Goal: Communication & Community: Answer question/provide support

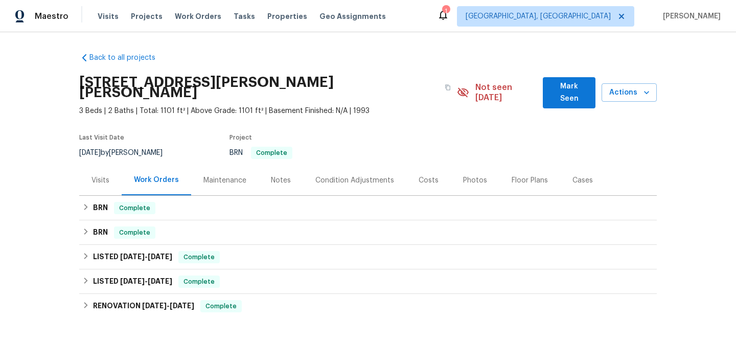
scroll to position [123, 0]
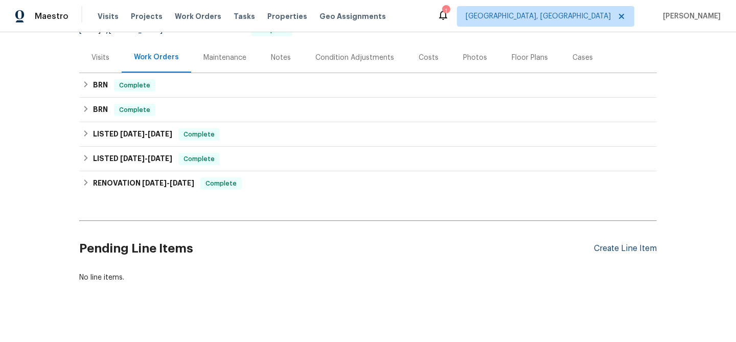
click at [632, 244] on div "Create Line Item" at bounding box center [625, 249] width 63 height 10
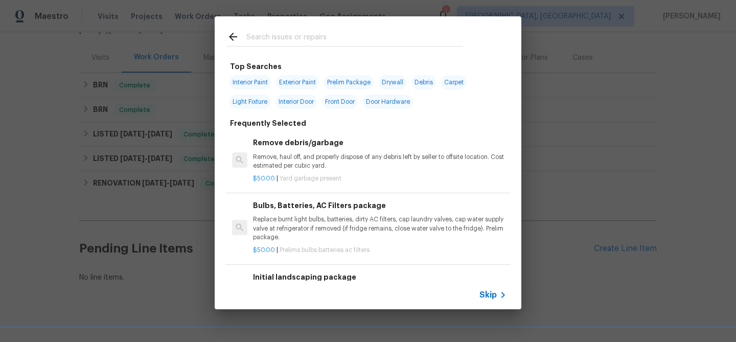
click at [208, 162] on div "Top Searches Interior Paint Exterior Paint Prelim Package Drywall Debris Carpet…" at bounding box center [368, 163] width 736 height 326
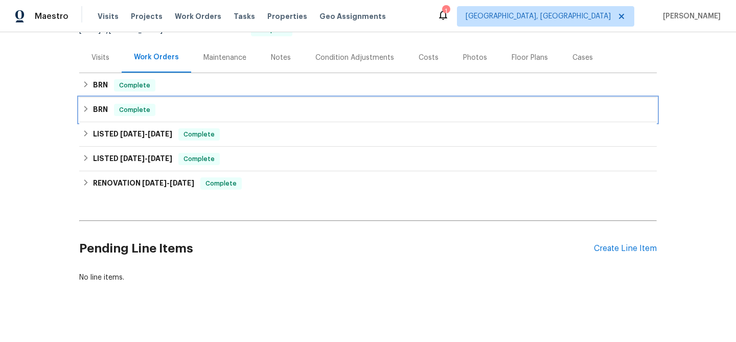
click at [126, 98] on div "BRN Complete" at bounding box center [368, 110] width 578 height 25
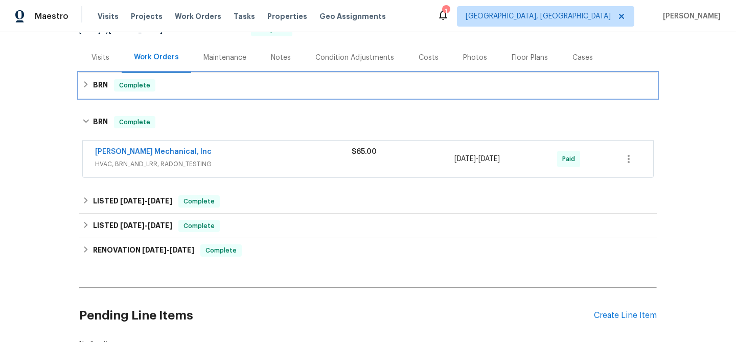
click at [123, 80] on span "Complete" at bounding box center [134, 85] width 39 height 10
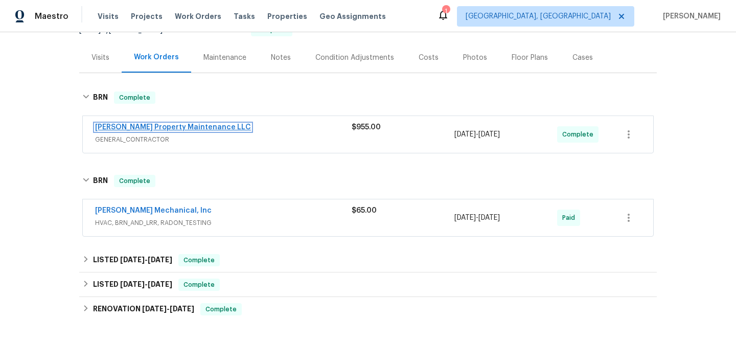
click at [133, 124] on link "[PERSON_NAME] Property Maintenance LLC" at bounding box center [173, 127] width 156 height 7
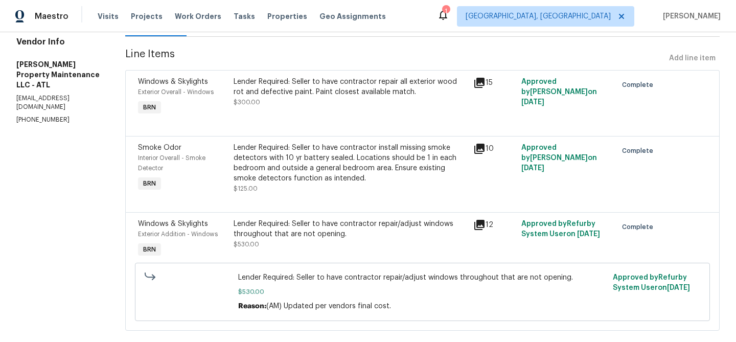
scroll to position [134, 0]
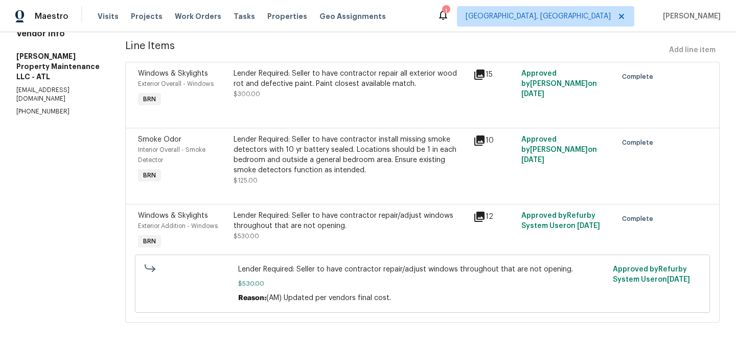
click at [339, 164] on div "Lender Required: Seller to have contractor install missing smoke detectors with…" at bounding box center [351, 154] width 234 height 41
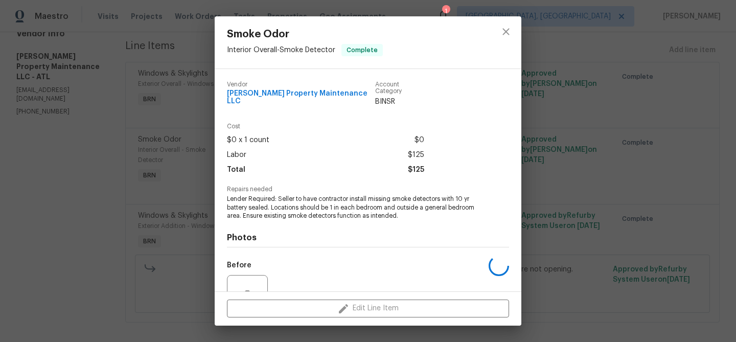
scroll to position [95, 0]
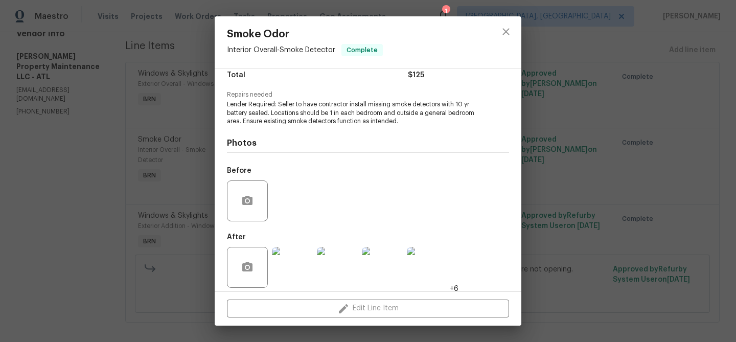
click at [131, 173] on div "Smoke Odor Interior Overall - Smoke Detector Complete Vendor Glen Property Main…" at bounding box center [368, 171] width 736 height 342
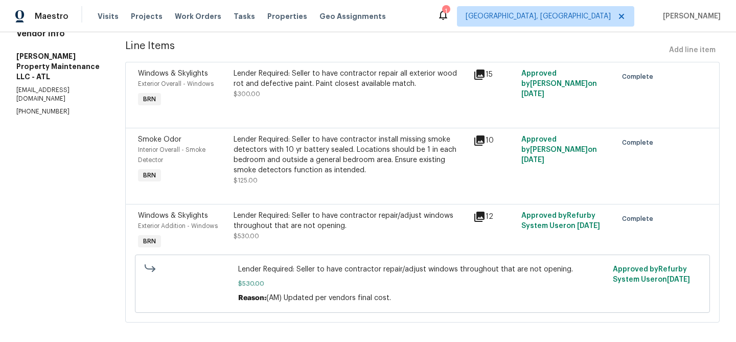
click at [283, 99] on div "Lender Required: Seller to have contractor repair all exterior wood rot and def…" at bounding box center [351, 88] width 240 height 47
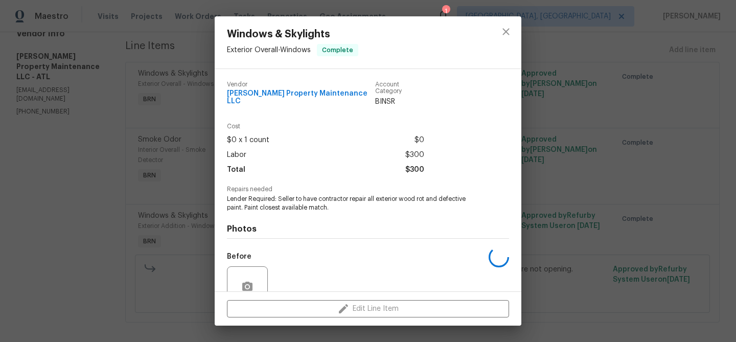
scroll to position [86, 0]
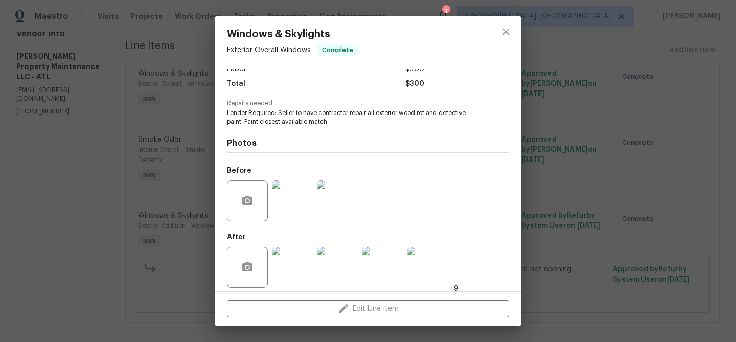
click at [115, 222] on div "Windows & Skylights Exterior Overall - Windows Complete Vendor Glen Property Ma…" at bounding box center [368, 171] width 736 height 342
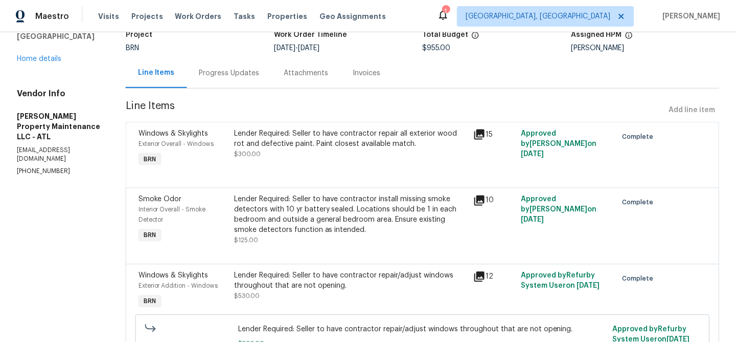
scroll to position [128, 0]
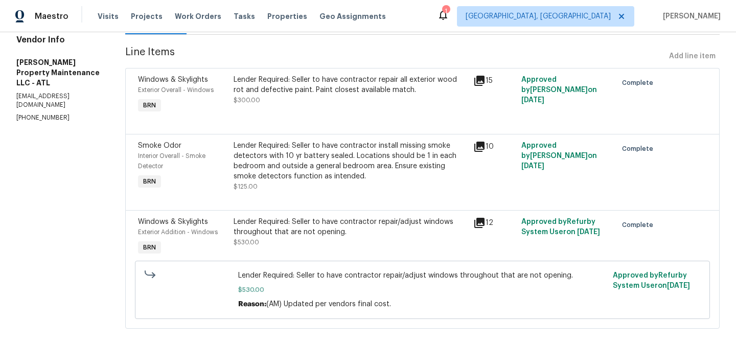
click at [282, 85] on div "Lender Required: Seller to have contractor repair all exterior wood rot and def…" at bounding box center [351, 85] width 234 height 20
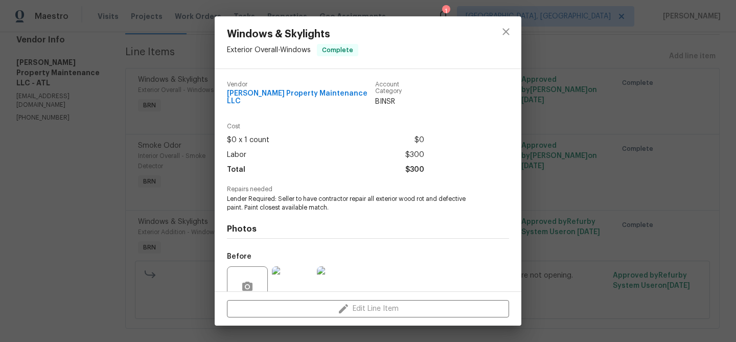
click at [246, 202] on span "Lender Required: Seller to have contractor repair all exterior wood rot and def…" at bounding box center [354, 203] width 254 height 17
click at [245, 196] on span "Lender Required: Seller to have contractor repair all exterior wood rot and def…" at bounding box center [354, 203] width 254 height 17
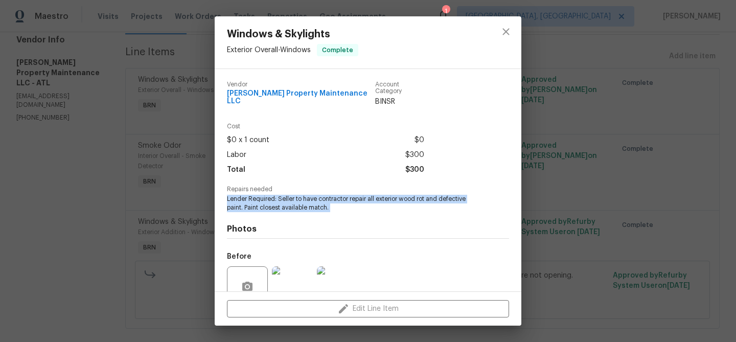
click at [245, 196] on span "Lender Required: Seller to have contractor repair all exterior wood rot and def…" at bounding box center [354, 203] width 254 height 17
copy span "Lender Required: Seller to have contractor repair all exterior wood rot and def…"
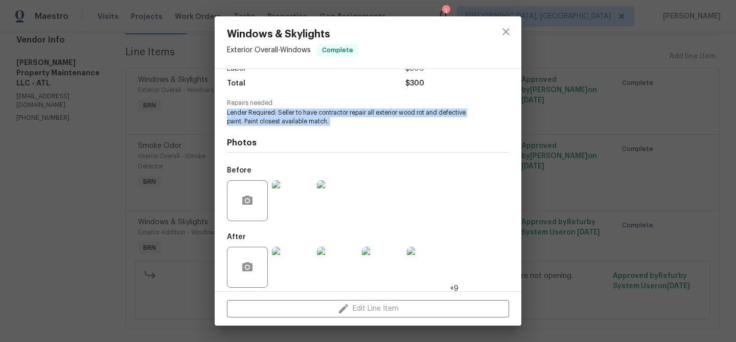
click at [291, 186] on img at bounding box center [292, 200] width 41 height 41
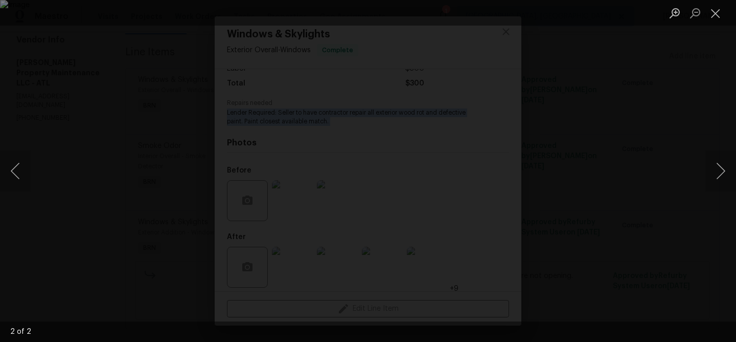
click at [73, 133] on div "Lightbox" at bounding box center [368, 171] width 736 height 342
click at [76, 88] on div "Lightbox" at bounding box center [368, 171] width 736 height 342
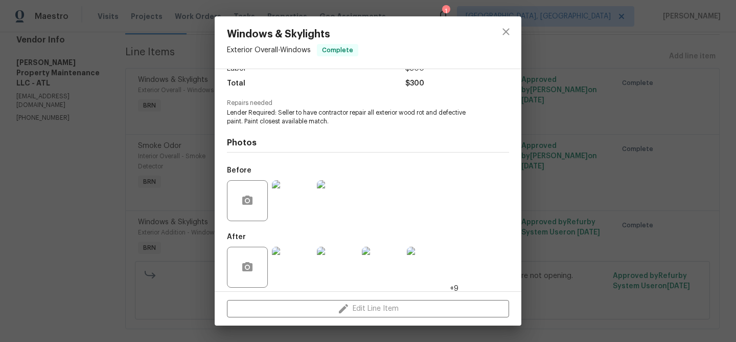
click at [67, 89] on div "Windows & Skylights Exterior Overall - Windows Complete Vendor Glen Property Ma…" at bounding box center [368, 171] width 736 height 342
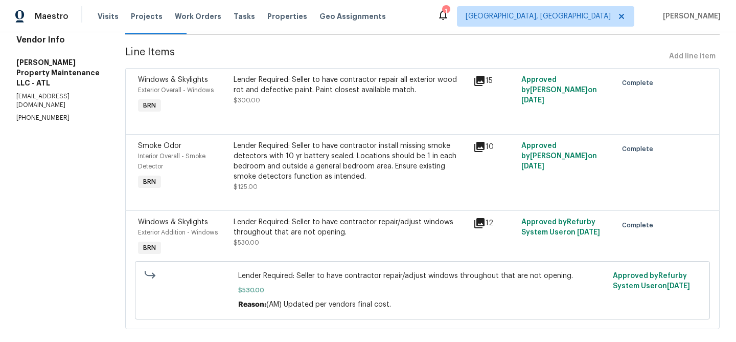
scroll to position [0, 0]
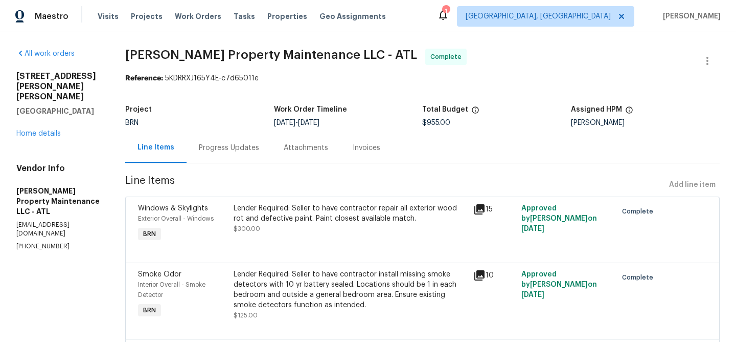
drag, startPoint x: 308, startPoint y: 124, endPoint x: 343, endPoint y: 124, distance: 34.3
click at [343, 124] on div "8/4/2025 - 8/7/2025" at bounding box center [348, 122] width 149 height 7
copy span "[DATE]"
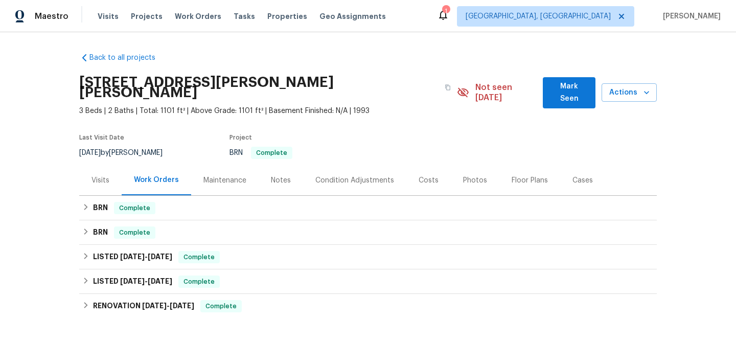
scroll to position [38, 0]
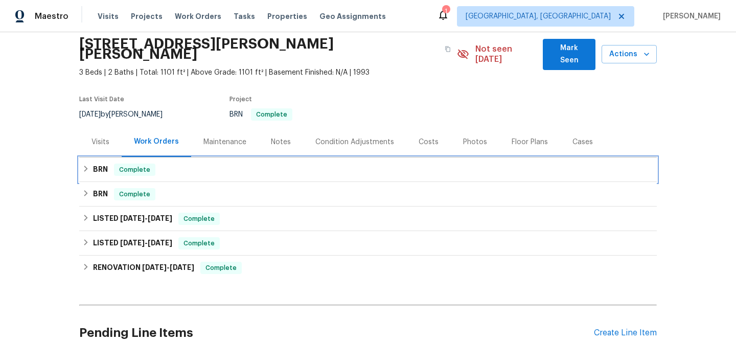
click at [110, 165] on div "BRN Complete" at bounding box center [368, 170] width 572 height 12
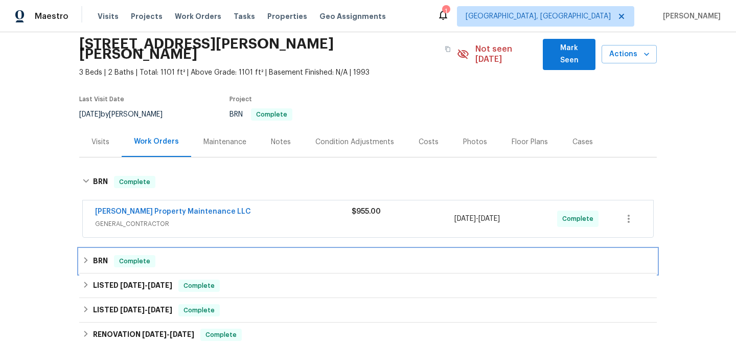
click at [110, 255] on div "BRN Complete" at bounding box center [368, 261] width 572 height 12
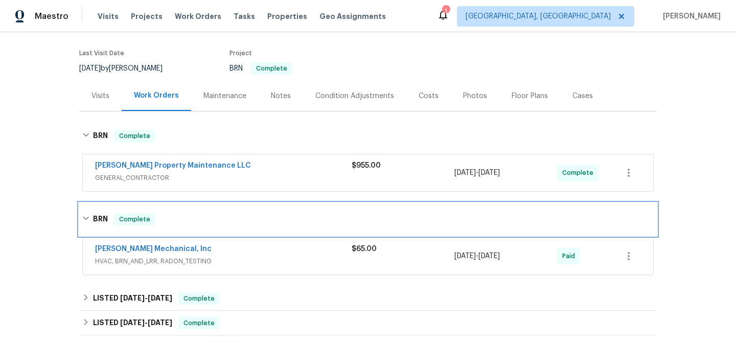
scroll to position [124, 0]
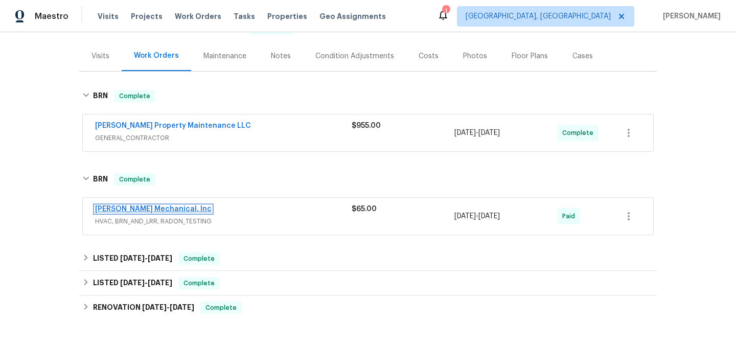
click at [125, 206] on link "[PERSON_NAME] Mechanical, Inc" at bounding box center [153, 209] width 117 height 7
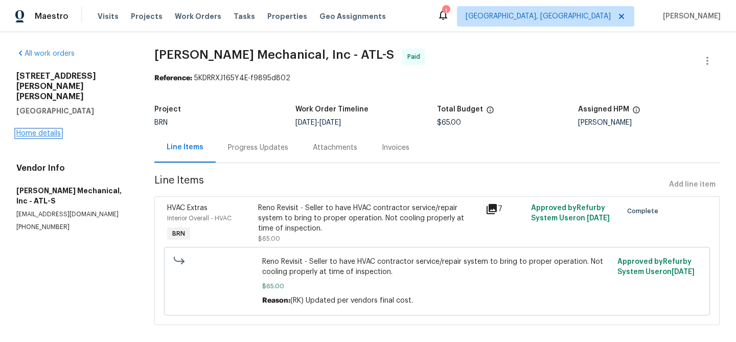
click at [40, 130] on link "Home details" at bounding box center [38, 133] width 44 height 7
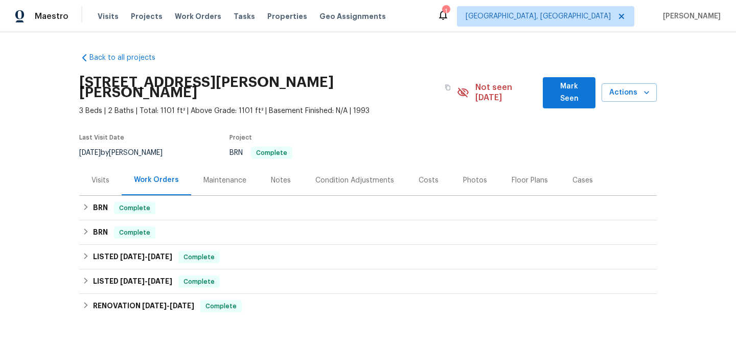
scroll to position [123, 0]
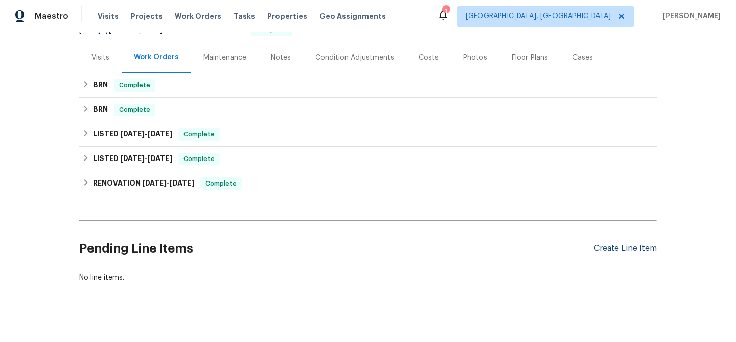
click at [620, 244] on div "Create Line Item" at bounding box center [625, 249] width 63 height 10
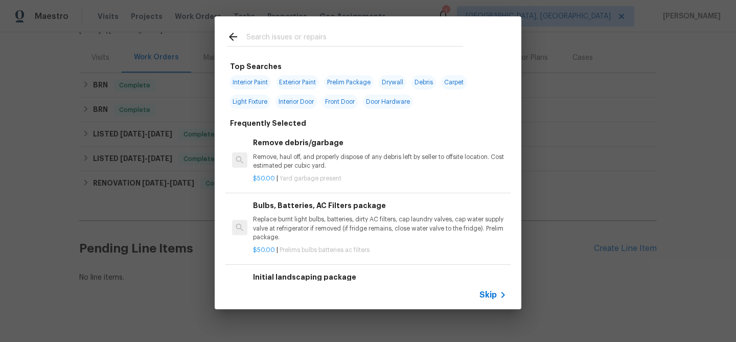
click at [484, 301] on div "Skip" at bounding box center [368, 295] width 307 height 29
click at [490, 294] on span "Skip" at bounding box center [488, 295] width 17 height 10
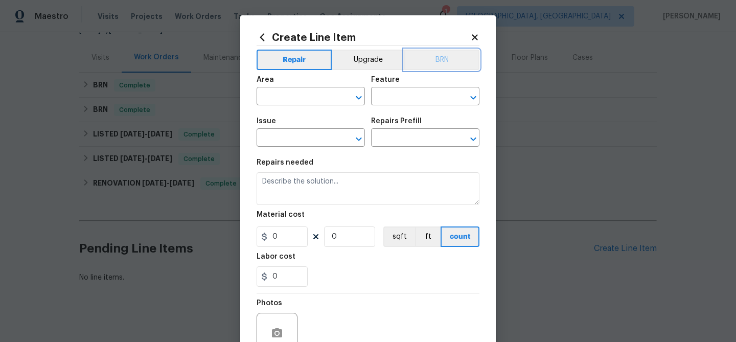
click at [440, 54] on button "BRN" at bounding box center [441, 60] width 75 height 20
click at [284, 94] on input "text" at bounding box center [297, 97] width 80 height 16
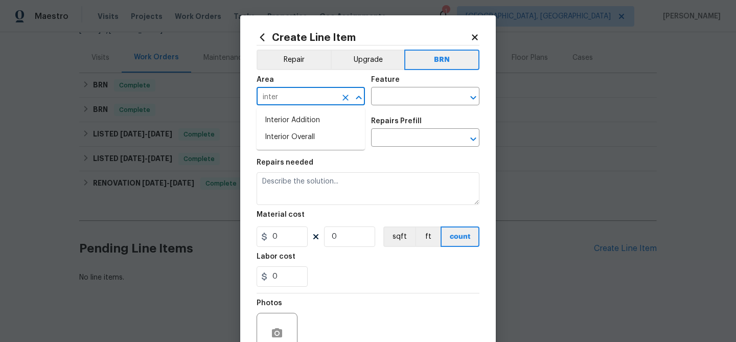
click at [288, 117] on li "Interior Addition" at bounding box center [311, 120] width 108 height 17
type input "Interior Addition"
click at [402, 102] on input "text" at bounding box center [411, 97] width 80 height 16
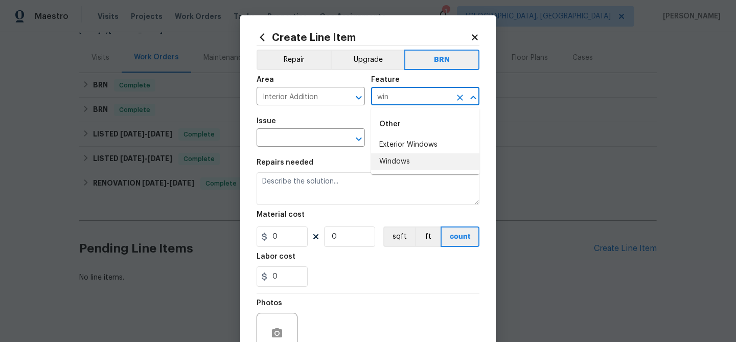
click at [404, 161] on li "Windows" at bounding box center [425, 161] width 108 height 17
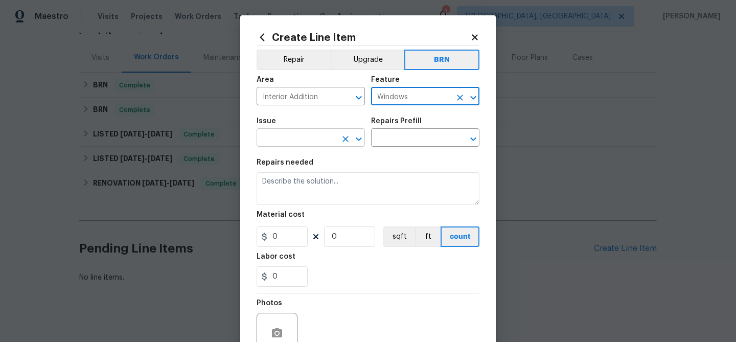
type input "Windows"
click at [321, 136] on input "text" at bounding box center [297, 139] width 80 height 16
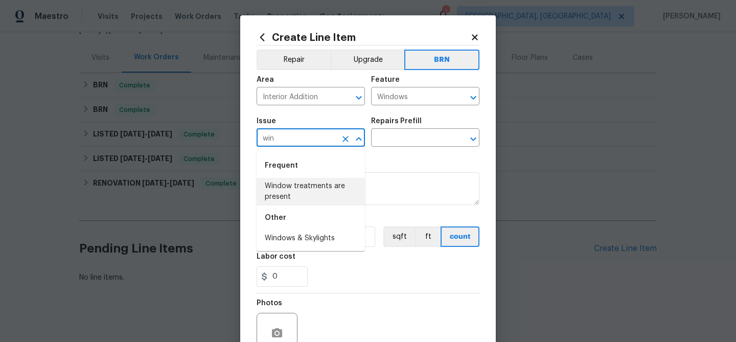
click at [315, 234] on li "Windows & Skylights" at bounding box center [311, 238] width 108 height 17
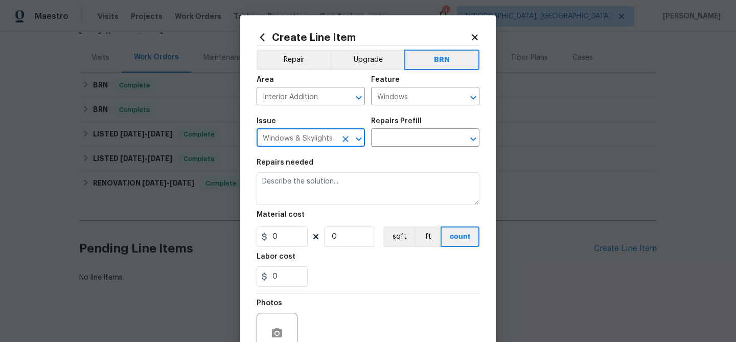
type input "Windows & Skylights"
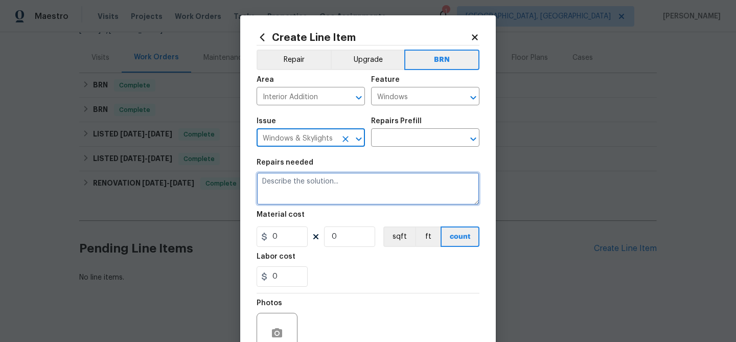
click at [315, 196] on textarea at bounding box center [368, 188] width 223 height 33
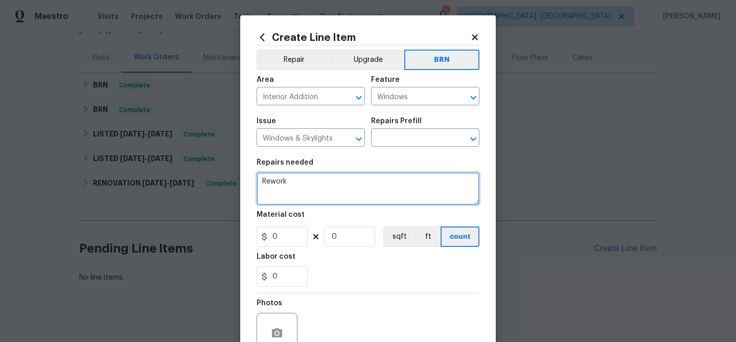
paste textarea "Lender Required: Seller to have contractor repair all exterior wood rot and def…"
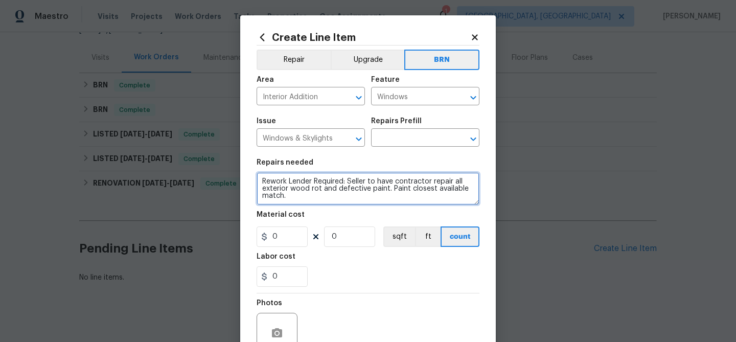
scroll to position [2, 0]
type textarea "Rework Lender Required: Seller to have contractor repair all exterior wood rot …"
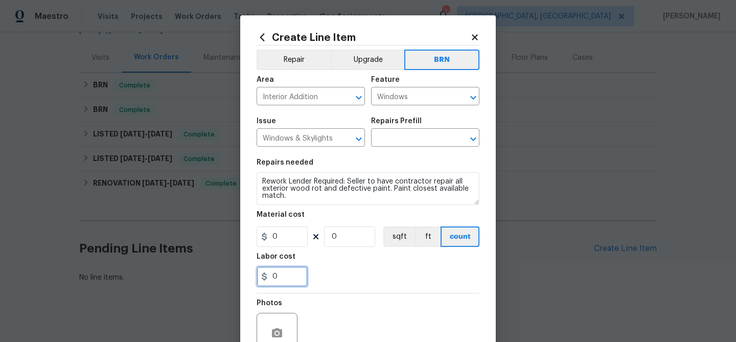
click at [284, 279] on input "0" at bounding box center [282, 276] width 51 height 20
type input "1"
click at [362, 235] on input "0" at bounding box center [349, 237] width 51 height 20
type input "1"
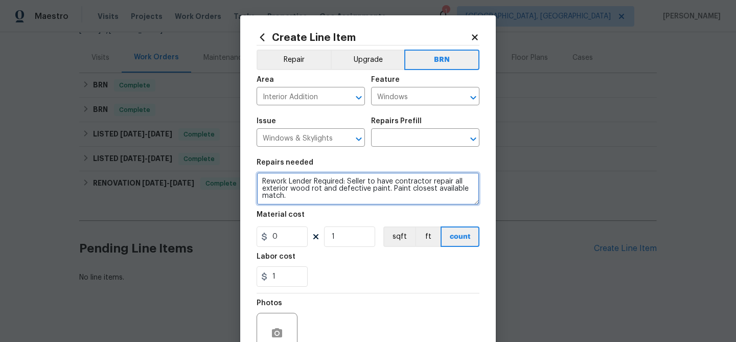
click at [337, 181] on textarea "Rework Lender Required: Seller to have contractor repair all exterior wood rot …" at bounding box center [368, 188] width 223 height 33
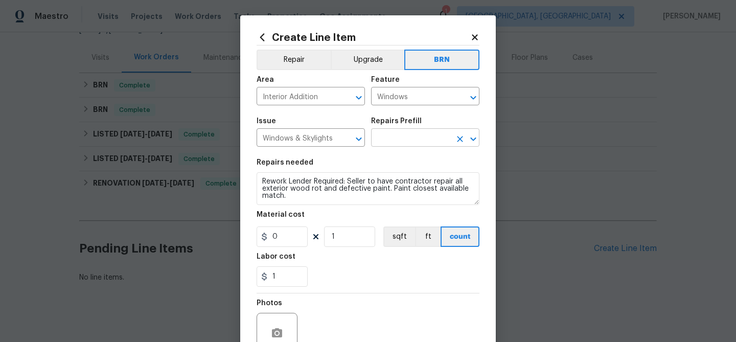
click at [396, 136] on input "text" at bounding box center [411, 139] width 80 height 16
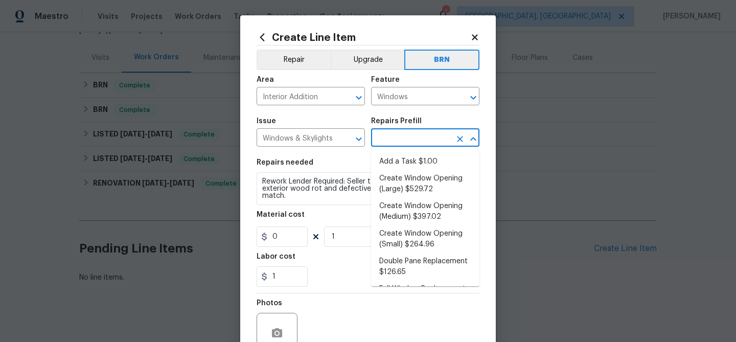
click at [395, 160] on li "Add a Task $1.00" at bounding box center [425, 161] width 108 height 17
type input "Add a Task $1.00"
type textarea "HPM to detail"
type input "1"
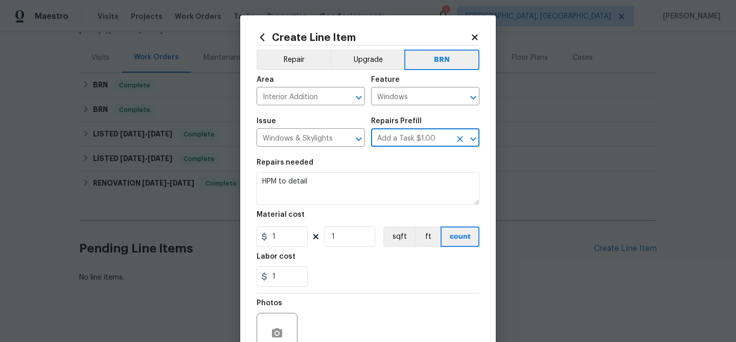
scroll to position [0, 0]
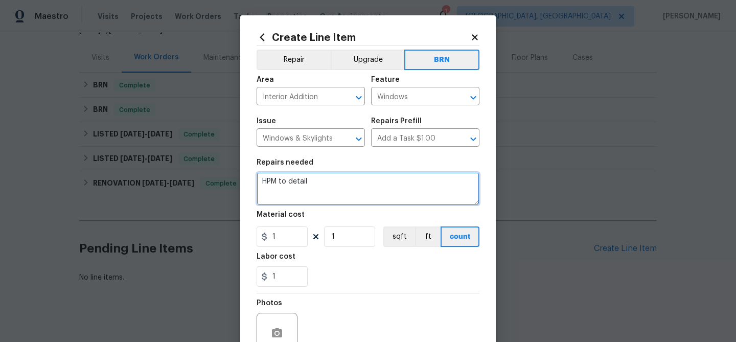
click at [323, 188] on textarea "HPM to detail" at bounding box center [368, 188] width 223 height 33
paste textarea "Rework Lender Required: Seller to have contractor repair all exterior wood rot …"
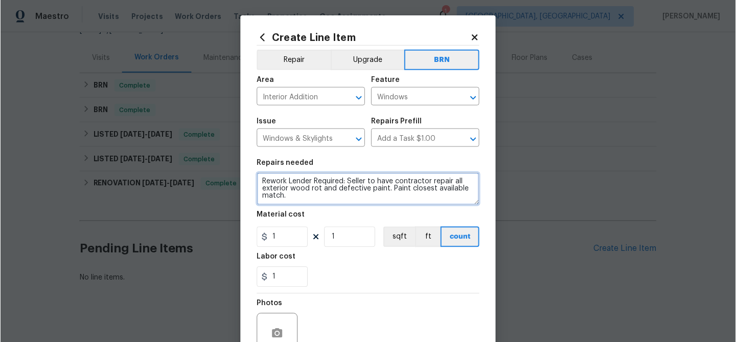
scroll to position [2, 0]
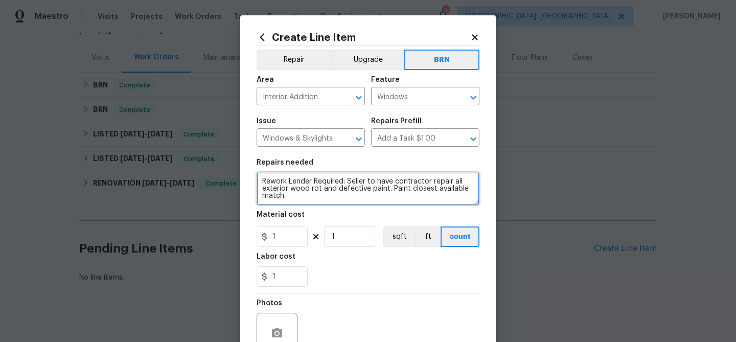
type textarea "Rework Lender Required: Seller to have contractor repair all exterior wood rot …"
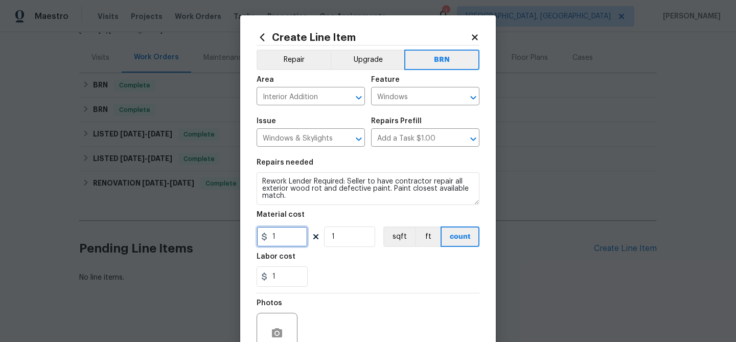
click at [282, 245] on input "1" at bounding box center [282, 237] width 51 height 20
type input "0"
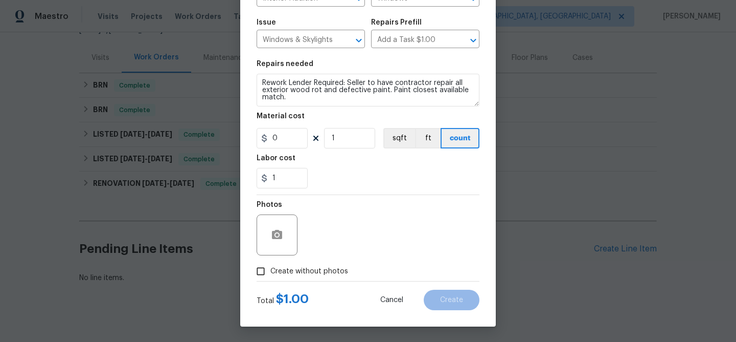
click at [279, 221] on div at bounding box center [277, 234] width 41 height 41
click at [279, 226] on button "button" at bounding box center [277, 234] width 25 height 25
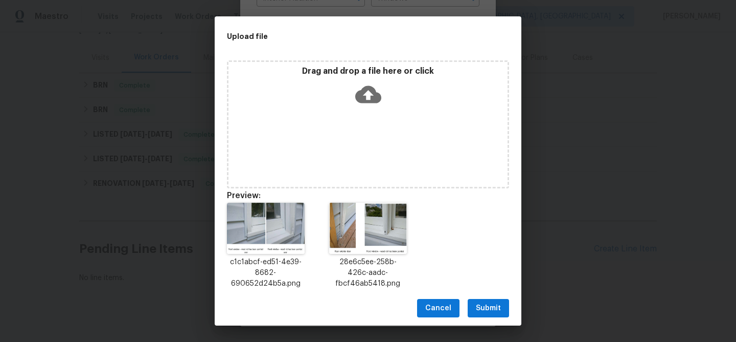
click at [487, 308] on span "Submit" at bounding box center [488, 308] width 25 height 13
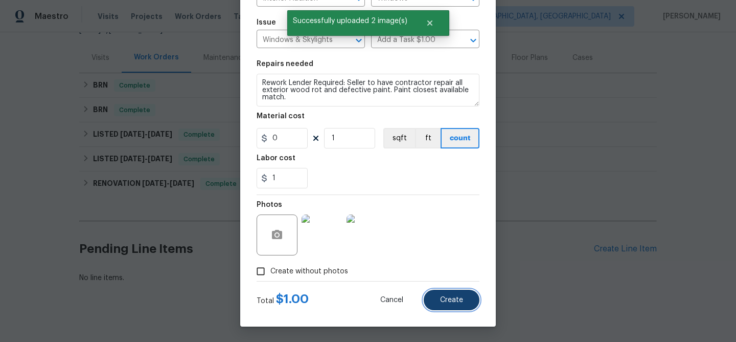
click at [447, 301] on span "Create" at bounding box center [451, 300] width 23 height 8
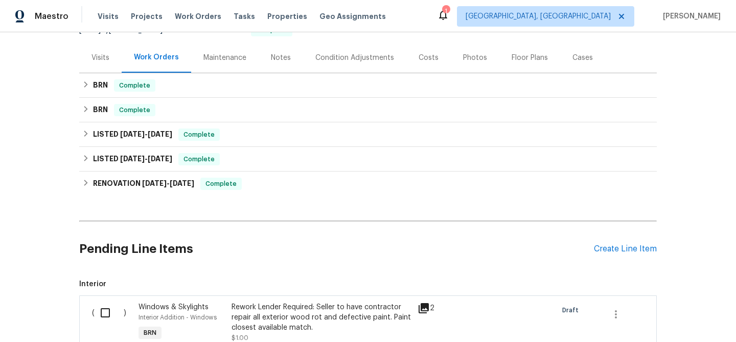
scroll to position [250, 0]
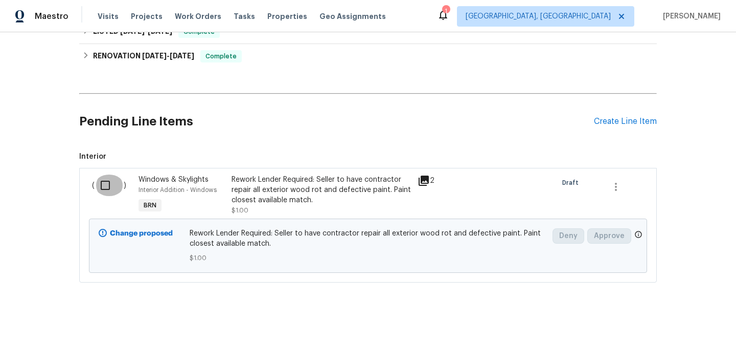
click at [107, 174] on input "checkbox" at bounding box center [109, 184] width 29 height 21
checkbox input "true"
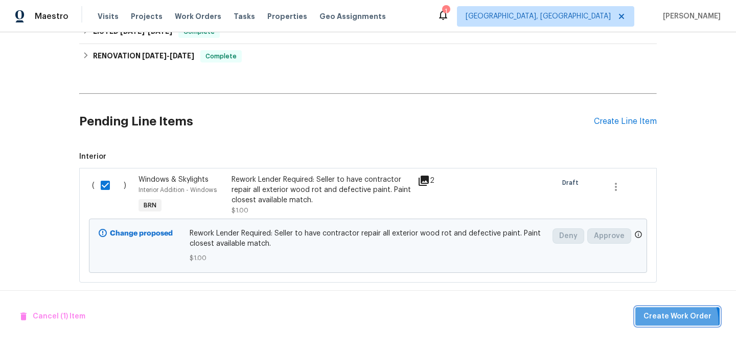
click at [672, 322] on span "Create Work Order" at bounding box center [678, 316] width 68 height 13
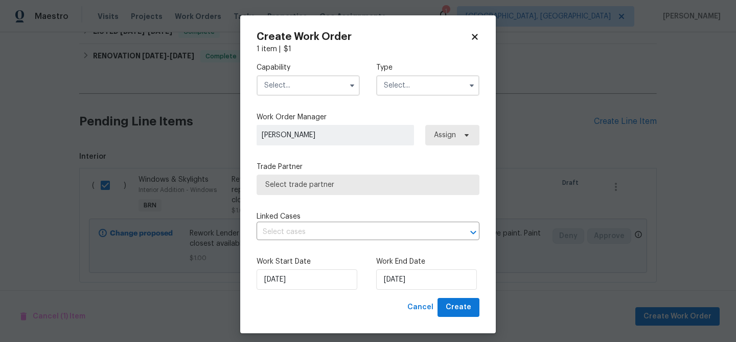
click at [318, 85] on input "text" at bounding box center [308, 85] width 103 height 20
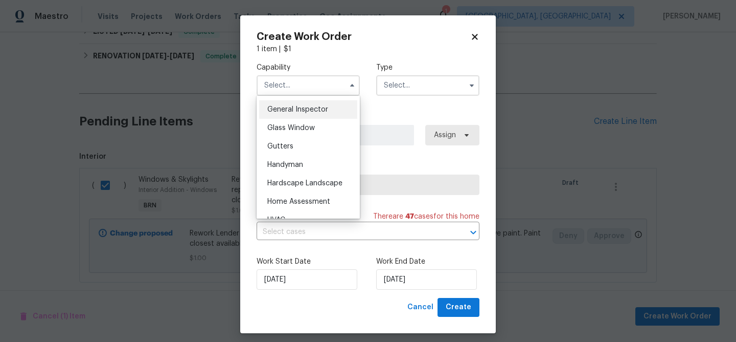
scroll to position [474, 0]
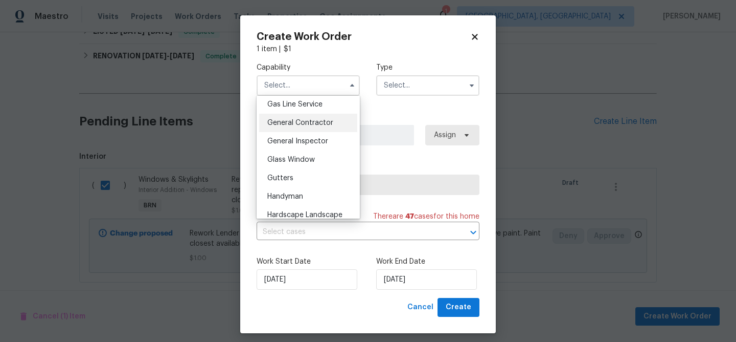
click at [318, 119] on span "General Contractor" at bounding box center [300, 122] width 66 height 7
type input "General Contractor"
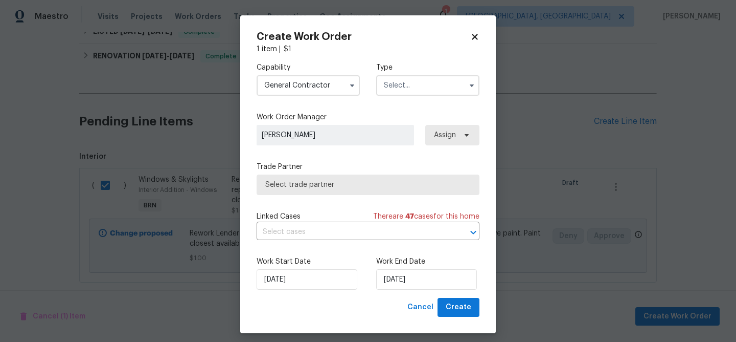
click at [393, 99] on div "Capability General Contractor Agent Appliance Bathtub Resurfacing BRN And Lrr B…" at bounding box center [368, 79] width 223 height 50
click at [395, 82] on input "text" at bounding box center [427, 85] width 103 height 20
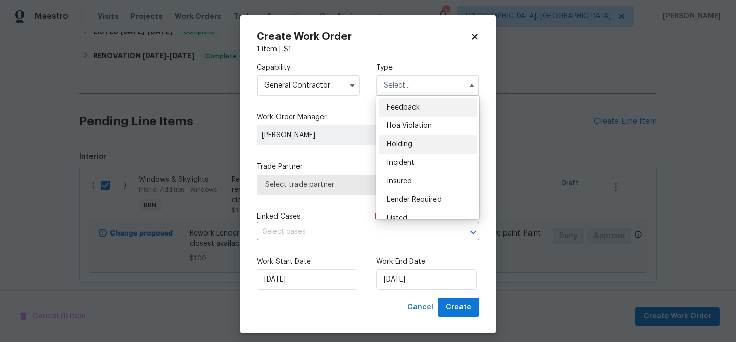
scroll to position [64, 0]
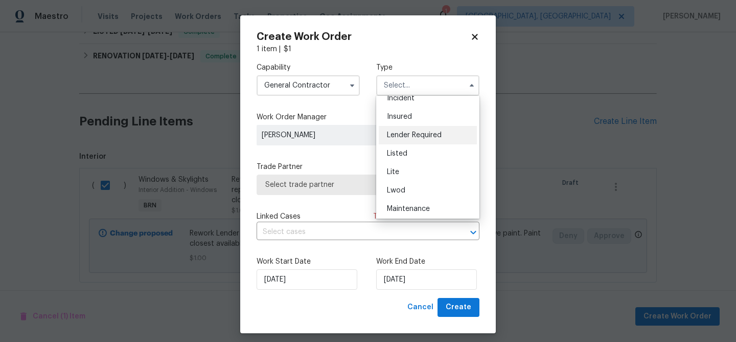
click at [401, 129] on div "Lender Required" at bounding box center [428, 135] width 98 height 18
type input "Lender Required"
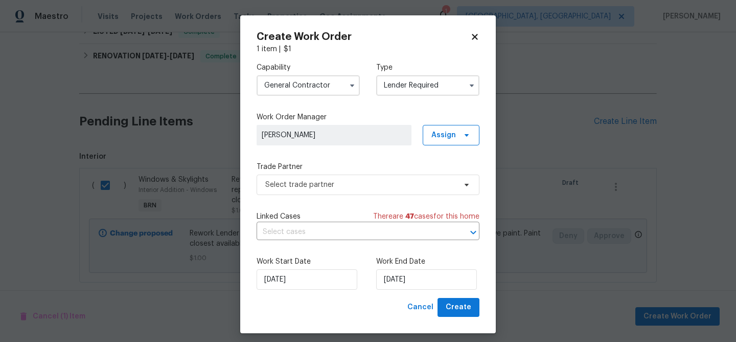
click at [326, 132] on span "[PERSON_NAME]" at bounding box center [334, 135] width 145 height 10
click at [313, 179] on span "Select trade partner" at bounding box center [360, 184] width 191 height 10
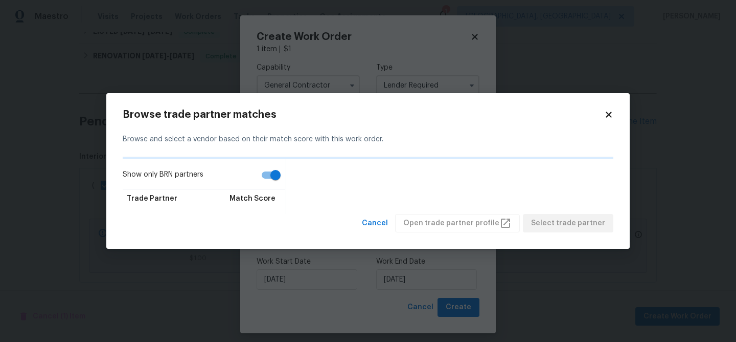
click at [278, 175] on input "Show only BRN partners" at bounding box center [275, 174] width 58 height 19
checkbox input "false"
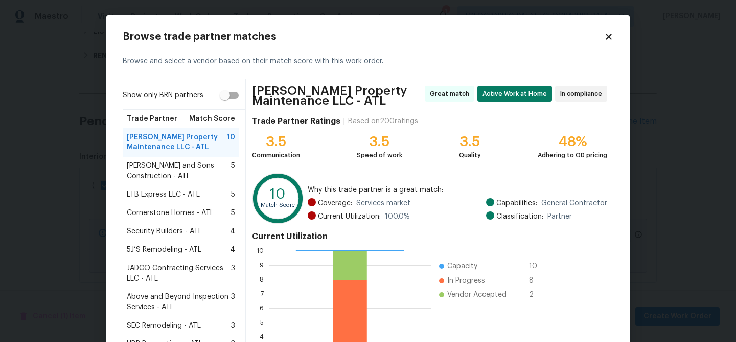
scroll to position [114, 0]
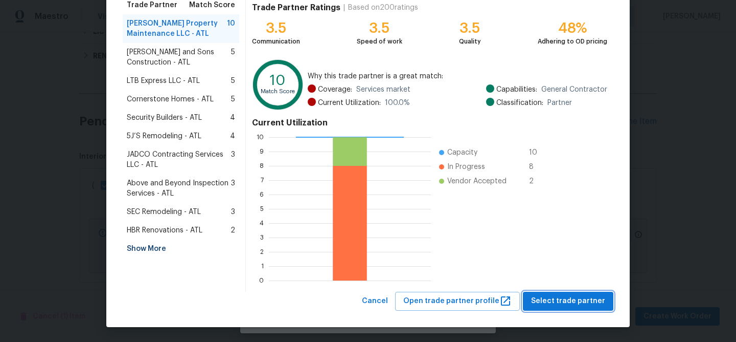
click at [551, 309] on button "Select trade partner" at bounding box center [568, 300] width 91 height 19
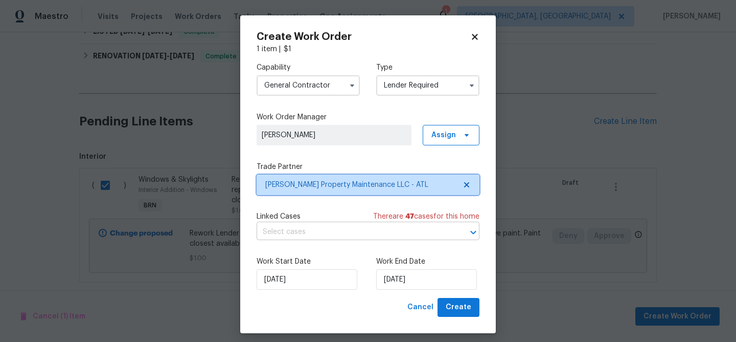
scroll to position [0, 0]
click at [296, 237] on input "text" at bounding box center [354, 232] width 194 height 16
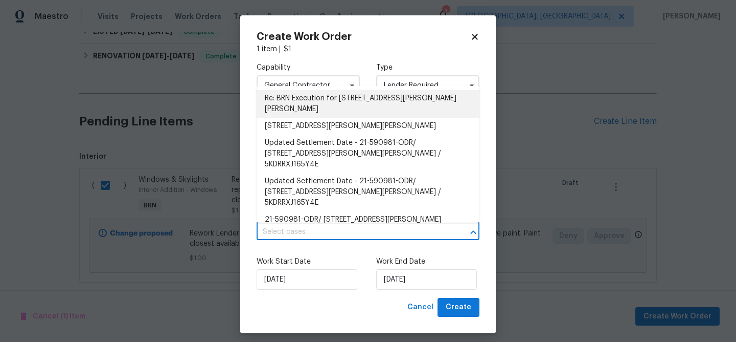
click at [286, 96] on li "Re: BRN Execution for 2845 Robinson Wood Dr, Riverdale, GA 30296" at bounding box center [368, 104] width 223 height 28
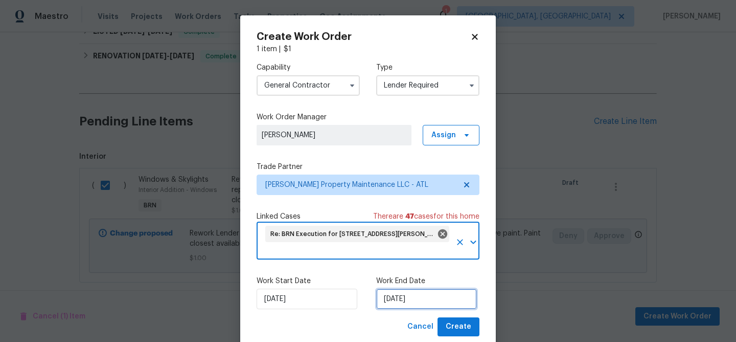
click at [407, 301] on input "13/08/2025" at bounding box center [426, 298] width 101 height 20
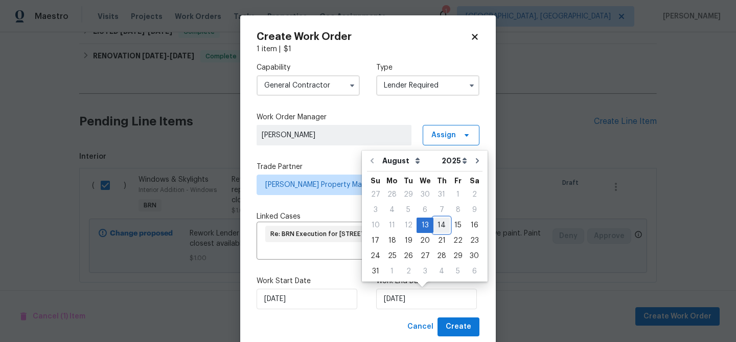
click at [439, 229] on div "14" at bounding box center [442, 225] width 16 height 14
type input "14/08/2025"
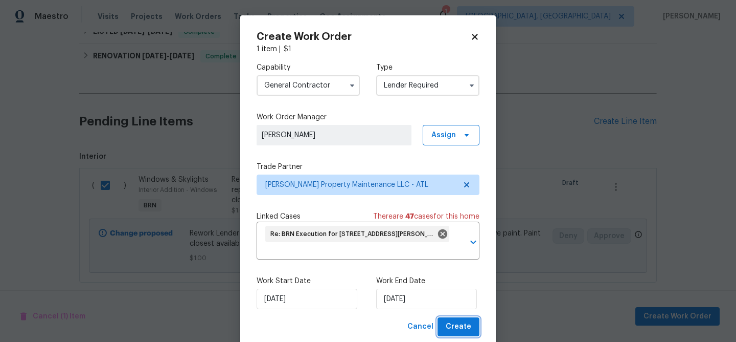
click at [457, 319] on button "Create" at bounding box center [459, 326] width 42 height 19
checkbox input "false"
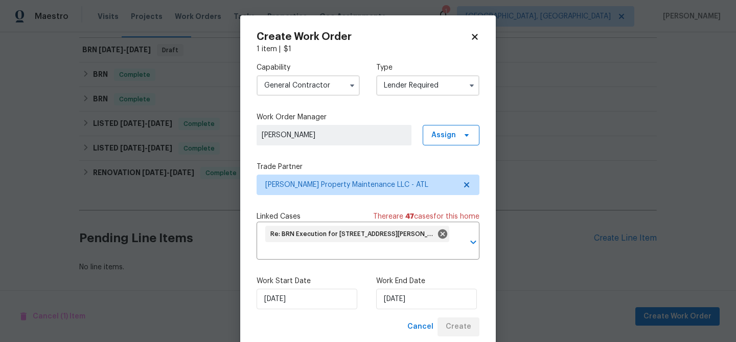
scroll to position [148, 0]
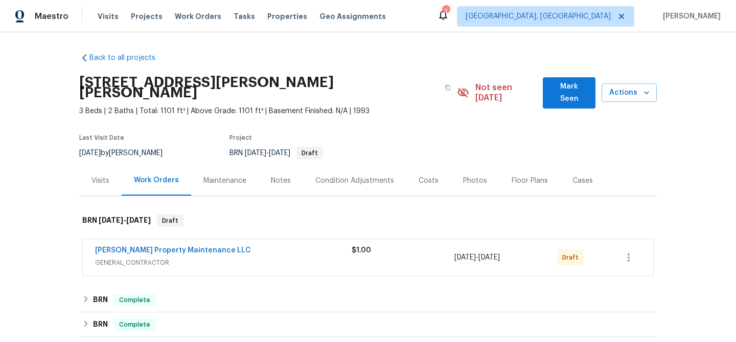
scroll to position [35, 0]
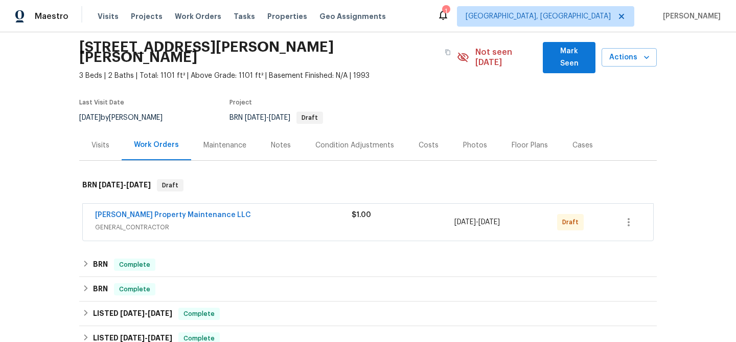
click at [171, 210] on span "[PERSON_NAME] Property Maintenance LLC" at bounding box center [173, 215] width 156 height 10
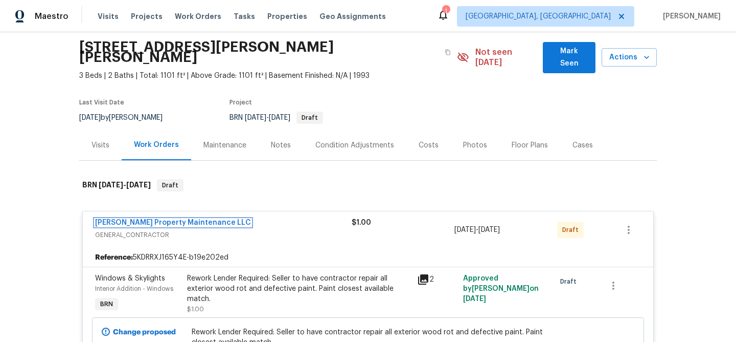
click at [169, 219] on link "[PERSON_NAME] Property Maintenance LLC" at bounding box center [173, 222] width 156 height 7
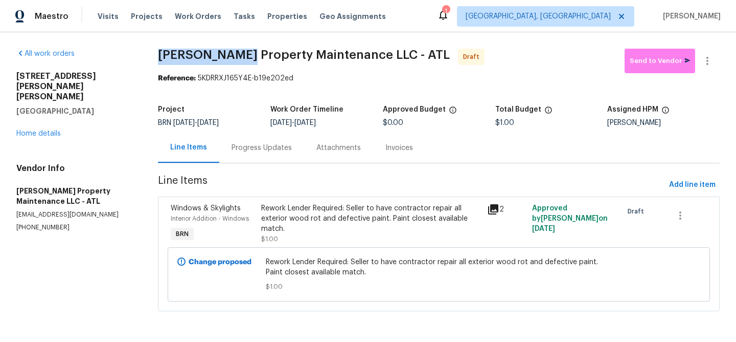
drag, startPoint x: 145, startPoint y: 59, endPoint x: 239, endPoint y: 58, distance: 93.6
click at [239, 58] on div "All work orders [STREET_ADDRESS][PERSON_NAME][PERSON_NAME] Home details Vendor …" at bounding box center [368, 185] width 736 height 307
copy span "[PERSON_NAME] Property"
click at [212, 73] on div "Reference: 5KDRRXJ165Y4E-b19e202ed" at bounding box center [439, 78] width 562 height 10
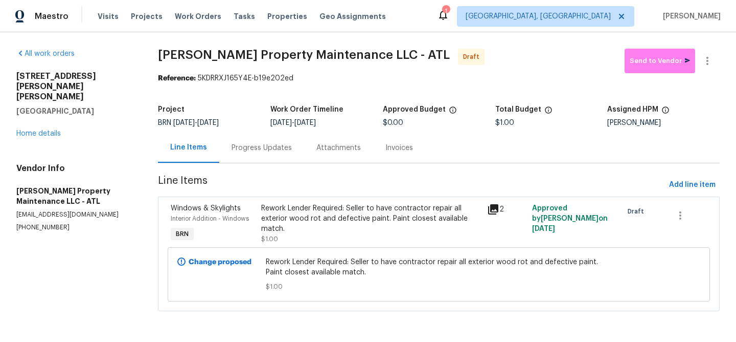
click at [240, 143] on div "Progress Updates" at bounding box center [262, 148] width 60 height 10
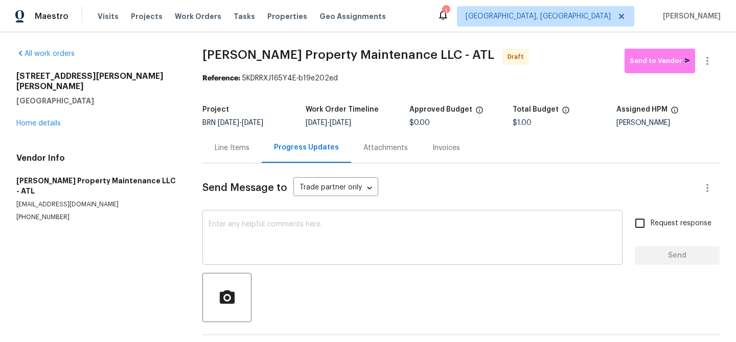
click at [288, 250] on textarea at bounding box center [413, 238] width 408 height 36
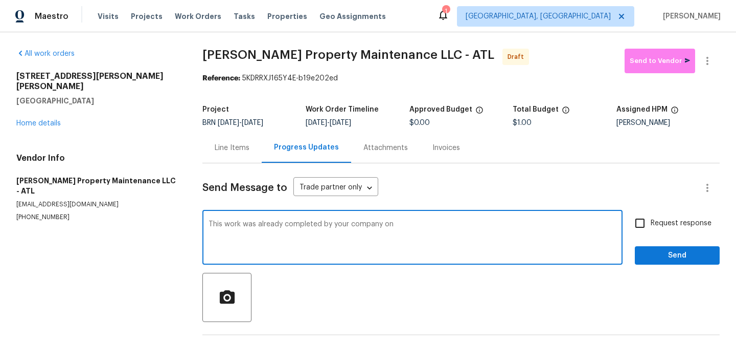
paste textarea "[DATE]"
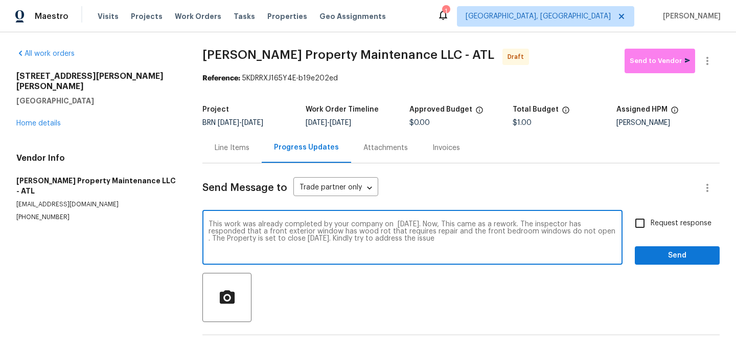
type textarea "This work was already completed by your company on 8/7/2025. Now, This came as …"
click at [647, 221] on input "Request response" at bounding box center [639, 222] width 21 height 21
checkbox input "true"
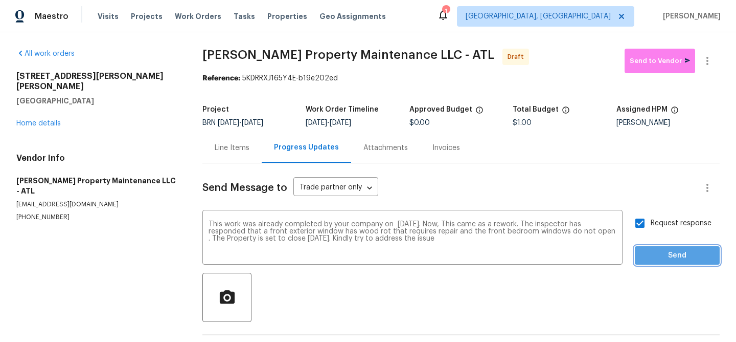
click at [652, 255] on span "Send" at bounding box center [677, 255] width 69 height 13
click at [710, 57] on icon "button" at bounding box center [708, 61] width 12 height 12
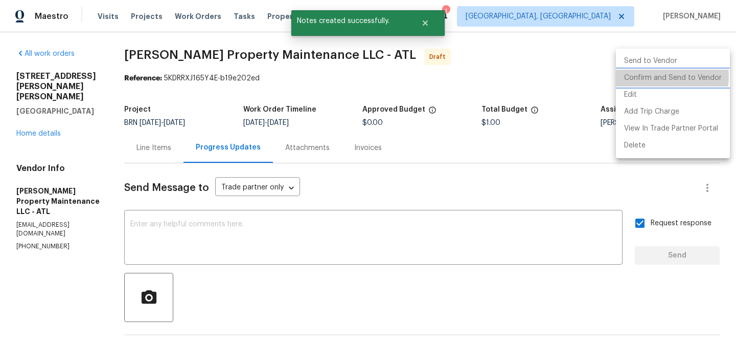
click at [656, 77] on li "Confirm and Send to Vendor" at bounding box center [673, 78] width 114 height 17
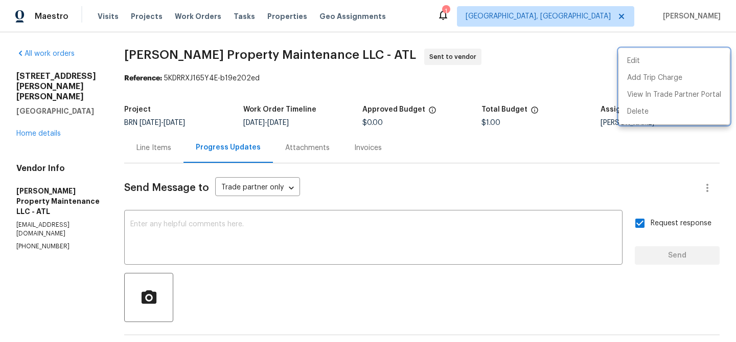
click at [171, 47] on div at bounding box center [368, 171] width 736 height 342
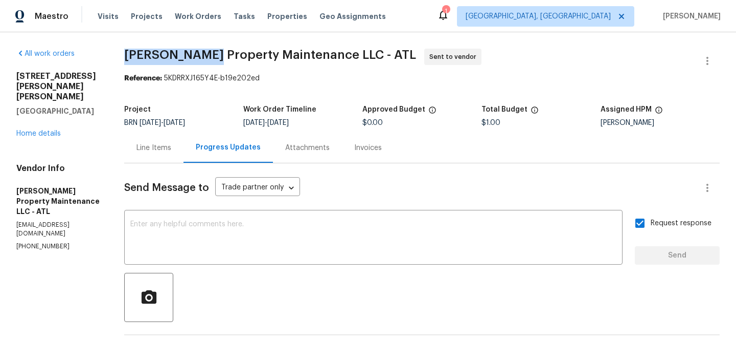
drag, startPoint x: 128, startPoint y: 49, endPoint x: 205, endPoint y: 51, distance: 76.7
click at [205, 51] on span "Glen Property Maintenance LLC - ATL" at bounding box center [270, 55] width 292 height 12
copy span "Glen Property"
click at [318, 58] on span "Glen Property Maintenance LLC - ATL" at bounding box center [270, 55] width 292 height 12
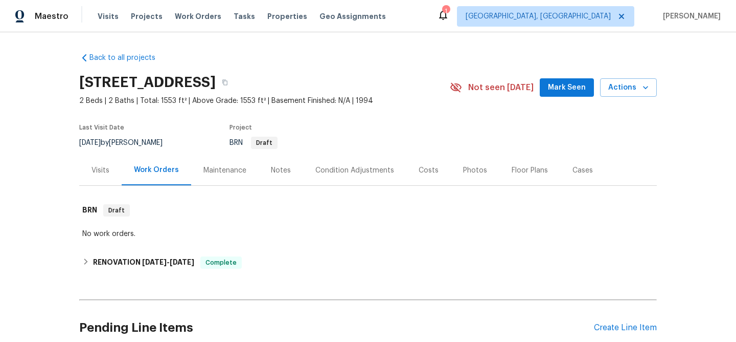
scroll to position [189, 0]
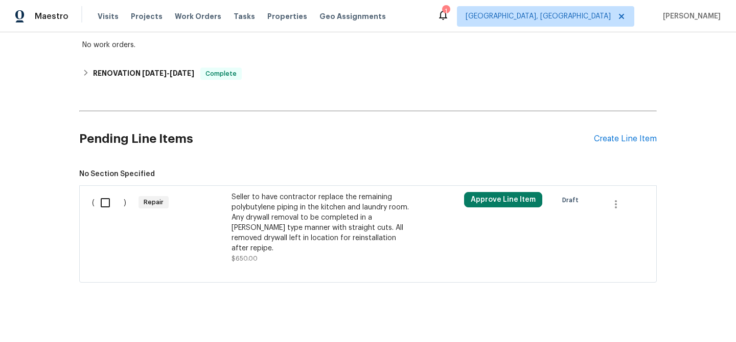
click at [283, 202] on div "Seller to have contractor replace the remaining polybutylene piping in the kitc…" at bounding box center [322, 222] width 180 height 61
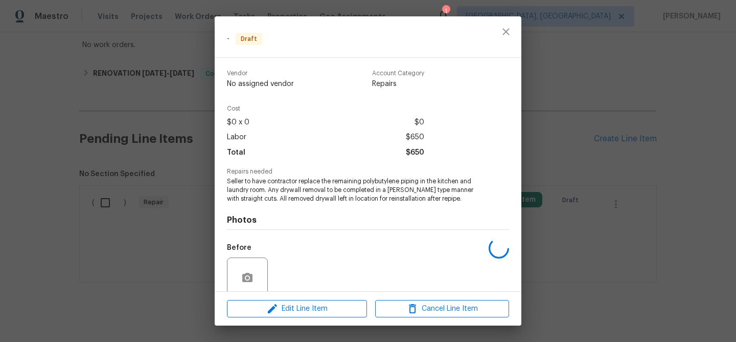
scroll to position [84, 0]
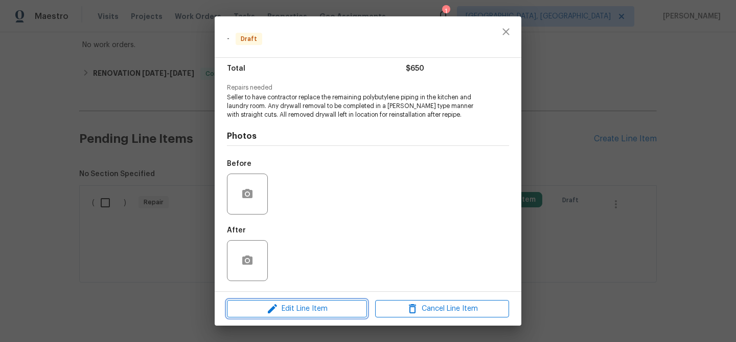
click at [294, 313] on span "Edit Line Item" at bounding box center [297, 308] width 134 height 13
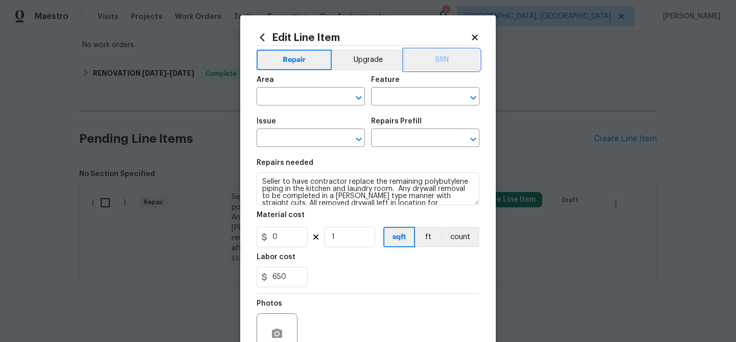
click at [441, 62] on button "BRN" at bounding box center [441, 60] width 75 height 20
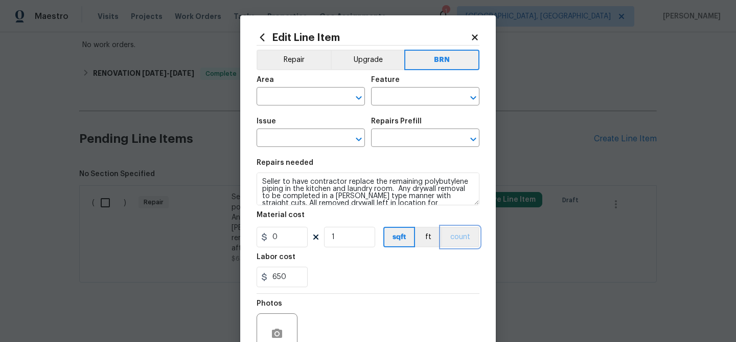
click at [455, 241] on button "count" at bounding box center [460, 237] width 38 height 20
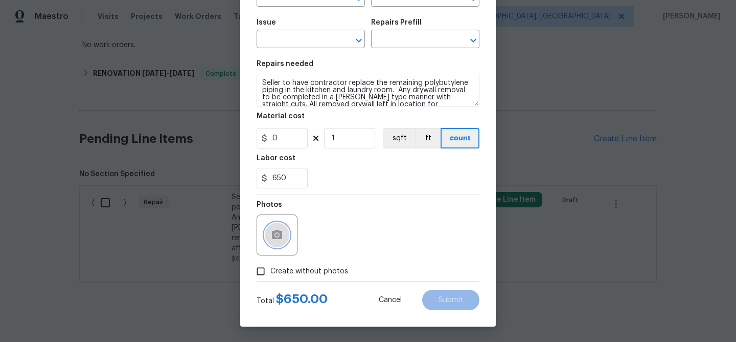
click at [274, 245] on button "button" at bounding box center [277, 234] width 25 height 25
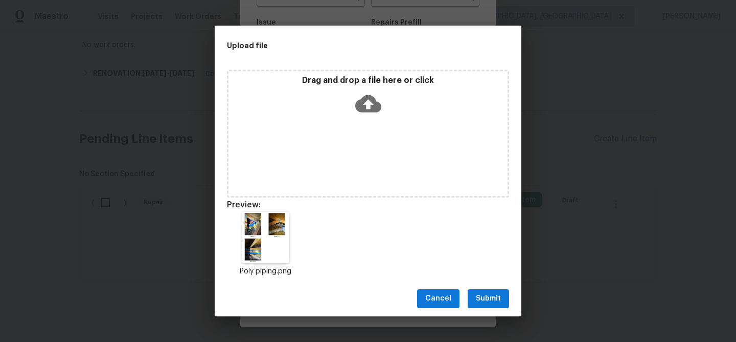
click at [483, 292] on span "Submit" at bounding box center [488, 298] width 25 height 13
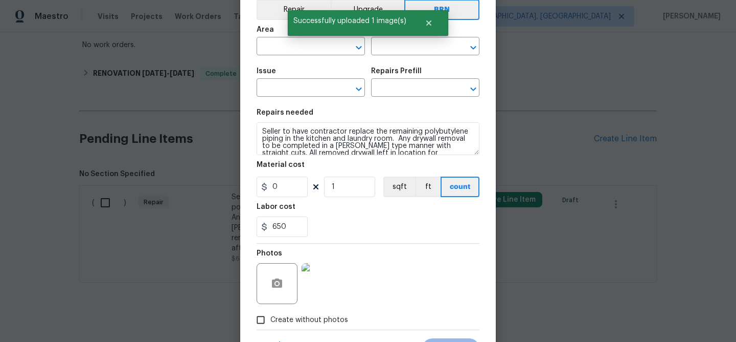
scroll to position [0, 0]
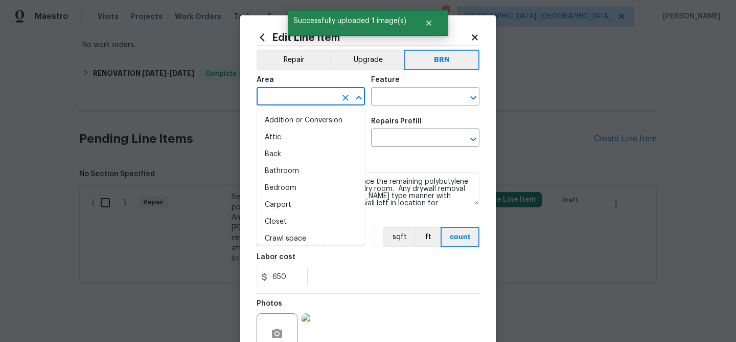
click at [278, 97] on input "text" at bounding box center [297, 97] width 80 height 16
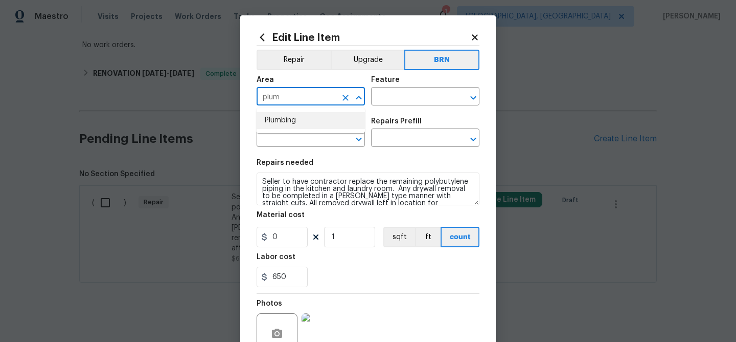
click at [289, 122] on li "Plumbing" at bounding box center [311, 120] width 108 height 17
type input "Plumbing"
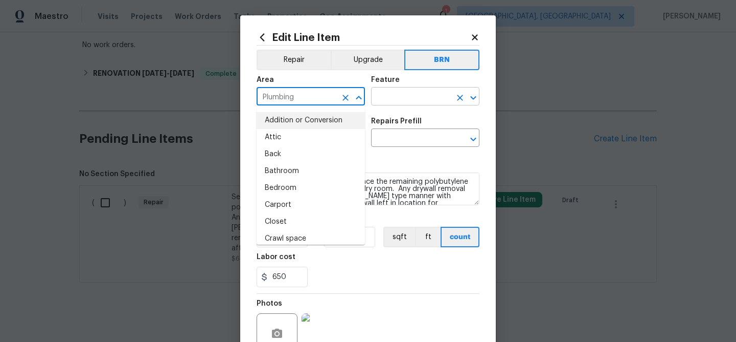
click at [392, 94] on input "text" at bounding box center [411, 97] width 80 height 16
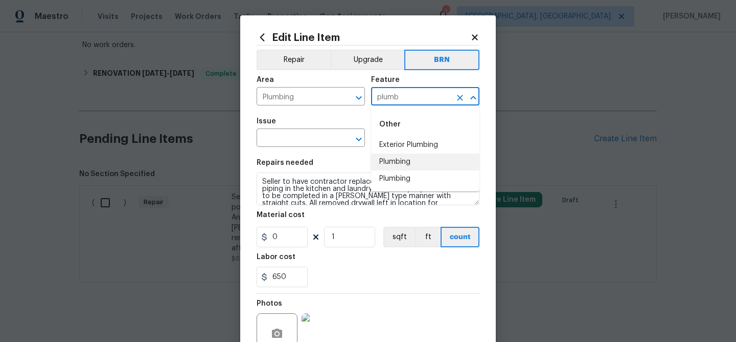
click at [402, 161] on li "Plumbing" at bounding box center [425, 161] width 108 height 17
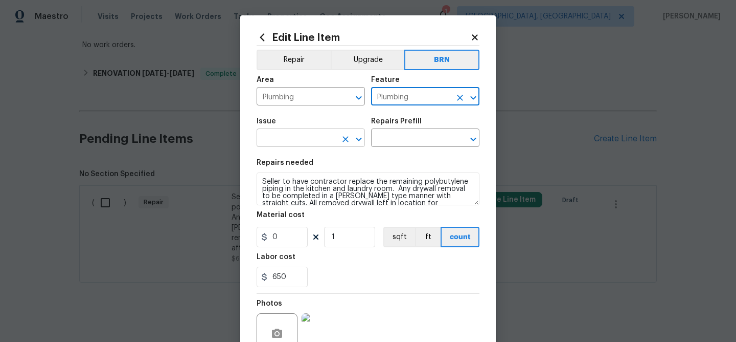
type input "Plumbing"
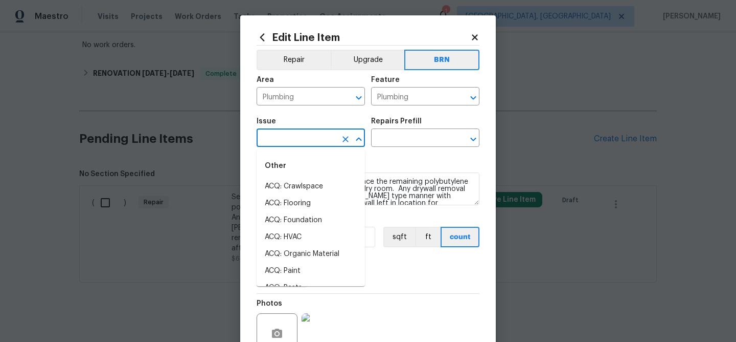
click at [318, 140] on input "text" at bounding box center [297, 139] width 80 height 16
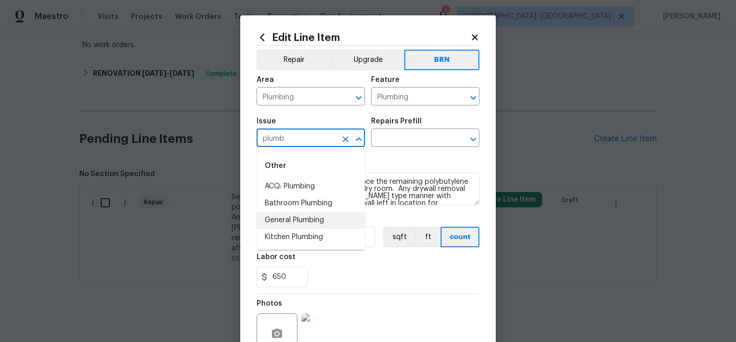
click at [293, 218] on li "General Plumbing" at bounding box center [311, 220] width 108 height 17
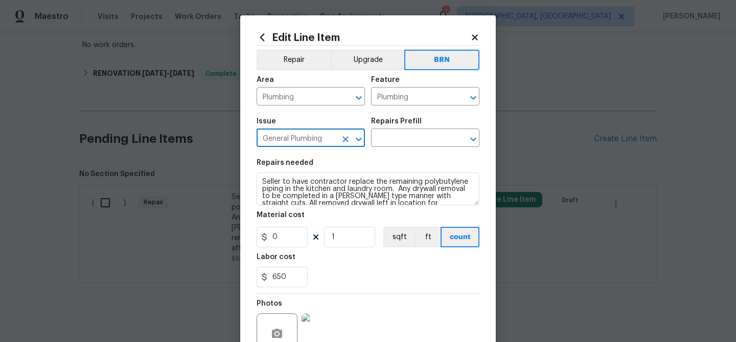
type input "General Plumbing"
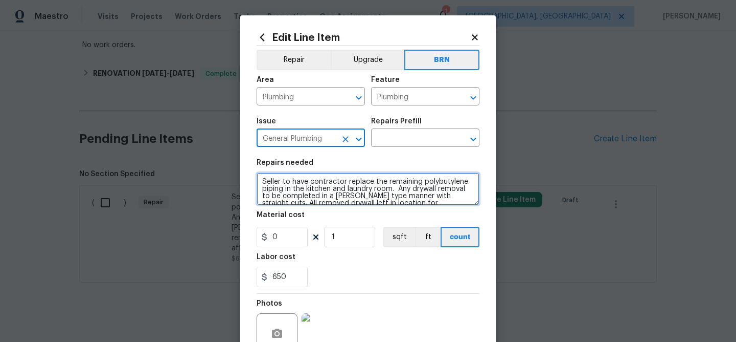
click at [302, 192] on textarea "Seller to have contractor replace the remaining polybutylene piping in the kitc…" at bounding box center [368, 188] width 223 height 33
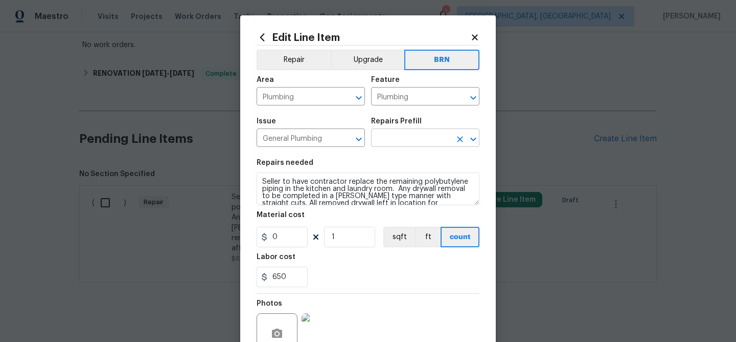
click at [388, 140] on input "text" at bounding box center [411, 139] width 80 height 16
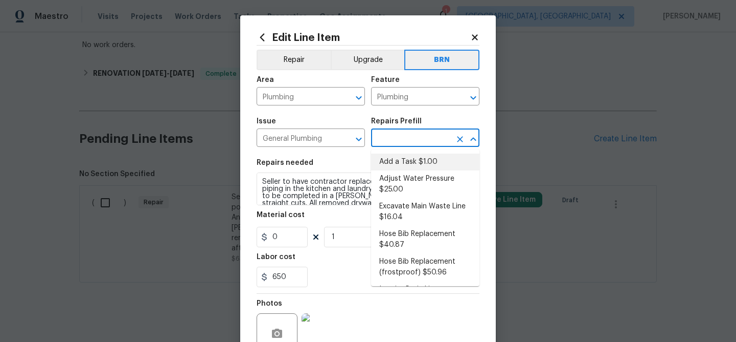
click at [390, 163] on li "Add a Task $1.00" at bounding box center [425, 161] width 108 height 17
type input "Add a Task $1.00"
type textarea "HPM to detail"
type input "1"
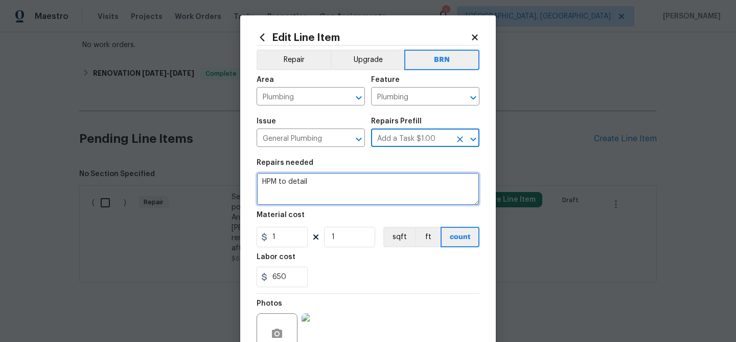
click at [315, 194] on textarea "HPM to detail" at bounding box center [368, 188] width 223 height 33
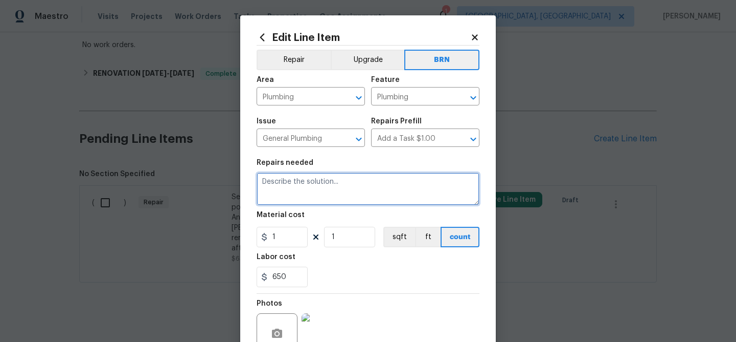
paste textarea "Seller to have contractor replace the remaining polybutylene piping in the kitc…"
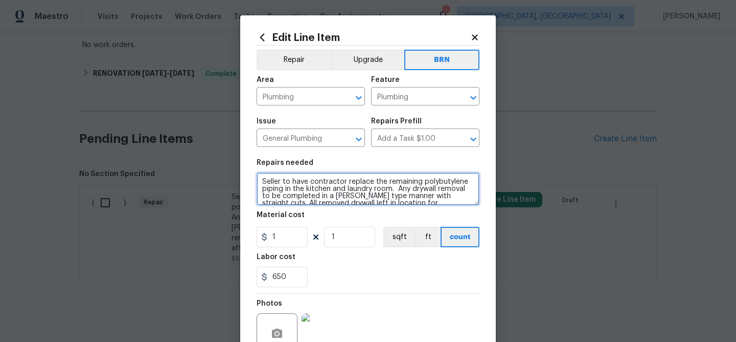
scroll to position [9, 0]
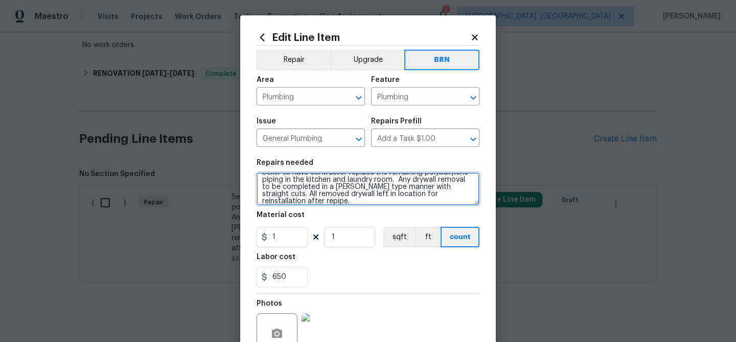
type textarea "Seller to have contractor replace the remaining polybutylene piping in the kitc…"
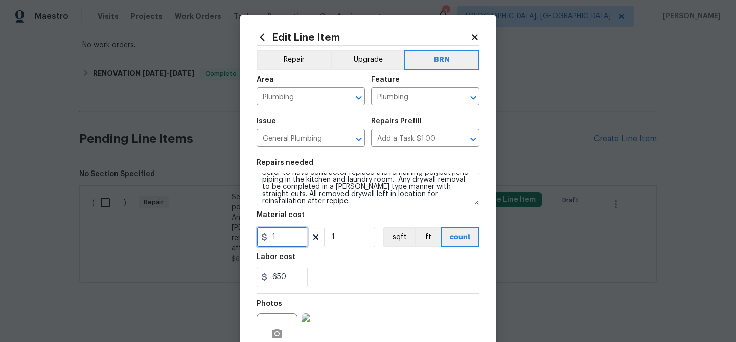
click at [289, 238] on input "1" at bounding box center [282, 237] width 51 height 20
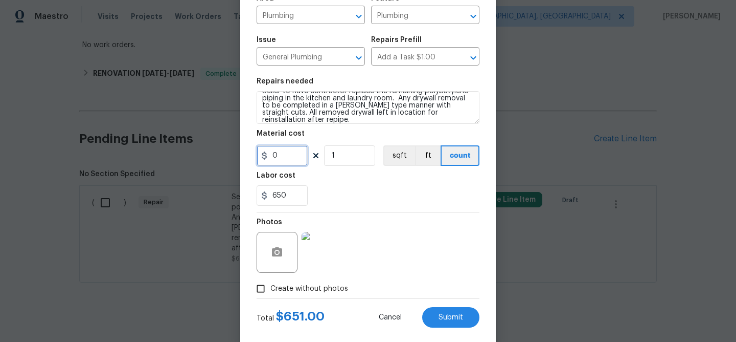
scroll to position [99, 0]
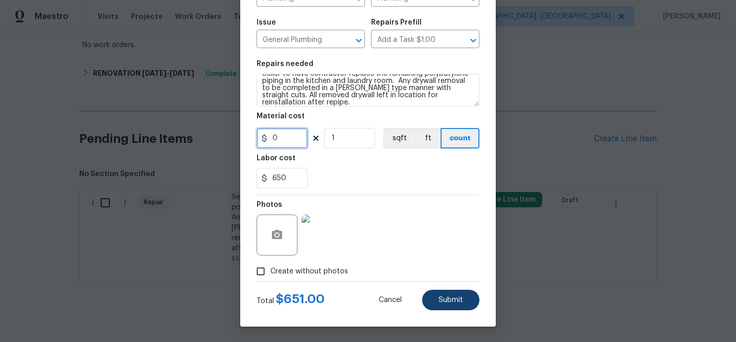
type input "0"
click at [447, 299] on span "Submit" at bounding box center [451, 300] width 25 height 8
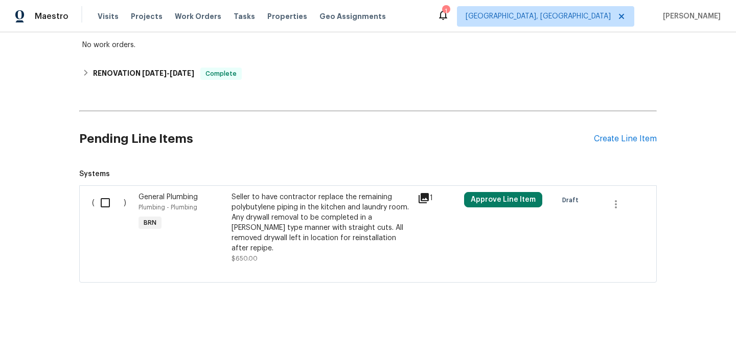
click at [105, 202] on input "checkbox" at bounding box center [109, 202] width 29 height 21
checkbox input "true"
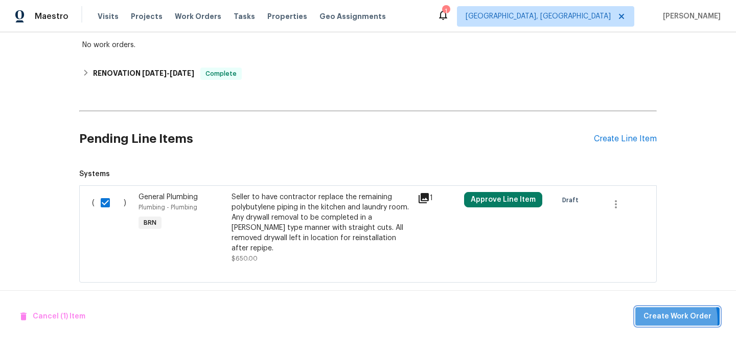
click at [661, 320] on span "Create Work Order" at bounding box center [678, 316] width 68 height 13
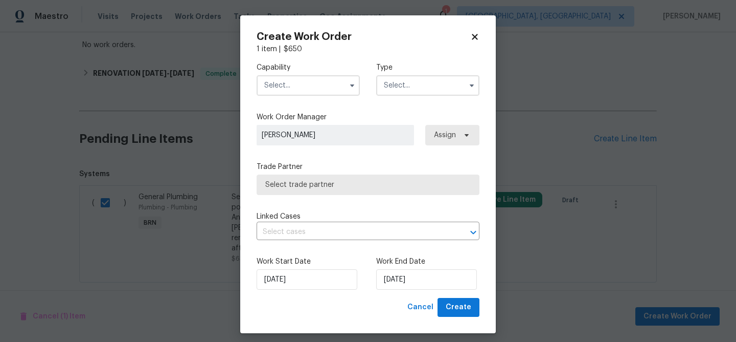
click at [312, 89] on input "text" at bounding box center [308, 85] width 103 height 20
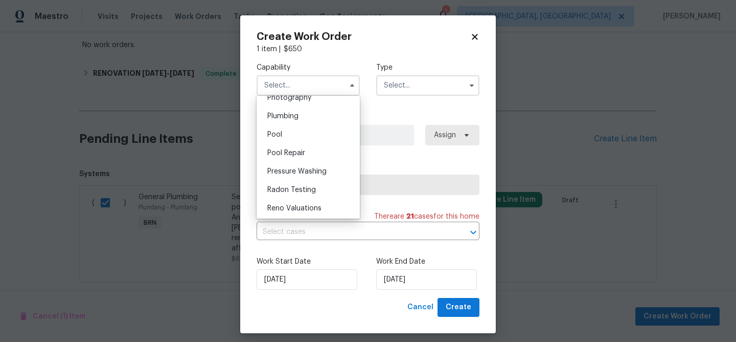
scroll to position [896, 0]
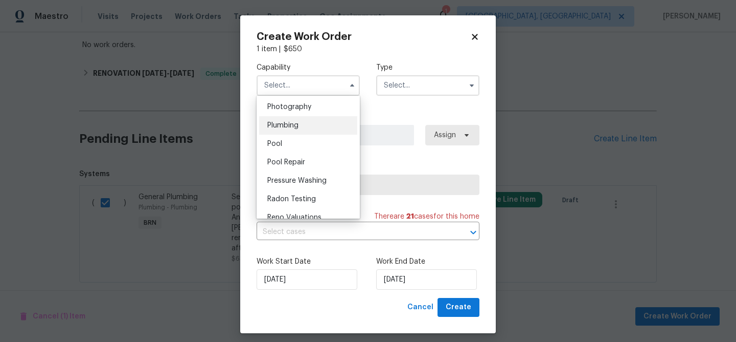
click at [294, 134] on ul "Agent Appliance Bathtub Resurfacing BRN And Lrr Broker Cabinets Carpet Cleaning…" at bounding box center [308, 157] width 103 height 123
click at [306, 122] on div "Plumbing" at bounding box center [308, 125] width 98 height 18
type input "Plumbing"
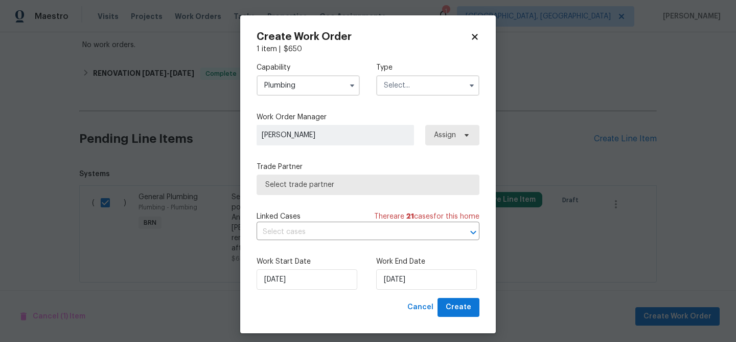
click at [415, 89] on input "text" at bounding box center [427, 85] width 103 height 20
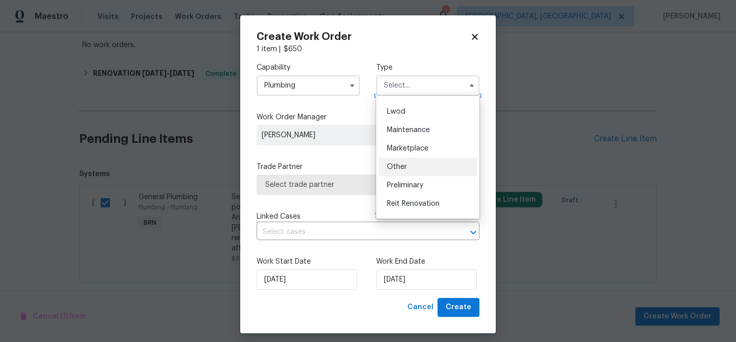
scroll to position [219, 0]
click at [406, 165] on span "Resale" at bounding box center [397, 164] width 21 height 7
type input "Resale"
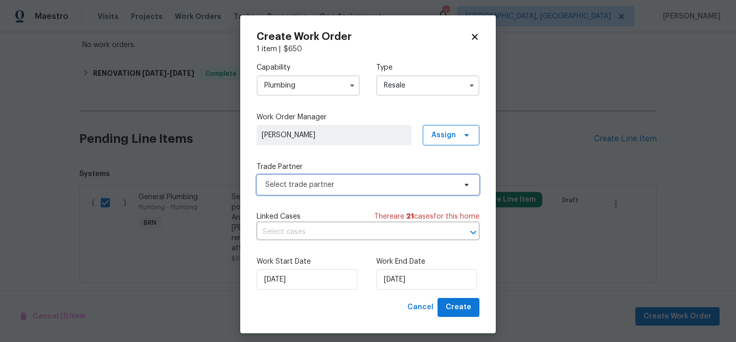
click at [317, 182] on span "Select trade partner" at bounding box center [360, 184] width 191 height 10
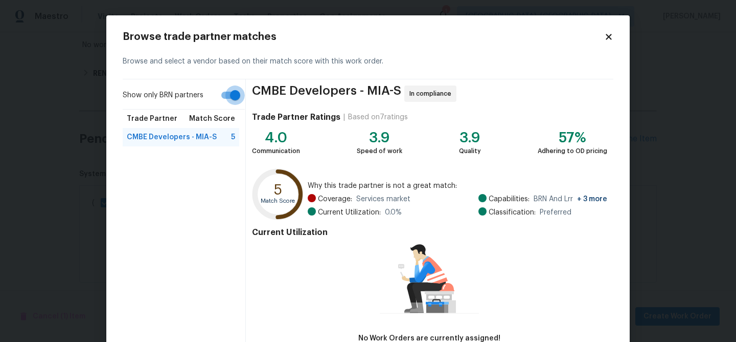
click at [231, 98] on input "Show only BRN partners" at bounding box center [235, 94] width 58 height 19
checkbox input "false"
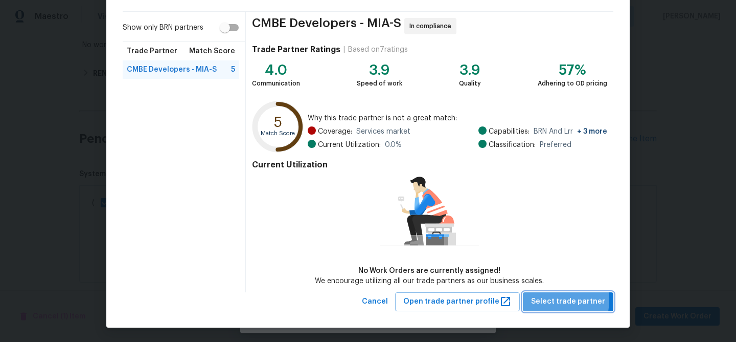
click at [558, 299] on span "Select trade partner" at bounding box center [568, 301] width 74 height 13
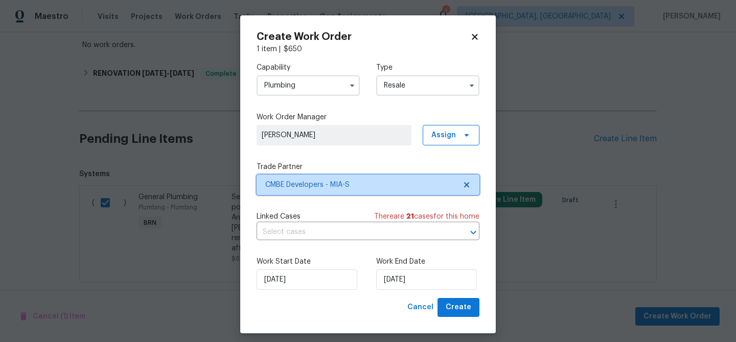
scroll to position [0, 0]
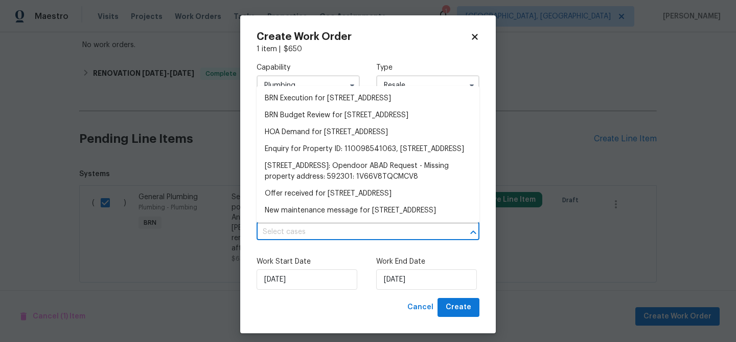
click at [309, 236] on input "text" at bounding box center [354, 232] width 194 height 16
click at [290, 105] on li "BRN Execution for 7789 SE Spicewood Cir, Hobe Sound, FL 33455" at bounding box center [368, 98] width 223 height 17
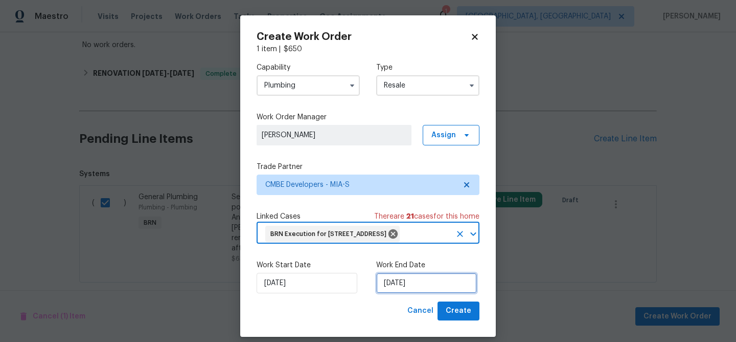
click at [410, 291] on input "13/08/2025" at bounding box center [426, 283] width 101 height 20
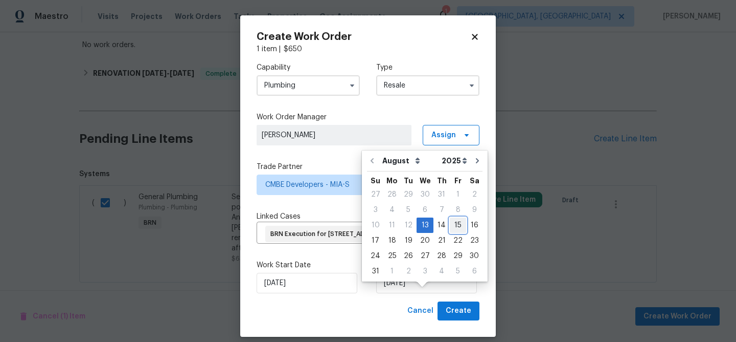
click at [452, 227] on div "15" at bounding box center [458, 225] width 16 height 14
type input "15/08/2025"
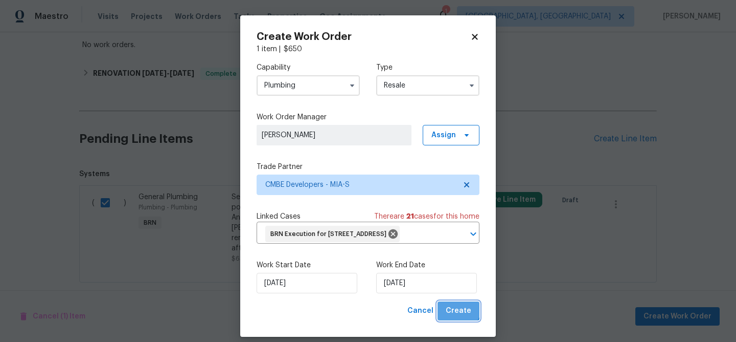
click at [459, 317] on span "Create" at bounding box center [459, 310] width 26 height 13
checkbox input "false"
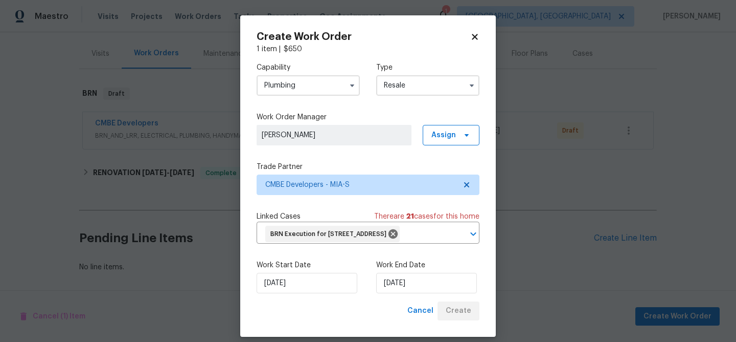
scroll to position [117, 0]
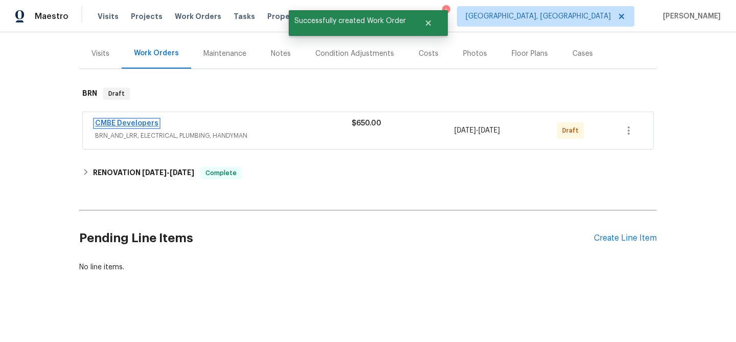
click at [143, 124] on link "CMBE Developers" at bounding box center [126, 123] width 63 height 7
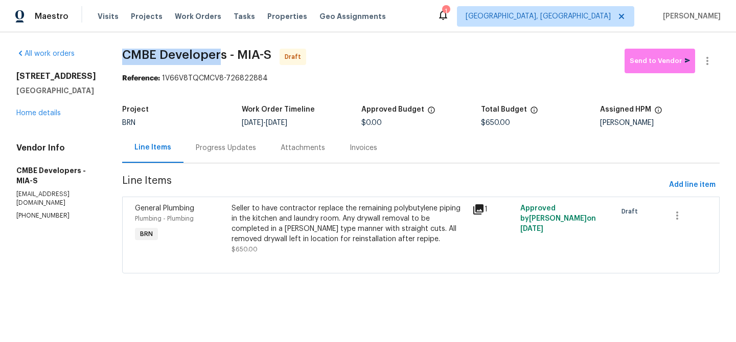
drag, startPoint x: 121, startPoint y: 53, endPoint x: 224, endPoint y: 54, distance: 103.8
click at [224, 54] on div "All work orders 7789 SE Spicewood Cir Hobe Sound, FL 33455 Home details Vendor …" at bounding box center [368, 166] width 736 height 269
copy span "CMBE Developer"
click at [119, 58] on div "All work orders 7789 SE Spicewood Cir Hobe Sound, FL 33455 Home details Vendor …" at bounding box center [368, 166] width 736 height 269
drag, startPoint x: 119, startPoint y: 57, endPoint x: 212, endPoint y: 53, distance: 93.2
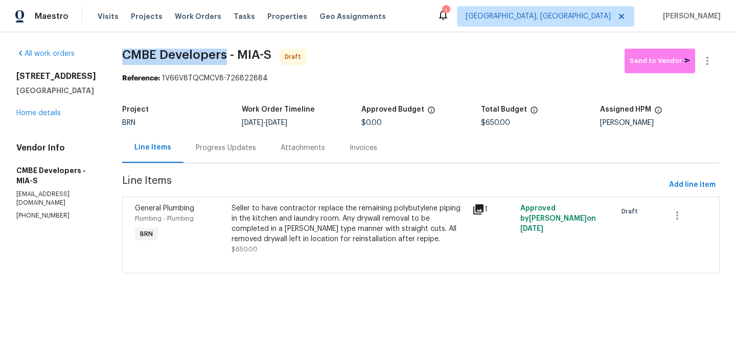
click at [212, 53] on div "All work orders 7789 SE Spicewood Cir Hobe Sound, FL 33455 Home details Vendor …" at bounding box center [368, 166] width 736 height 269
copy span "CMBE Developers"
click at [134, 85] on section "CMBE Developers - MIA-S Draft Send to Vendor Reference: 1V66V8TQCMCV8-726822884…" at bounding box center [421, 167] width 598 height 237
click at [221, 143] on div "Progress Updates" at bounding box center [226, 148] width 60 height 10
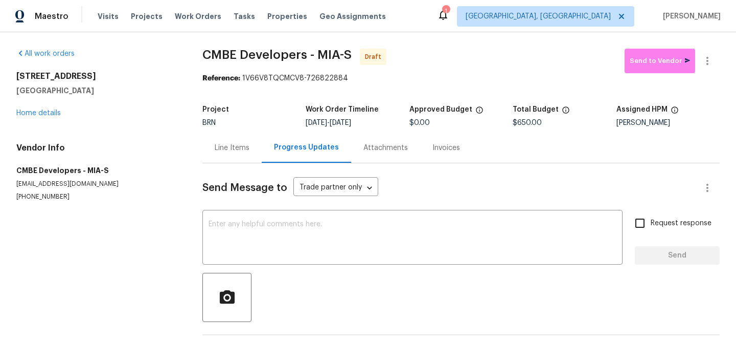
click at [234, 191] on span "Send Message to" at bounding box center [244, 188] width 85 height 10
click at [225, 231] on textarea at bounding box center [413, 238] width 408 height 36
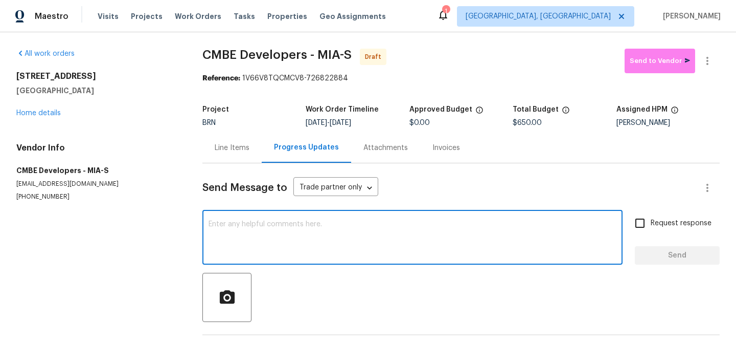
paste textarea "Hi, I'm Ananthi from Opendoor. Just wanted to check if you received the WO for …"
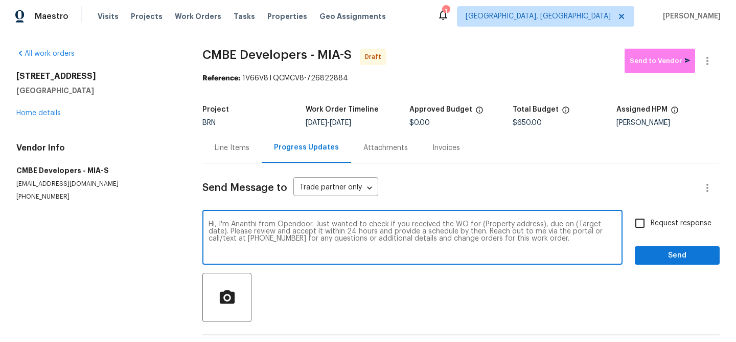
drag, startPoint x: 539, startPoint y: 226, endPoint x: 483, endPoint y: 225, distance: 56.8
click at [483, 225] on textarea "Hi, I'm Ananthi from Opendoor. Just wanted to check if you received the WO for …" at bounding box center [413, 238] width 408 height 36
paste textarea "7789 SE Spicewood Cir, Hobe Sound, FL 33455"
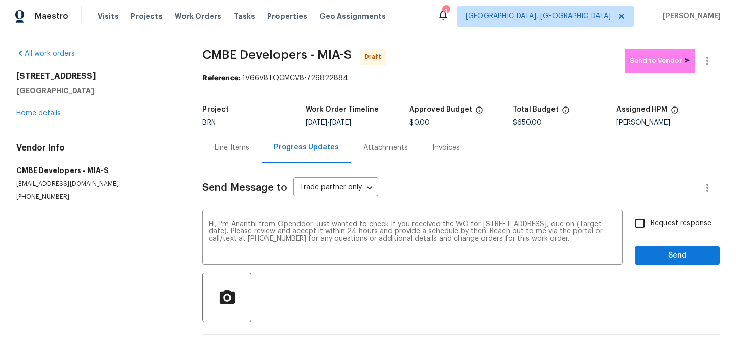
drag, startPoint x: 346, startPoint y: 122, endPoint x: 390, endPoint y: 122, distance: 44.0
click at [390, 123] on div "8/13/2025 - 8/15/2025" at bounding box center [357, 122] width 103 height 7
copy span "8/15/2025"
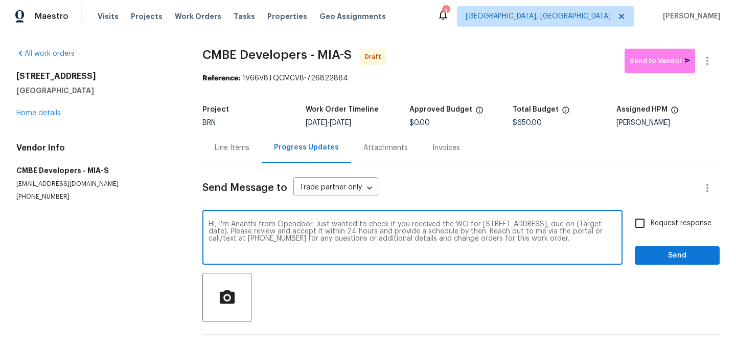
drag, startPoint x: 301, startPoint y: 233, endPoint x: 262, endPoint y: 231, distance: 38.4
click at [262, 231] on textarea "Hi, I'm Ananthi from Opendoor. Just wanted to check if you received the WO for …" at bounding box center [413, 238] width 408 height 36
paste textarea "8/15/2025"
type textarea "Hi, I'm Ananthi from Opendoor. Just wanted to check if you received the WO for …"
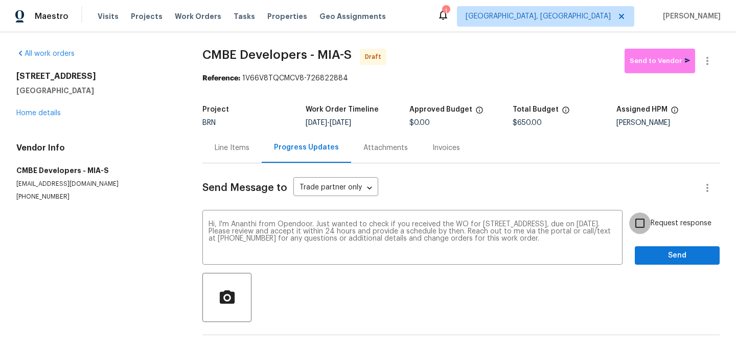
click at [646, 222] on input "Request response" at bounding box center [639, 222] width 21 height 21
checkbox input "true"
click at [649, 260] on span "Send" at bounding box center [677, 255] width 69 height 13
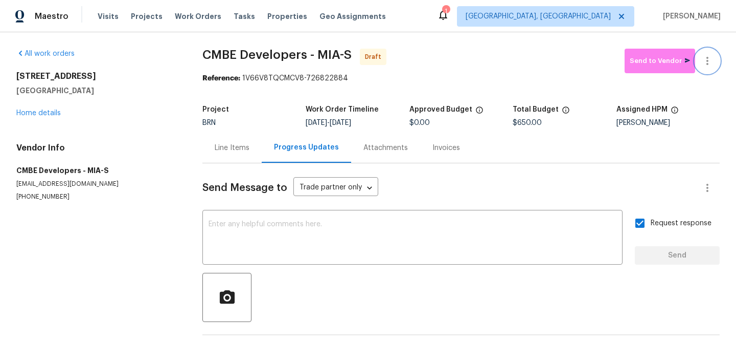
click at [712, 59] on icon "button" at bounding box center [708, 61] width 12 height 12
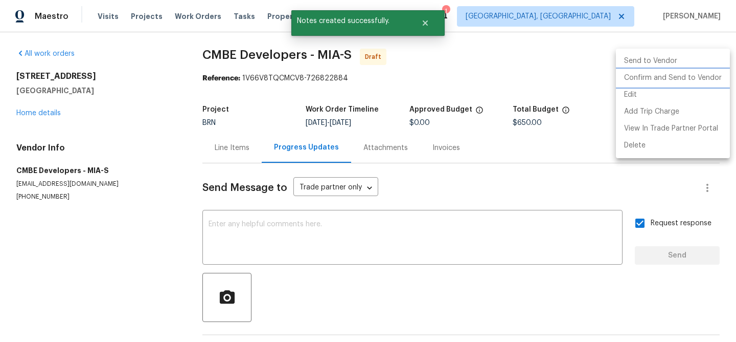
click at [656, 80] on li "Confirm and Send to Vendor" at bounding box center [673, 78] width 114 height 17
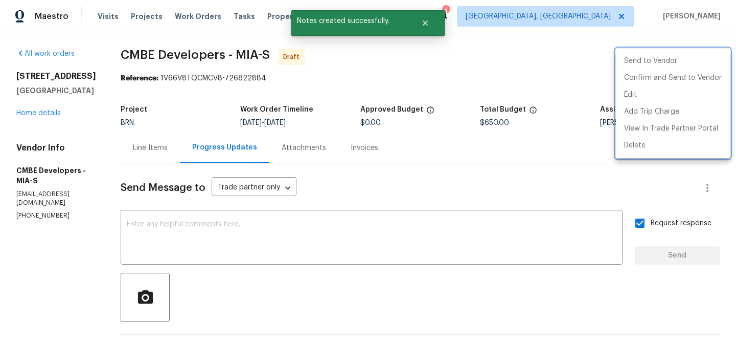
click at [224, 69] on div at bounding box center [368, 171] width 736 height 342
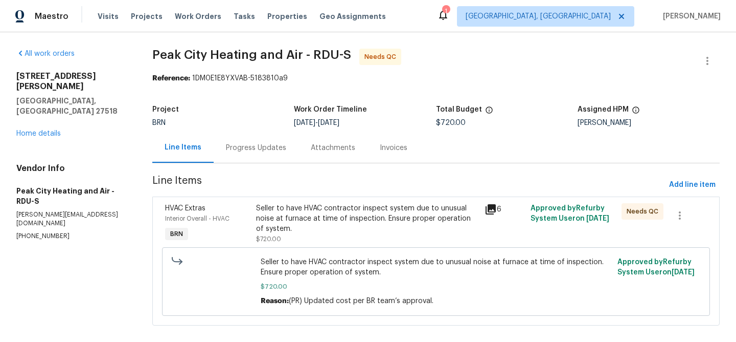
click at [331, 218] on div "Seller to have HVAC contractor inspect system due to unusual noise at furnace a…" at bounding box center [367, 218] width 222 height 31
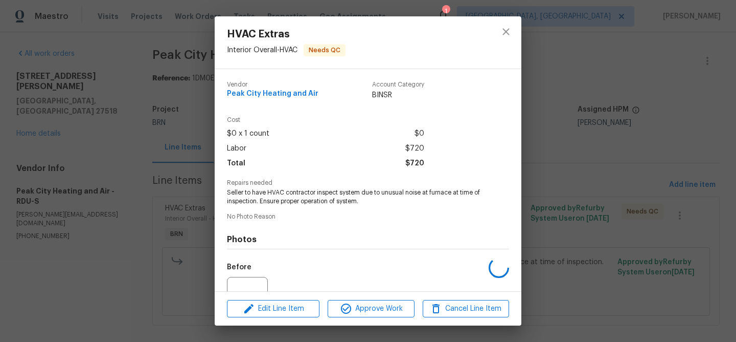
scroll to position [103, 0]
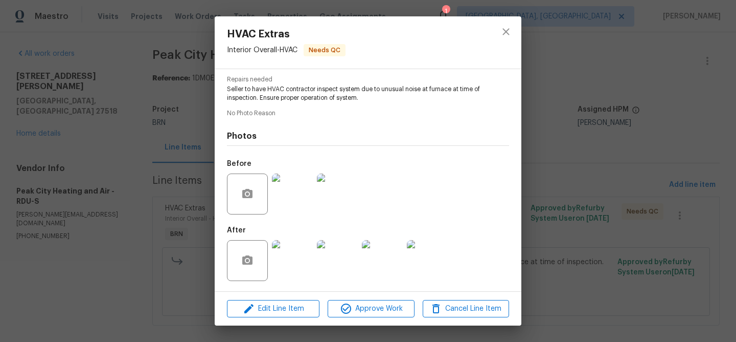
click at [294, 256] on img at bounding box center [292, 260] width 41 height 41
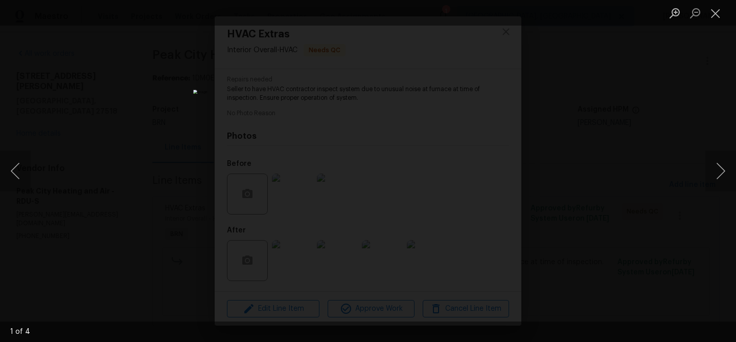
click at [134, 144] on div "Lightbox" at bounding box center [368, 171] width 736 height 342
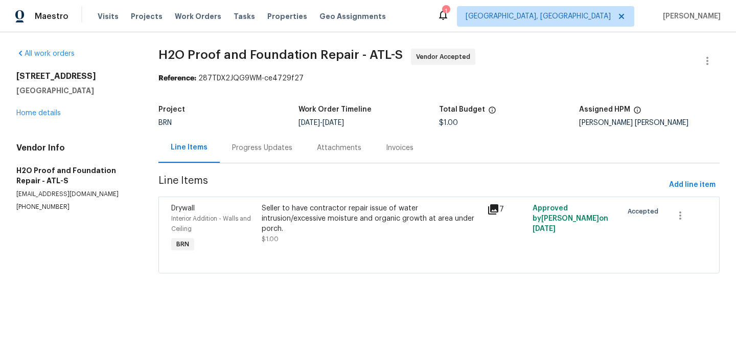
click at [247, 149] on div "Progress Updates" at bounding box center [262, 148] width 60 height 10
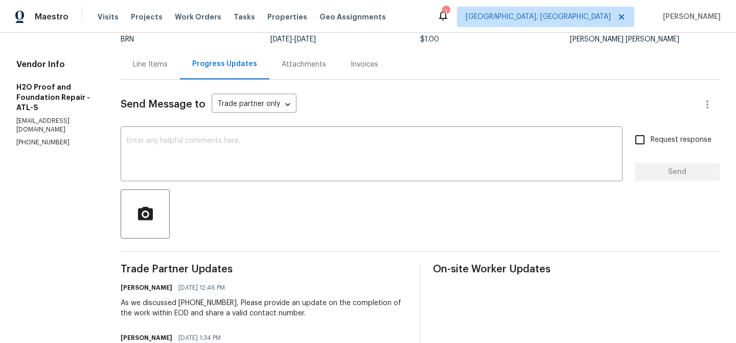
scroll to position [84, 0]
click at [54, 144] on p "(678) 389-1156" at bounding box center [56, 141] width 80 height 9
copy p "(678) 389-1156"
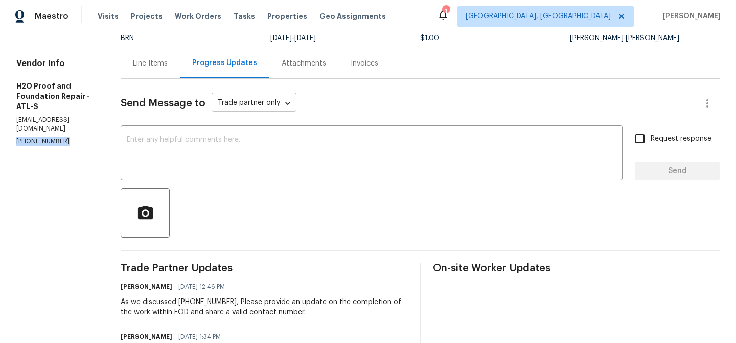
scroll to position [0, 0]
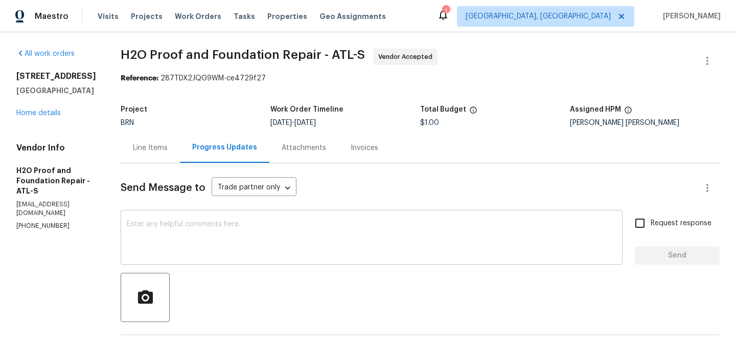
click at [219, 220] on div "x ​" at bounding box center [372, 238] width 502 height 52
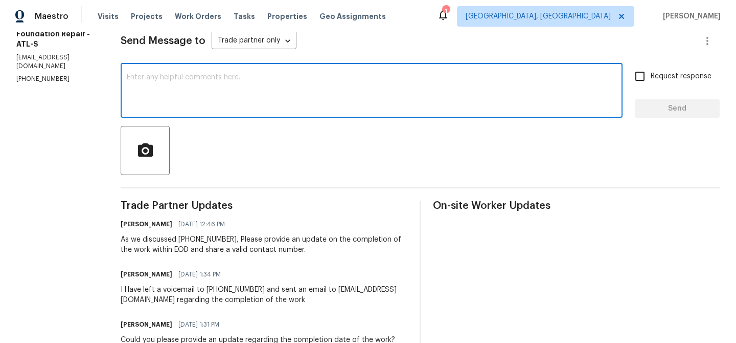
scroll to position [147, 0]
click at [193, 104] on textarea at bounding box center [372, 91] width 490 height 36
click at [134, 78] on textarea "6784268618" at bounding box center [372, 91] width 490 height 36
click at [146, 77] on textarea "6784268618" at bounding box center [372, 91] width 490 height 36
click at [166, 77] on textarea "6784268618" at bounding box center [372, 91] width 490 height 36
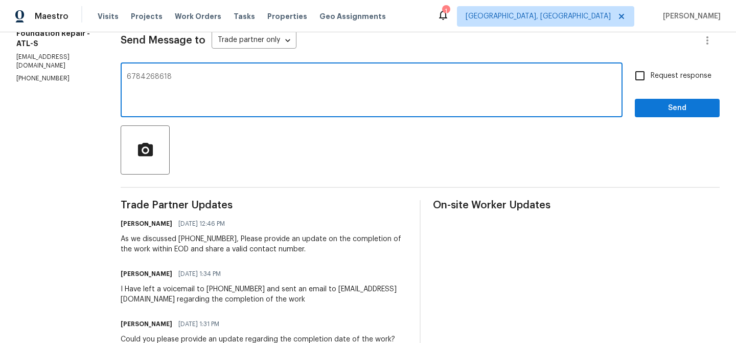
click at [141, 79] on textarea "6784268618" at bounding box center [372, 91] width 490 height 36
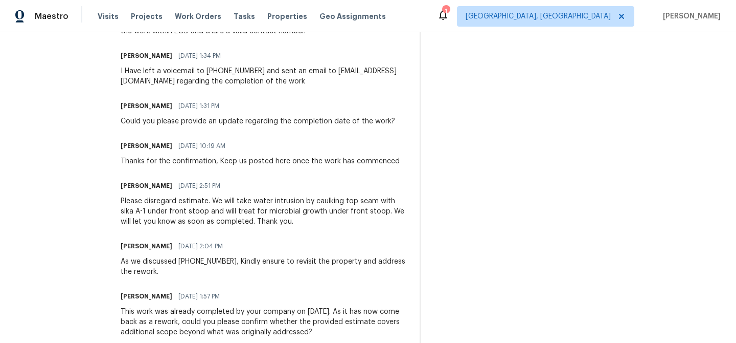
scroll to position [0, 0]
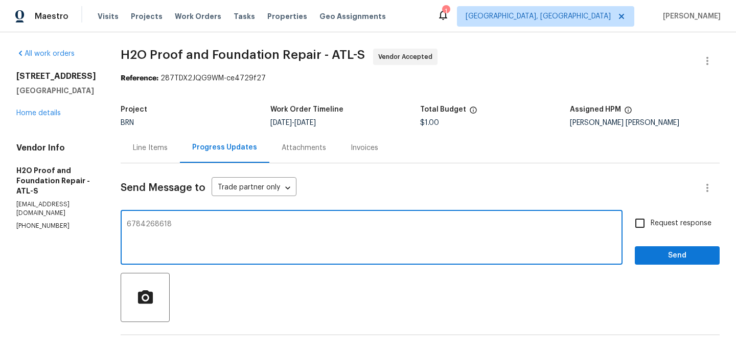
click at [128, 224] on textarea "6784268618" at bounding box center [372, 238] width 490 height 36
click at [244, 231] on textarea "As we discussed 6784268618" at bounding box center [372, 238] width 490 height 36
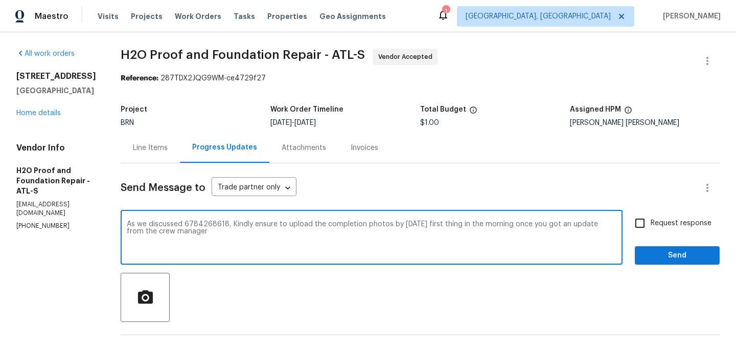
type textarea "As we discussed 6784268618, Kindly ensure to upload the completion photos by To…"
click at [664, 224] on span "Request response" at bounding box center [681, 223] width 61 height 11
click at [651, 224] on input "Request response" at bounding box center [639, 222] width 21 height 21
checkbox input "true"
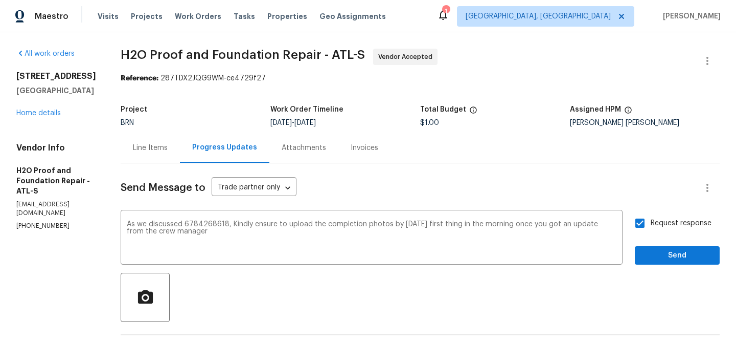
click at [657, 254] on span "Send" at bounding box center [677, 255] width 69 height 13
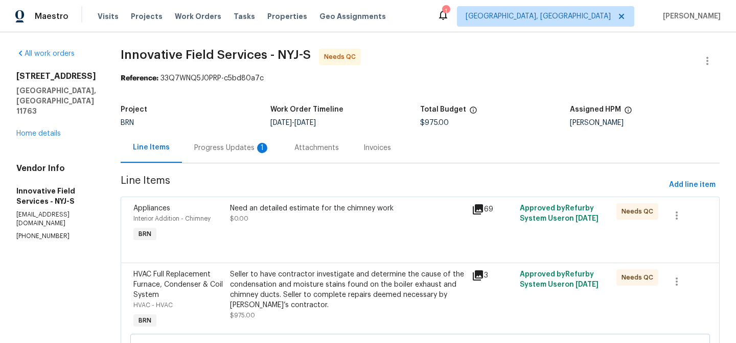
click at [281, 216] on div "Need an detailed estimate for the chimney work $0.00" at bounding box center [348, 213] width 236 height 20
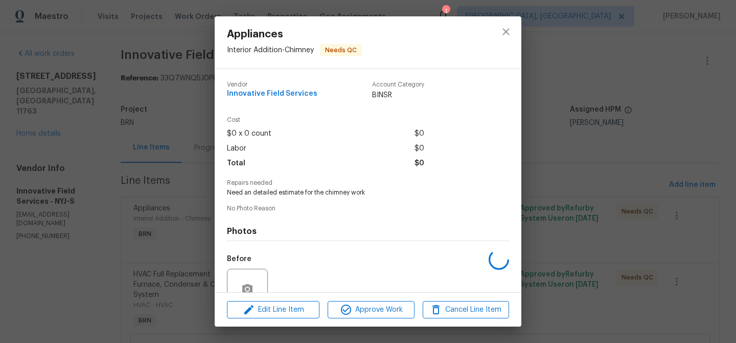
scroll to position [94, 0]
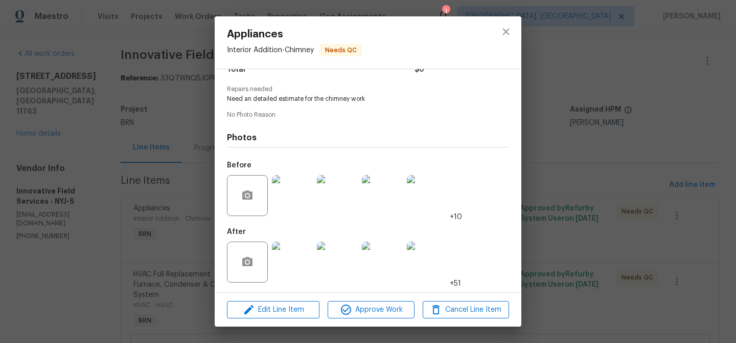
click at [140, 203] on div "Appliances Interior Addition - Chimney Needs QC Vendor Innovative Field Service…" at bounding box center [368, 171] width 736 height 343
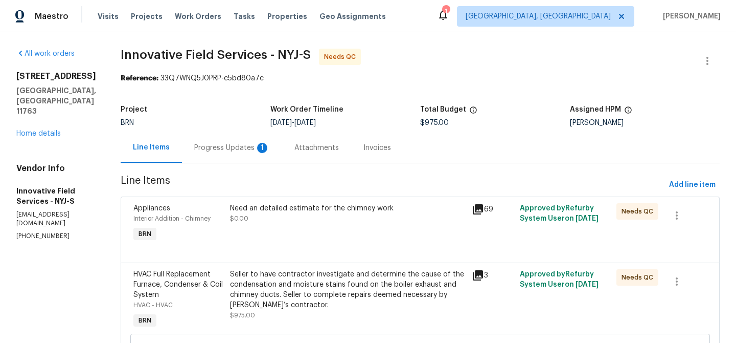
click at [260, 220] on div "Need an detailed estimate for the chimney work $0.00" at bounding box center [348, 213] width 236 height 20
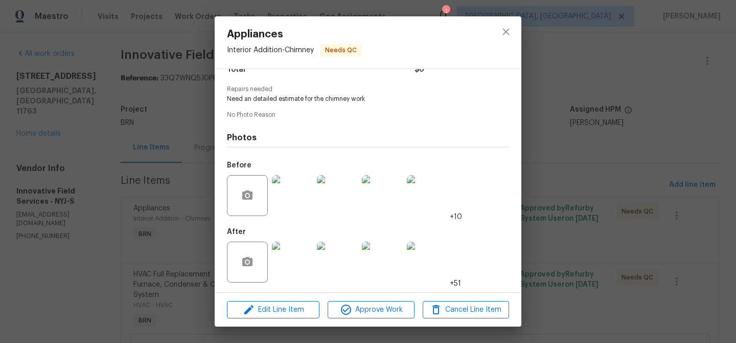
click at [289, 197] on img at bounding box center [292, 195] width 41 height 41
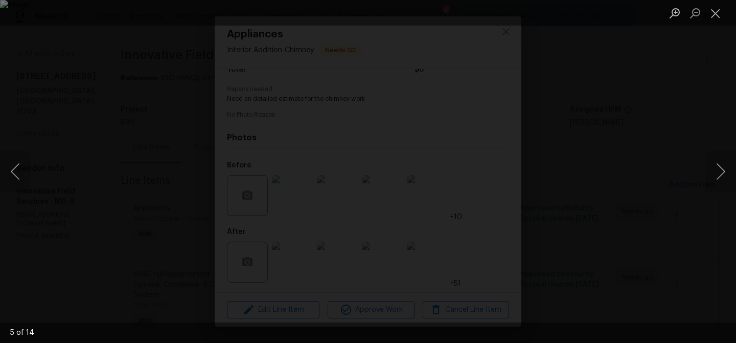
click at [144, 151] on div "Lightbox" at bounding box center [368, 171] width 736 height 343
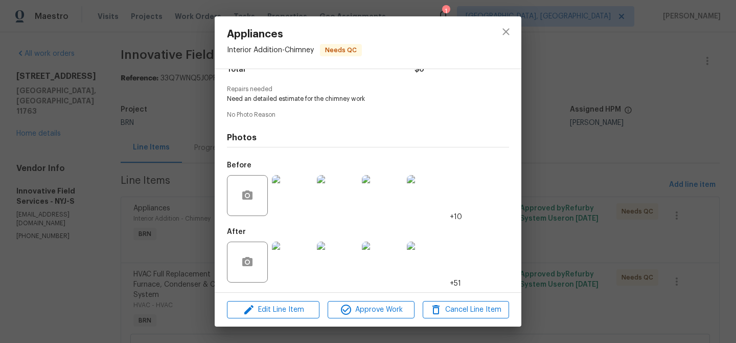
click at [297, 255] on img at bounding box center [292, 261] width 41 height 41
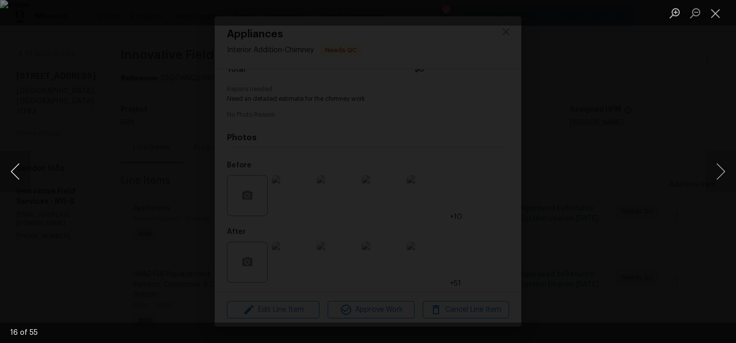
click at [19, 161] on button "Previous image" at bounding box center [15, 171] width 31 height 41
click at [18, 164] on button "Previous image" at bounding box center [15, 171] width 31 height 41
click at [132, 137] on div "Lightbox" at bounding box center [368, 171] width 736 height 343
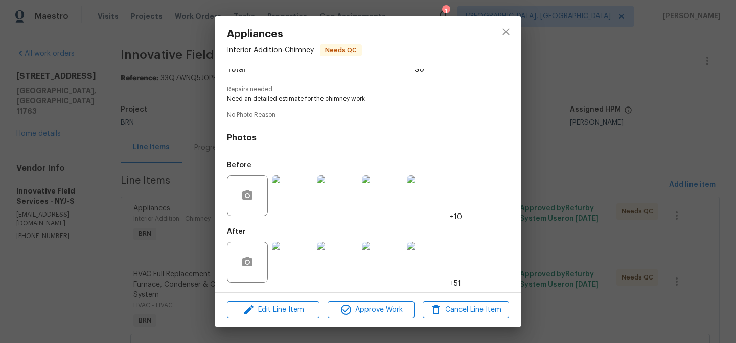
click at [140, 147] on div "Appliances Interior Addition - Chimney Needs QC Vendor Innovative Field Service…" at bounding box center [368, 171] width 736 height 343
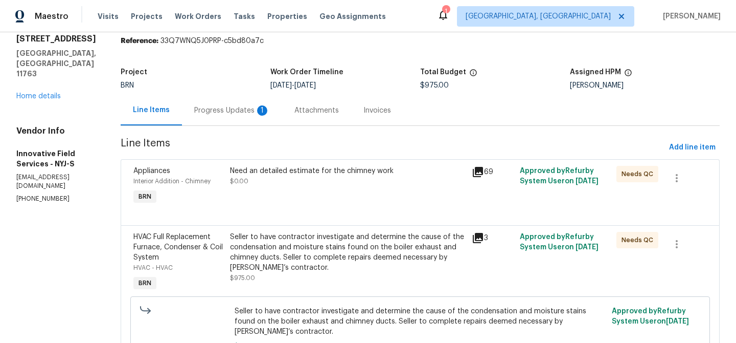
scroll to position [40, 0]
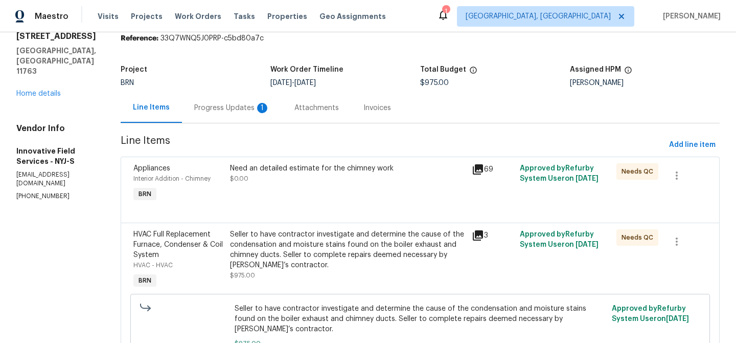
click at [383, 177] on div "Need an detailed estimate for the chimney work $0.00" at bounding box center [348, 173] width 236 height 20
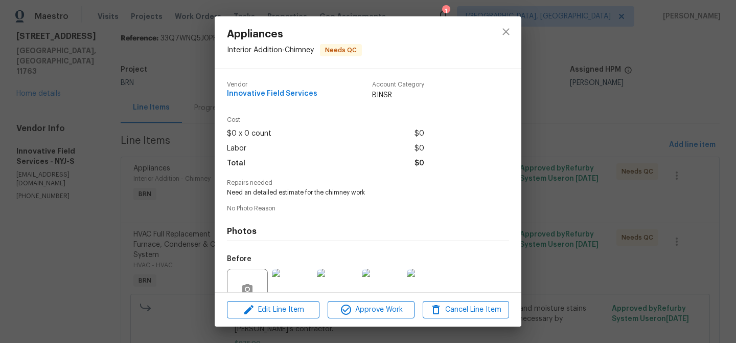
scroll to position [94, 0]
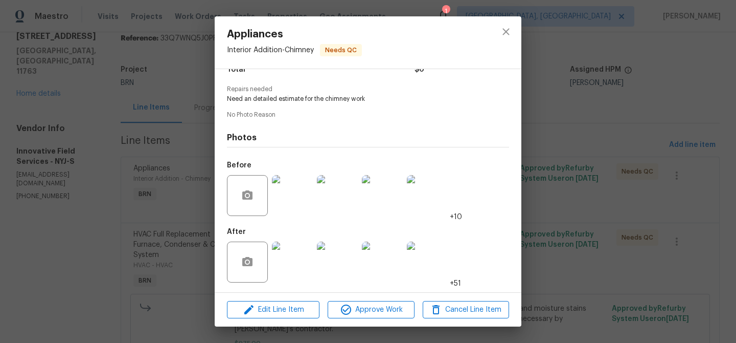
click at [107, 183] on div "Appliances Interior Addition - Chimney Needs QC Vendor Innovative Field Service…" at bounding box center [368, 171] width 736 height 343
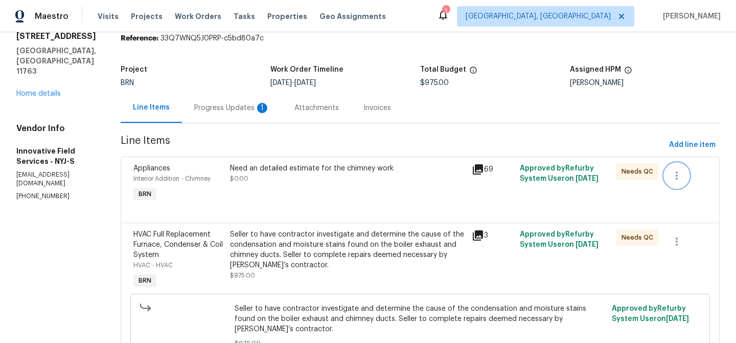
click at [670, 171] on button "button" at bounding box center [677, 175] width 25 height 25
click at [678, 175] on li "Cancel" at bounding box center [684, 175] width 39 height 17
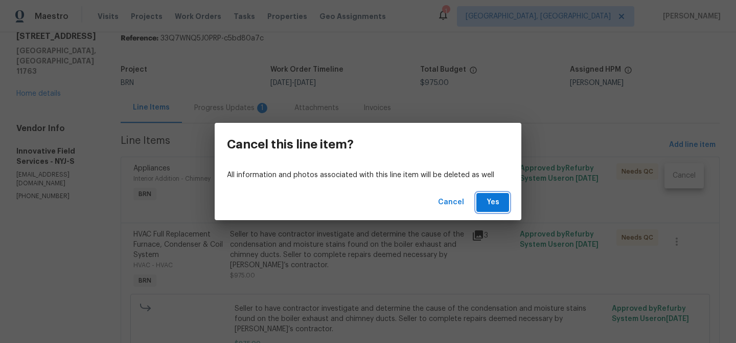
click at [490, 196] on span "Yes" at bounding box center [493, 202] width 16 height 13
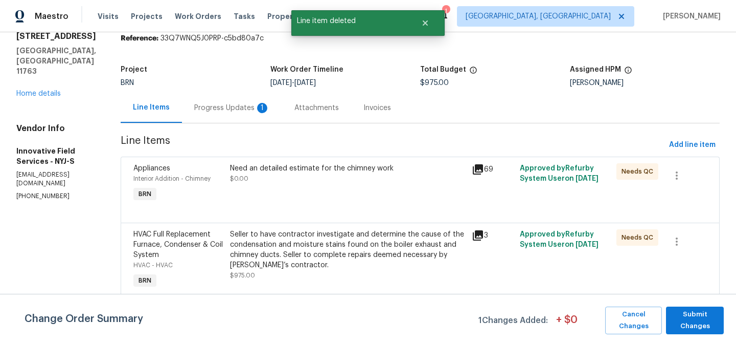
scroll to position [0, 0]
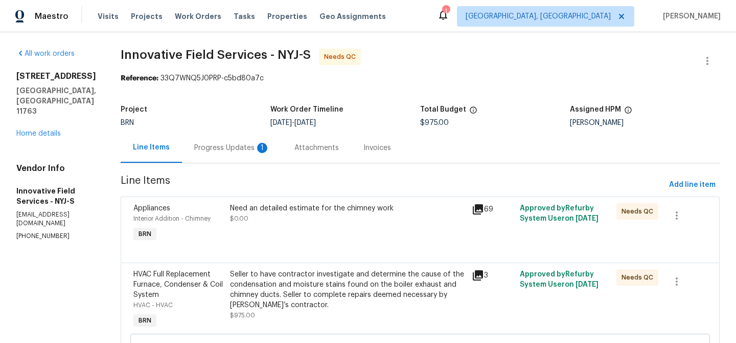
scroll to position [98, 0]
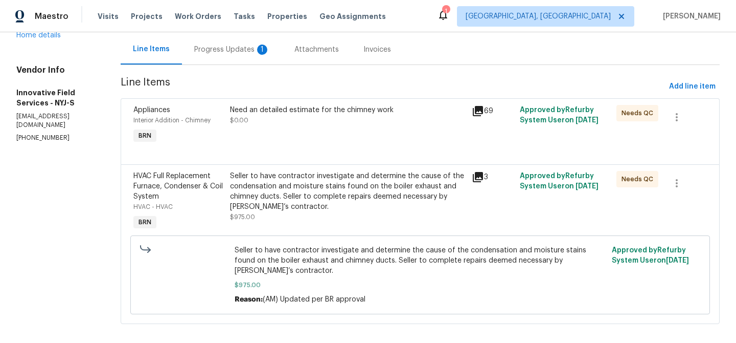
click at [276, 141] on div "Need an detailed estimate for the chimney work $0.00" at bounding box center [348, 125] width 242 height 47
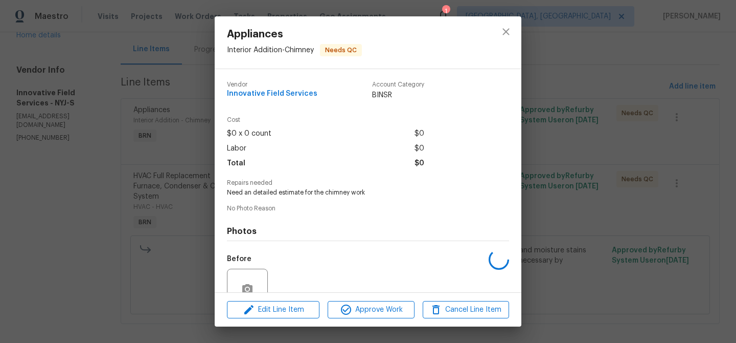
scroll to position [94, 0]
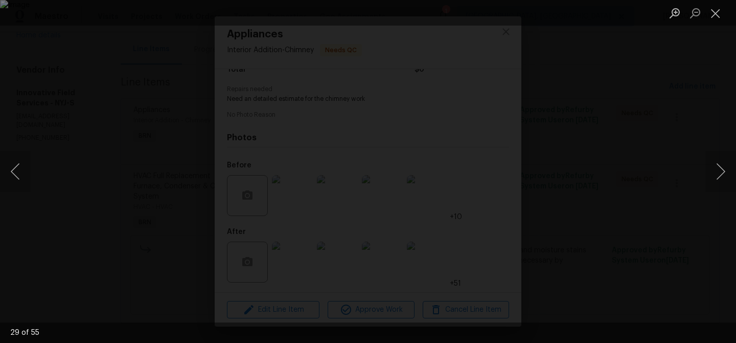
click at [112, 91] on div "Lightbox" at bounding box center [368, 171] width 736 height 343
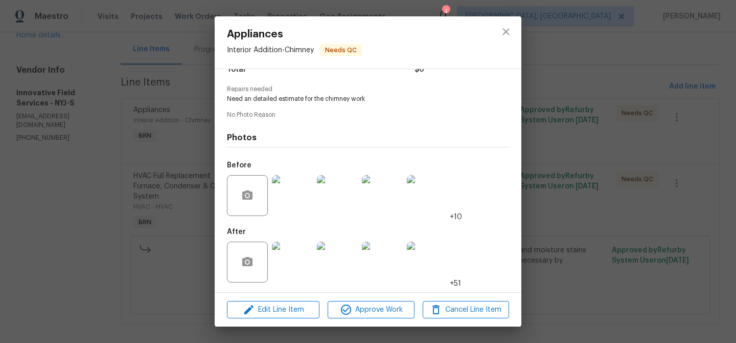
click at [145, 126] on div "Appliances Interior Addition - Chimney Needs QC Vendor Innovative Field Service…" at bounding box center [368, 171] width 736 height 343
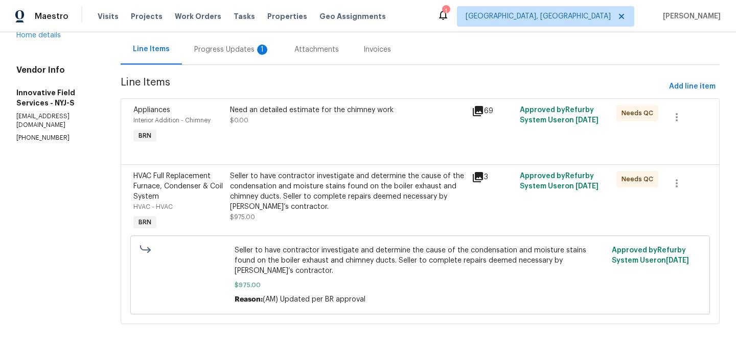
click at [284, 176] on div "Seller to have contractor investigate and determine the cause of the condensati…" at bounding box center [348, 191] width 236 height 41
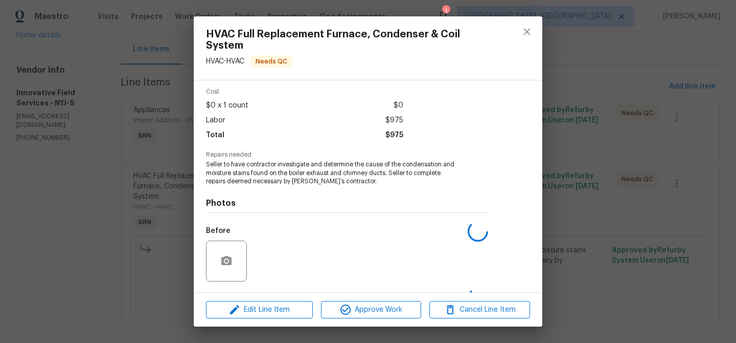
scroll to position [105, 0]
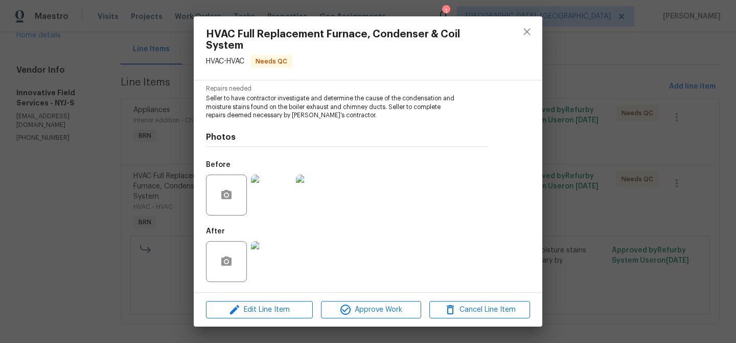
click at [275, 248] on img at bounding box center [271, 261] width 41 height 41
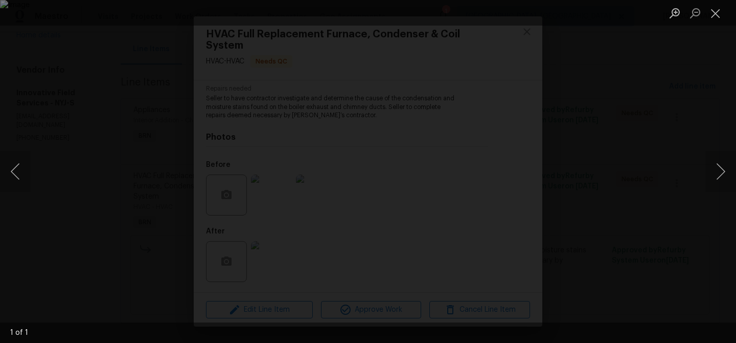
click at [88, 189] on div "Lightbox" at bounding box center [368, 171] width 736 height 343
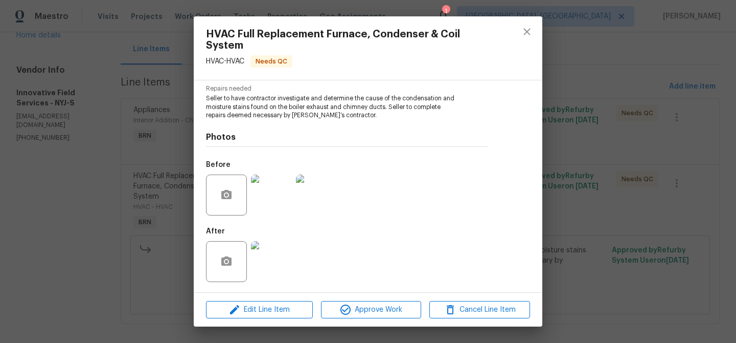
click at [129, 146] on div "HVAC Full Replacement Furnace, Condenser & Coil System HVAC - HVAC Needs QC Ven…" at bounding box center [368, 171] width 736 height 343
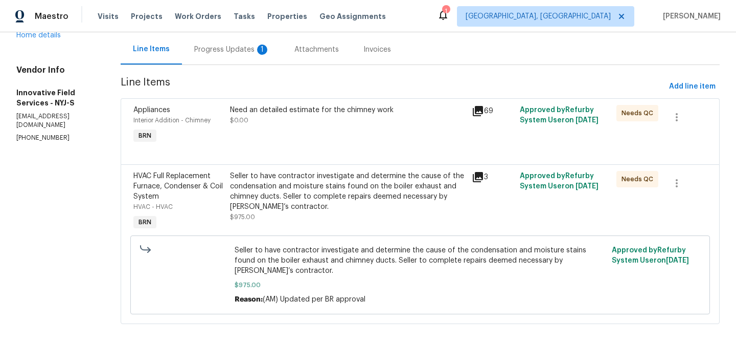
click at [262, 199] on div "Seller to have contractor investigate and determine the cause of the condensati…" at bounding box center [348, 191] width 236 height 41
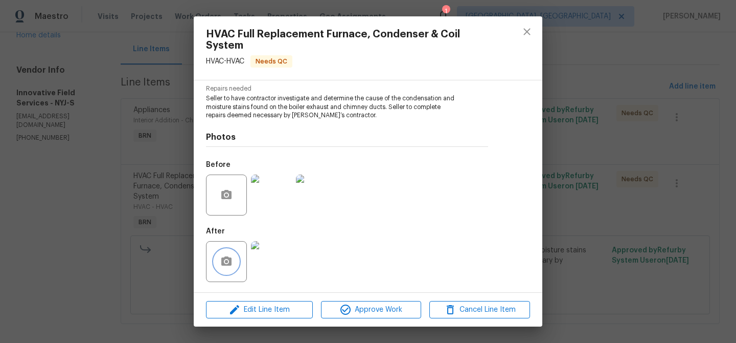
click at [223, 261] on icon "button" at bounding box center [226, 261] width 12 height 12
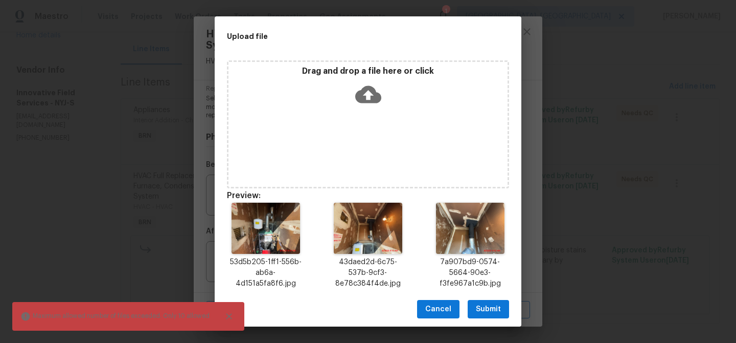
scroll to position [342, 0]
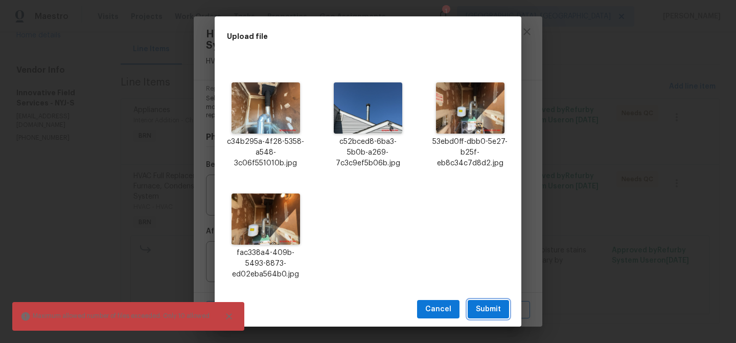
click at [486, 309] on span "Submit" at bounding box center [488, 309] width 25 height 13
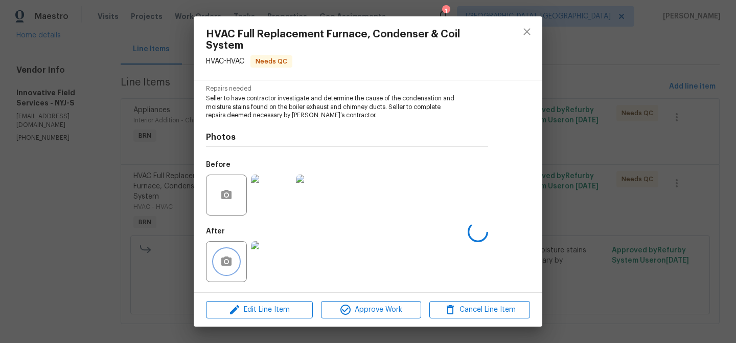
scroll to position [0, 0]
click div "HVAC Full Replacement Furnace, Condenser & Coil System HVAC - HVAC Needs QC Ven…"
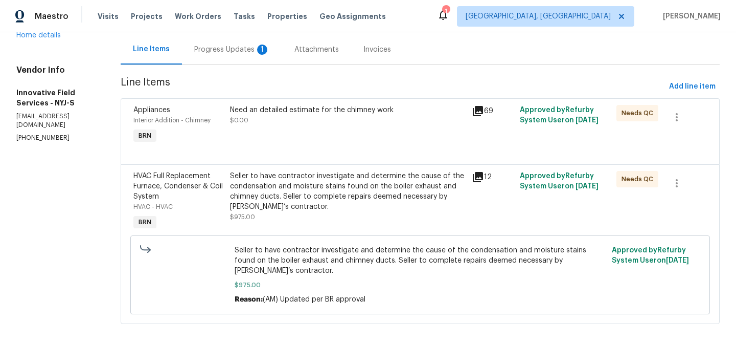
click div "Progress Updates 1"
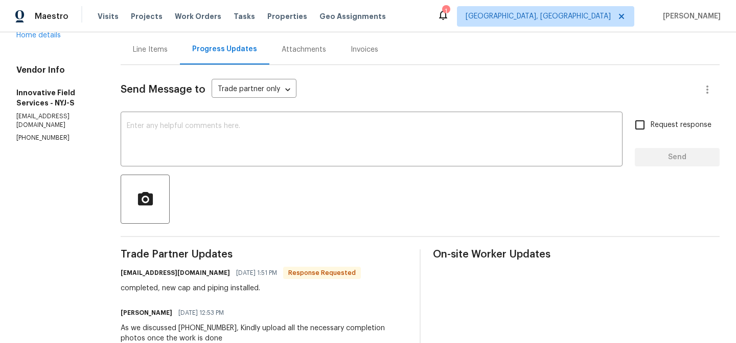
scroll to position [164, 0]
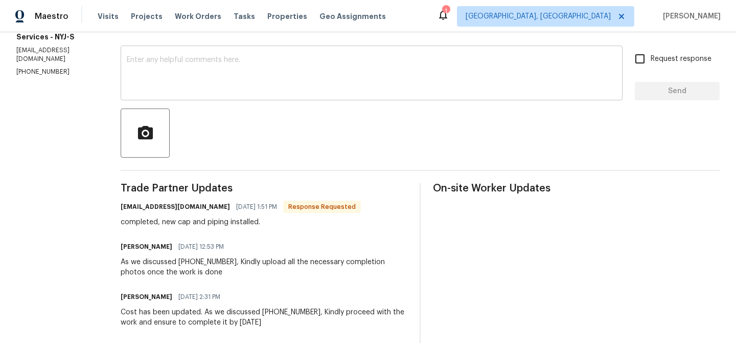
click div "x ​"
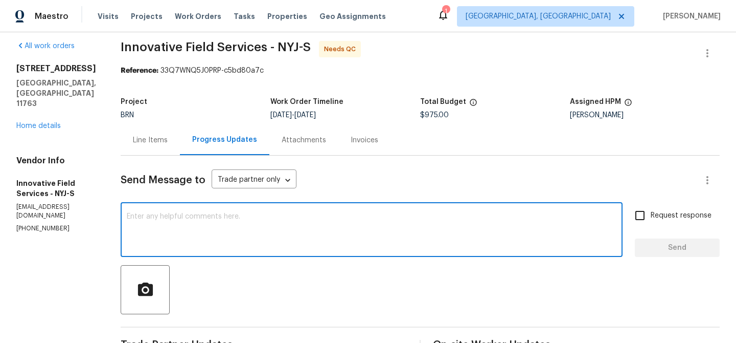
scroll to position [0, 0]
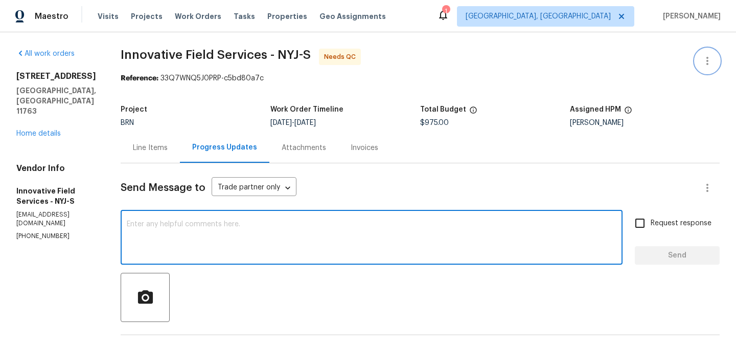
click button "button"
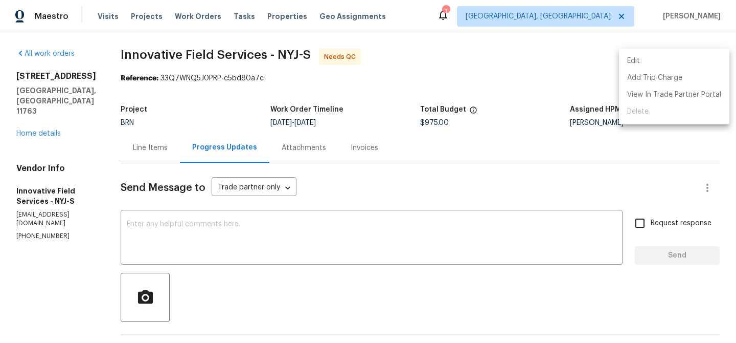
click li "Edit"
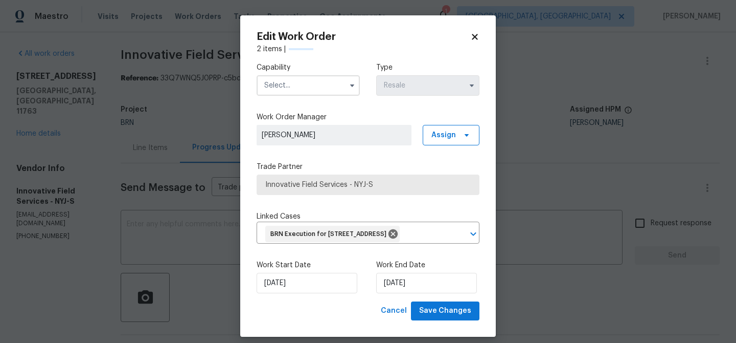
click input "text"
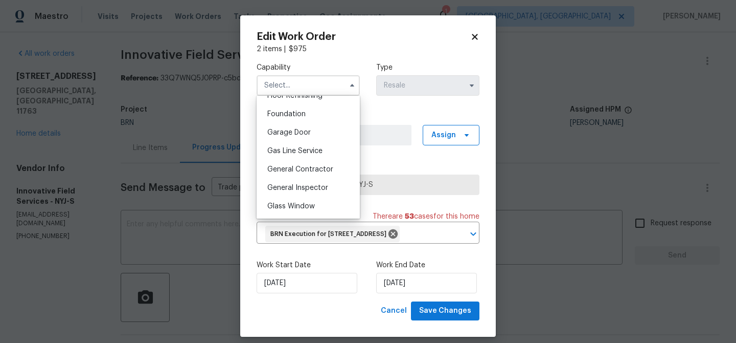
scroll to position [439, 0]
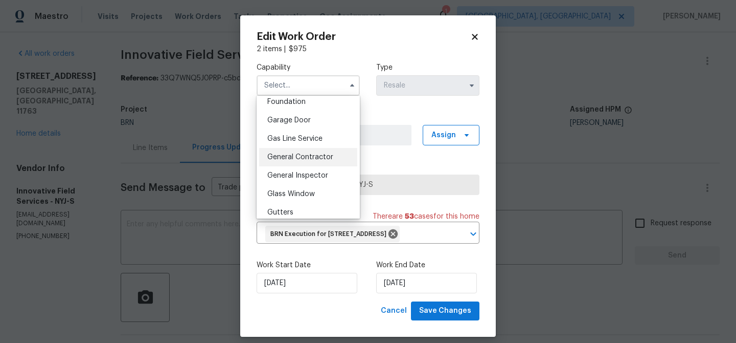
click div "General Contractor"
type input "General Contractor"
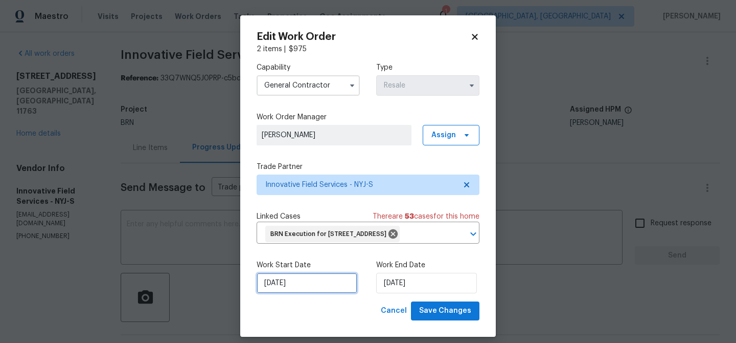
click input "04/08/2025"
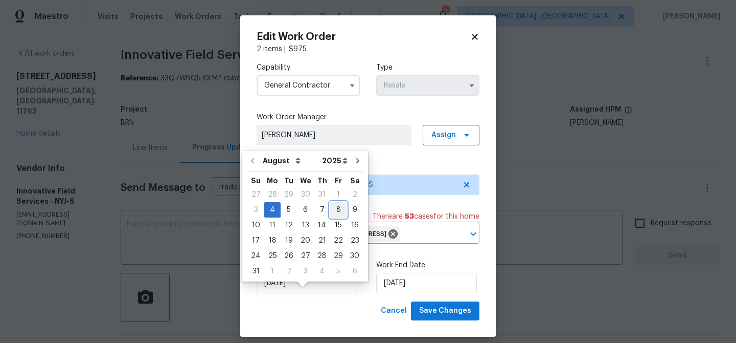
click div "8"
type input "08/08/2025"
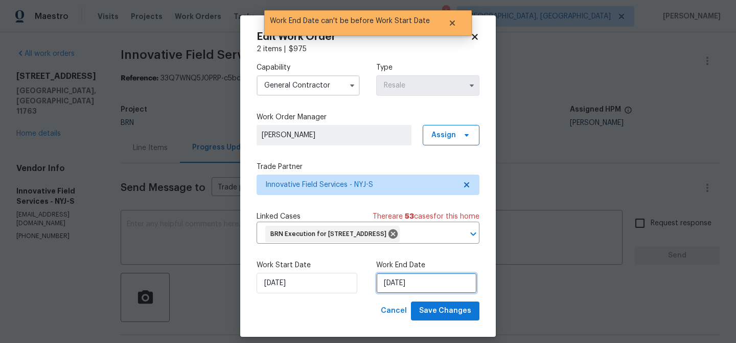
click input "08/08/2025"
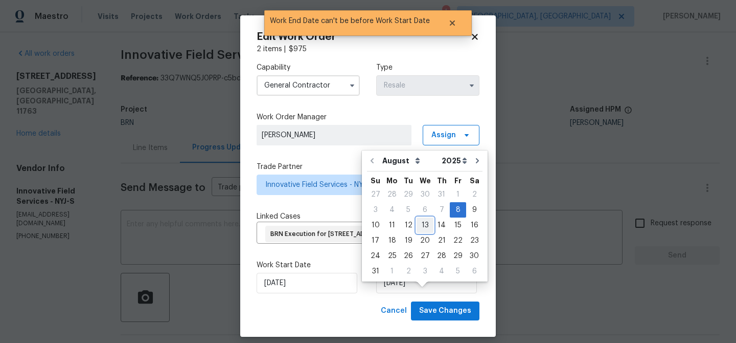
click div "13"
type input "13/08/2025"
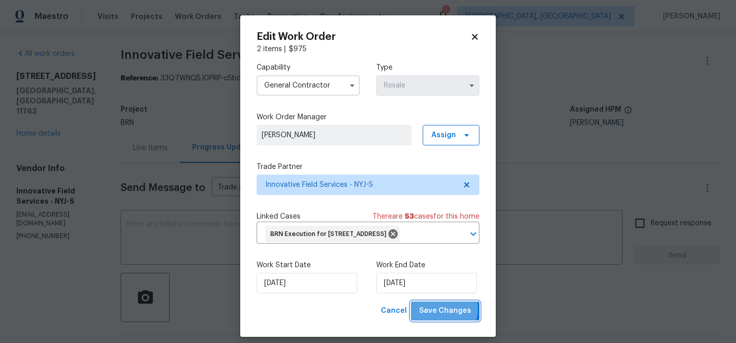
click span "Save Changes"
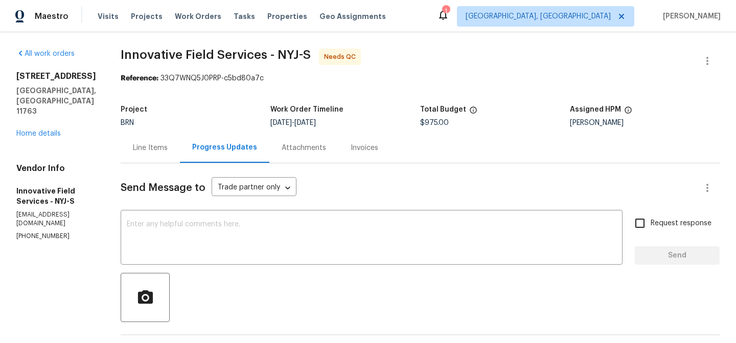
click at [144, 157] on div "Line Items" at bounding box center [150, 147] width 59 height 30
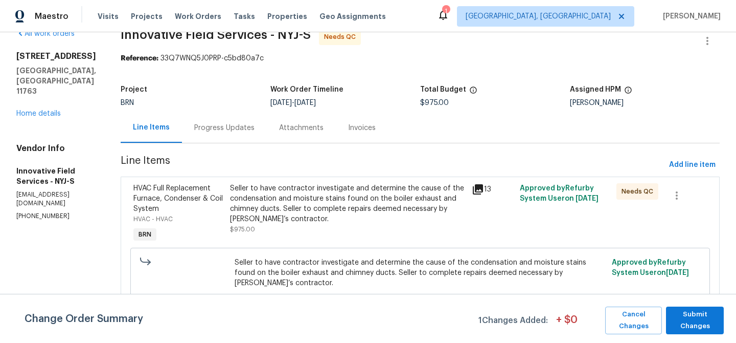
scroll to position [32, 0]
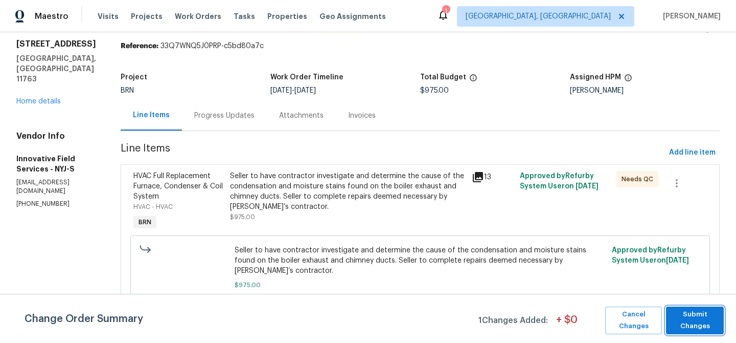
click at [682, 313] on span "Submit Changes" at bounding box center [695, 320] width 48 height 24
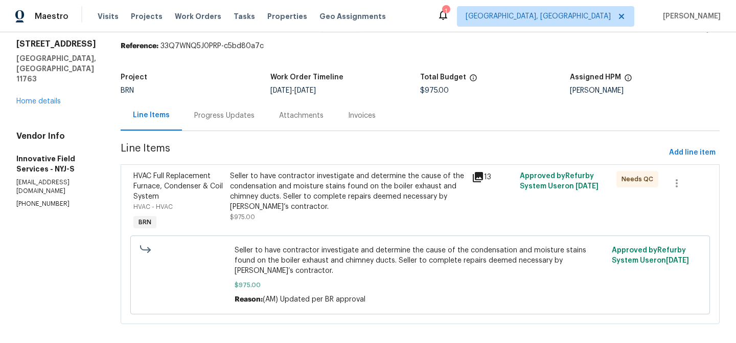
click at [224, 125] on div "Progress Updates" at bounding box center [224, 115] width 85 height 30
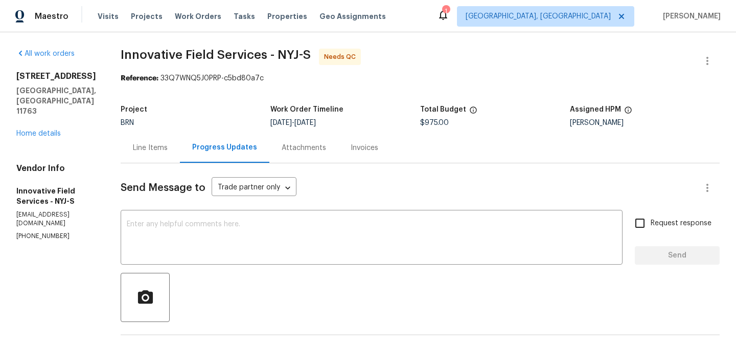
click at [147, 147] on div "Line Items" at bounding box center [150, 148] width 35 height 10
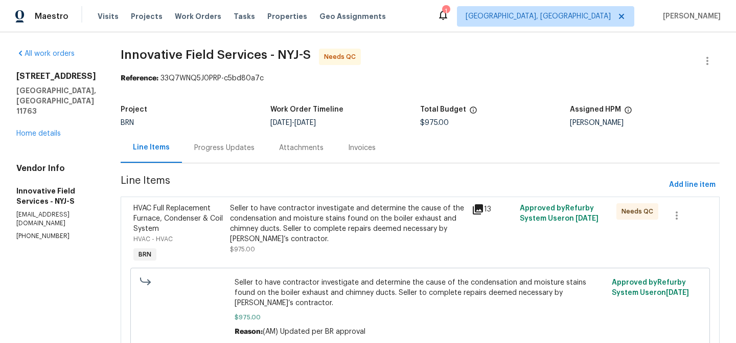
click at [293, 209] on div "Seller to have contractor investigate and determine the cause of the condensati…" at bounding box center [348, 223] width 236 height 41
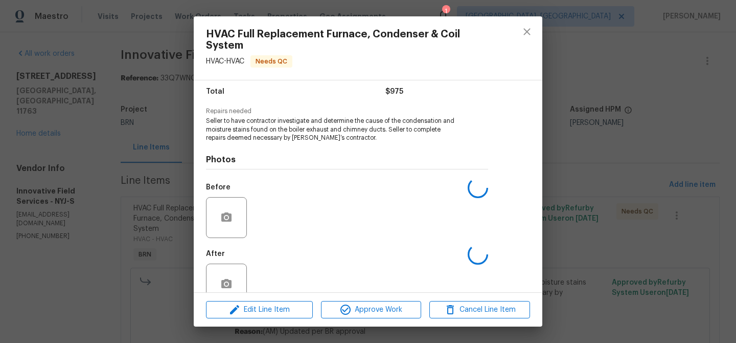
scroll to position [105, 0]
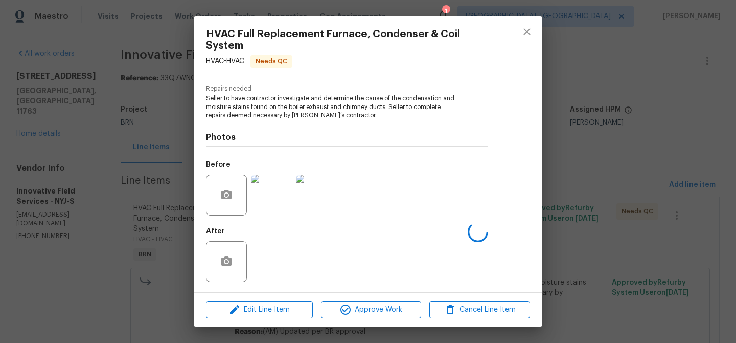
click at [138, 216] on div "HVAC Full Replacement Furnace, Condenser & Coil System HVAC - HVAC Needs QC Ven…" at bounding box center [368, 171] width 736 height 343
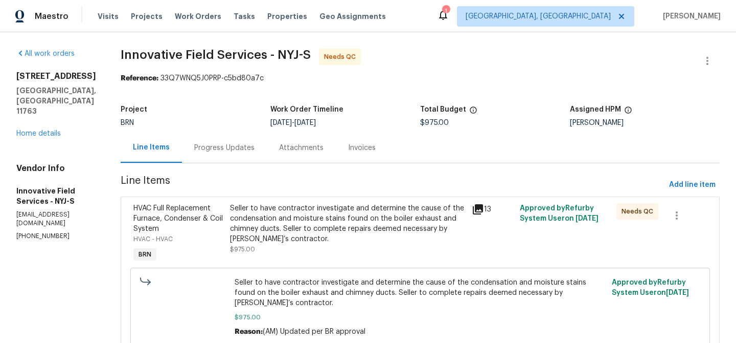
click at [225, 153] on div "Progress Updates" at bounding box center [224, 147] width 85 height 30
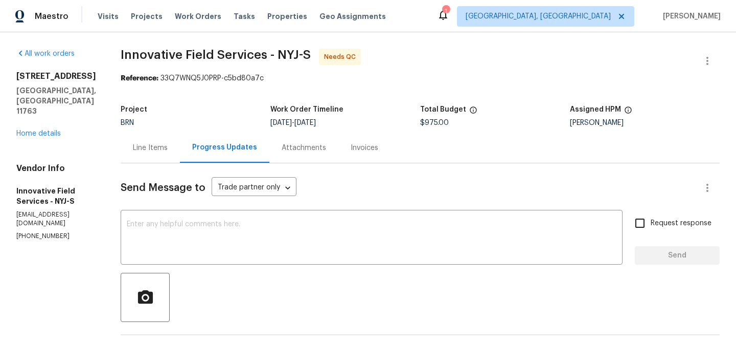
click at [146, 147] on div "Line Items" at bounding box center [150, 148] width 35 height 10
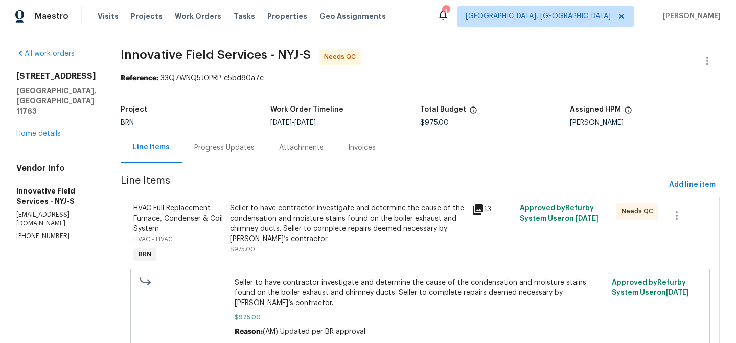
click at [232, 145] on div "Progress Updates" at bounding box center [224, 148] width 60 height 10
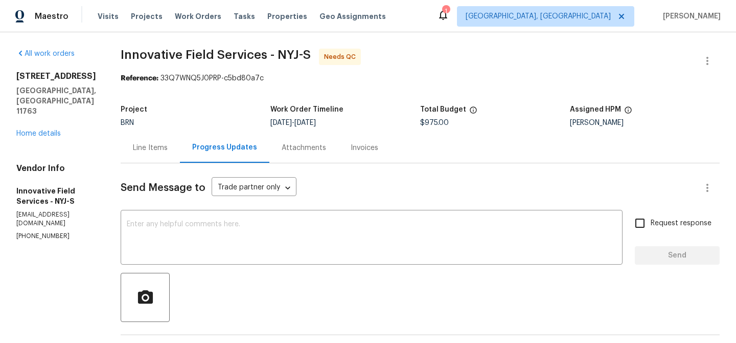
click at [140, 142] on div "Line Items" at bounding box center [150, 147] width 59 height 30
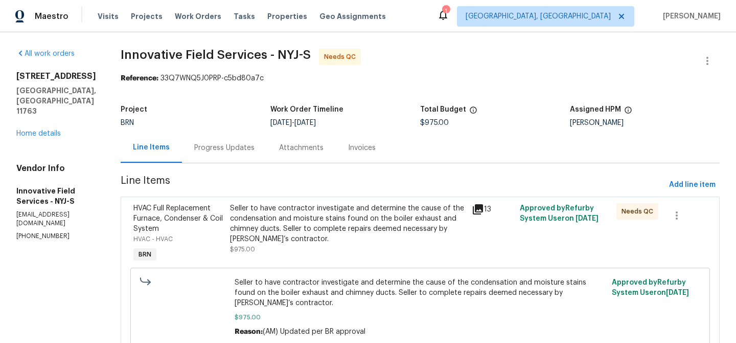
click at [300, 215] on div "Seller to have contractor investigate and determine the cause of the condensati…" at bounding box center [348, 223] width 236 height 41
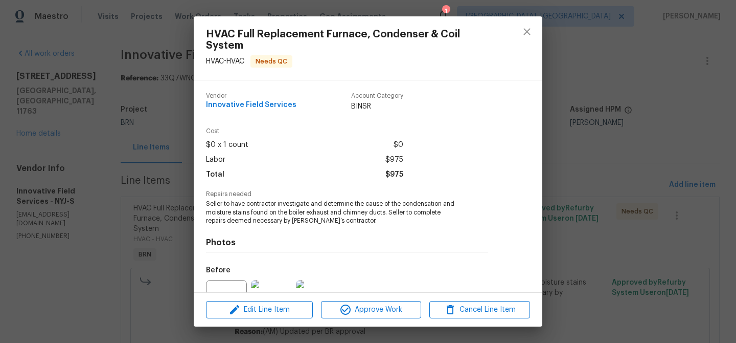
scroll to position [105, 0]
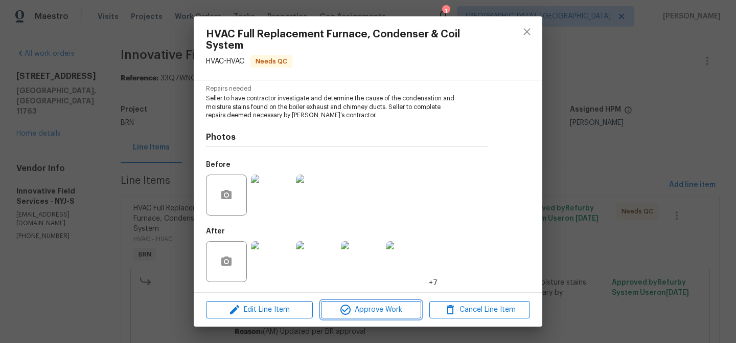
click at [352, 307] on span "Approve Work" at bounding box center [371, 309] width 95 height 13
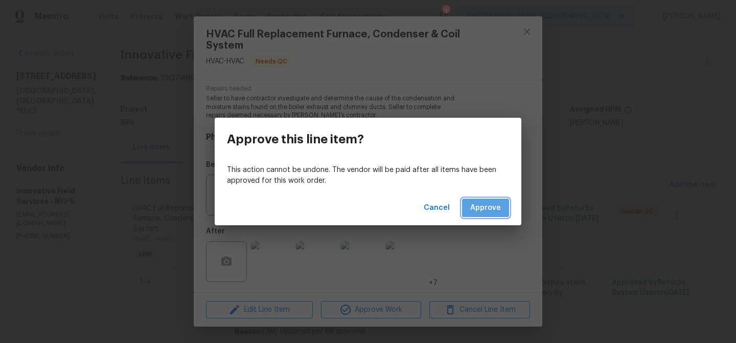
click at [494, 206] on span "Approve" at bounding box center [485, 207] width 31 height 13
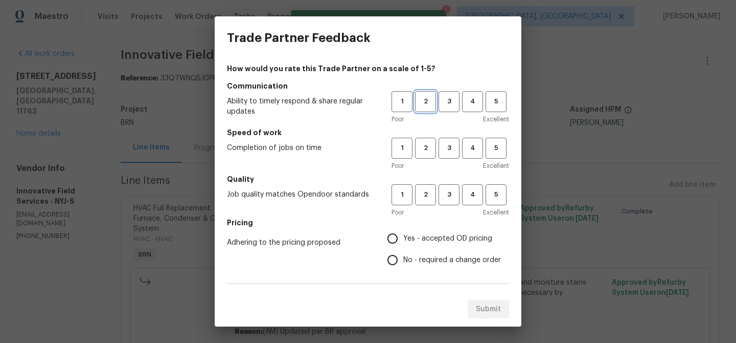
click at [425, 100] on span "2" at bounding box center [425, 102] width 19 height 12
click at [427, 135] on h5 "Speed of work" at bounding box center [368, 132] width 282 height 10
click at [424, 159] on div "1 2 3 4 5 Poor Excellent" at bounding box center [451, 154] width 118 height 33
click at [425, 155] on button "2" at bounding box center [425, 148] width 21 height 21
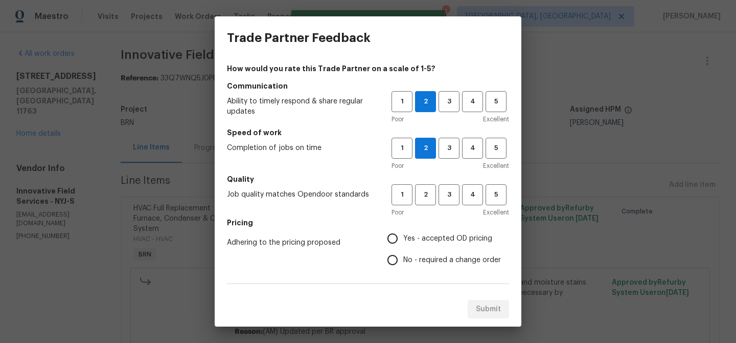
click at [425, 181] on h5 "Quality" at bounding box center [368, 179] width 282 height 10
click at [427, 195] on span "2" at bounding box center [425, 195] width 19 height 12
click at [397, 253] on input "No - required a change order" at bounding box center [392, 259] width 21 height 21
radio input "true"
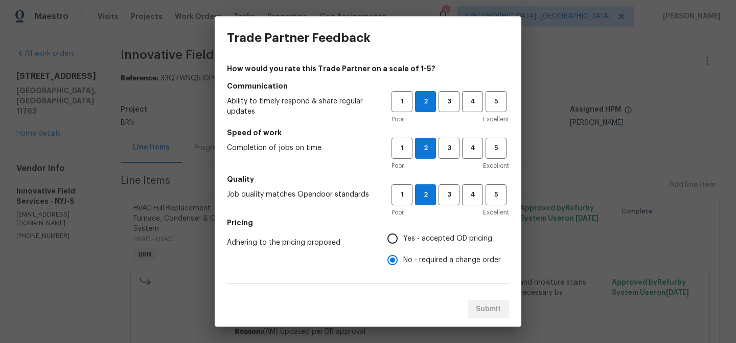
scroll to position [176, 0]
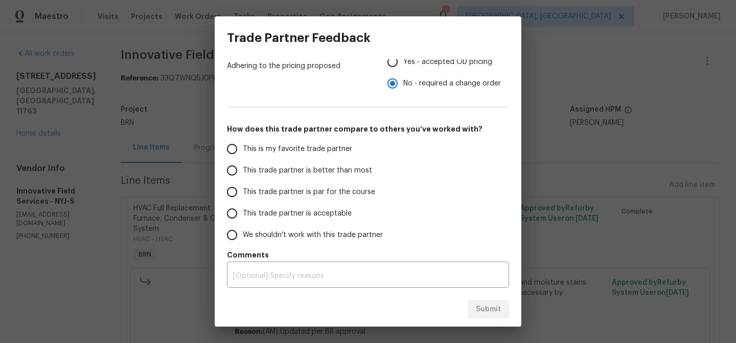
click at [272, 171] on span "This trade partner is better than most" at bounding box center [307, 170] width 129 height 11
click at [243, 171] on input "This trade partner is better than most" at bounding box center [231, 170] width 21 height 21
click at [481, 306] on span "Submit" at bounding box center [488, 309] width 25 height 13
radio input "true"
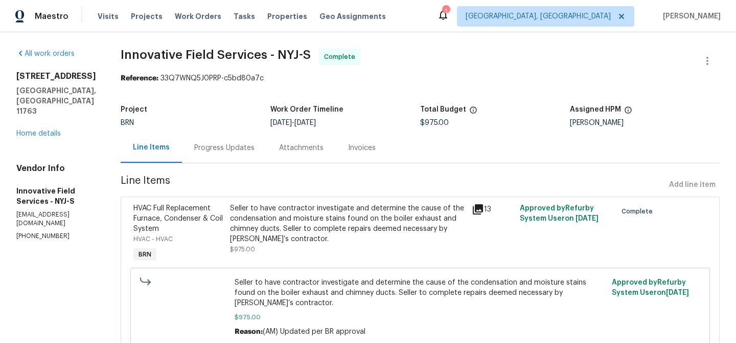
click at [230, 147] on div "Progress Updates" at bounding box center [224, 148] width 60 height 10
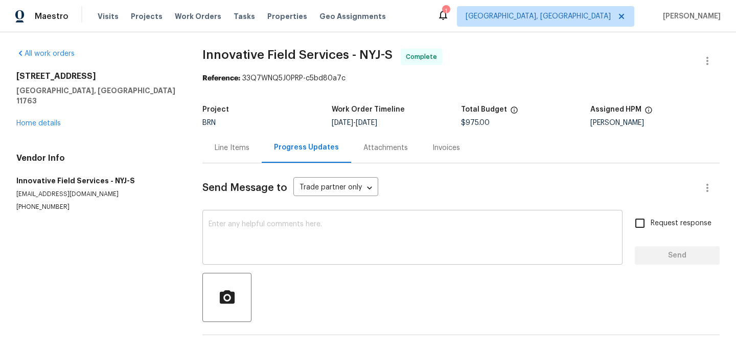
click at [266, 250] on textarea at bounding box center [413, 238] width 408 height 36
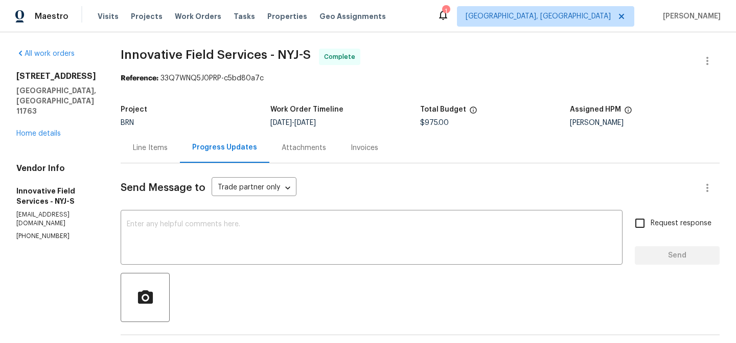
paste textarea "WO is approved, Please upload the invoice under the invoice section.Thanks"
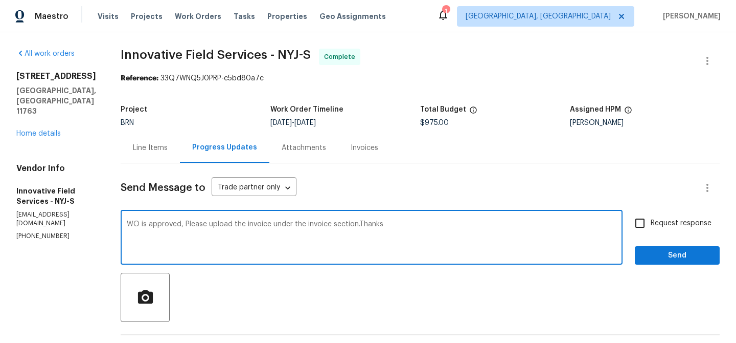
click at [240, 226] on textarea "WO is approved, Please upload the invoice under the invoice section.Thanks" at bounding box center [372, 238] width 490 height 36
type textarea "WO is approved, Please upload the detailed invoice under the invoice section.Th…"
click at [662, 222] on span "Request response" at bounding box center [681, 223] width 61 height 11
click at [651, 222] on input "Request response" at bounding box center [639, 222] width 21 height 21
checkbox input "true"
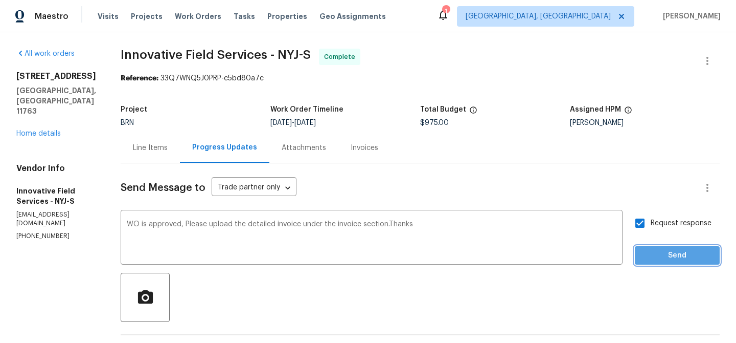
click at [656, 250] on span "Send" at bounding box center [677, 255] width 69 height 13
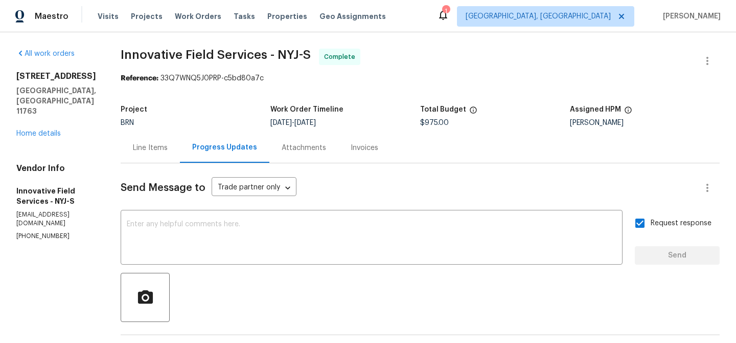
click at [159, 145] on div "Line Items" at bounding box center [150, 148] width 35 height 10
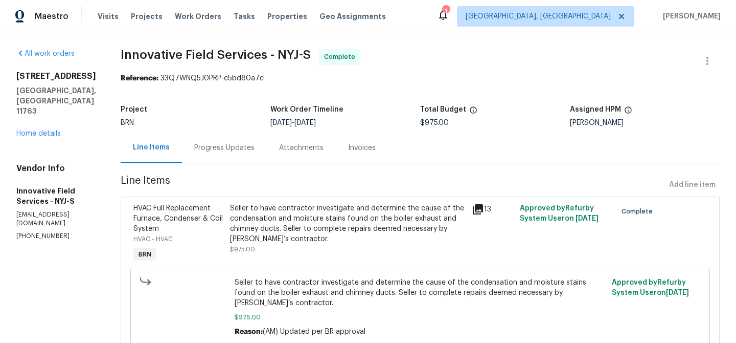
click at [274, 193] on span "Line Items" at bounding box center [393, 184] width 545 height 19
click at [261, 213] on div "Seller to have contractor investigate and determine the cause of the condensati…" at bounding box center [348, 223] width 236 height 41
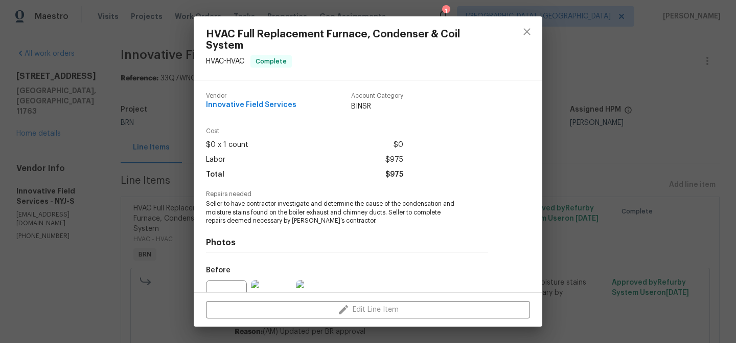
click at [244, 202] on span "Seller to have contractor investigate and determine the cause of the condensati…" at bounding box center [333, 212] width 254 height 26
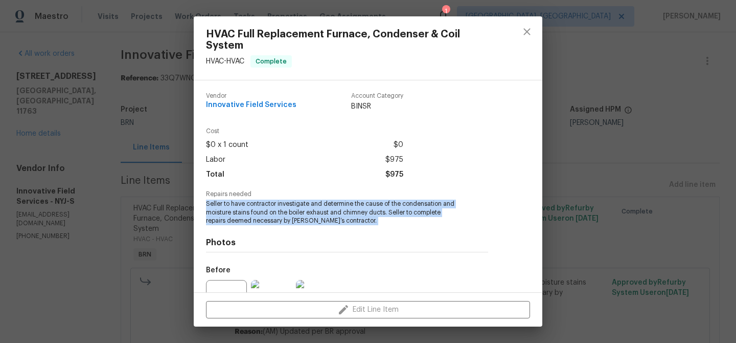
click at [244, 202] on span "Seller to have contractor investigate and determine the cause of the condensati…" at bounding box center [333, 212] width 254 height 26
copy span "Seller to have contractor investigate and determine the cause of the condensati…"
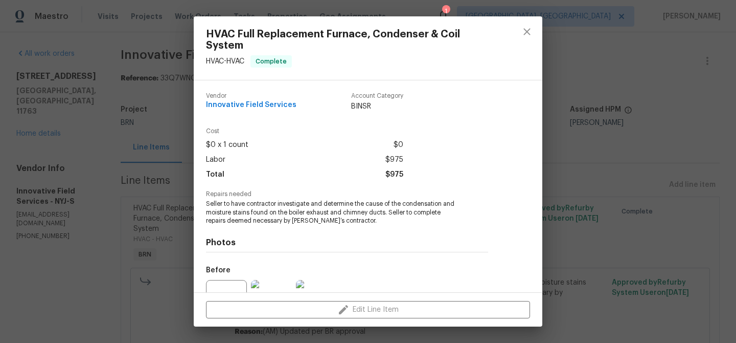
click at [170, 114] on div "HVAC Full Replacement Furnace, Condenser & Coil System HVAC - HVAC Complete Ven…" at bounding box center [368, 171] width 736 height 343
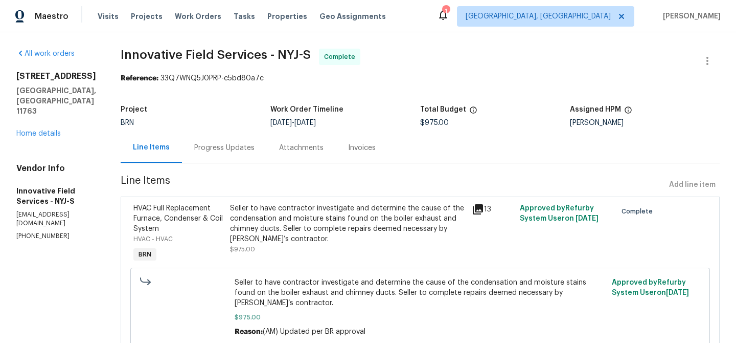
click at [218, 148] on div "Progress Updates" at bounding box center [224, 148] width 60 height 10
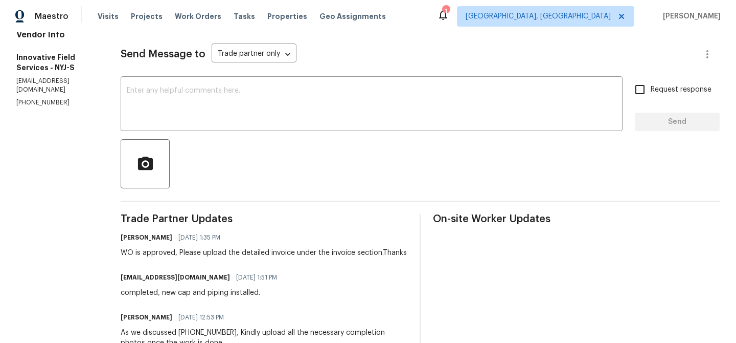
scroll to position [218, 0]
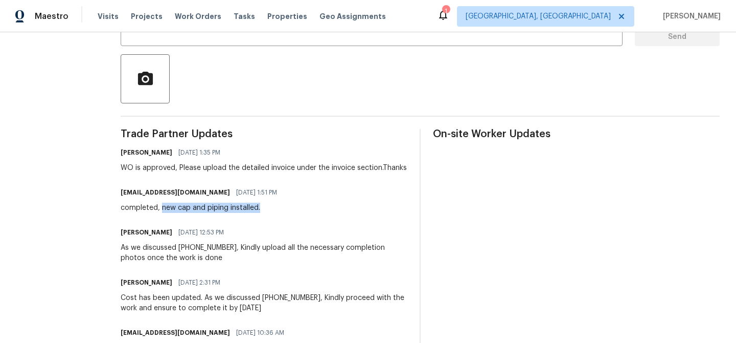
drag, startPoint x: 216, startPoint y: 209, endPoint x: 309, endPoint y: 209, distance: 93.6
click at [309, 209] on div "opendoor@bginspect.com 08/12/2025 1:51 PM completed, new cap and piping install…" at bounding box center [264, 199] width 287 height 28
copy div "new cap and piping installed."
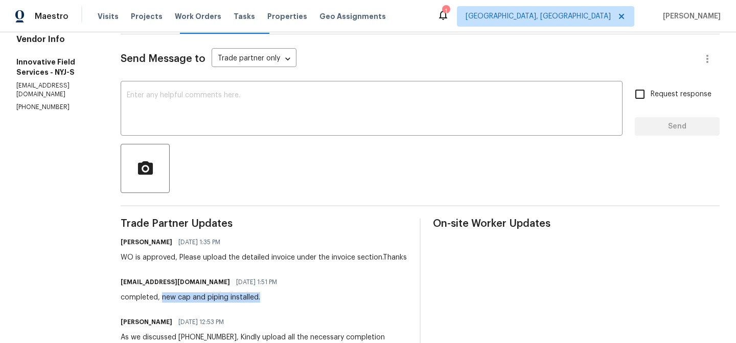
scroll to position [0, 0]
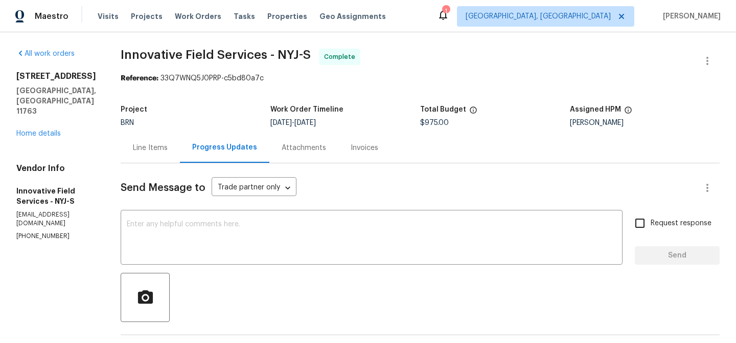
click at [141, 141] on div "Line Items" at bounding box center [150, 147] width 59 height 30
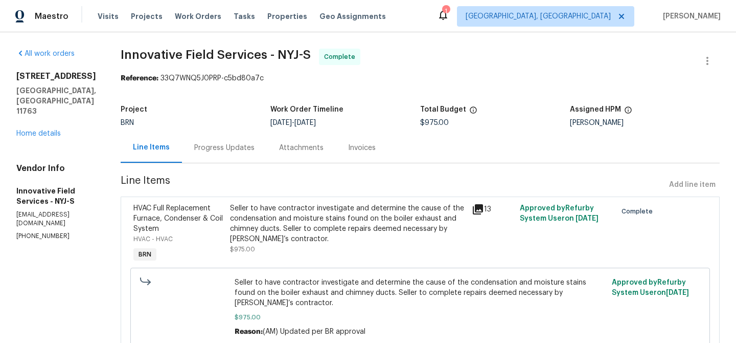
click at [276, 205] on div "Seller to have contractor investigate and determine the cause of the condensati…" at bounding box center [348, 223] width 236 height 41
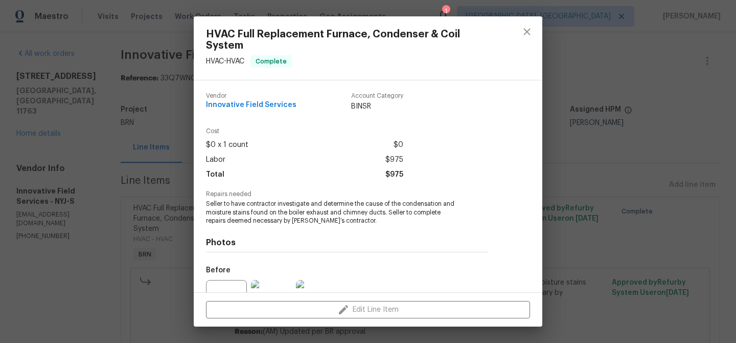
scroll to position [105, 0]
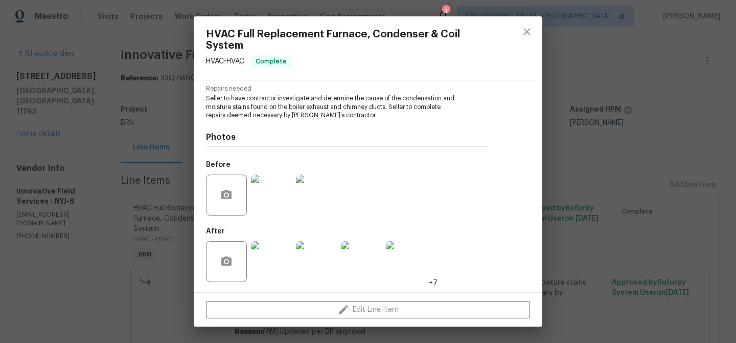
click at [270, 206] on img at bounding box center [271, 194] width 41 height 41
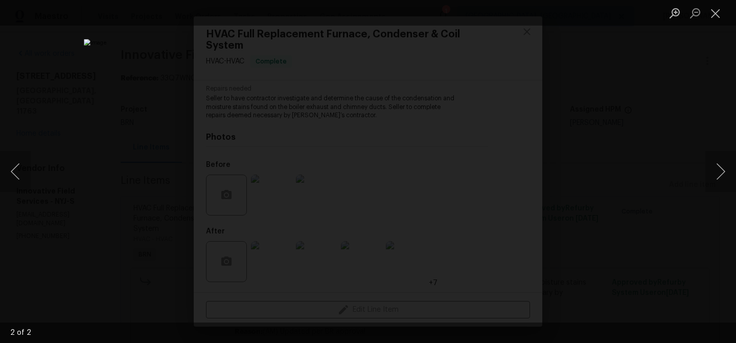
click at [95, 108] on div "Lightbox" at bounding box center [368, 171] width 736 height 343
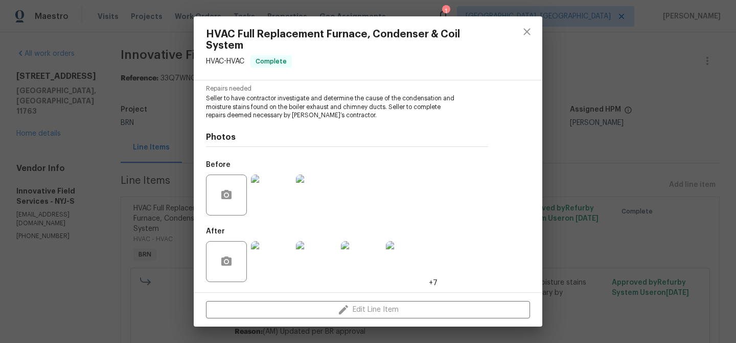
click at [272, 262] on img at bounding box center [271, 261] width 41 height 41
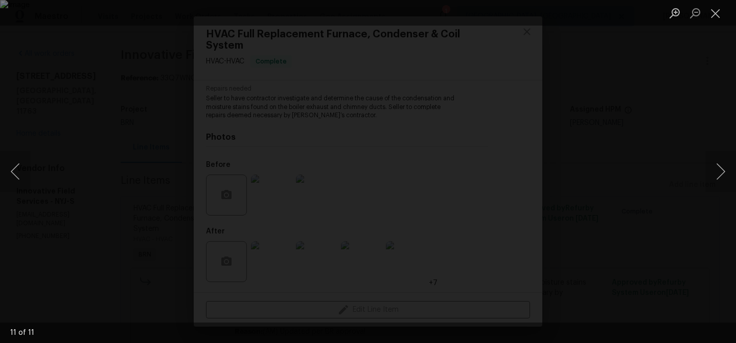
click at [192, 126] on div "Lightbox" at bounding box center [368, 171] width 736 height 343
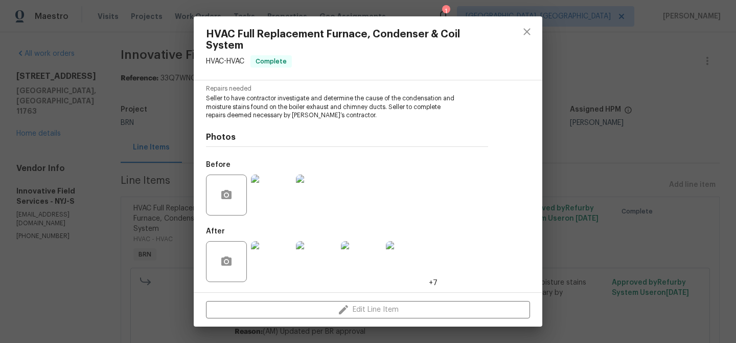
click at [126, 41] on div "HVAC Full Replacement Furnace, Condenser & Coil System HVAC - HVAC Complete Ven…" at bounding box center [368, 171] width 736 height 343
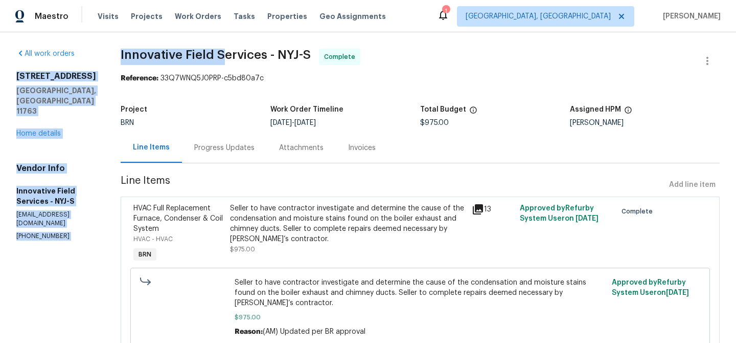
drag, startPoint x: 108, startPoint y: 63, endPoint x: 227, endPoint y: 58, distance: 118.3
click at [227, 58] on div "All work orders 359 Jamaica Ave Medford, NY 11763 Home details Vendor Info Inno…" at bounding box center [368, 208] width 736 height 352
click at [227, 58] on span "Innovative Field Services - NYJ-S" at bounding box center [216, 55] width 190 height 12
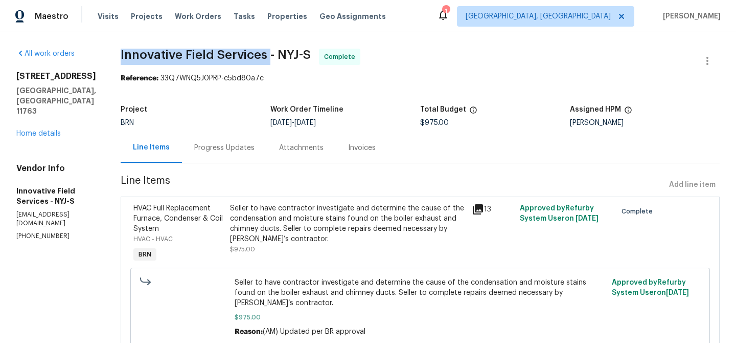
drag, startPoint x: 116, startPoint y: 55, endPoint x: 268, endPoint y: 55, distance: 152.4
click at [268, 55] on div "All work orders 359 Jamaica Ave Medford, NY 11763 Home details Vendor Info Inno…" at bounding box center [368, 208] width 736 height 352
copy span "Innovative Field Services"
click at [345, 137] on div "Invoices" at bounding box center [362, 147] width 52 height 30
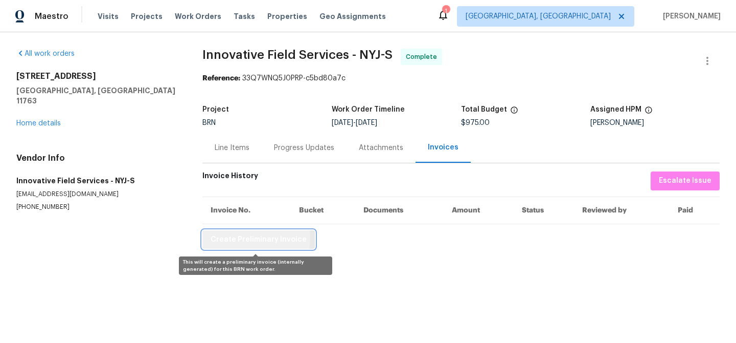
click at [246, 238] on span "Create Preliminary Invoice" at bounding box center [259, 239] width 96 height 13
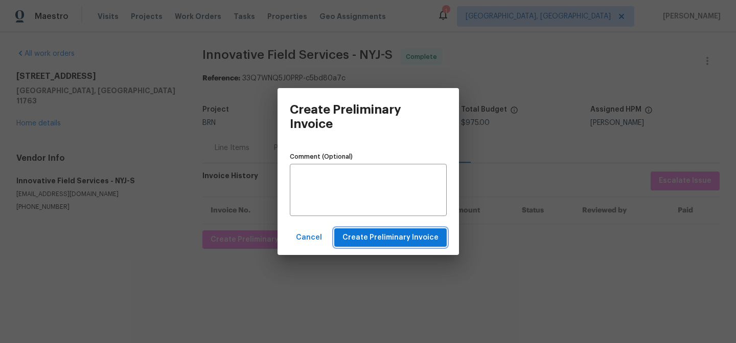
click at [357, 237] on span "Create Preliminary Invoice" at bounding box center [391, 237] width 96 height 13
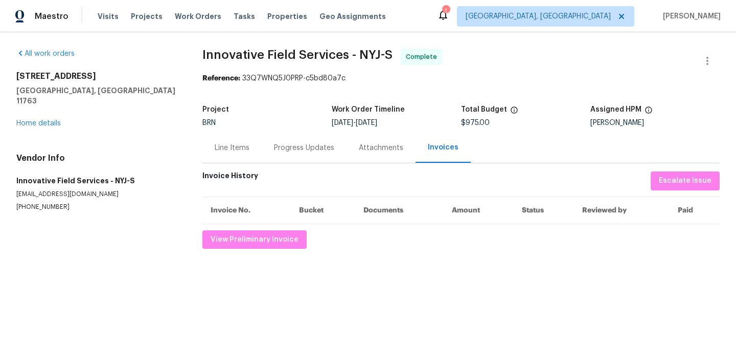
click at [302, 142] on div "Progress Updates" at bounding box center [304, 147] width 85 height 30
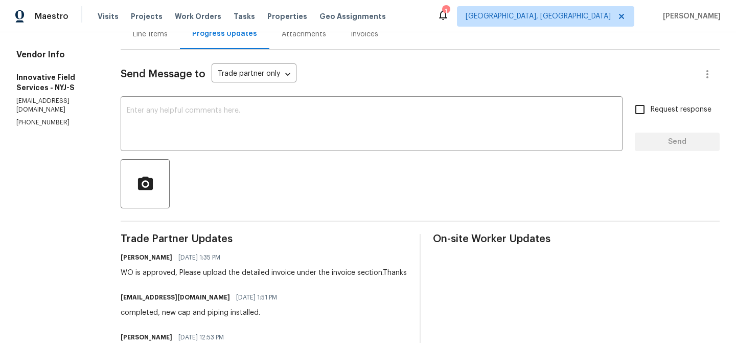
scroll to position [123, 0]
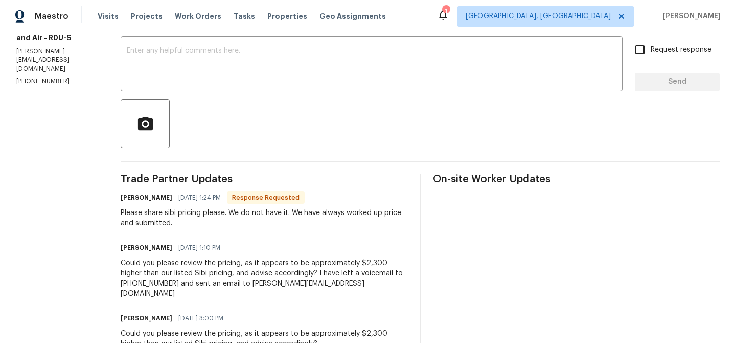
scroll to position [177, 0]
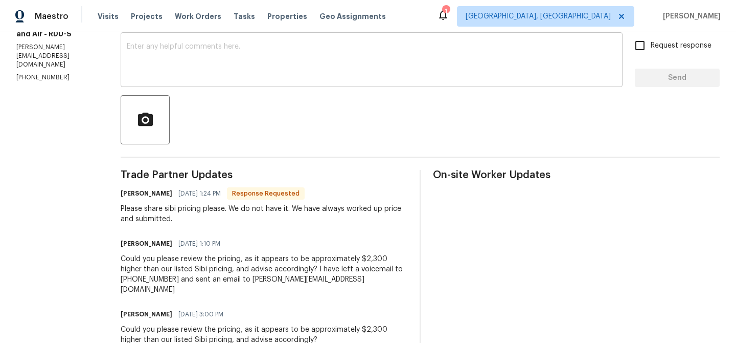
click at [185, 71] on textarea at bounding box center [372, 61] width 490 height 36
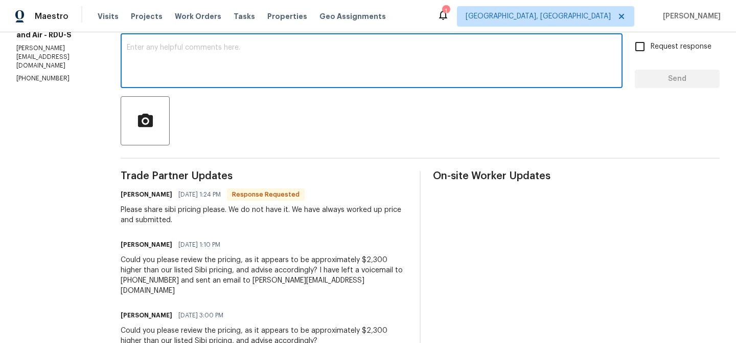
scroll to position [0, 0]
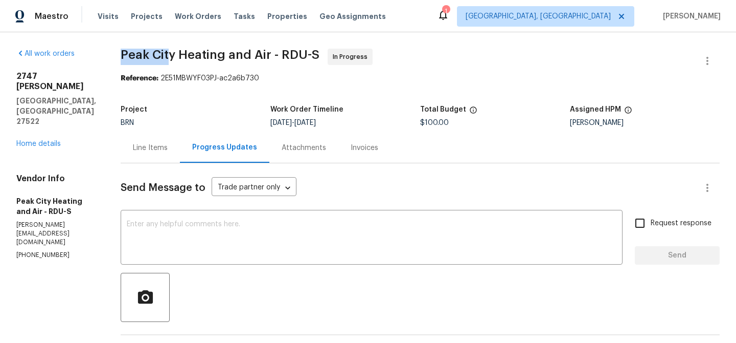
drag, startPoint x: 117, startPoint y: 56, endPoint x: 173, endPoint y: 55, distance: 55.7
copy span "[GEOGRAPHIC_DATA]"
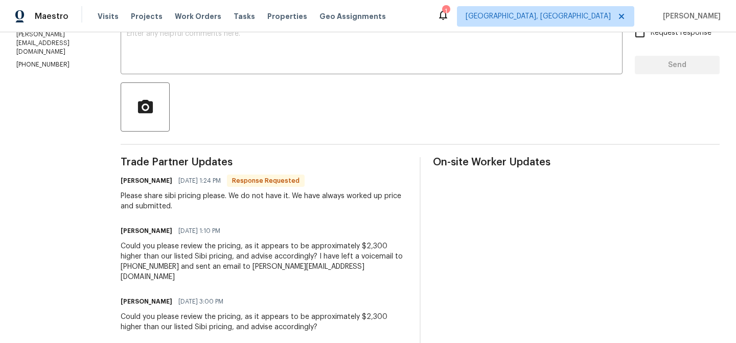
scroll to position [201, 0]
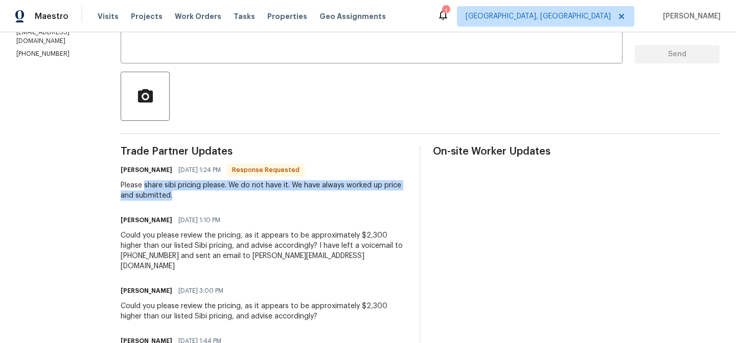
drag, startPoint x: 143, startPoint y: 186, endPoint x: 181, endPoint y: 194, distance: 38.1
click at [181, 194] on div "Please share sibi pricing please. We do not have it. We have always worked up p…" at bounding box center [264, 190] width 287 height 20
copy div "share sibi pricing please. We do not have it. We have always worked up price an…"
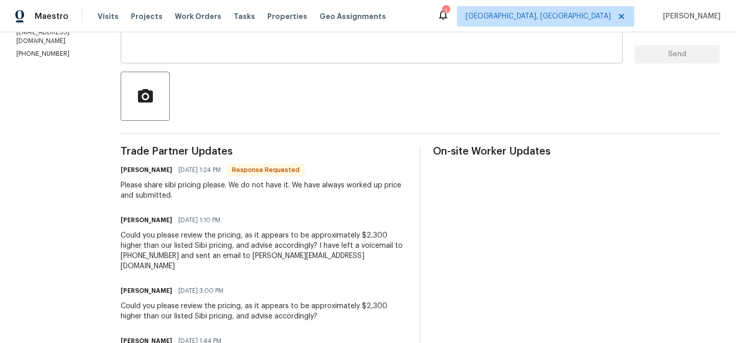
click at [167, 54] on textarea at bounding box center [372, 37] width 490 height 36
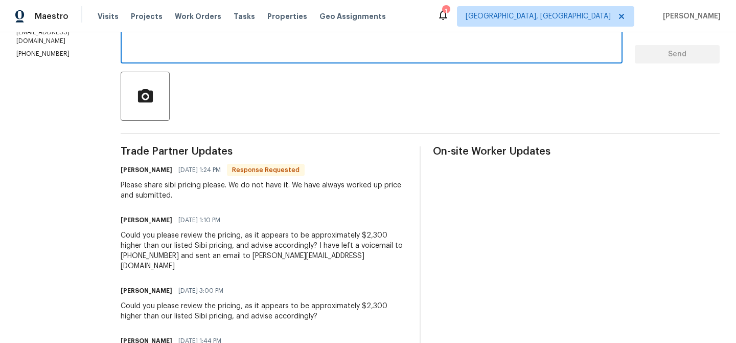
scroll to position [188, 0]
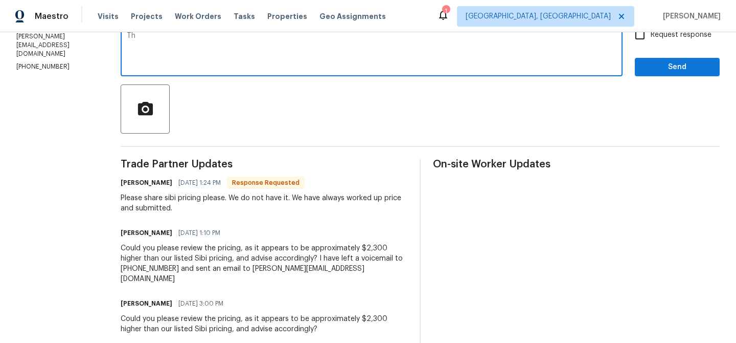
type textarea "T"
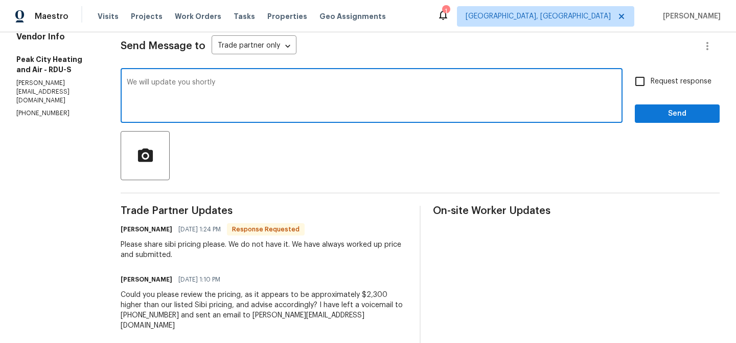
scroll to position [137, 0]
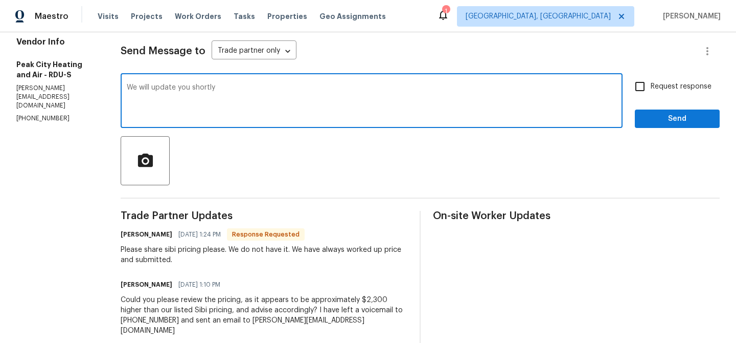
type textarea "We will update you shortly"
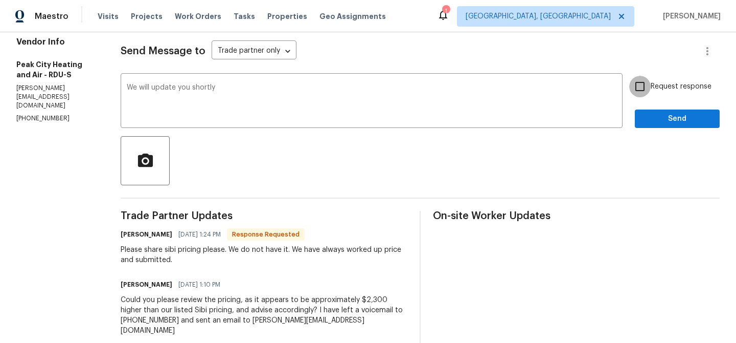
click at [646, 95] on input "Request response" at bounding box center [639, 86] width 21 height 21
checkbox input "true"
click at [654, 123] on span "Send" at bounding box center [677, 118] width 69 height 13
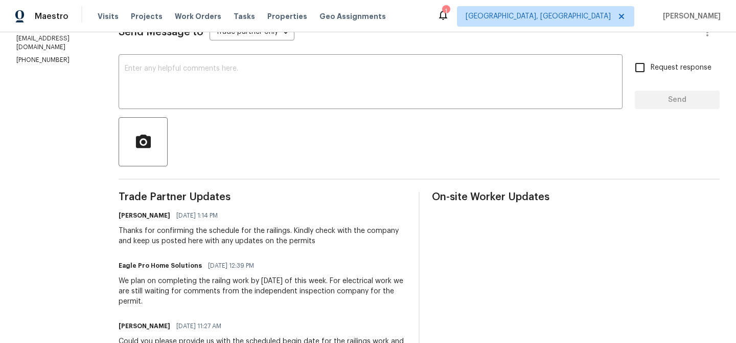
scroll to position [156, 0]
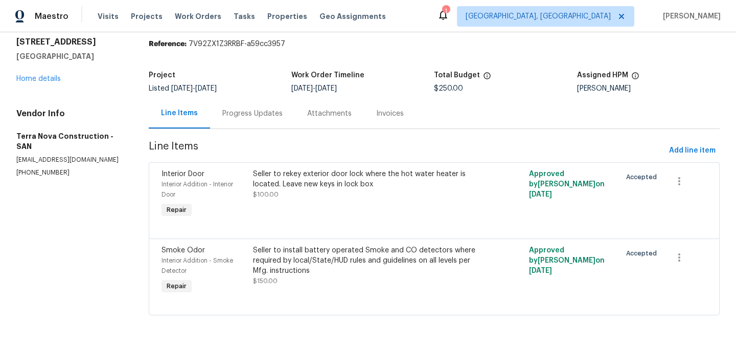
click at [250, 119] on div "Progress Updates" at bounding box center [252, 113] width 85 height 30
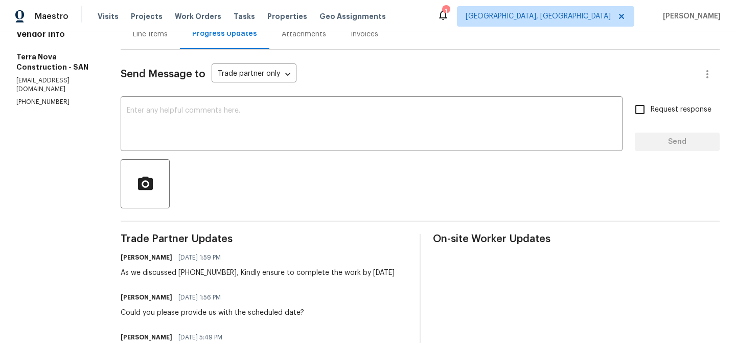
scroll to position [141, 0]
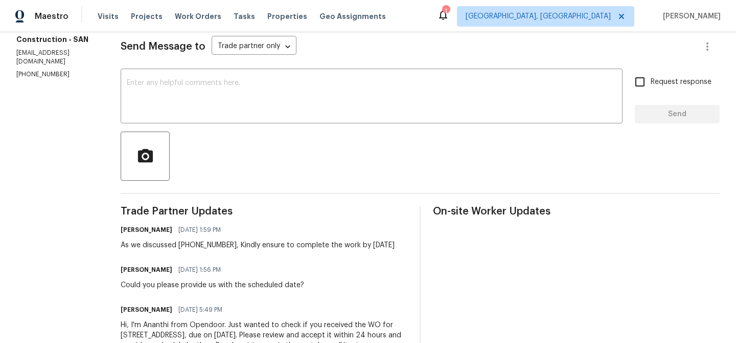
click at [47, 70] on p "(562) 832-8884" at bounding box center [56, 74] width 80 height 9
copy p "(562) 832-8884"
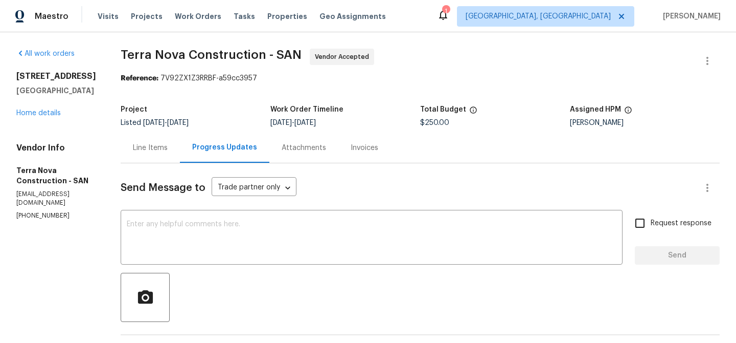
click at [150, 152] on div "Line Items" at bounding box center [150, 147] width 59 height 30
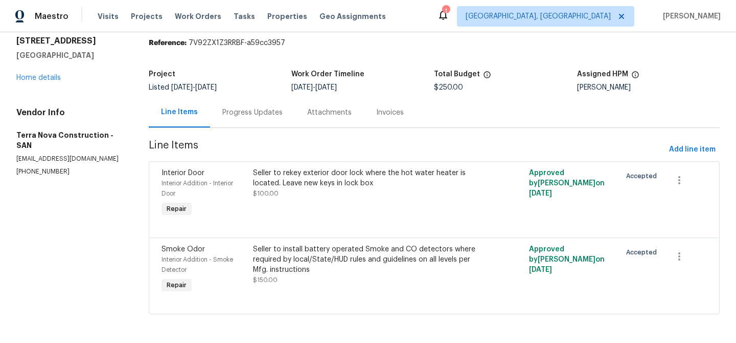
click at [235, 107] on div "Progress Updates" at bounding box center [252, 112] width 60 height 10
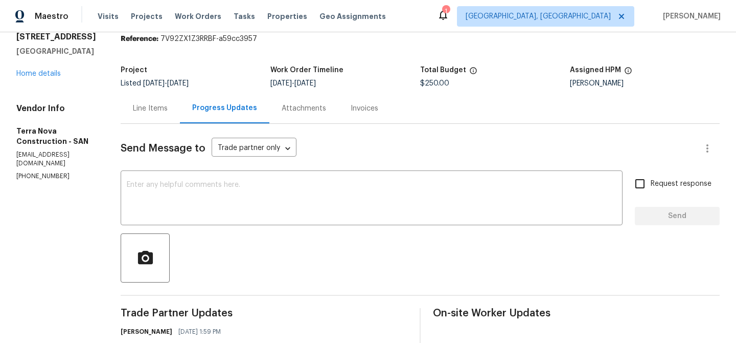
scroll to position [44, 0]
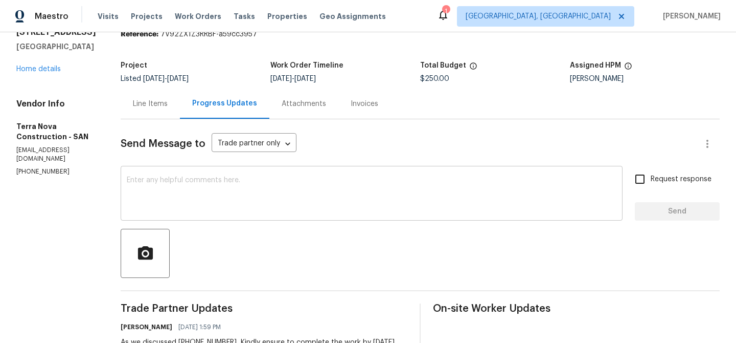
click at [231, 200] on textarea at bounding box center [372, 194] width 490 height 36
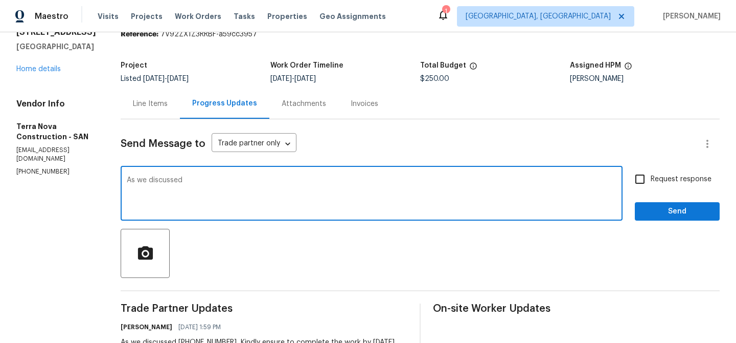
click at [56, 167] on p "(562) 832-8884" at bounding box center [56, 171] width 80 height 9
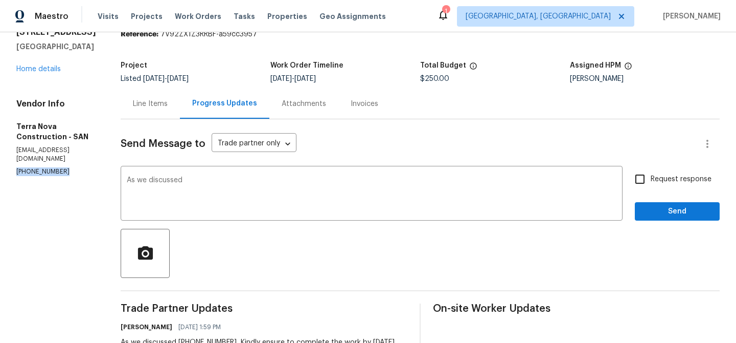
click at [56, 167] on p "(562) 832-8884" at bounding box center [56, 171] width 80 height 9
copy p "(562) 832-8884"
click at [229, 182] on textarea "As we discussed" at bounding box center [372, 194] width 490 height 36
paste textarea "(562) 832-8884"
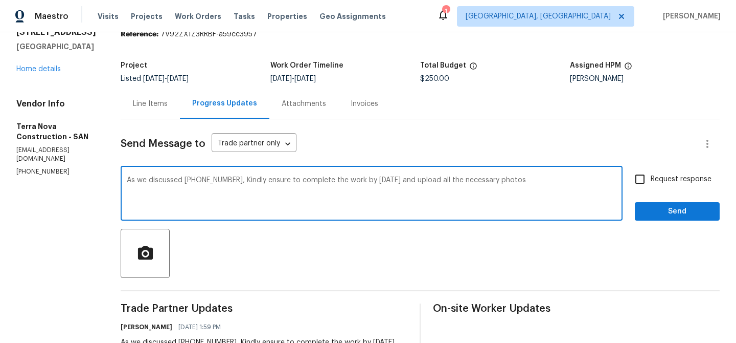
type textarea "As we discussed (562) 832-8884, Kindly ensure to complete the work by today and…"
click at [625, 188] on div "As we discussed (562) 832-8884, Kindly ensure to complete the work by today and…" at bounding box center [420, 194] width 599 height 52
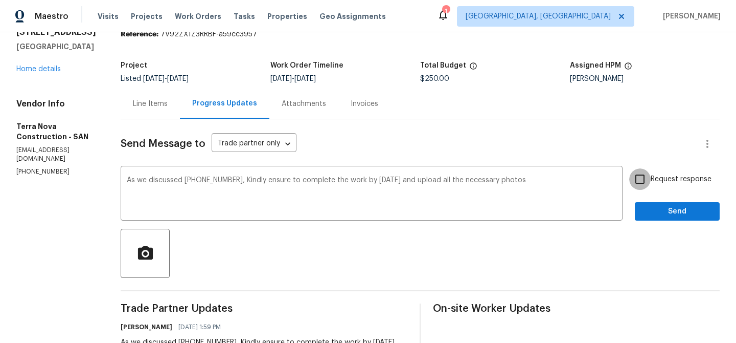
click at [649, 185] on input "Request response" at bounding box center [639, 178] width 21 height 21
checkbox input "true"
click at [649, 202] on button "Send" at bounding box center [677, 211] width 85 height 19
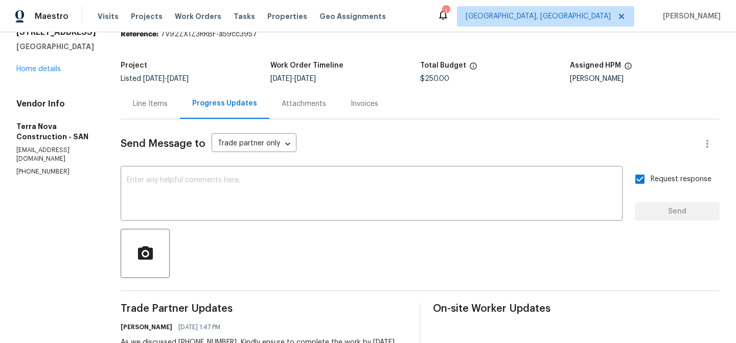
scroll to position [0, 0]
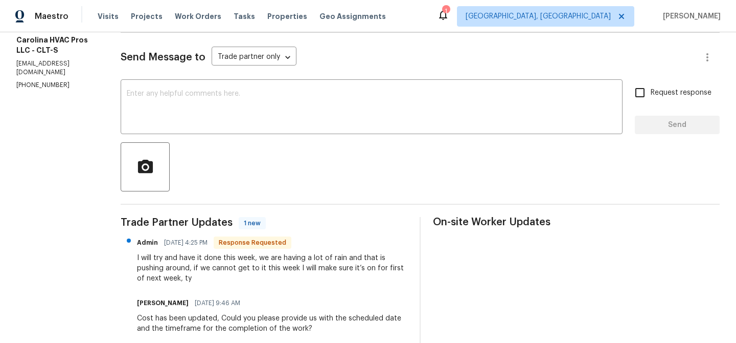
scroll to position [136, 0]
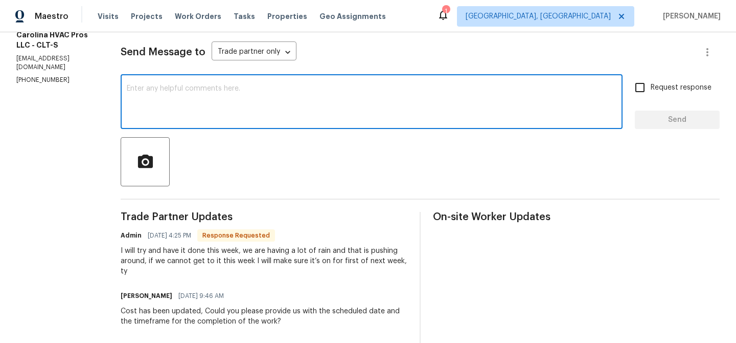
click at [189, 92] on textarea at bounding box center [372, 103] width 490 height 36
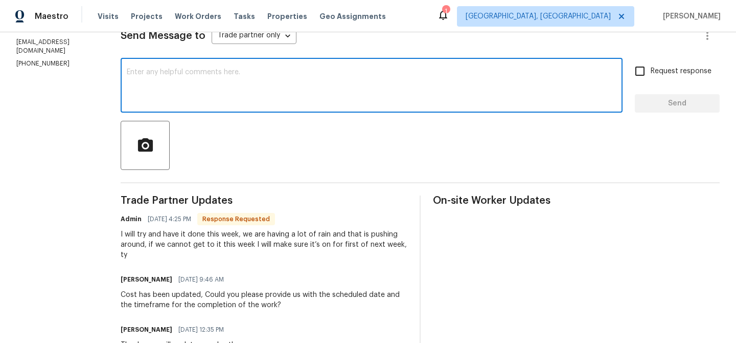
scroll to position [160, 0]
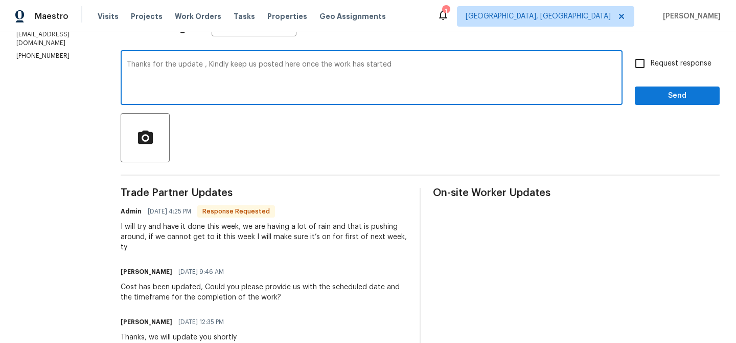
type textarea "Thanks for the update , Kindly keep us posted here once the work has started"
click at [649, 75] on div "Request response Send" at bounding box center [677, 79] width 85 height 52
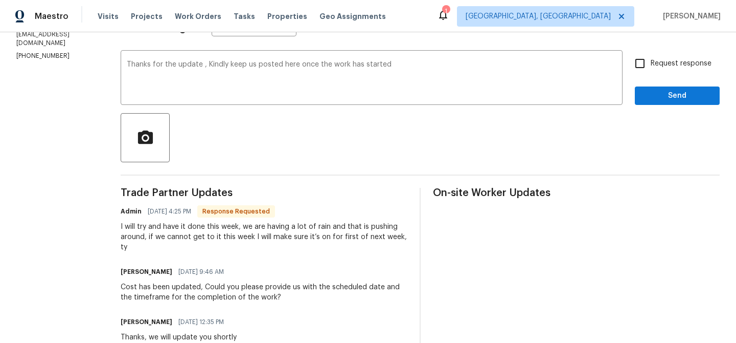
click at [650, 70] on input "Request response" at bounding box center [639, 63] width 21 height 21
checkbox input "true"
click at [650, 91] on span "Send" at bounding box center [677, 95] width 69 height 13
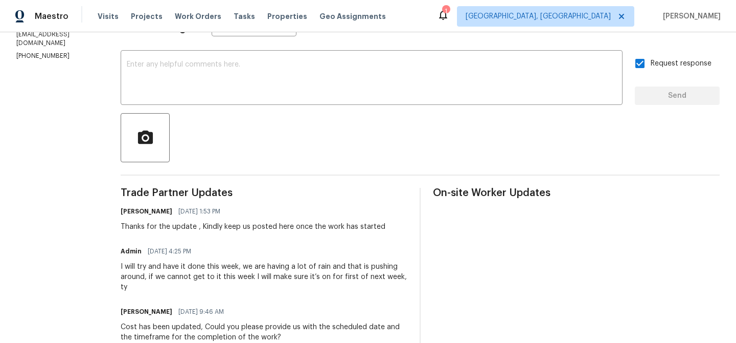
scroll to position [0, 0]
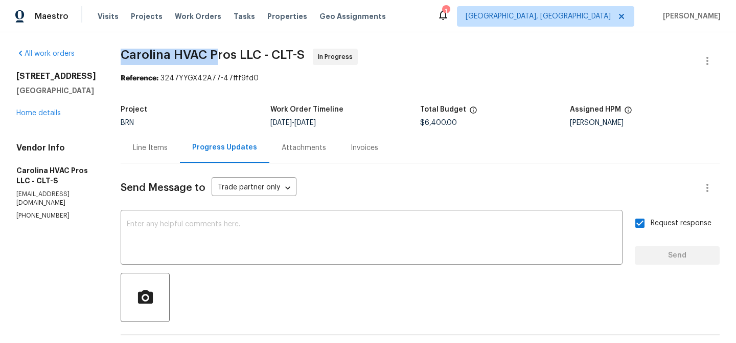
drag, startPoint x: 121, startPoint y: 58, endPoint x: 218, endPoint y: 57, distance: 97.7
copy span "Carolina HVAC P"
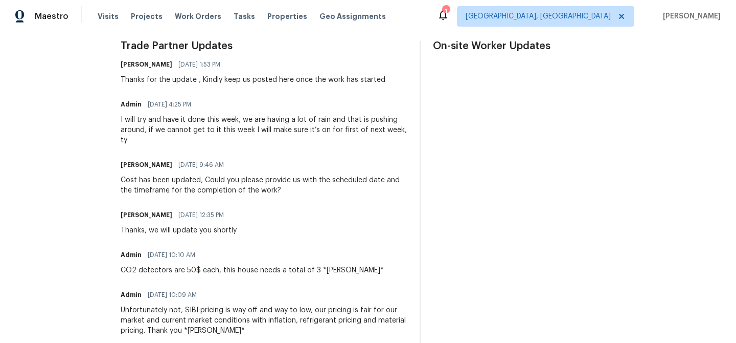
scroll to position [306, 0]
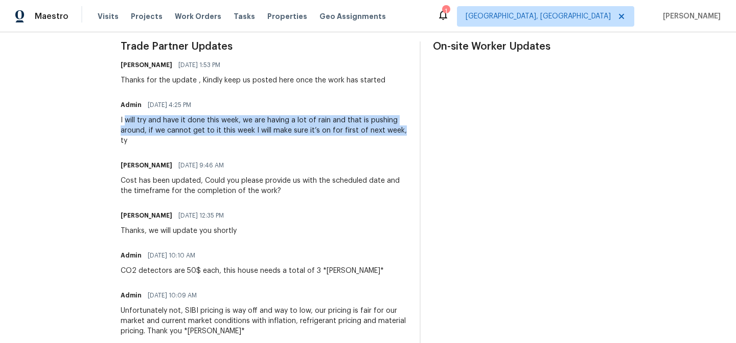
drag, startPoint x: 130, startPoint y: 120, endPoint x: 403, endPoint y: 131, distance: 273.3
click at [403, 131] on div "I will try and have it done this week, we are having a lot of rain and that is …" at bounding box center [264, 130] width 287 height 31
copy div "will try and have it done this week, we are having a lot of rain and that is pu…"
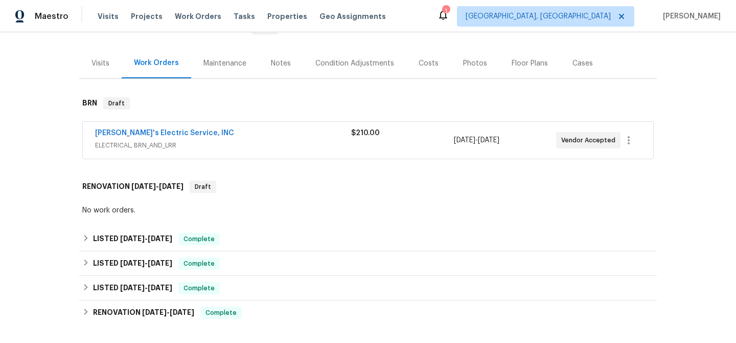
scroll to position [132, 0]
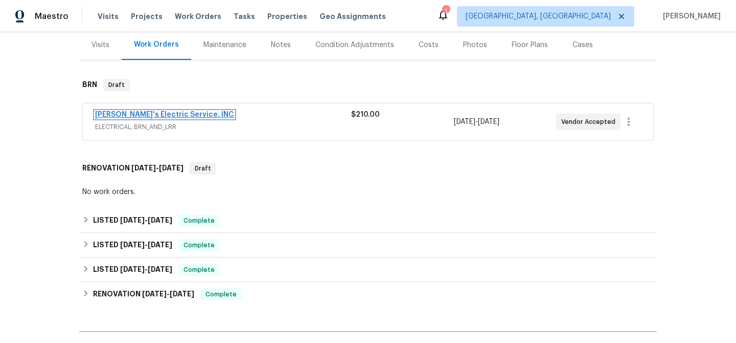
click at [144, 111] on link "[PERSON_NAME]'s Electric Service, INC" at bounding box center [164, 114] width 139 height 7
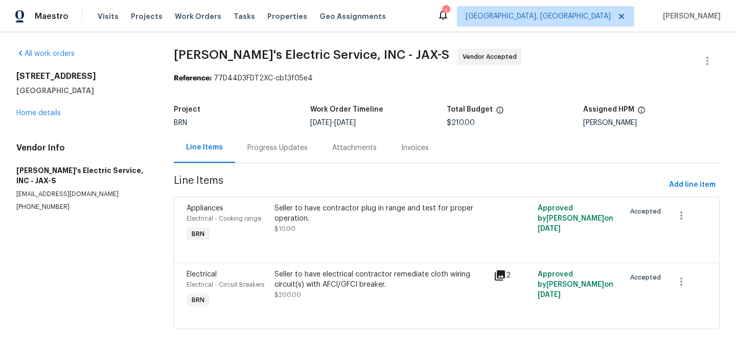
click at [261, 148] on div "Progress Updates" at bounding box center [277, 148] width 60 height 10
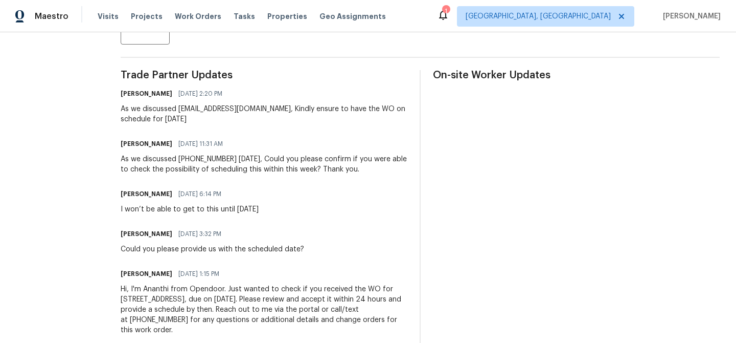
scroll to position [277, 0]
drag, startPoint x: 121, startPoint y: 109, endPoint x: 207, endPoint y: 104, distance: 86.1
click at [207, 105] on div "As we discussed [EMAIL_ADDRESS][DOMAIN_NAME], Kindly ensure to have the WO on s…" at bounding box center [264, 114] width 287 height 20
click at [177, 118] on div "As we discussed [EMAIL_ADDRESS][DOMAIN_NAME], Kindly ensure to have the WO on s…" at bounding box center [264, 114] width 287 height 20
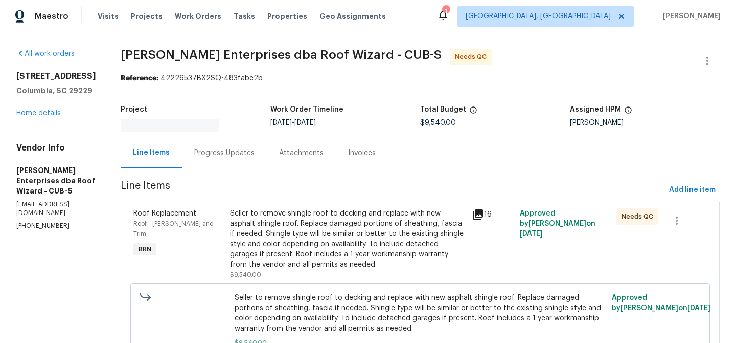
click at [289, 236] on div "Seller to remove shingle roof to decking and replace with new asphalt shingle r…" at bounding box center [348, 238] width 236 height 61
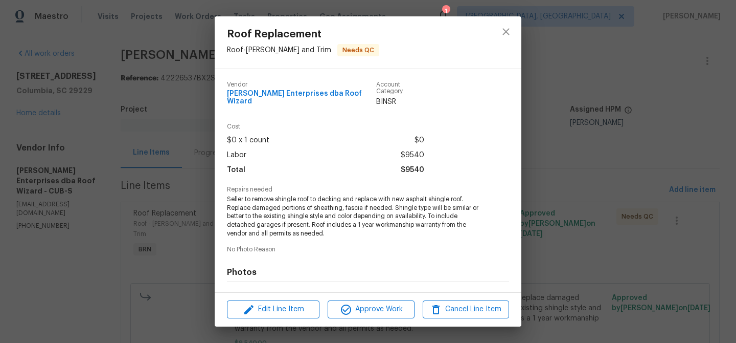
scroll to position [128, 0]
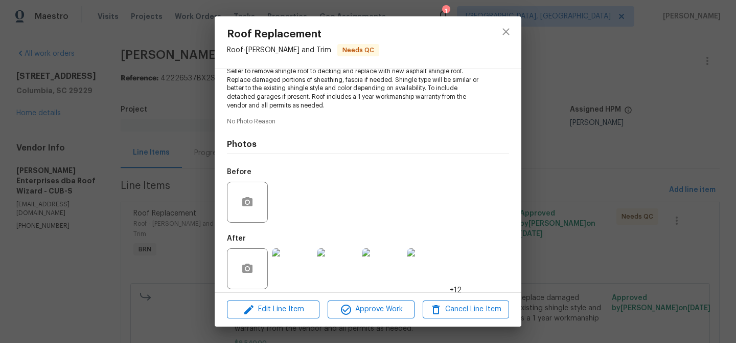
click at [279, 259] on img at bounding box center [292, 268] width 41 height 41
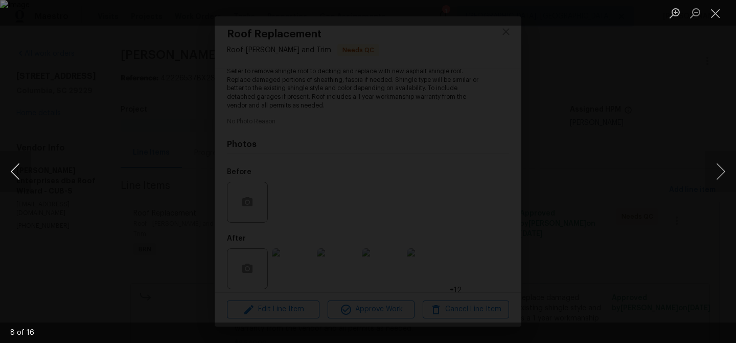
click at [5, 171] on button "Previous image" at bounding box center [15, 171] width 31 height 41
click at [11, 172] on button "Previous image" at bounding box center [15, 171] width 31 height 41
click at [24, 164] on button "Previous image" at bounding box center [15, 171] width 31 height 41
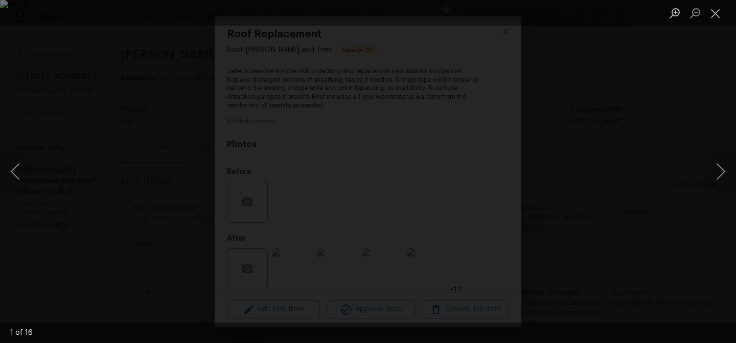
click at [77, 197] on div "Lightbox" at bounding box center [368, 171] width 736 height 343
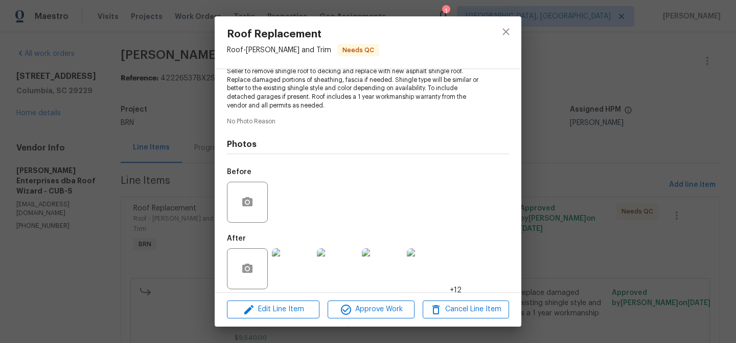
click at [146, 176] on div "Roof Replacement Roof - Eaves and Trim Needs QC Vendor Nordman Enterprises dba …" at bounding box center [368, 171] width 736 height 343
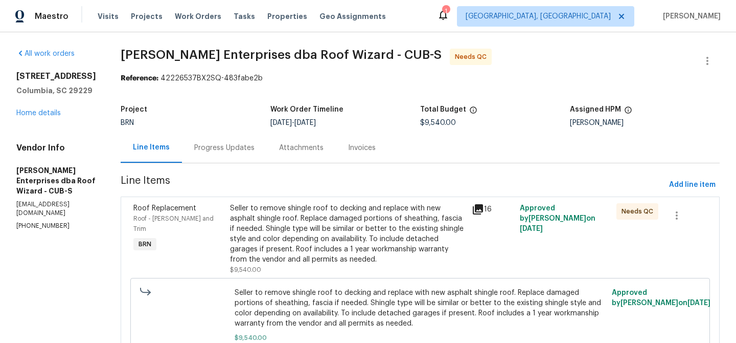
click at [216, 139] on div "Progress Updates" at bounding box center [224, 147] width 85 height 30
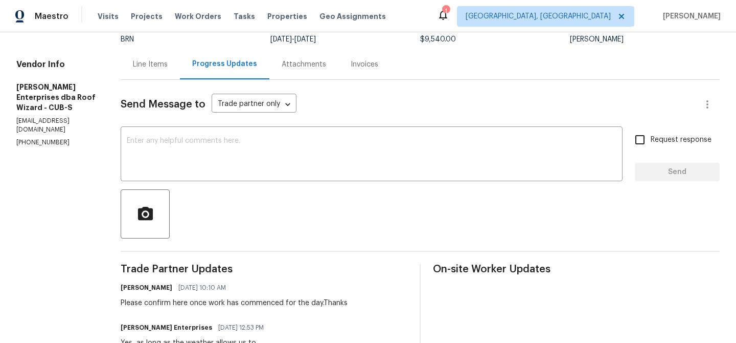
click at [147, 74] on div "Line Items" at bounding box center [150, 64] width 59 height 30
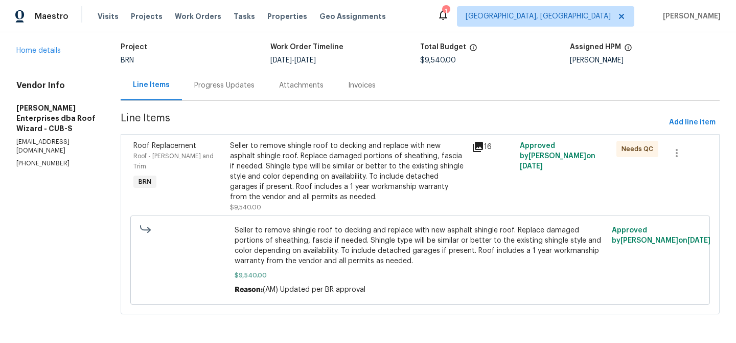
scroll to position [63, 0]
click at [215, 77] on div "Progress Updates" at bounding box center [224, 85] width 85 height 30
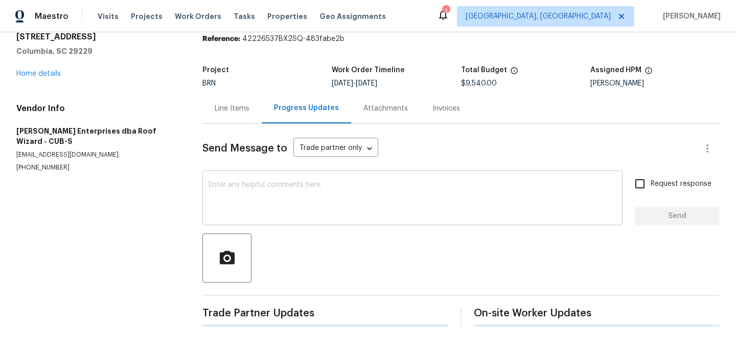
scroll to position [83, 0]
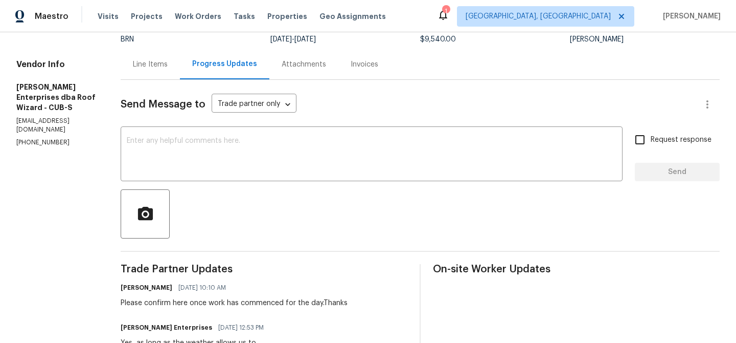
click at [199, 166] on textarea at bounding box center [372, 155] width 490 height 36
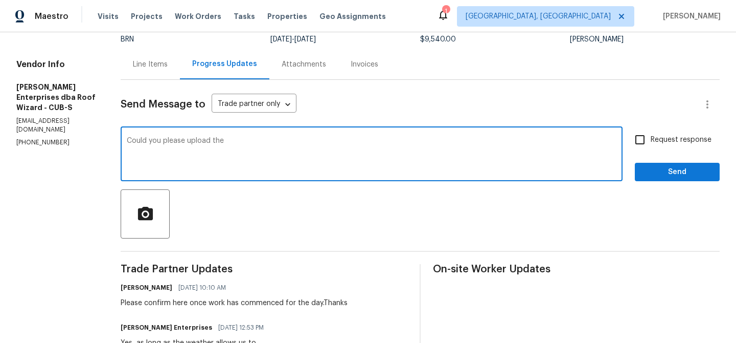
paste textarea "1 year workmanship warranty"
type textarea "Could you please upload the 1 year workmanship warranty ?"
click at [650, 136] on input "Request response" at bounding box center [639, 139] width 21 height 21
checkbox input "true"
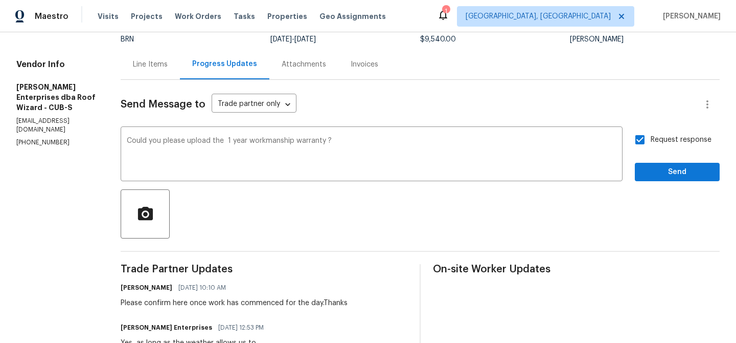
click at [648, 162] on div "Request response Send" at bounding box center [677, 155] width 85 height 52
click at [667, 176] on span "Send" at bounding box center [677, 172] width 69 height 13
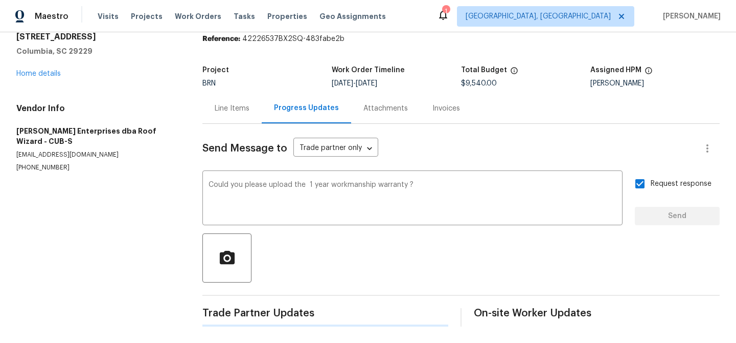
scroll to position [0, 0]
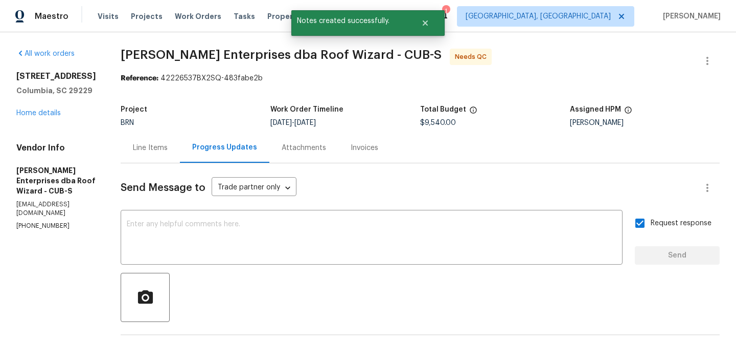
click at [25, 221] on p "(704) 222-5523" at bounding box center [56, 225] width 80 height 9
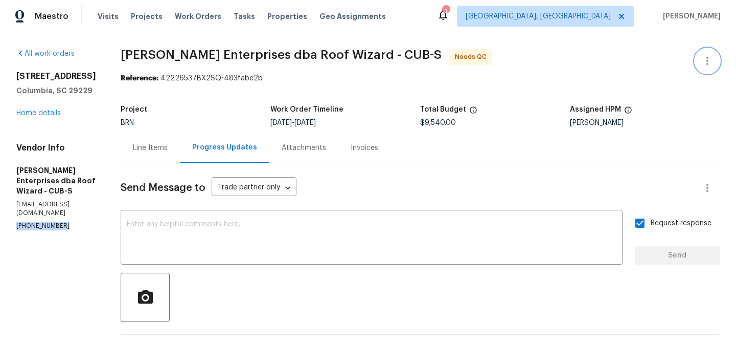
click at [713, 54] on button "button" at bounding box center [707, 61] width 25 height 25
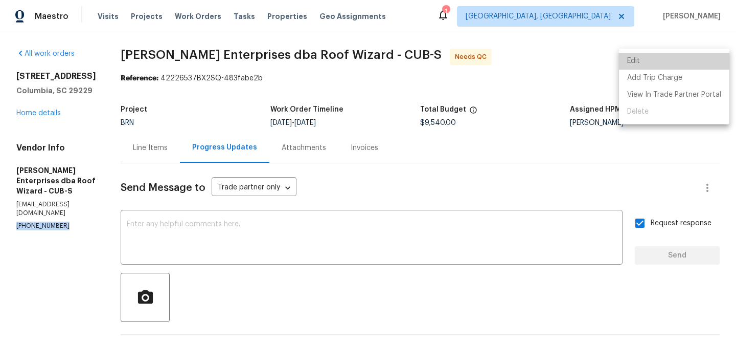
click at [674, 59] on li "Edit" at bounding box center [674, 61] width 110 height 17
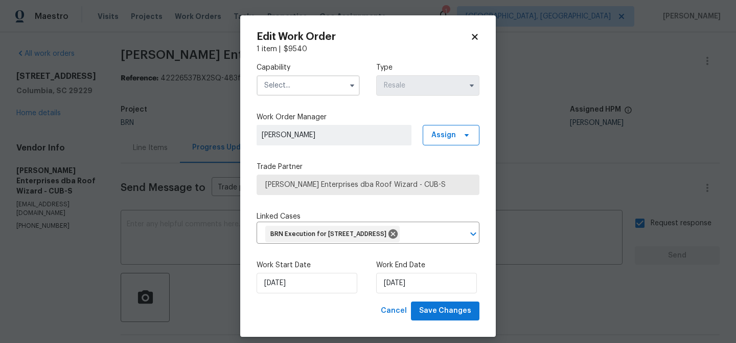
click at [323, 81] on input "text" at bounding box center [308, 85] width 103 height 20
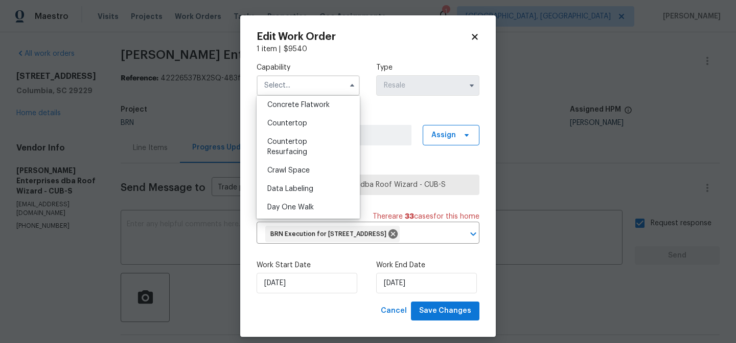
scroll to position [193, 0]
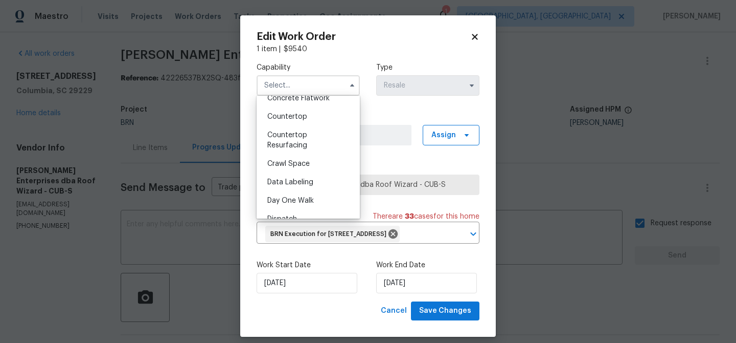
click at [188, 116] on body "Maestro Visits Projects Work Orders Tasks Properties Geo Assignments 1 Albuquer…" at bounding box center [368, 171] width 736 height 343
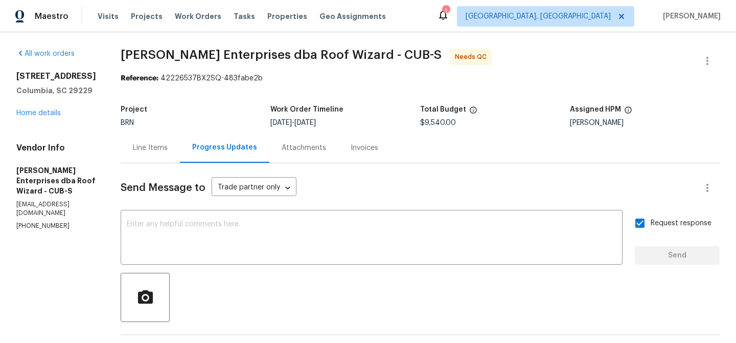
click at [146, 148] on div "Line Items" at bounding box center [150, 148] width 35 height 10
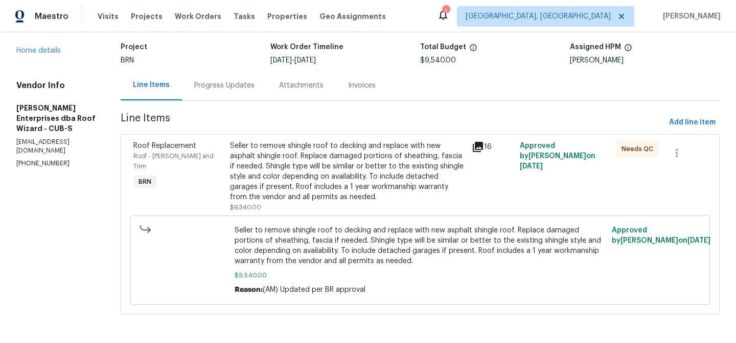
click at [228, 78] on div "Progress Updates" at bounding box center [224, 85] width 85 height 30
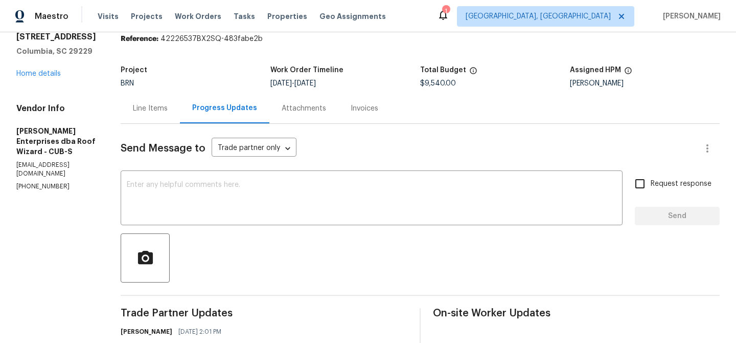
scroll to position [63, 0]
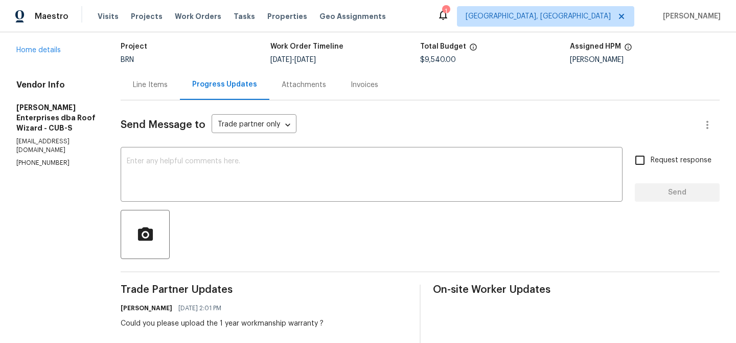
click at [351, 89] on div "Invoices" at bounding box center [365, 85] width 28 height 10
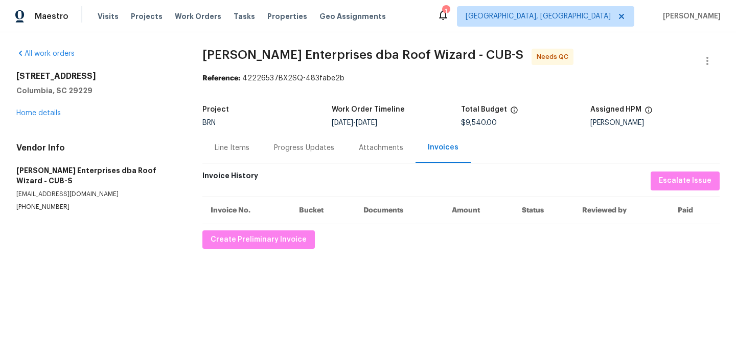
click at [284, 136] on div "Progress Updates" at bounding box center [304, 147] width 85 height 30
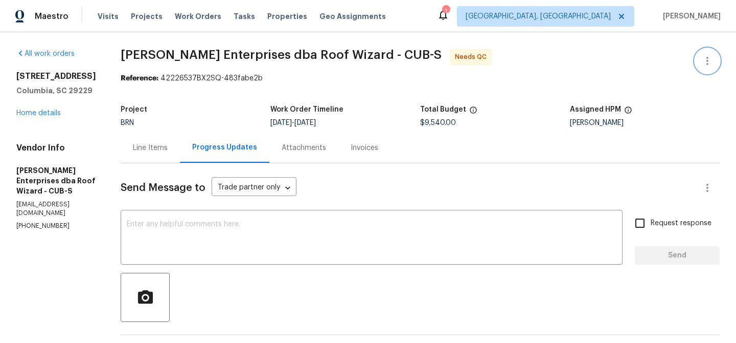
click at [704, 52] on button "button" at bounding box center [707, 61] width 25 height 25
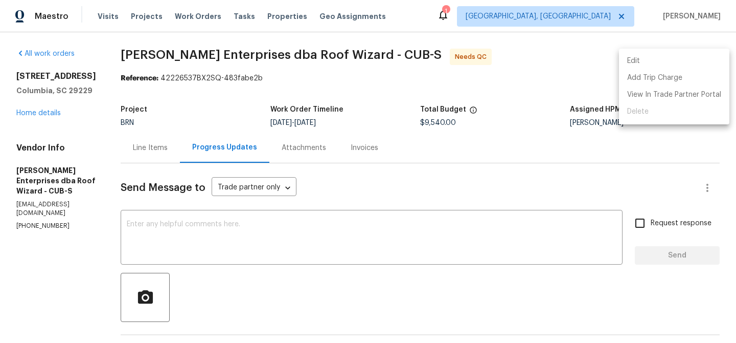
click at [662, 63] on li "Edit" at bounding box center [674, 61] width 110 height 17
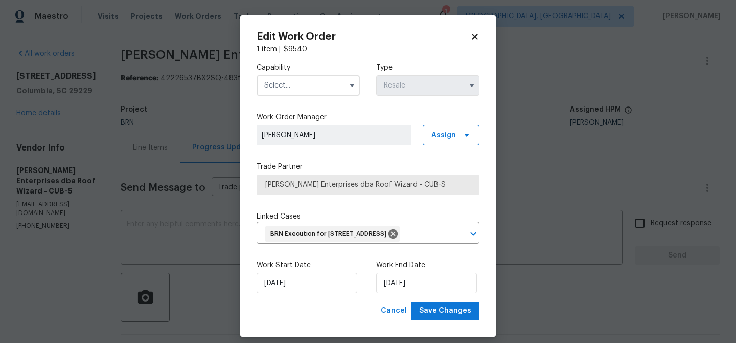
click at [323, 92] on input "text" at bounding box center [308, 85] width 103 height 20
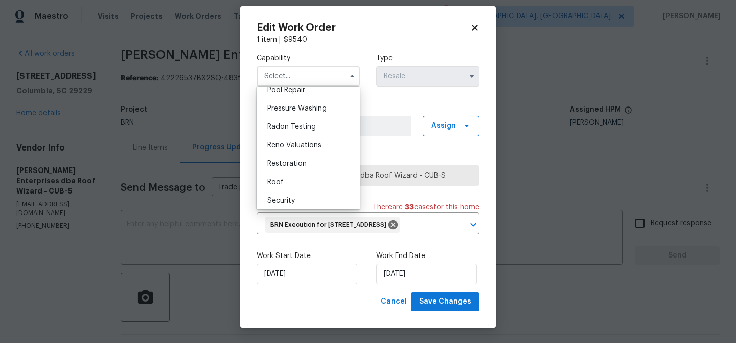
scroll to position [965, 0]
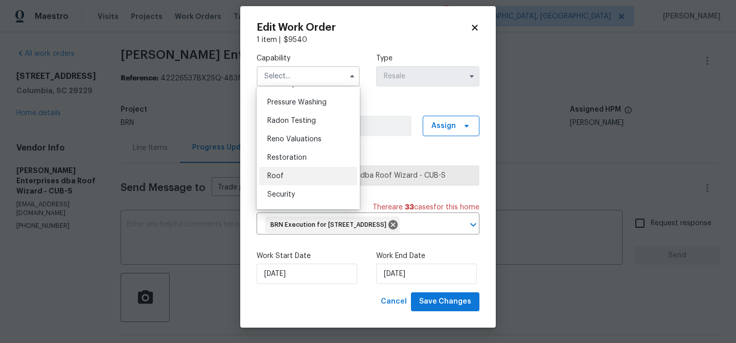
click at [286, 167] on div "Roof" at bounding box center [308, 176] width 98 height 18
type input "Roof"
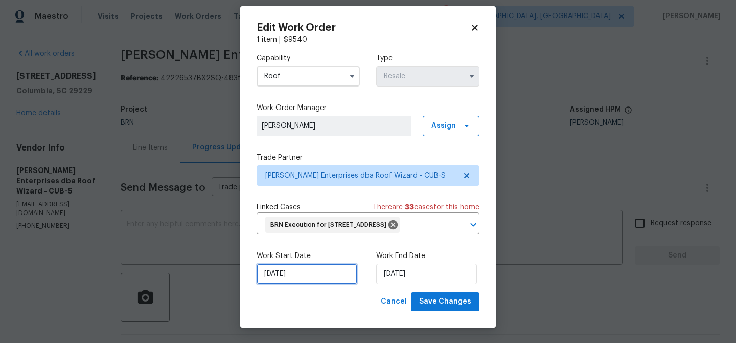
click at [305, 274] on input "31/07/2025" at bounding box center [307, 273] width 101 height 20
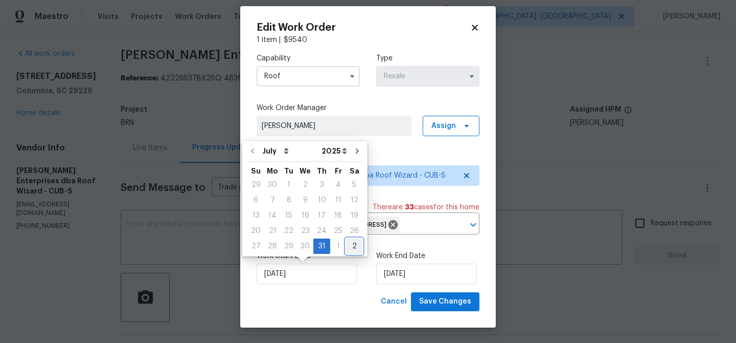
click at [352, 245] on div "2" at bounding box center [354, 246] width 16 height 14
type input "02/08/2025"
select select "7"
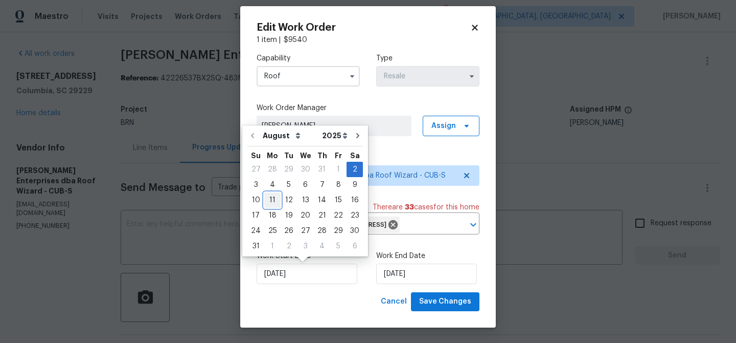
click at [269, 200] on div "11" at bounding box center [272, 200] width 16 height 14
type input "11/08/2025"
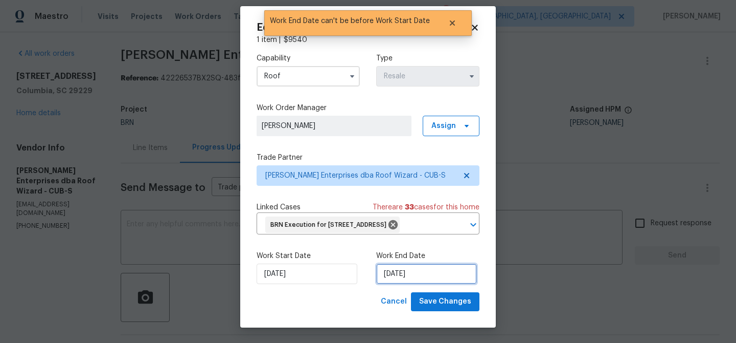
click at [395, 263] on input "11/08/2025" at bounding box center [426, 273] width 101 height 20
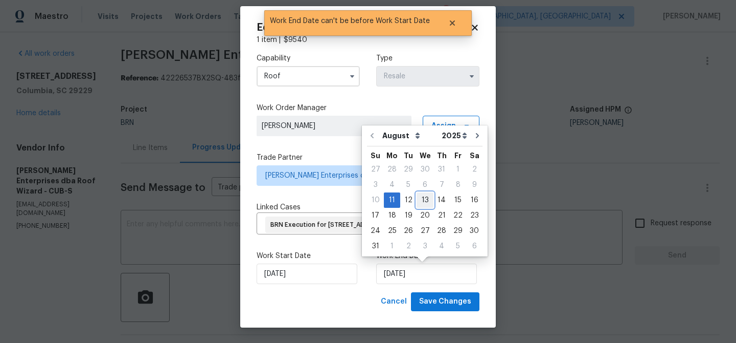
click at [420, 202] on div "13" at bounding box center [425, 200] width 17 height 14
type input "13/08/2025"
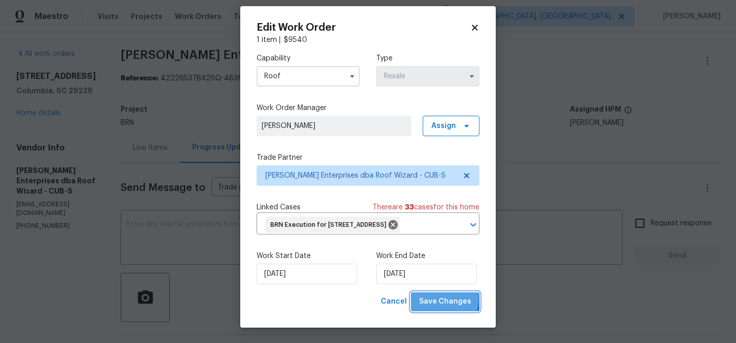
click at [437, 298] on span "Save Changes" at bounding box center [445, 301] width 52 height 13
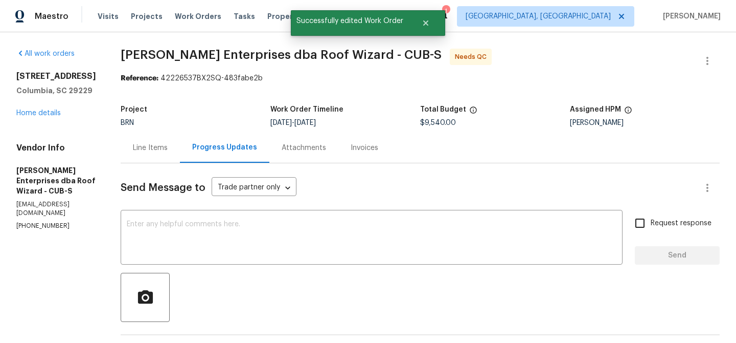
scroll to position [0, 0]
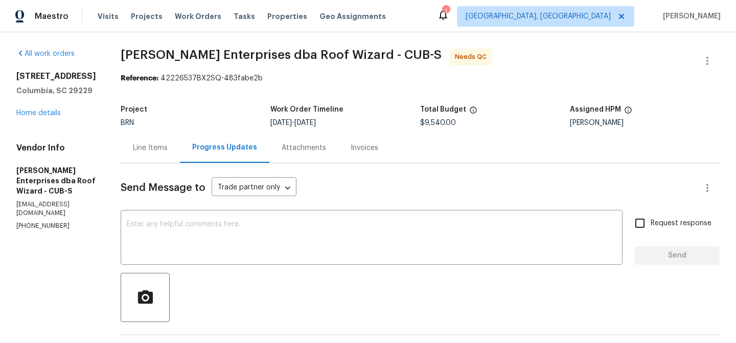
click at [146, 154] on div "Line Items" at bounding box center [150, 147] width 59 height 30
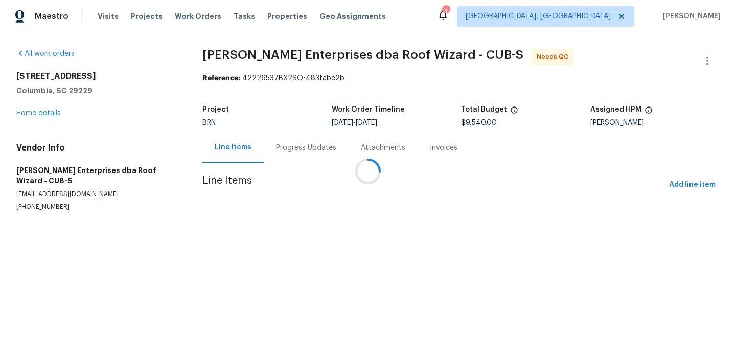
click at [270, 162] on div at bounding box center [368, 171] width 736 height 343
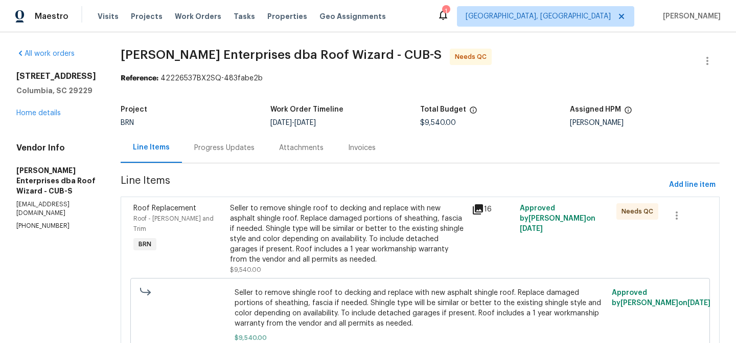
click at [267, 155] on div "Attachments" at bounding box center [301, 147] width 69 height 30
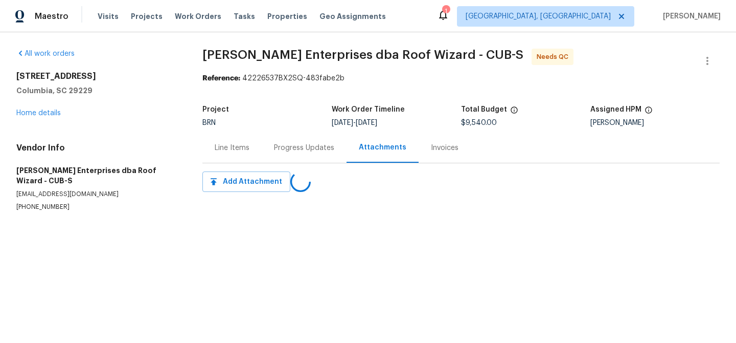
click at [245, 155] on div "Line Items" at bounding box center [231, 147] width 59 height 30
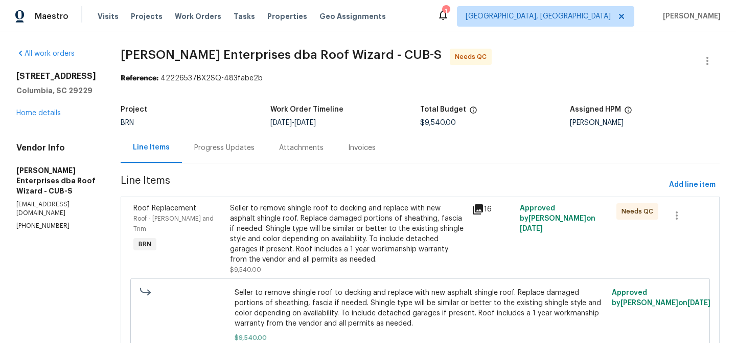
click at [267, 155] on div "Attachments" at bounding box center [301, 147] width 69 height 30
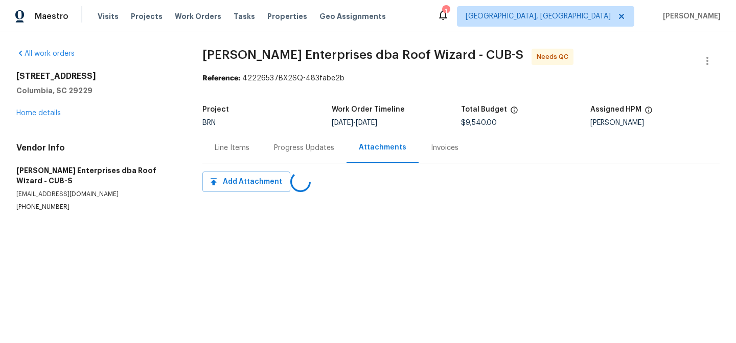
click at [258, 155] on div "Line Items" at bounding box center [231, 147] width 59 height 30
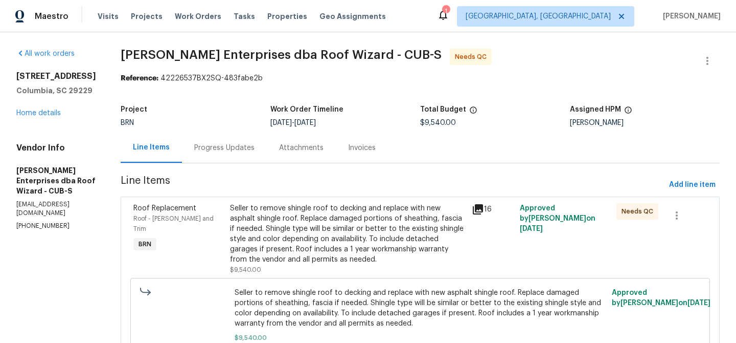
click at [234, 151] on div "Progress Updates" at bounding box center [224, 148] width 60 height 10
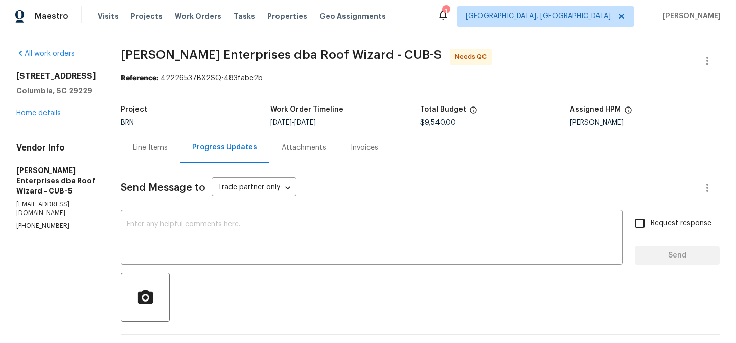
click at [137, 154] on div "Line Items" at bounding box center [150, 147] width 59 height 30
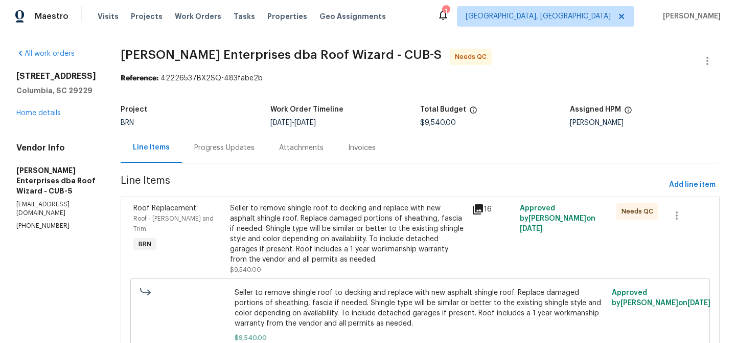
click at [285, 216] on div "Seller to remove shingle roof to decking and replace with new asphalt shingle r…" at bounding box center [348, 233] width 236 height 61
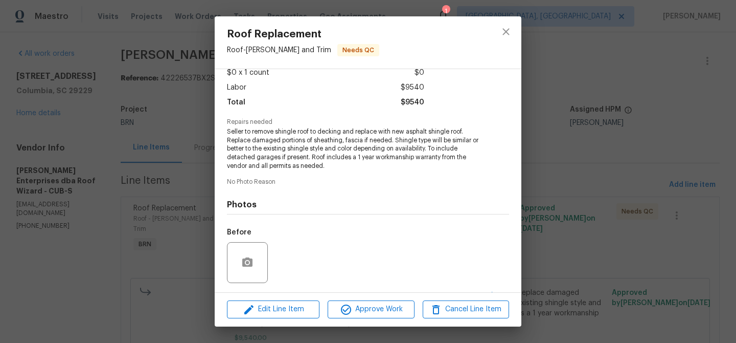
scroll to position [108, 0]
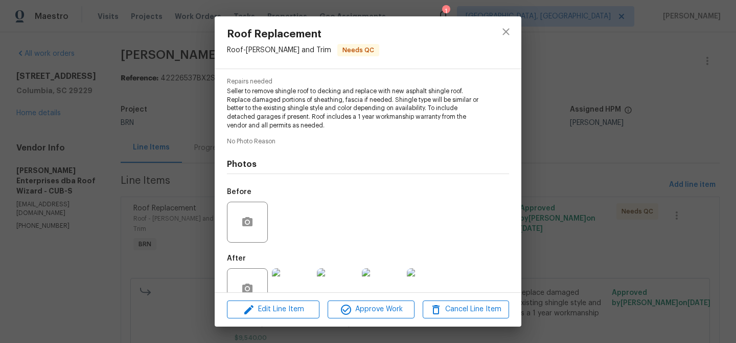
click at [345, 319] on div "Edit Line Item Approve Work Cancel Line Item" at bounding box center [368, 309] width 307 height 34
click at [345, 309] on icon "button" at bounding box center [346, 309] width 12 height 12
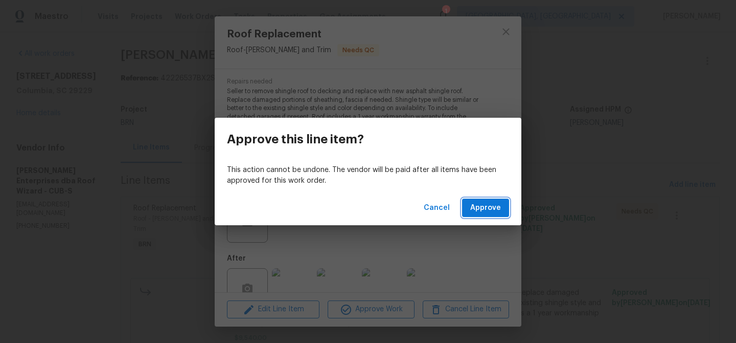
click at [479, 198] on button "Approve" at bounding box center [485, 207] width 47 height 19
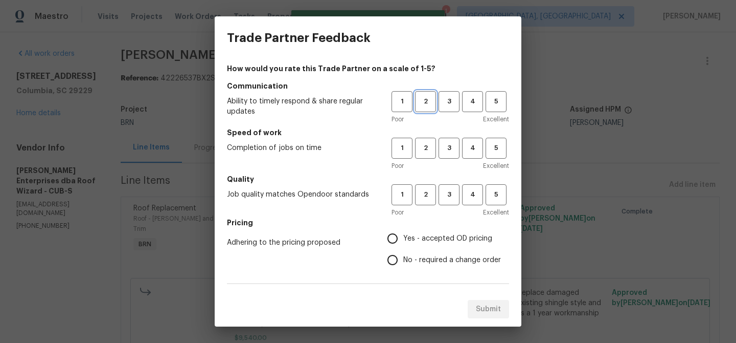
click at [421, 108] on button "2" at bounding box center [425, 101] width 21 height 21
click at [423, 143] on span "2" at bounding box center [425, 148] width 19 height 12
click at [425, 208] on div "Poor Excellent" at bounding box center [451, 212] width 118 height 10
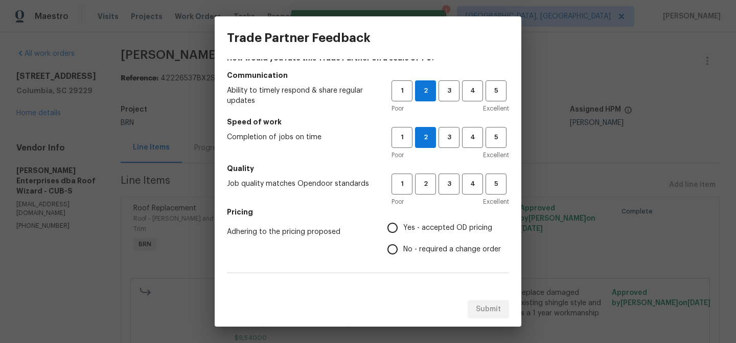
scroll to position [11, 0]
click at [425, 186] on span "2" at bounding box center [425, 183] width 19 height 12
click at [401, 244] on input "No - required a change order" at bounding box center [392, 248] width 21 height 21
radio input "true"
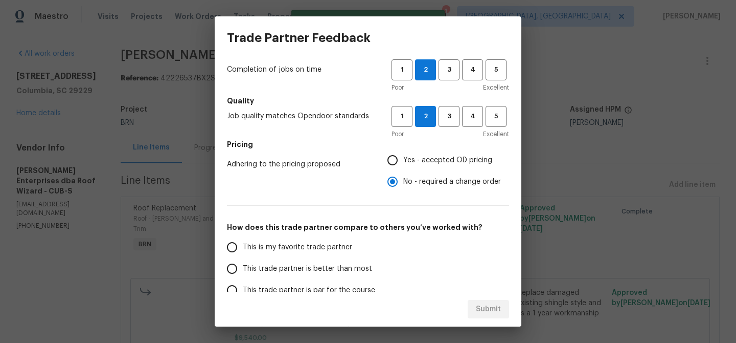
scroll to position [137, 0]
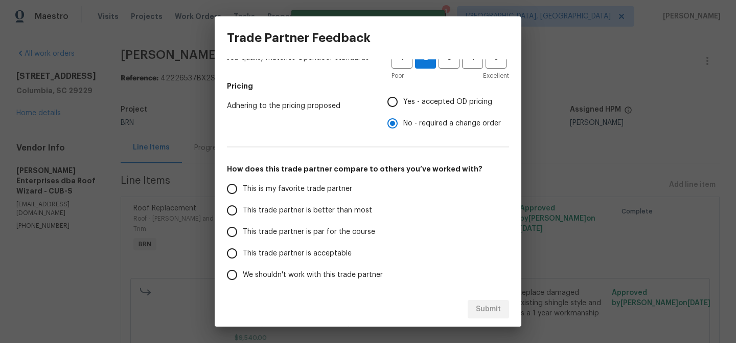
click at [276, 213] on span "This trade partner is better than most" at bounding box center [307, 210] width 129 height 11
click at [243, 213] on input "This trade partner is better than most" at bounding box center [231, 209] width 21 height 21
click at [474, 303] on button "Submit" at bounding box center [488, 309] width 41 height 19
radio input "true"
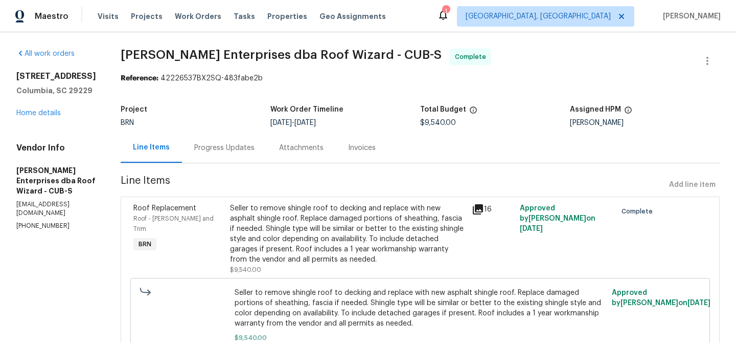
click at [214, 159] on div "Progress Updates" at bounding box center [224, 147] width 85 height 30
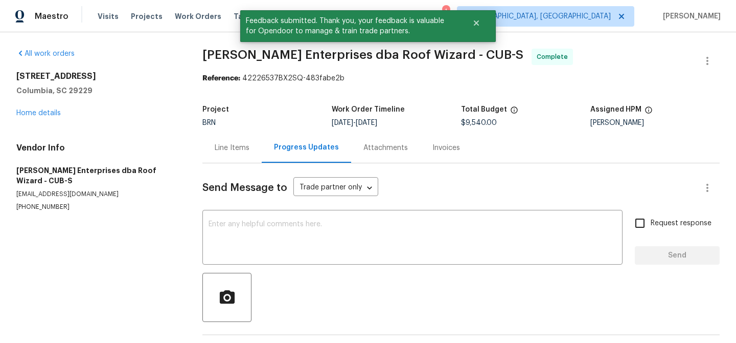
scroll to position [19, 0]
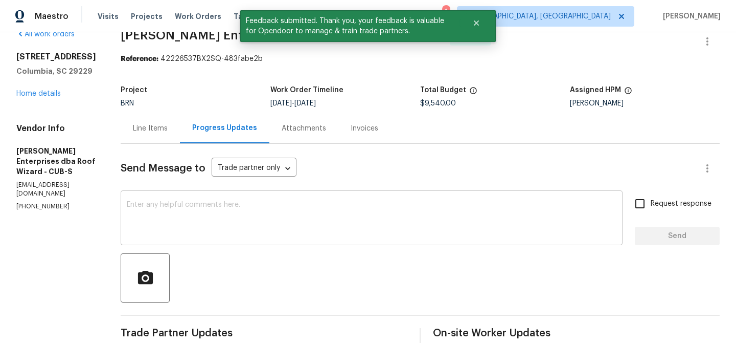
click at [172, 201] on textarea at bounding box center [372, 219] width 490 height 36
click at [51, 202] on p "[PHONE_NUMBER]" at bounding box center [56, 206] width 80 height 9
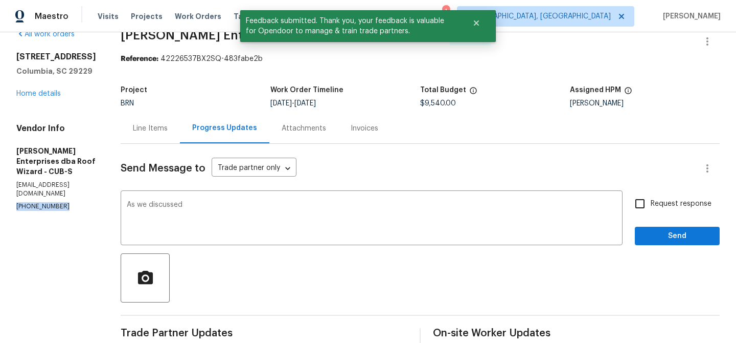
click at [51, 202] on p "[PHONE_NUMBER]" at bounding box center [56, 206] width 80 height 9
copy p "[PHONE_NUMBER]"
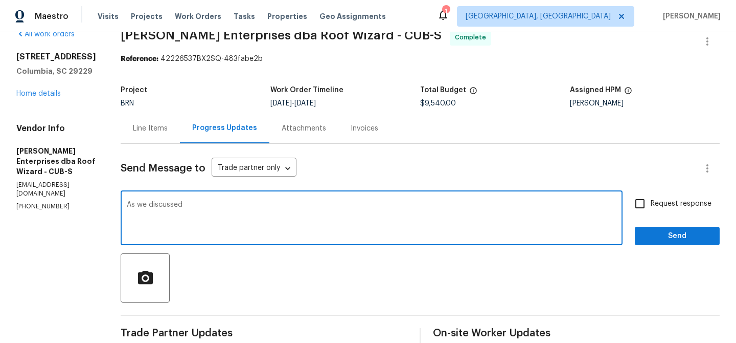
click at [221, 206] on textarea "As we discussed" at bounding box center [372, 219] width 490 height 36
paste textarea "[PHONE_NUMBER]"
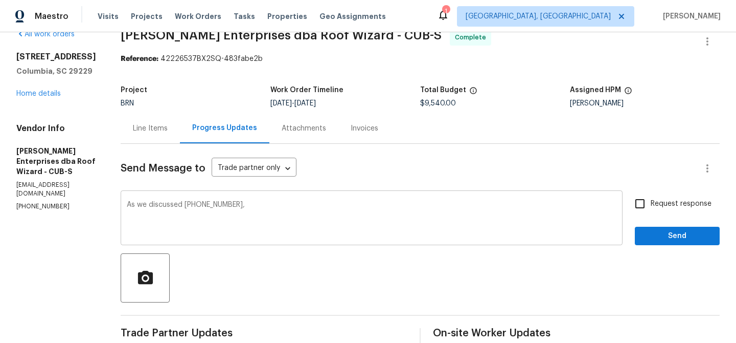
paste textarea "WO is approved, Please upload the invoice under the invoice section.Thanks"
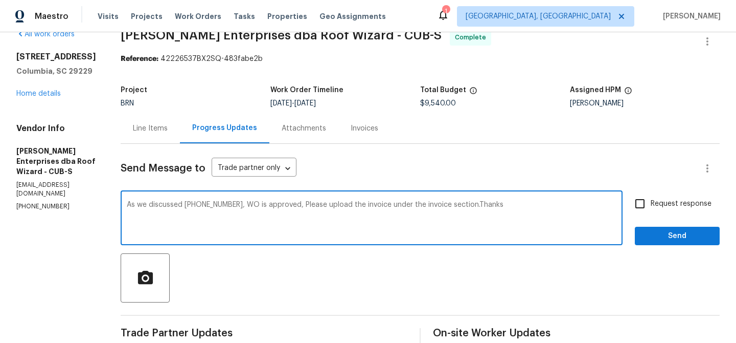
type textarea "As we discussed [PHONE_NUMBER], WO is approved, Please upload the invoice under…"
click at [662, 203] on span "Request response" at bounding box center [681, 203] width 61 height 11
click at [651, 203] on input "Request response" at bounding box center [639, 203] width 21 height 21
checkbox input "true"
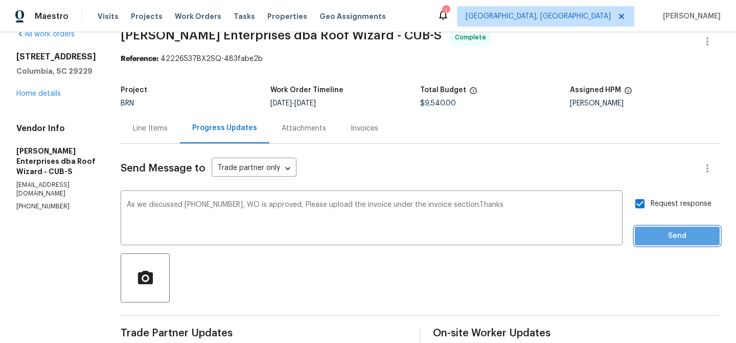
click at [659, 227] on button "Send" at bounding box center [677, 236] width 85 height 19
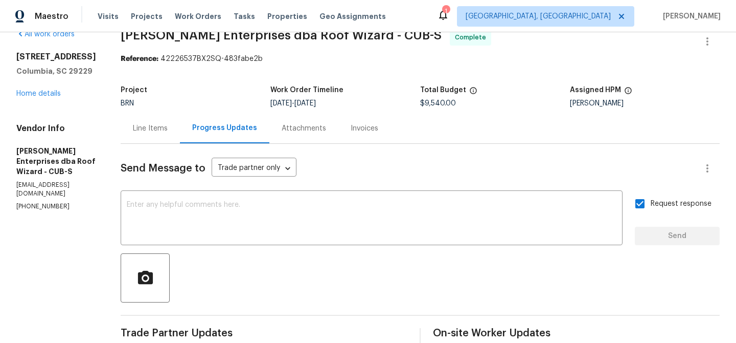
click at [162, 115] on div "Line Items" at bounding box center [150, 128] width 59 height 30
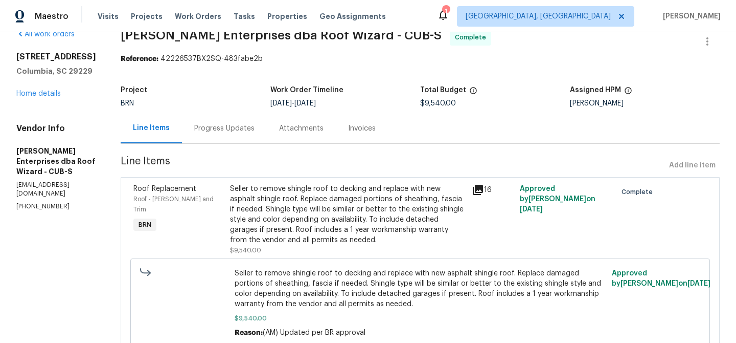
click at [264, 192] on div "Seller to remove shingle roof to decking and replace with new asphalt shingle r…" at bounding box center [348, 214] width 236 height 61
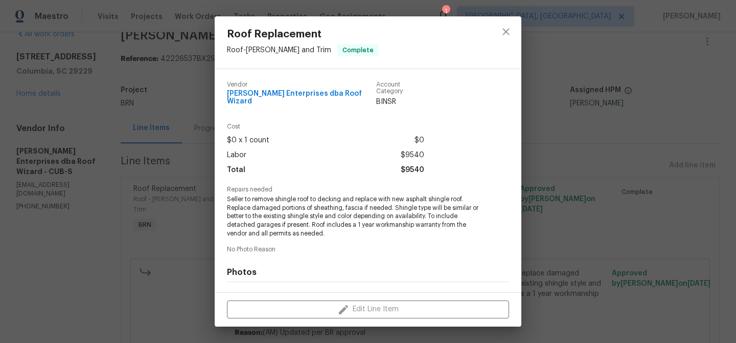
click at [252, 186] on div "Repairs needed Seller to remove shingle roof to decking and replace with new as…" at bounding box center [368, 212] width 282 height 52
click at [240, 214] on span "Seller to remove shingle roof to decking and replace with new asphalt shingle r…" at bounding box center [354, 216] width 254 height 43
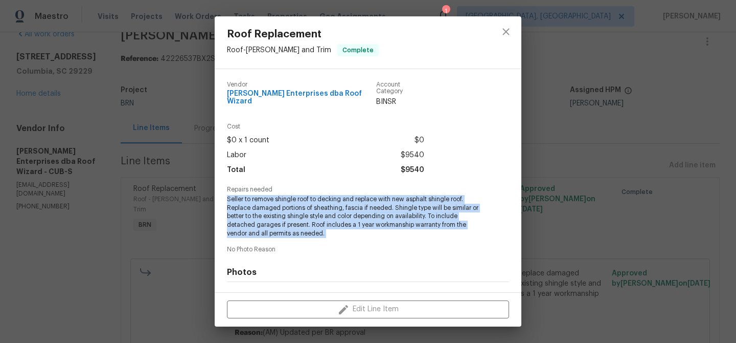
click at [240, 214] on span "Seller to remove shingle roof to decking and replace with new asphalt shingle r…" at bounding box center [354, 216] width 254 height 43
copy span "Seller to remove shingle roof to decking and replace with new asphalt shingle r…"
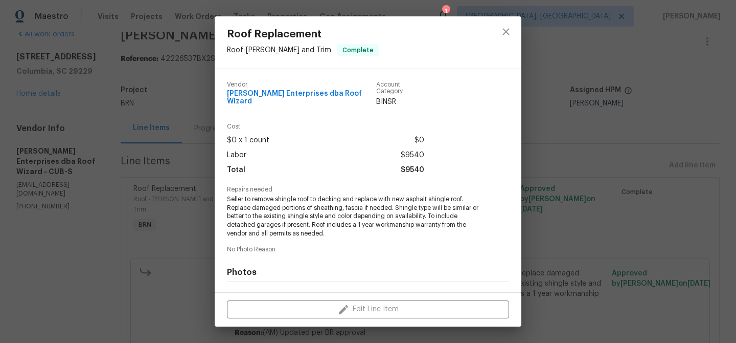
click at [142, 79] on div "Roof Replacement Roof - [PERSON_NAME] and Trim Complete Vendor [PERSON_NAME] En…" at bounding box center [368, 171] width 736 height 343
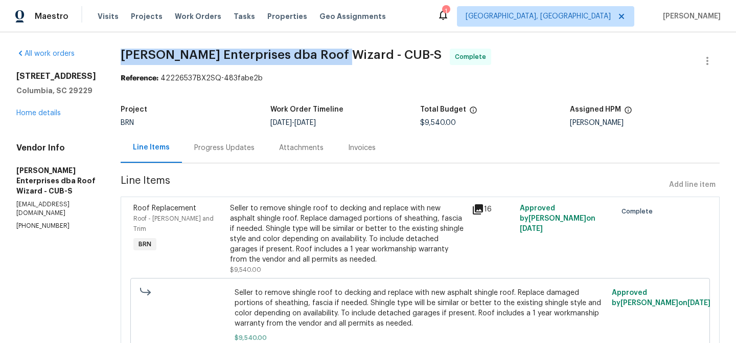
drag, startPoint x: 108, startPoint y: 55, endPoint x: 331, endPoint y: 53, distance: 223.0
click at [331, 53] on div "All work orders [STREET_ADDRESS] Home details Vendor Info [PERSON_NAME] Enterpr…" at bounding box center [368, 218] width 736 height 373
copy span "[PERSON_NAME] Enterprises dba Roof Wizard"
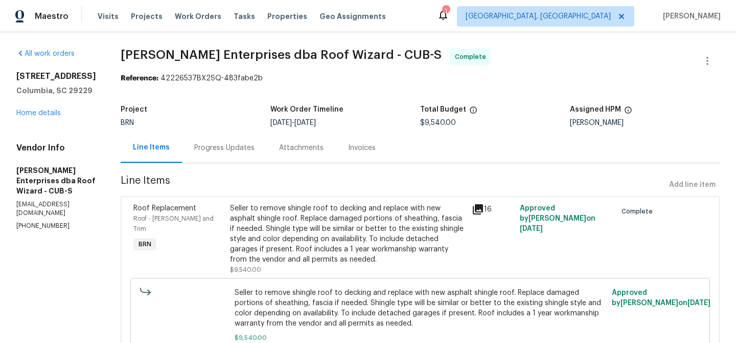
click at [289, 207] on div "Seller to remove shingle roof to decking and replace with new asphalt shingle r…" at bounding box center [348, 233] width 236 height 61
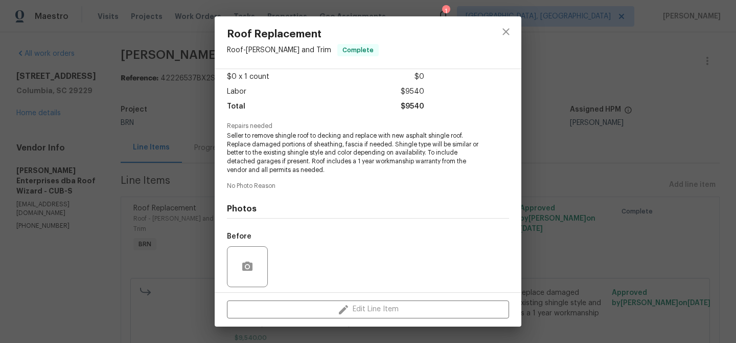
scroll to position [128, 0]
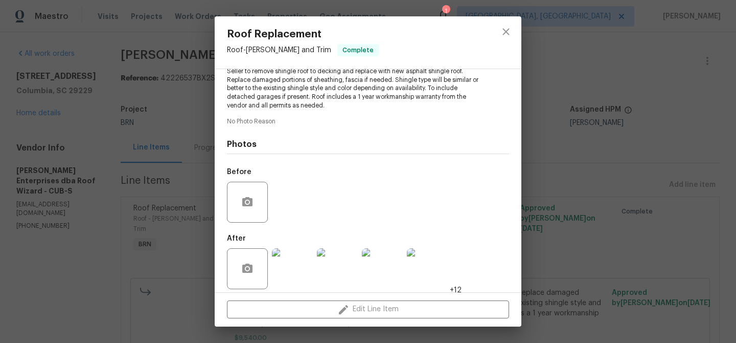
click at [286, 256] on img at bounding box center [292, 268] width 41 height 41
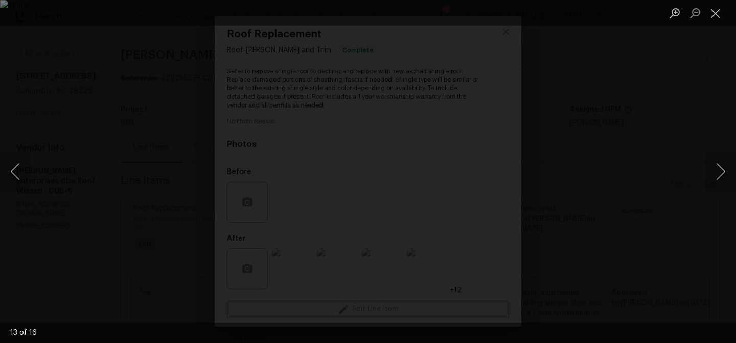
click at [310, 91] on img "Lightbox" at bounding box center [368, 171] width 736 height 343
click at [18, 163] on button "Previous image" at bounding box center [15, 171] width 31 height 41
click at [94, 80] on div "Lightbox" at bounding box center [368, 171] width 736 height 343
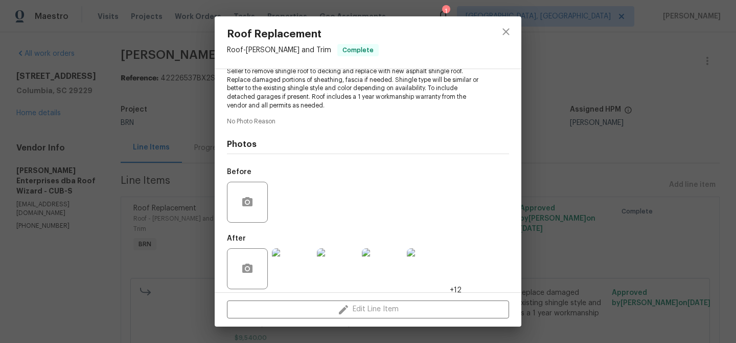
click at [134, 79] on div "Roof Replacement Roof - [PERSON_NAME] and Trim Complete Vendor [PERSON_NAME] En…" at bounding box center [368, 171] width 736 height 343
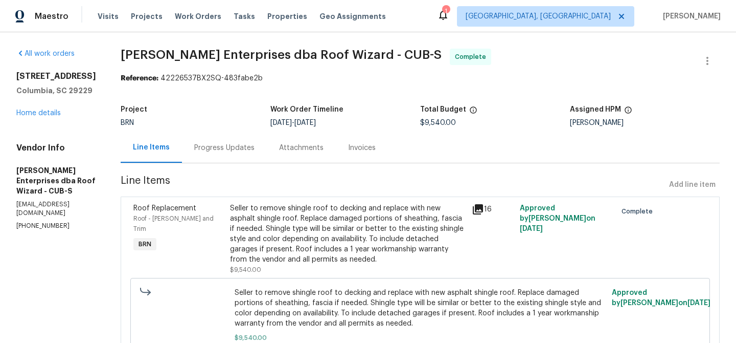
click at [356, 143] on div "Invoices" at bounding box center [362, 148] width 28 height 10
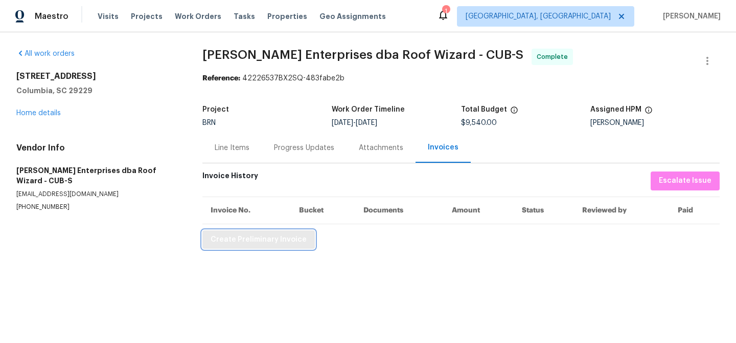
click at [265, 236] on span "Create Preliminary Invoice" at bounding box center [259, 239] width 96 height 13
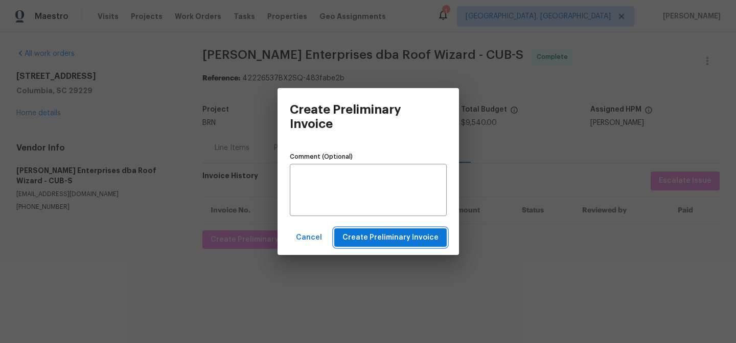
click at [361, 238] on span "Create Preliminary Invoice" at bounding box center [391, 237] width 96 height 13
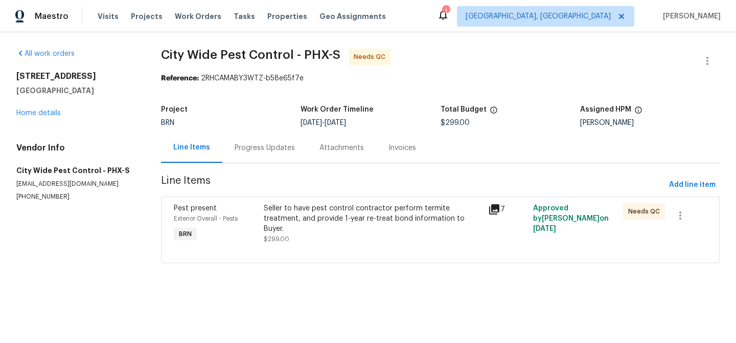
click at [250, 140] on div "Progress Updates" at bounding box center [264, 147] width 85 height 30
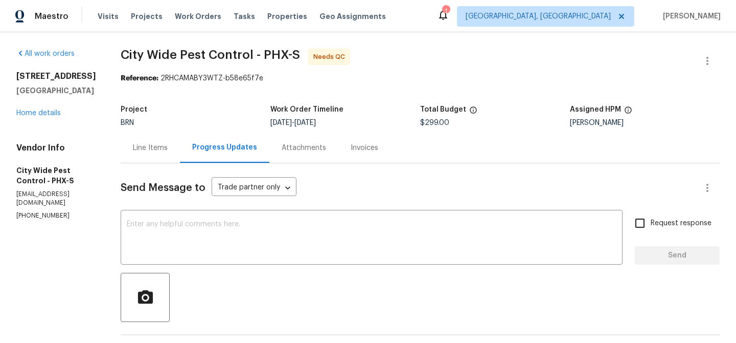
click at [143, 144] on div "Line Items" at bounding box center [150, 148] width 35 height 10
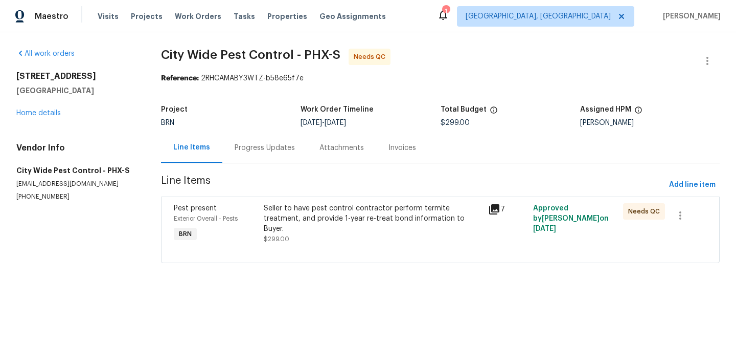
click at [317, 228] on div "Seller to have pest control contractor perform termite treatment, and provide 1…" at bounding box center [373, 223] width 219 height 41
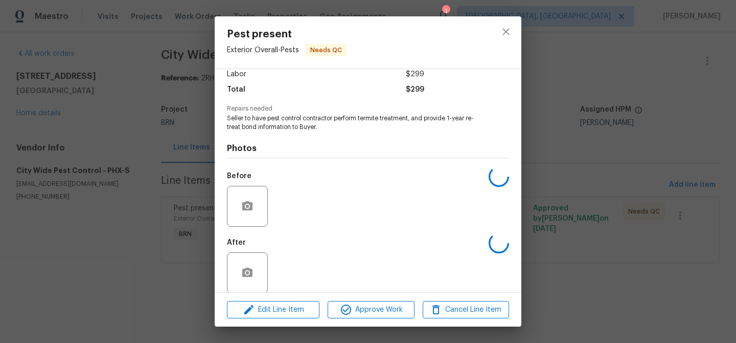
scroll to position [85, 0]
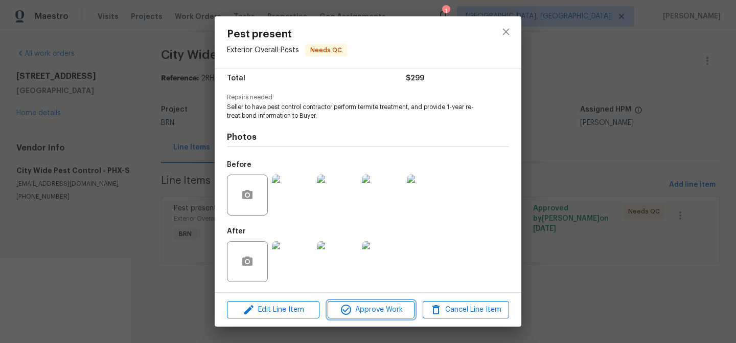
click at [344, 304] on icon "button" at bounding box center [346, 309] width 12 height 12
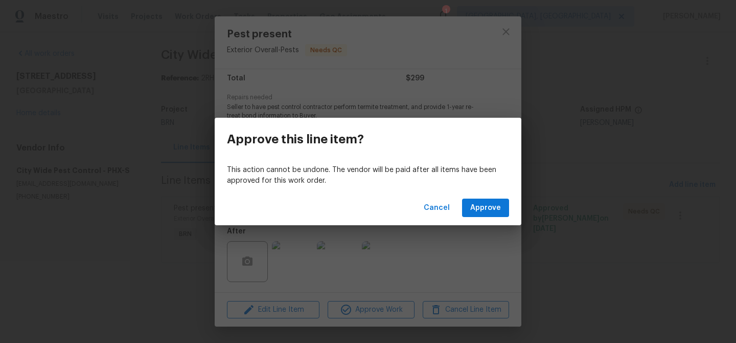
click at [492, 197] on div "Cancel Approve" at bounding box center [368, 207] width 307 height 35
click at [491, 199] on button "Approve" at bounding box center [485, 207] width 47 height 19
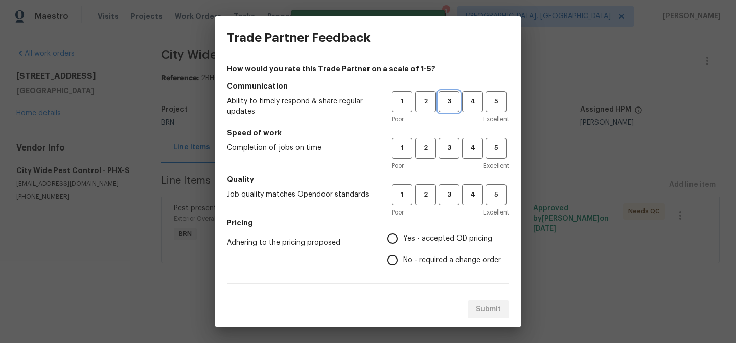
click at [439, 103] on button "3" at bounding box center [449, 101] width 21 height 21
click at [449, 147] on span "3" at bounding box center [449, 148] width 19 height 12
click at [449, 191] on span "3" at bounding box center [449, 195] width 19 height 12
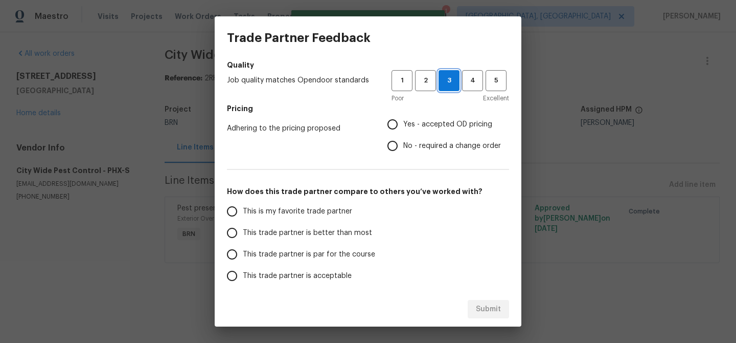
scroll to position [176, 0]
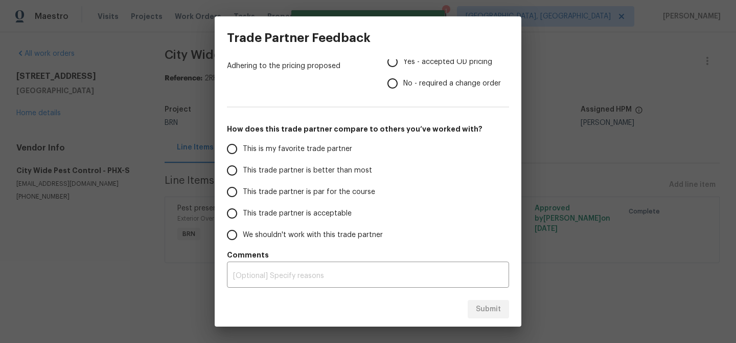
click at [398, 88] on input "No - required a change order" at bounding box center [392, 83] width 21 height 21
radio input "true"
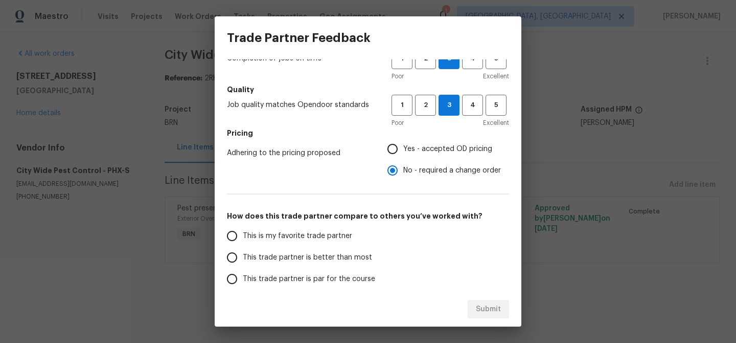
scroll to position [133, 0]
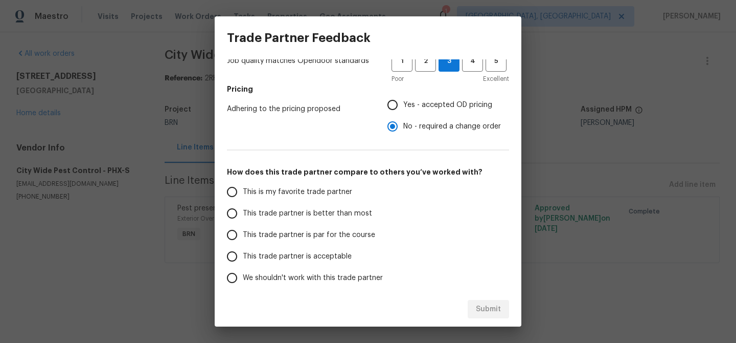
click at [245, 210] on span "This trade partner is better than most" at bounding box center [307, 213] width 129 height 11
click at [243, 210] on input "This trade partner is better than most" at bounding box center [231, 212] width 21 height 21
click at [483, 307] on span "Submit" at bounding box center [488, 309] width 25 height 13
radio input "true"
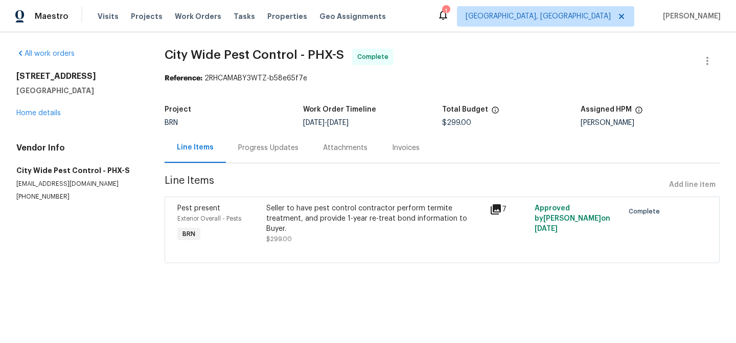
click at [273, 143] on div "Progress Updates" at bounding box center [268, 148] width 60 height 10
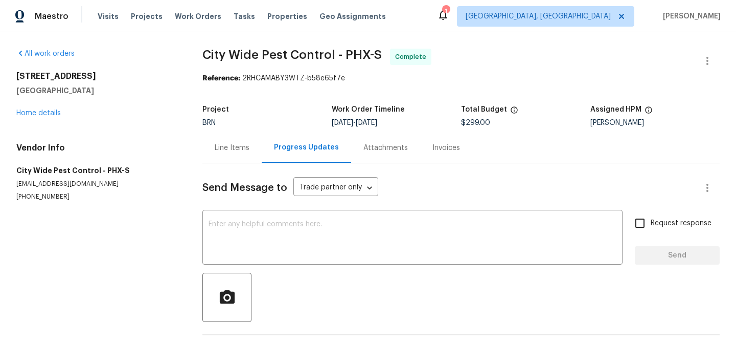
scroll to position [39, 0]
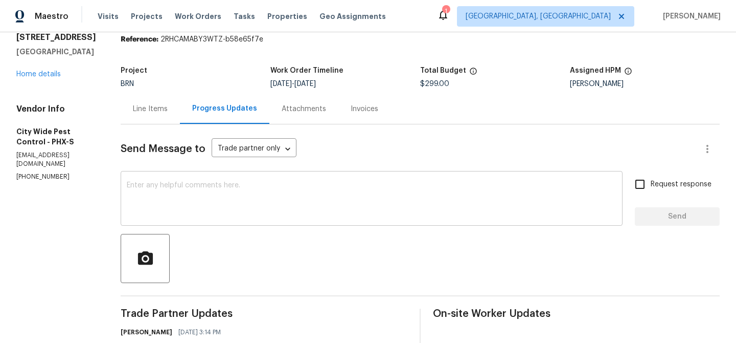
click at [263, 196] on textarea at bounding box center [372, 200] width 490 height 36
paste textarea "WO is approved, Please upload the invoice under the invoice section.Thanks"
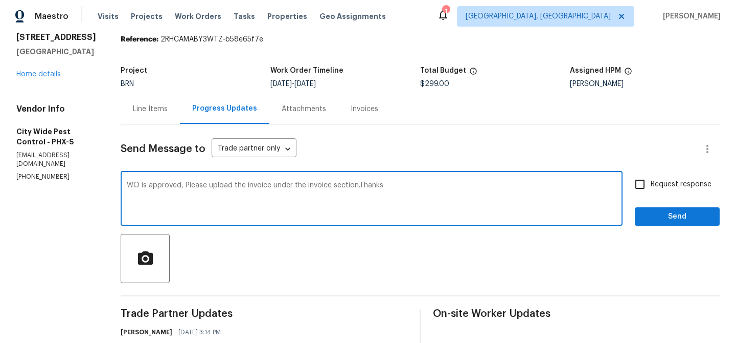
type textarea "WO is approved, Please upload the invoice under the invoice section.Thanks"
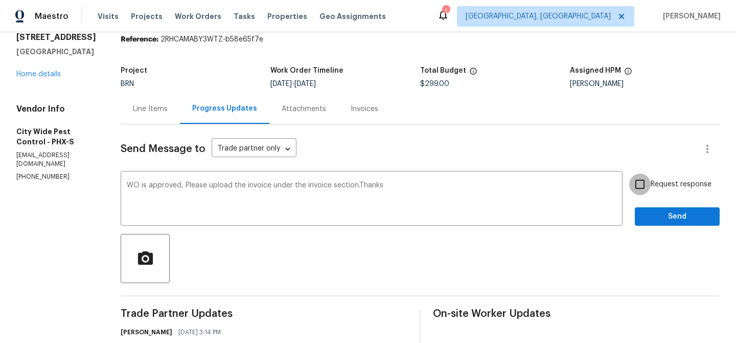
click at [647, 179] on input "Request response" at bounding box center [639, 183] width 21 height 21
checkbox input "true"
click at [647, 218] on span "Send" at bounding box center [677, 216] width 69 height 13
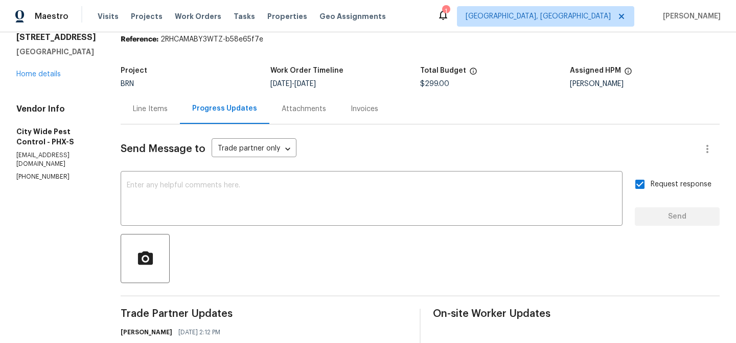
scroll to position [0, 0]
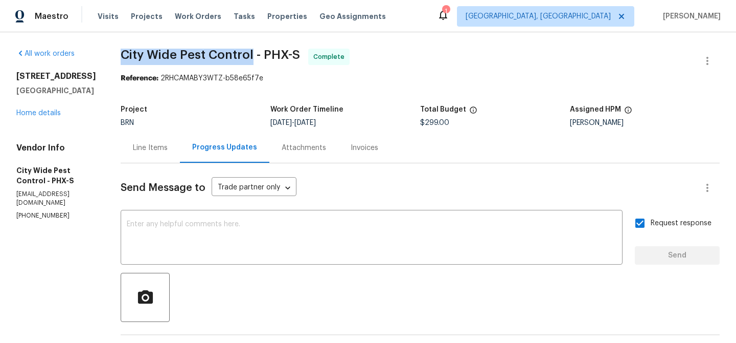
drag, startPoint x: 121, startPoint y: 54, endPoint x: 252, endPoint y: 53, distance: 131.4
click at [252, 53] on span "City Wide Pest Control - PHX-S" at bounding box center [210, 55] width 179 height 12
copy span "City Wide Pest Control"
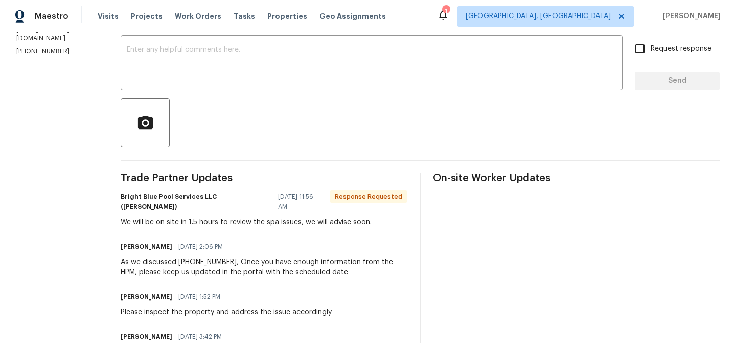
scroll to position [157, 0]
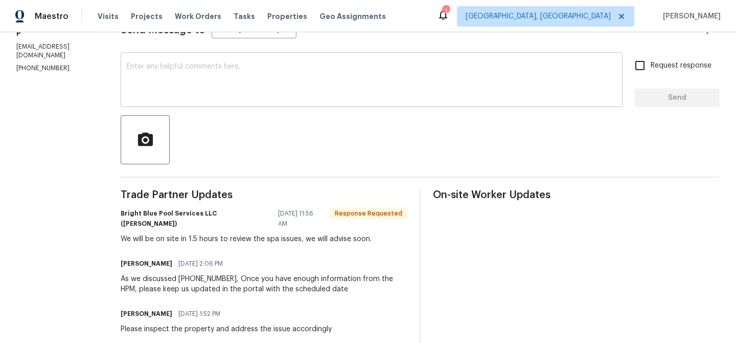
click at [156, 100] on div "x ​" at bounding box center [372, 81] width 502 height 52
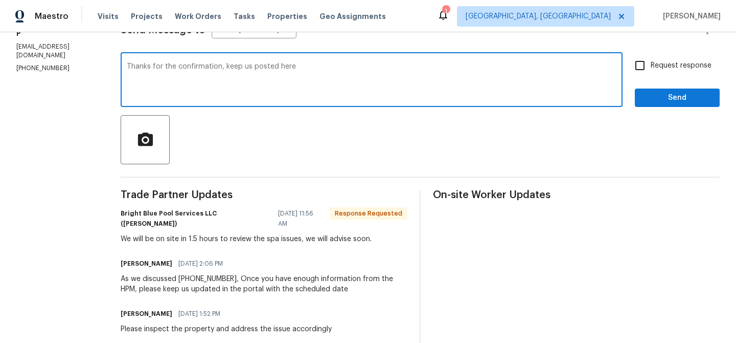
type textarea "Thanks for the confirmation, keep us posted here"
click at [652, 73] on label "Request response" at bounding box center [670, 65] width 82 height 21
click at [651, 73] on input "Request response" at bounding box center [639, 65] width 21 height 21
checkbox input "true"
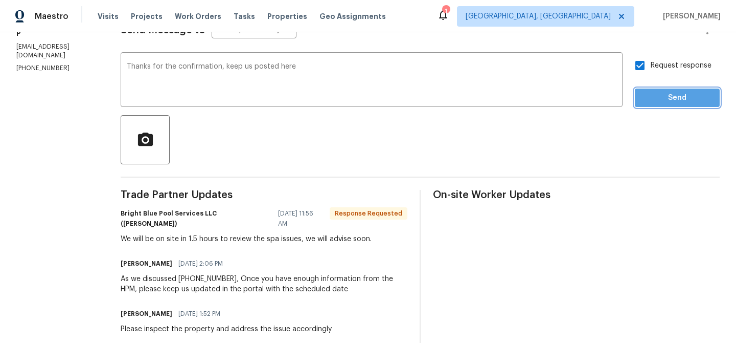
click at [651, 92] on span "Send" at bounding box center [677, 98] width 69 height 13
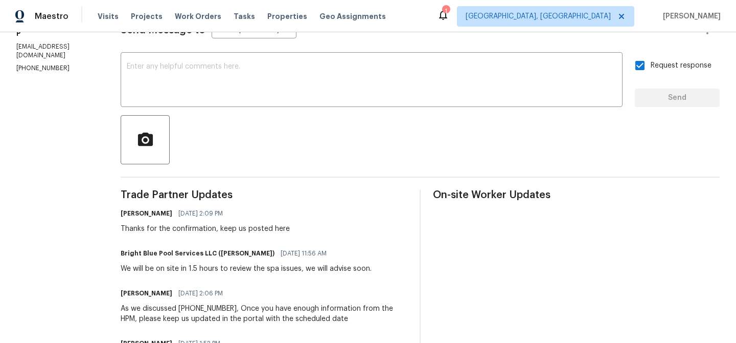
scroll to position [0, 0]
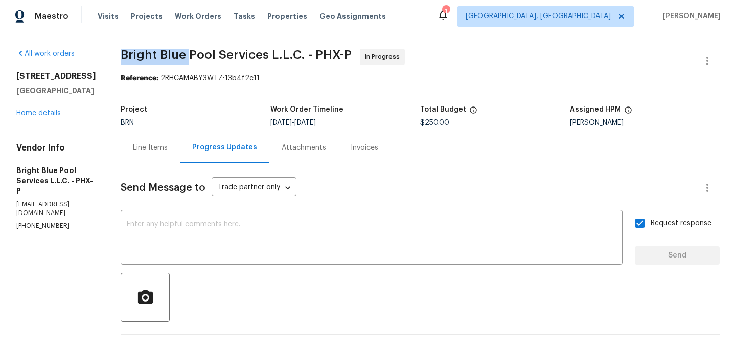
drag, startPoint x: 103, startPoint y: 61, endPoint x: 182, endPoint y: 56, distance: 78.9
copy span "Bright Blue"
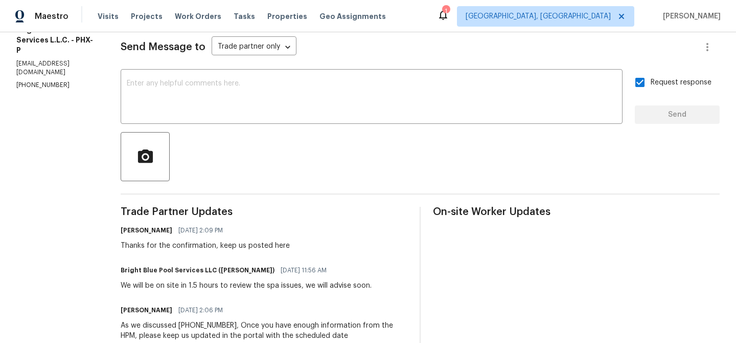
scroll to position [165, 0]
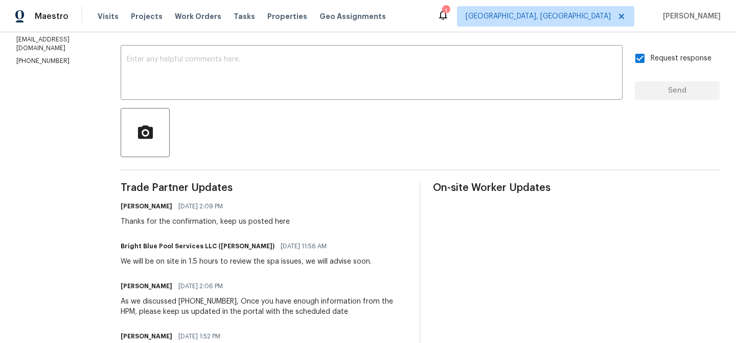
drag, startPoint x: 224, startPoint y: 264, endPoint x: 290, endPoint y: 261, distance: 66.0
click at [290, 261] on div "We will be on site in 1.5 hours to review the spa issues, we will advise soon." at bounding box center [246, 261] width 251 height 10
drag, startPoint x: 294, startPoint y: 261, endPoint x: 223, endPoint y: 262, distance: 70.6
click at [223, 262] on div "We will be on site in 1.5 hours to review the spa issues, we will advise soon." at bounding box center [246, 261] width 251 height 10
copy div "review the spa issues"
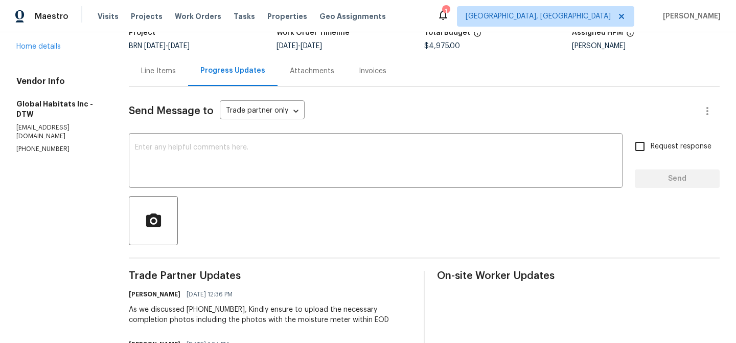
scroll to position [87, 0]
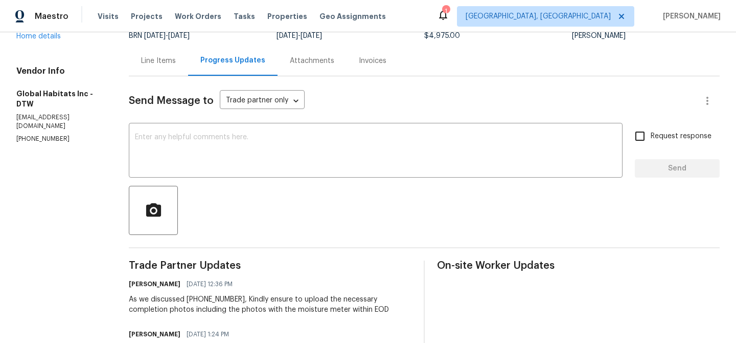
click at [144, 65] on div "Line Items" at bounding box center [158, 61] width 35 height 10
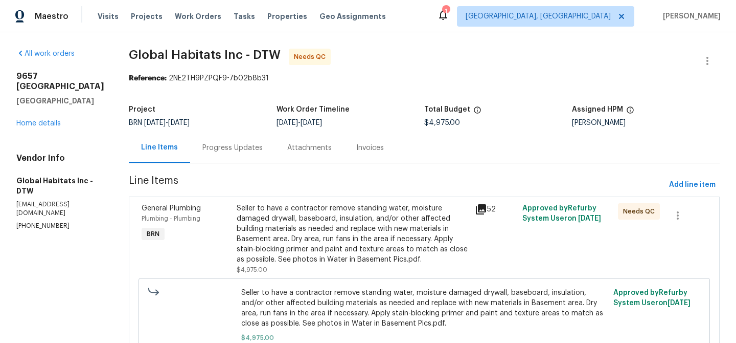
click at [295, 211] on div "Seller to have a contractor remove standing water, moisture damaged drywall, ba…" at bounding box center [353, 233] width 232 height 61
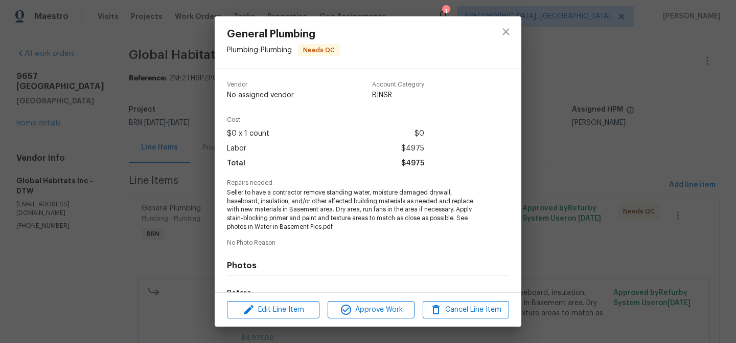
scroll to position [128, 0]
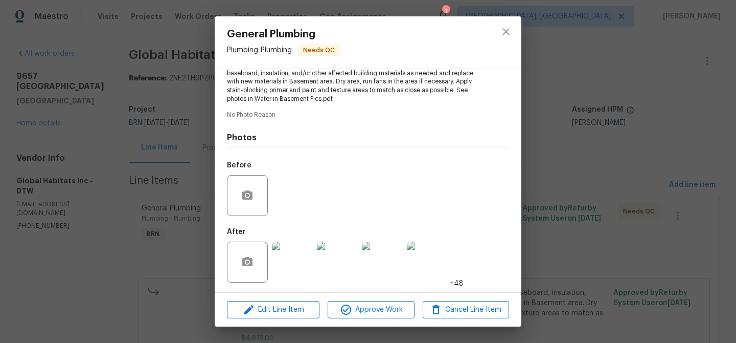
click at [286, 259] on img at bounding box center [292, 261] width 41 height 41
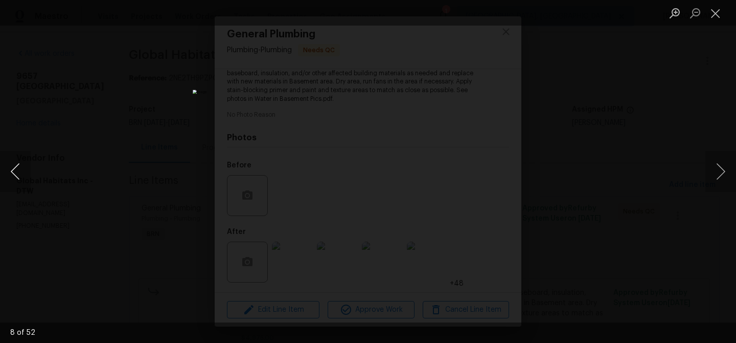
click at [20, 162] on button "Previous image" at bounding box center [15, 171] width 31 height 41
click at [9, 169] on button "Previous image" at bounding box center [15, 171] width 31 height 41
click at [105, 110] on div "Lightbox" at bounding box center [368, 171] width 736 height 343
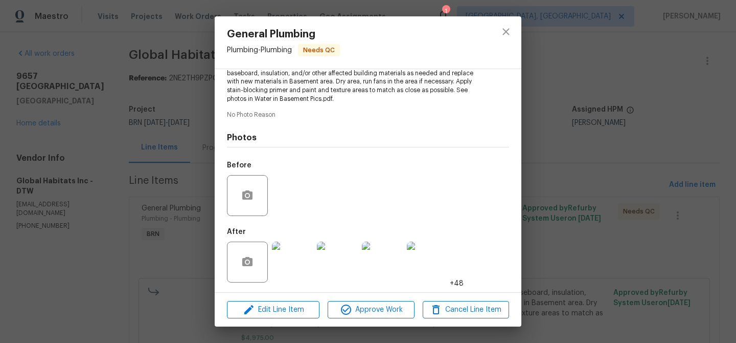
click at [83, 93] on div "General Plumbing Plumbing - Plumbing Needs QC Vendor Global Habitats Inc Accoun…" at bounding box center [368, 171] width 736 height 343
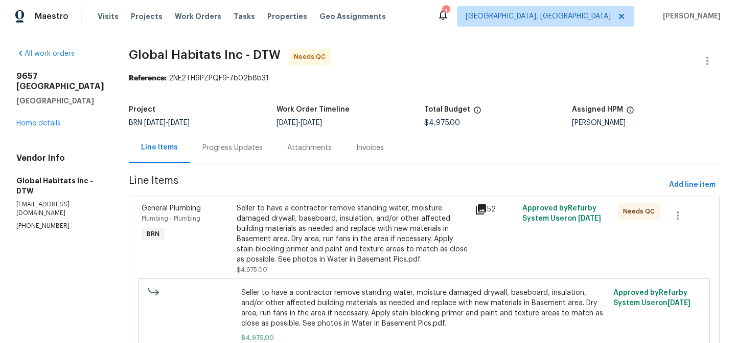
click at [216, 148] on div "Progress Updates" at bounding box center [232, 148] width 60 height 10
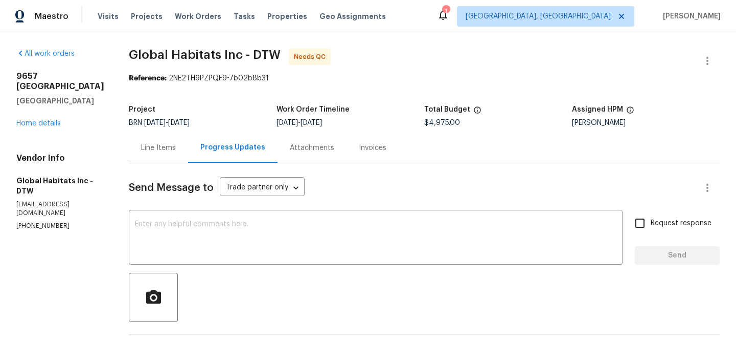
click at [695, 56] on div at bounding box center [707, 61] width 25 height 25
click at [707, 56] on icon "button" at bounding box center [708, 61] width 12 height 12
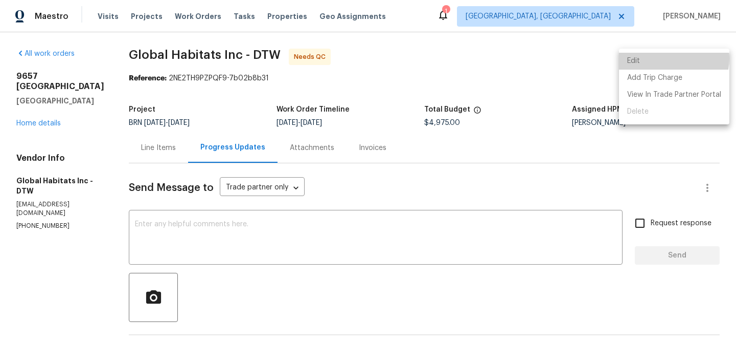
click at [664, 59] on li "Edit" at bounding box center [674, 61] width 110 height 17
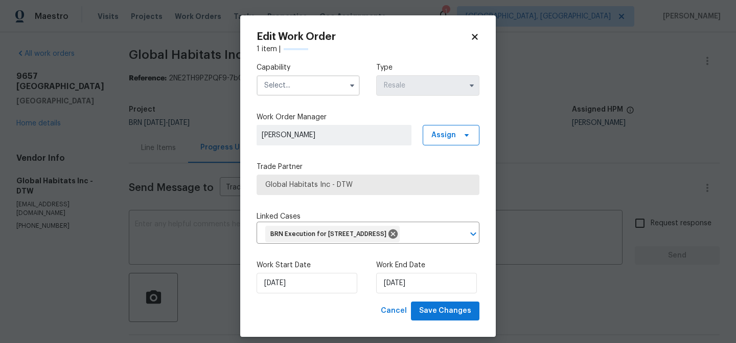
click at [288, 95] on input "text" at bounding box center [308, 85] width 103 height 20
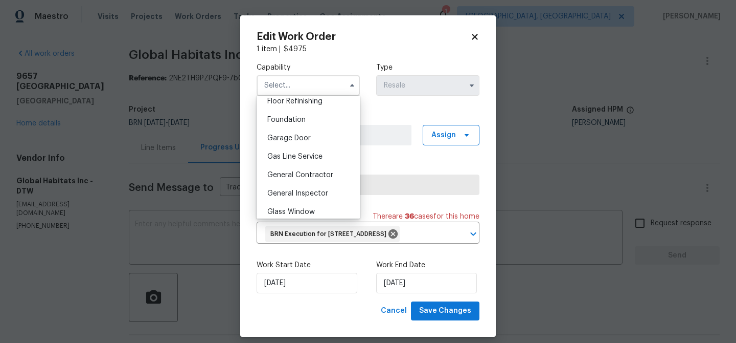
scroll to position [448, 0]
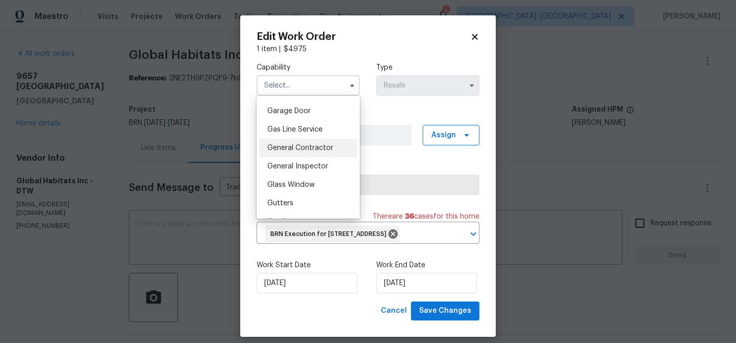
click at [309, 141] on div "General Contractor" at bounding box center [308, 148] width 98 height 18
type input "General Contractor"
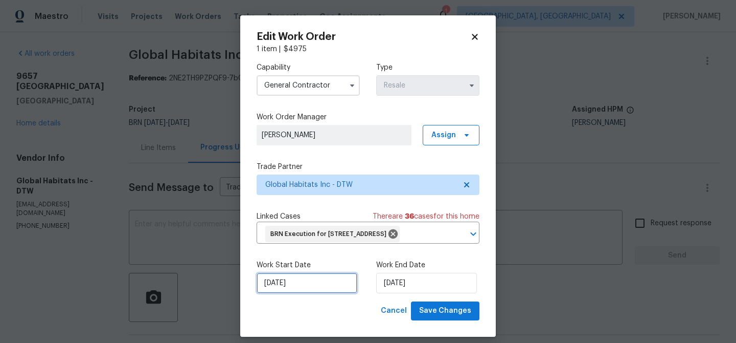
click at [275, 293] on input "[DATE]" at bounding box center [307, 283] width 101 height 20
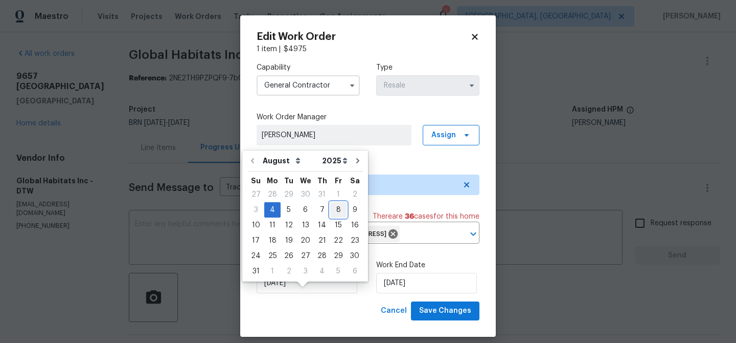
click at [330, 212] on div "8" at bounding box center [338, 209] width 16 height 14
type input "[DATE]"
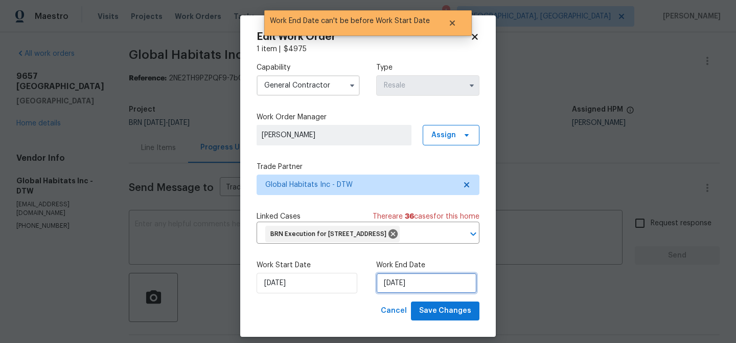
click at [391, 291] on input "[DATE]" at bounding box center [426, 283] width 101 height 20
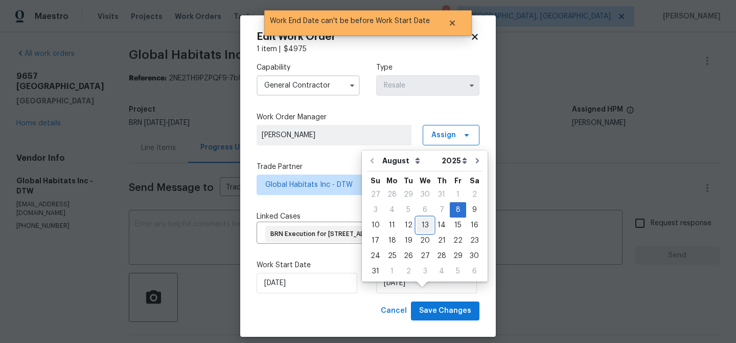
click at [422, 229] on div "13" at bounding box center [425, 225] width 17 height 14
type input "[DATE]"
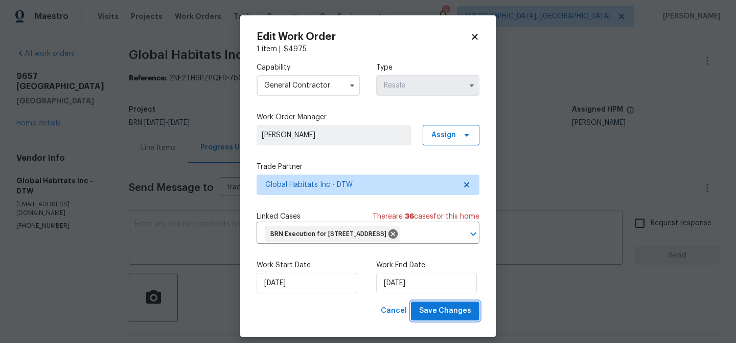
click at [431, 317] on span "Save Changes" at bounding box center [445, 310] width 52 height 13
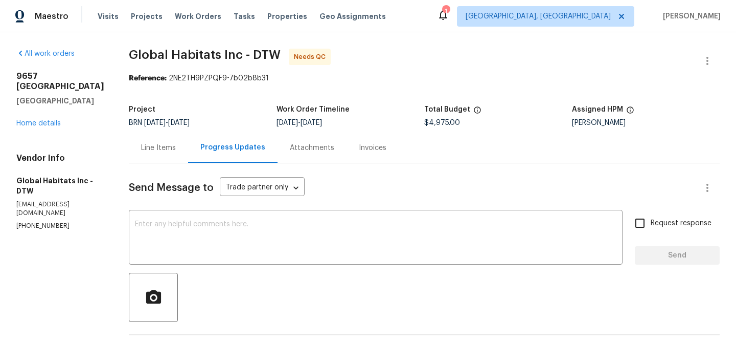
click at [141, 144] on div "Line Items" at bounding box center [158, 148] width 35 height 10
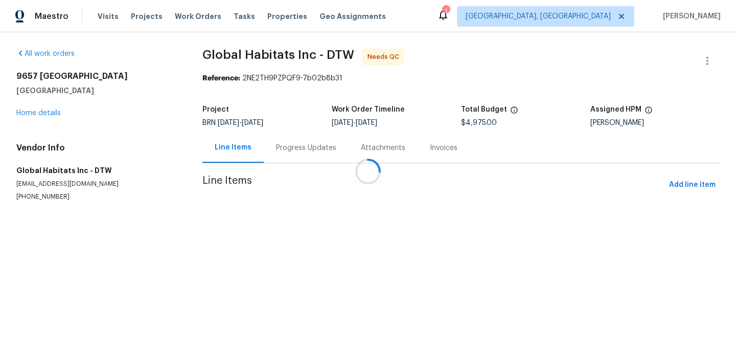
click at [319, 239] on div at bounding box center [368, 171] width 736 height 343
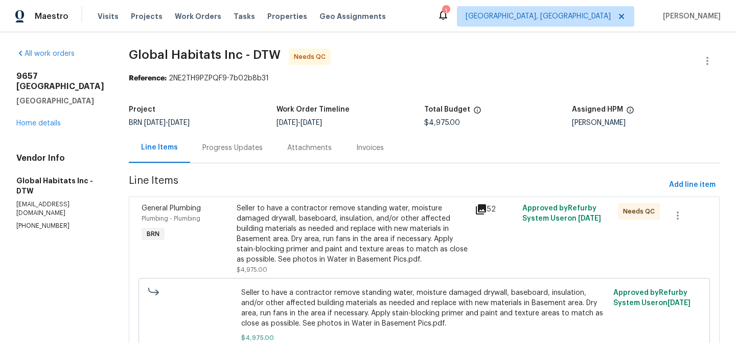
drag, startPoint x: 284, startPoint y: 219, endPoint x: 275, endPoint y: 216, distance: 9.6
click at [275, 216] on div "Seller to have a contractor remove standing water, moisture damaged drywall, ba…" at bounding box center [353, 233] width 232 height 61
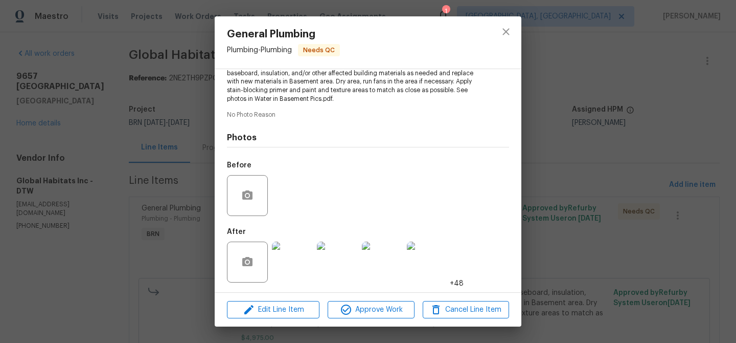
scroll to position [98, 0]
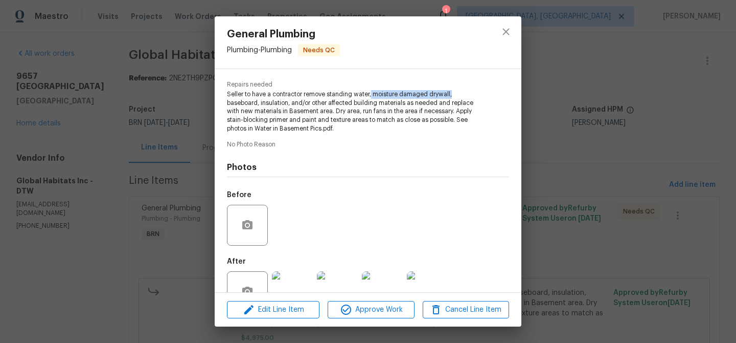
drag, startPoint x: 372, startPoint y: 94, endPoint x: 453, endPoint y: 98, distance: 80.9
click at [453, 96] on span "Seller to have a contractor remove standing water, moisture damaged drywall, ba…" at bounding box center [354, 111] width 254 height 43
click at [299, 102] on span "Seller to have a contractor remove standing water, moisture damaged drywall, ba…" at bounding box center [354, 111] width 254 height 43
drag, startPoint x: 333, startPoint y: 112, endPoint x: 382, endPoint y: 111, distance: 48.6
click at [382, 112] on span "Seller to have a contractor remove standing water, moisture damaged drywall, ba…" at bounding box center [354, 111] width 254 height 43
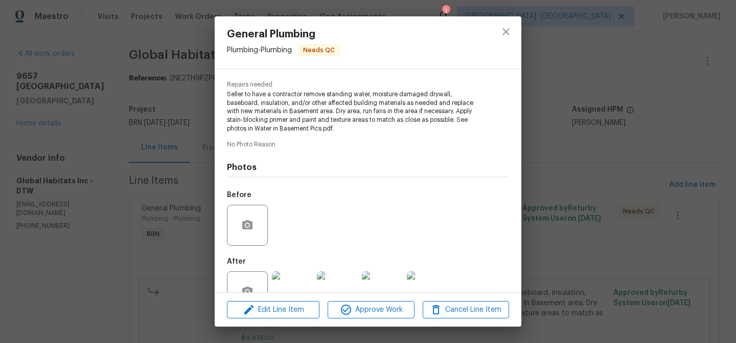
click at [353, 116] on span "Seller to have a contractor remove standing water, moisture damaged drywall, ba…" at bounding box center [354, 111] width 254 height 43
drag, startPoint x: 227, startPoint y: 121, endPoint x: 290, endPoint y: 121, distance: 63.4
click at [290, 121] on span "Seller to have a contractor remove standing water, moisture damaged drywall, ba…" at bounding box center [354, 111] width 254 height 43
click at [321, 126] on span "Seller to have a contractor remove standing water, moisture damaged drywall, ba…" at bounding box center [354, 111] width 254 height 43
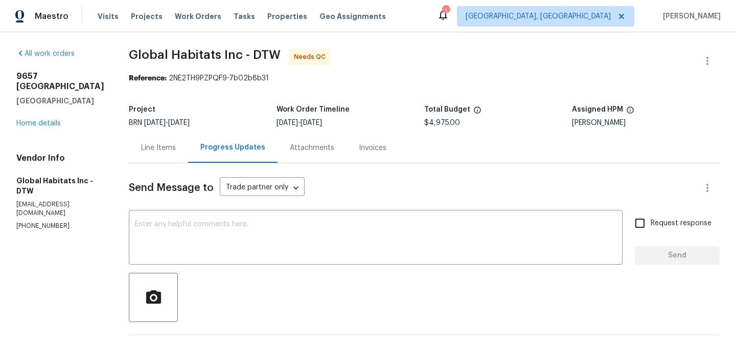
click at [142, 155] on div "Line Items" at bounding box center [158, 147] width 59 height 30
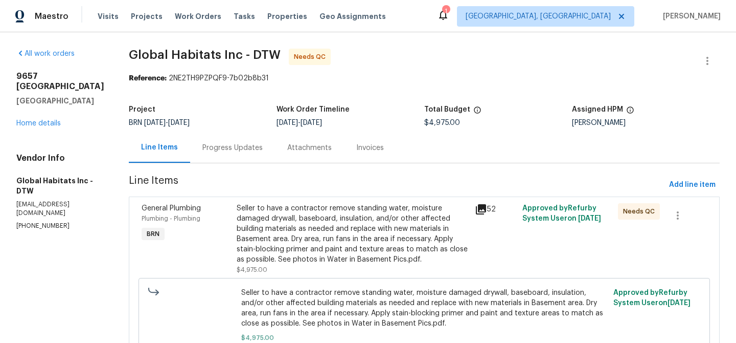
click at [322, 213] on div "Seller to have a contractor remove standing water, moisture damaged drywall, ba…" at bounding box center [353, 233] width 232 height 61
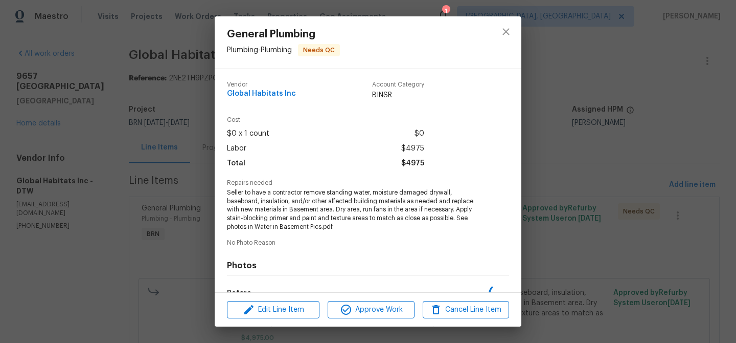
scroll to position [128, 0]
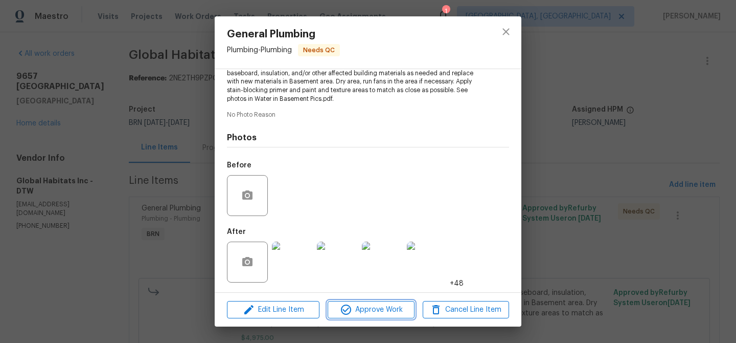
click at [377, 309] on span "Approve Work" at bounding box center [371, 309] width 80 height 13
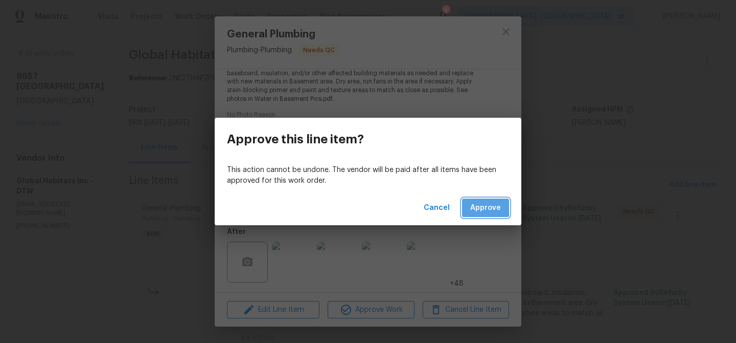
click at [476, 206] on span "Approve" at bounding box center [485, 207] width 31 height 13
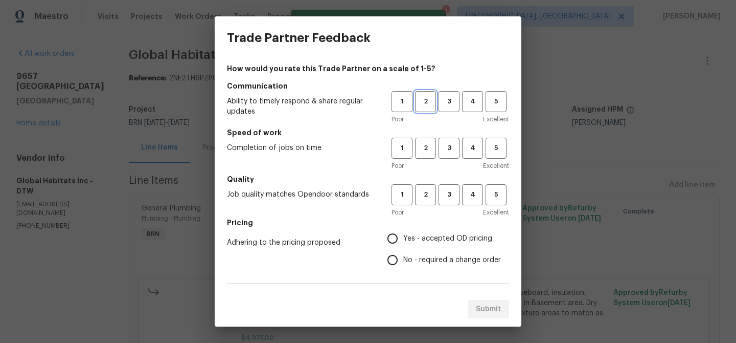
click at [419, 99] on span "2" at bounding box center [425, 102] width 19 height 12
click at [426, 146] on span "2" at bounding box center [425, 148] width 19 height 12
click at [426, 189] on span "2" at bounding box center [425, 195] width 19 height 12
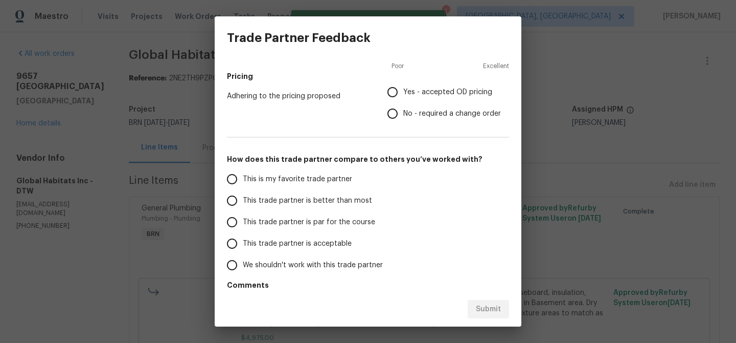
click at [401, 112] on input "No - required a change order" at bounding box center [392, 113] width 21 height 21
radio input "true"
click at [283, 197] on span "This trade partner is better than most" at bounding box center [307, 200] width 129 height 11
click at [243, 197] on input "This trade partner is better than most" at bounding box center [231, 200] width 21 height 21
click at [474, 302] on button "Submit" at bounding box center [488, 309] width 41 height 19
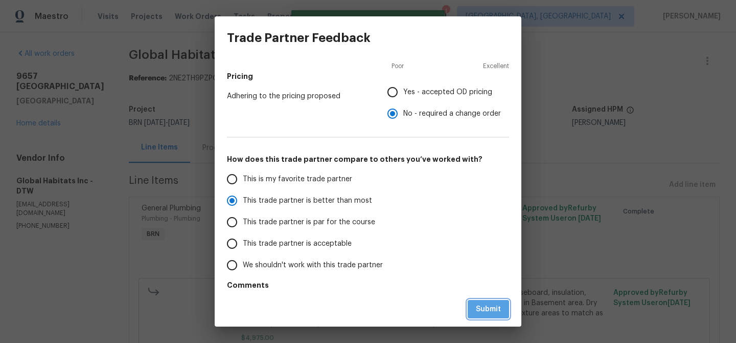
radio input "true"
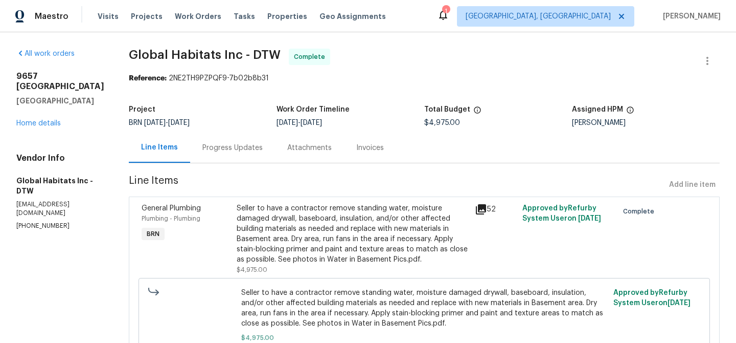
click at [231, 138] on div "Progress Updates" at bounding box center [232, 147] width 85 height 30
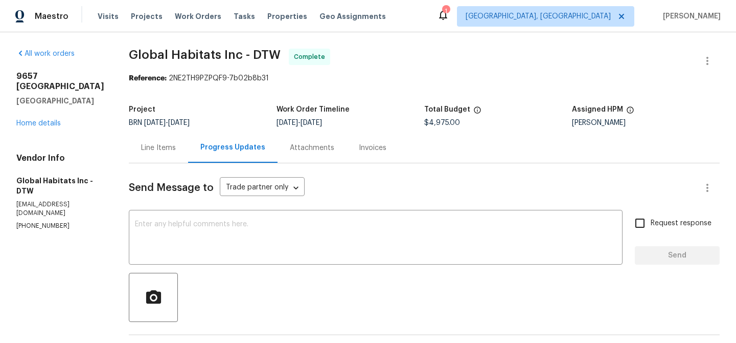
click at [151, 133] on div "Line Items" at bounding box center [158, 147] width 59 height 30
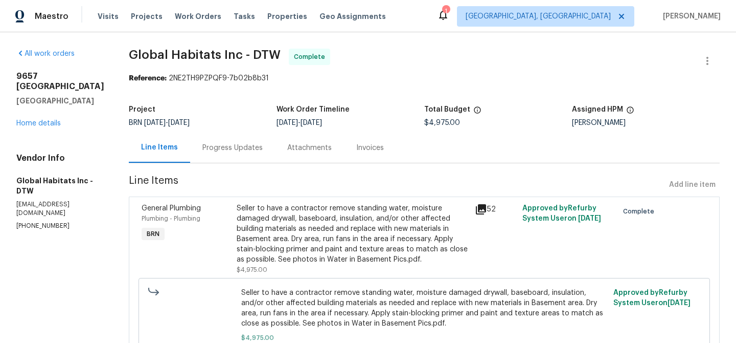
click at [214, 145] on div "Progress Updates" at bounding box center [232, 148] width 60 height 10
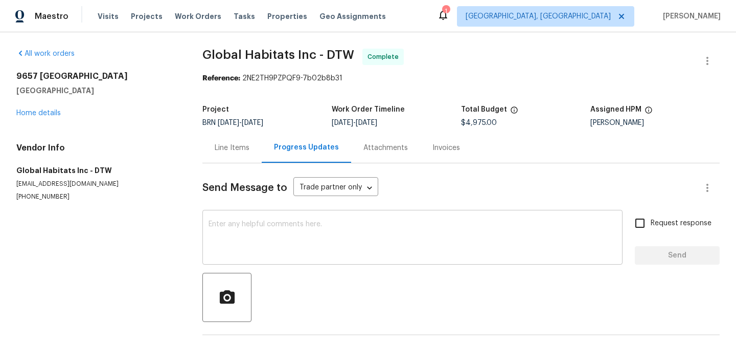
click at [252, 238] on textarea at bounding box center [413, 238] width 408 height 36
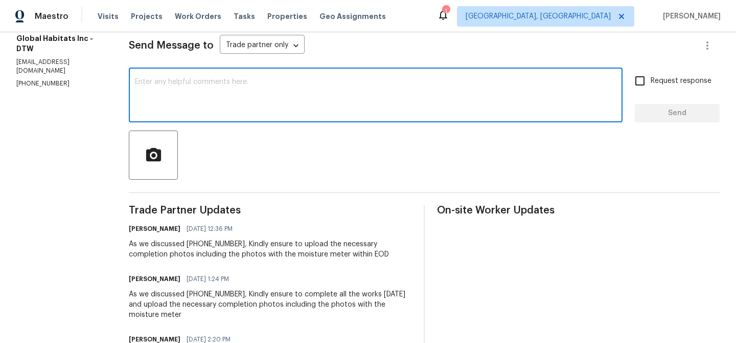
scroll to position [144, 0]
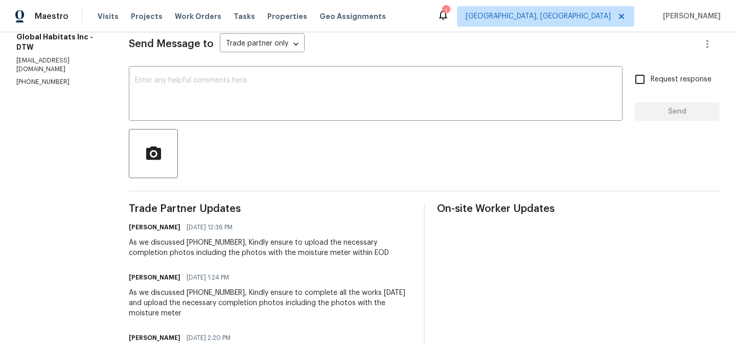
paste textarea "WO is approved, Please upload the invoice under the invoice section.Thanks"
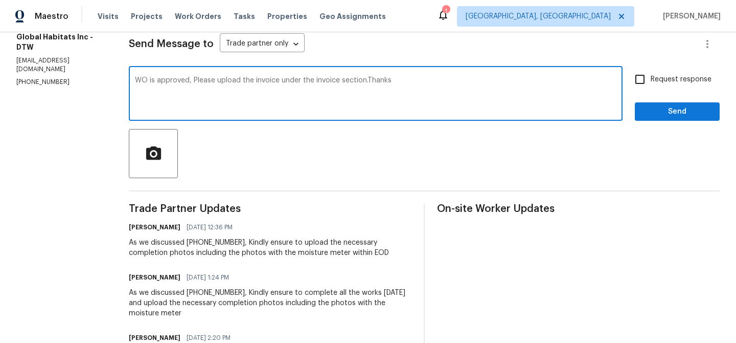
type textarea "WO is approved, Please upload the invoice under the invoice section.Thanks"
click at [651, 80] on input "Request response" at bounding box center [639, 79] width 21 height 21
checkbox input "true"
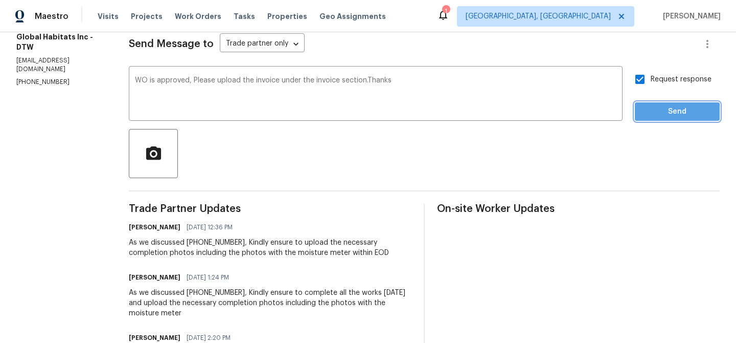
click at [649, 115] on span "Send" at bounding box center [677, 111] width 69 height 13
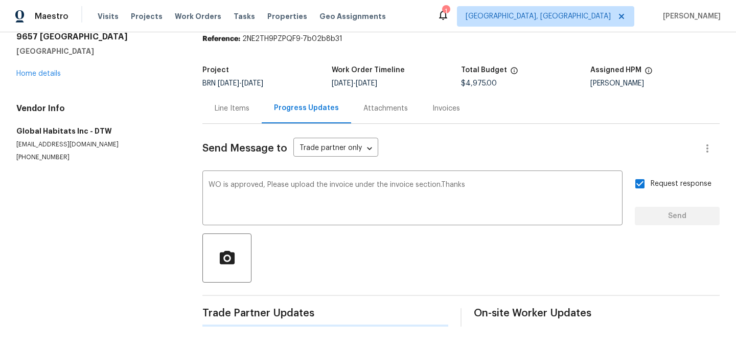
scroll to position [0, 0]
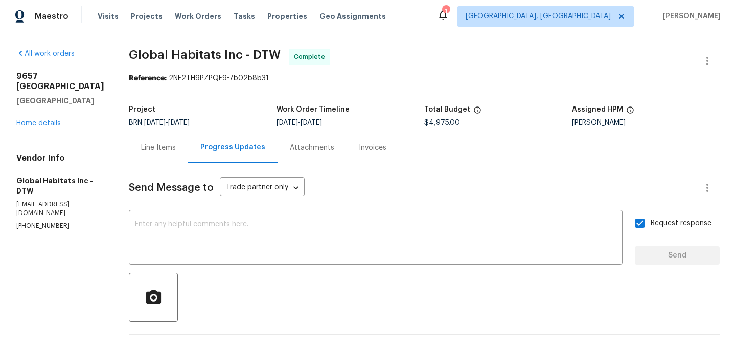
click at [141, 150] on div "Line Items" at bounding box center [158, 148] width 35 height 10
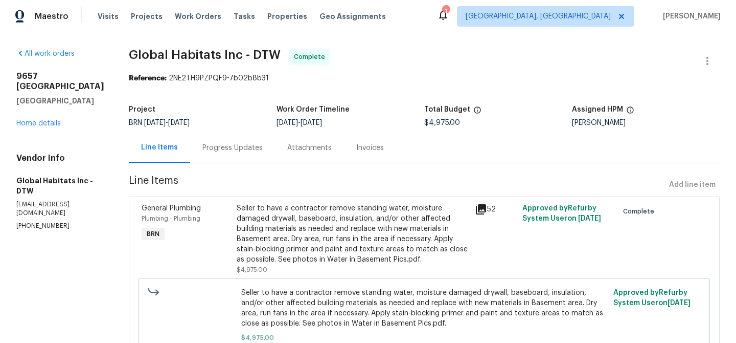
click at [290, 207] on div "Seller to have a contractor remove standing water, moisture damaged drywall, ba…" at bounding box center [353, 233] width 232 height 61
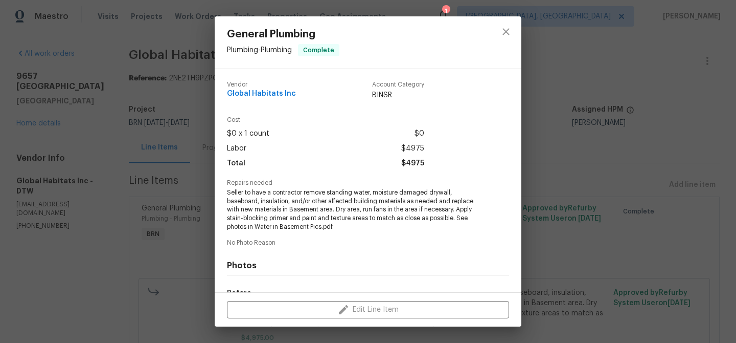
click at [261, 199] on span "Seller to have a contractor remove standing water, moisture damaged drywall, ba…" at bounding box center [354, 209] width 254 height 43
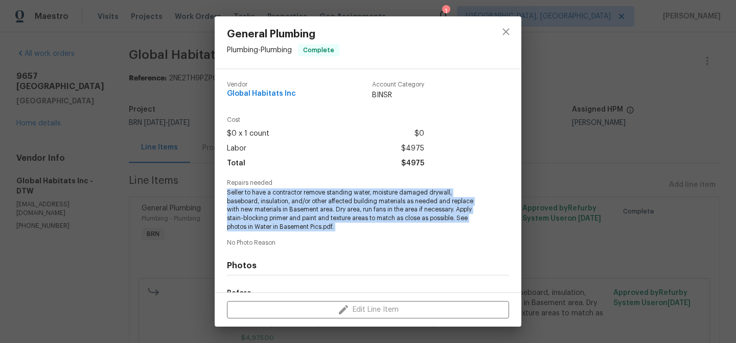
click at [261, 199] on span "Seller to have a contractor remove standing water, moisture damaged drywall, ba…" at bounding box center [354, 209] width 254 height 43
copy span "Seller to have a contractor remove standing water, moisture damaged drywall, ba…"
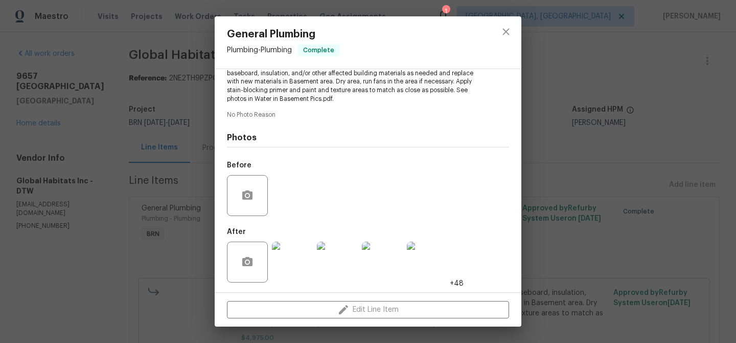
click at [286, 240] on div at bounding box center [292, 261] width 45 height 53
click at [295, 277] on img at bounding box center [292, 261] width 41 height 41
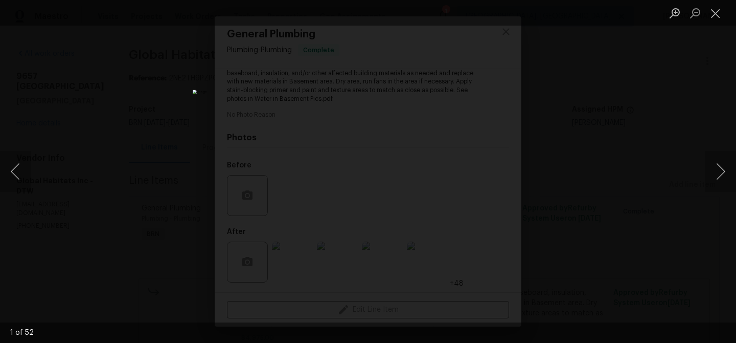
click at [292, 253] on img "Lightbox" at bounding box center [368, 170] width 351 height 163
click at [24, 168] on button "Previous image" at bounding box center [15, 171] width 31 height 41
click at [126, 88] on div "Lightbox" at bounding box center [368, 171] width 736 height 343
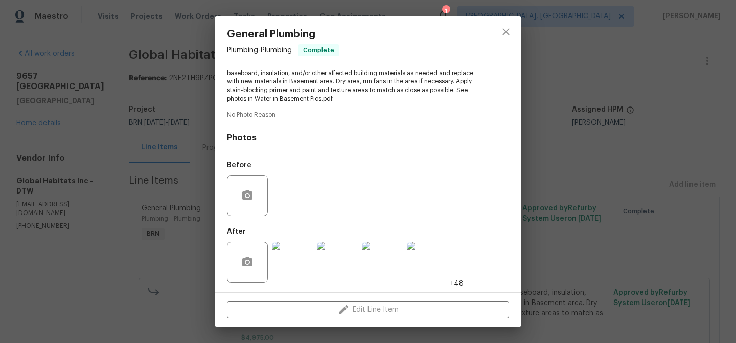
click at [136, 53] on div "General Plumbing Plumbing - Plumbing Complete Vendor Global Habitats Inc Accoun…" at bounding box center [368, 171] width 736 height 343
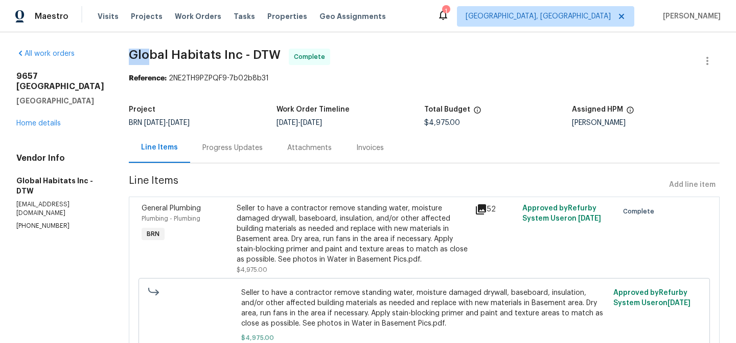
drag, startPoint x: 110, startPoint y: 53, endPoint x: 200, endPoint y: 53, distance: 90.0
click at [151, 53] on div "All work orders 9657 Rockland Redford, MI 48239 Home details Vendor Info Global…" at bounding box center [368, 218] width 736 height 373
drag, startPoint x: 224, startPoint y: 55, endPoint x: 107, endPoint y: 55, distance: 117.1
click at [107, 55] on div "All work orders 9657 Rockland Redford, MI 48239 Home details Vendor Info Global…" at bounding box center [368, 218] width 736 height 373
copy span "Global Habitats Inc"
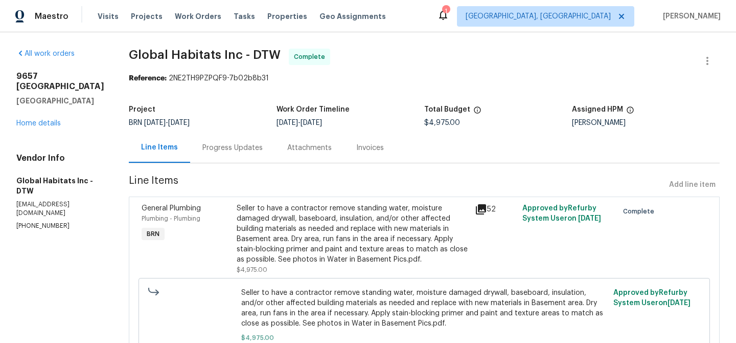
click at [356, 146] on div "Invoices" at bounding box center [370, 148] width 28 height 10
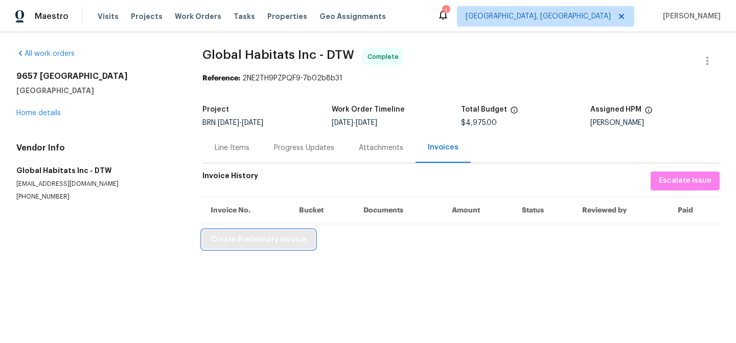
click at [238, 244] on span "Create Preliminary Invoice" at bounding box center [259, 239] width 96 height 13
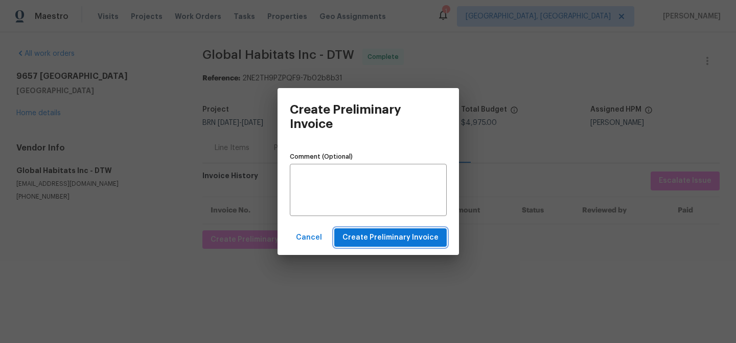
click at [359, 232] on span "Create Preliminary Invoice" at bounding box center [391, 237] width 96 height 13
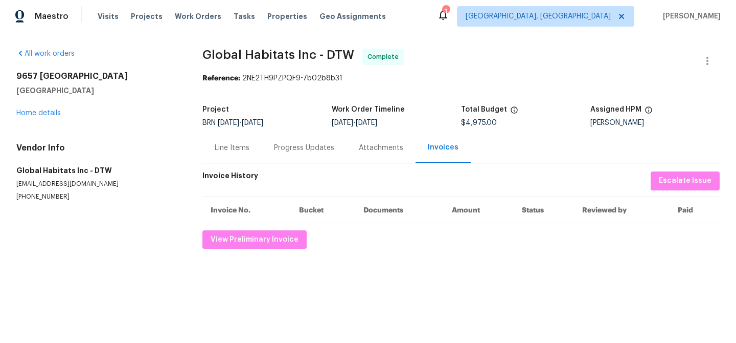
click at [283, 227] on div "Invoice History Escalate Issue Invoice No. Bucket Documents Amount Status Revie…" at bounding box center [460, 209] width 517 height 77
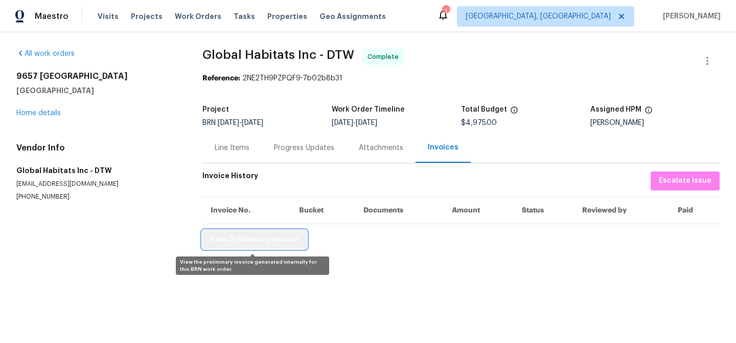
click at [263, 231] on button "View Preliminary Invoice" at bounding box center [254, 239] width 104 height 19
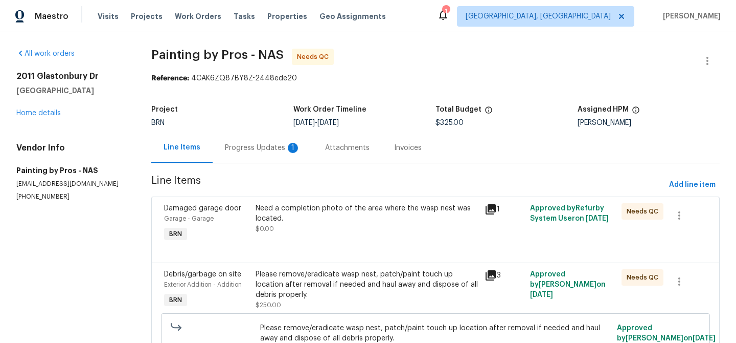
click at [255, 147] on div "Progress Updates 1" at bounding box center [263, 148] width 76 height 10
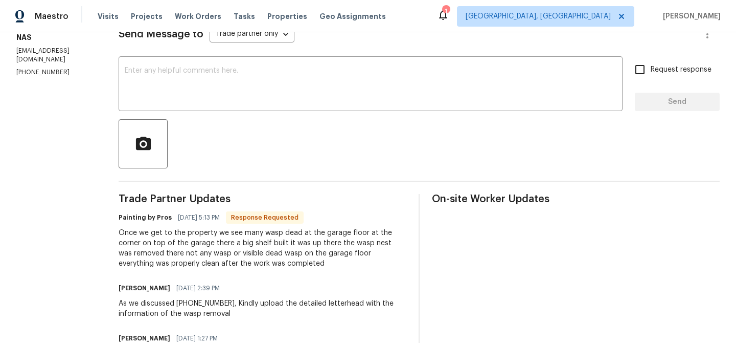
scroll to position [126, 0]
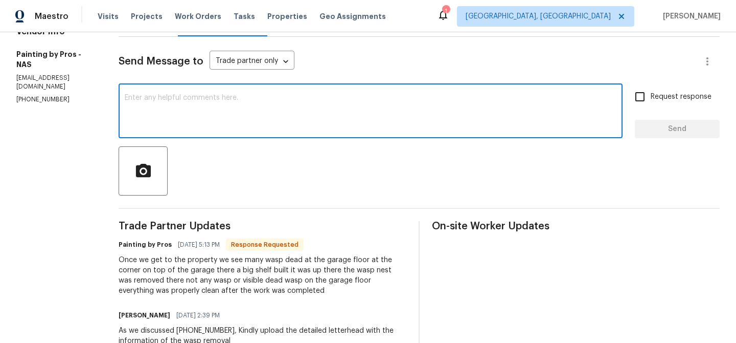
click at [191, 123] on textarea at bounding box center [371, 112] width 492 height 36
type textarea "Thanks for the confi"
click at [160, 101] on textarea "Thanks for the confi" at bounding box center [371, 112] width 492 height 36
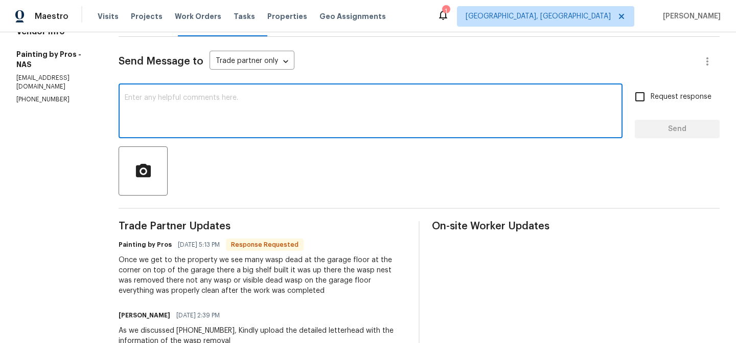
scroll to position [55, 0]
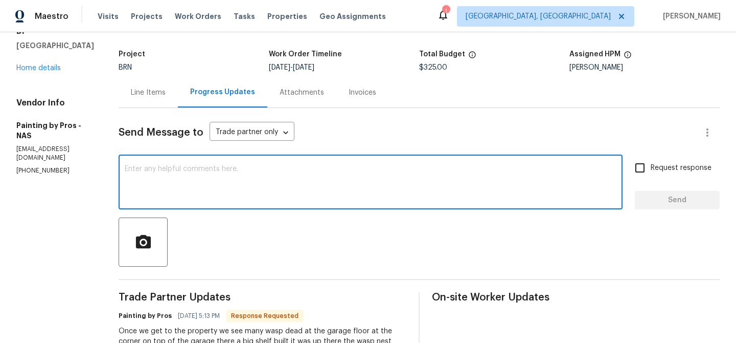
click at [166, 97] on div "Line Items" at bounding box center [148, 92] width 35 height 10
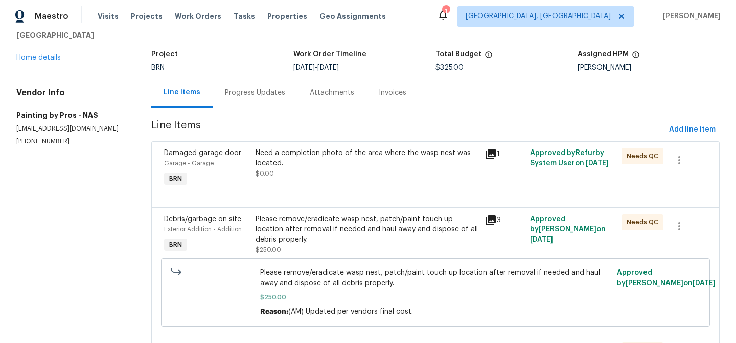
click at [351, 194] on div at bounding box center [435, 195] width 543 height 12
click at [326, 168] on div "Need a completion photo of the area where the wasp nest was located." at bounding box center [367, 158] width 222 height 20
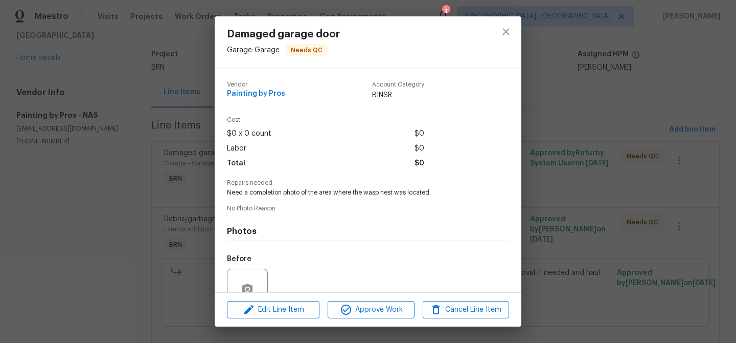
click at [126, 182] on div "Damaged garage door Garage - Garage Needs QC Vendor Painting by Pros Account Ca…" at bounding box center [368, 171] width 736 height 343
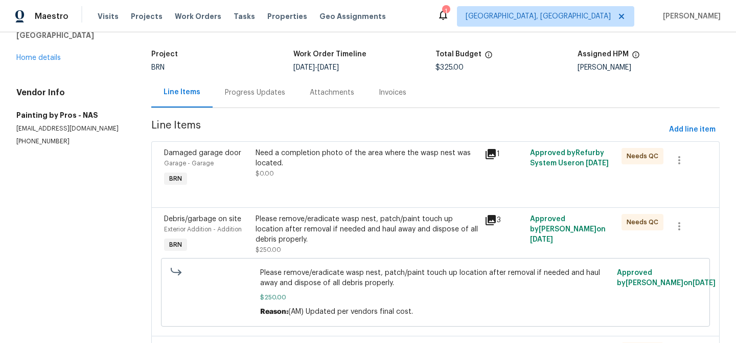
click at [316, 185] on div "Need a completion photo of the area where the wasp nest was located. $0.00" at bounding box center [367, 168] width 229 height 47
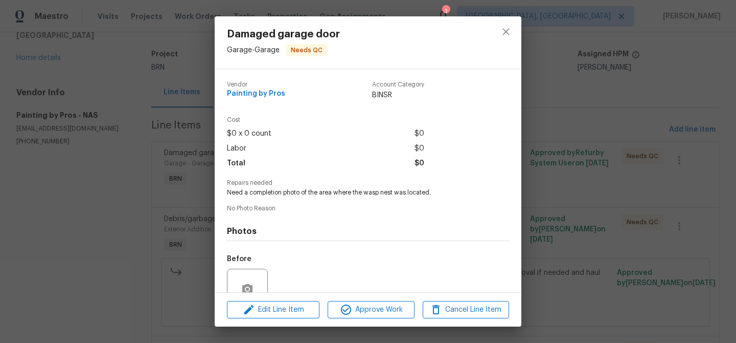
scroll to position [94, 0]
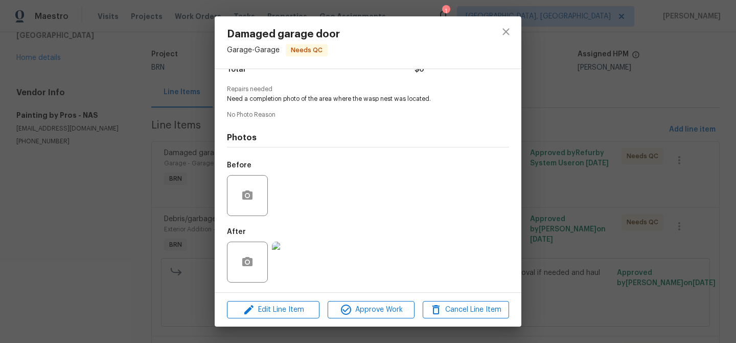
click at [153, 185] on div "Damaged garage door Garage - Garage Needs QC Vendor Painting by Pros Account Ca…" at bounding box center [368, 171] width 736 height 343
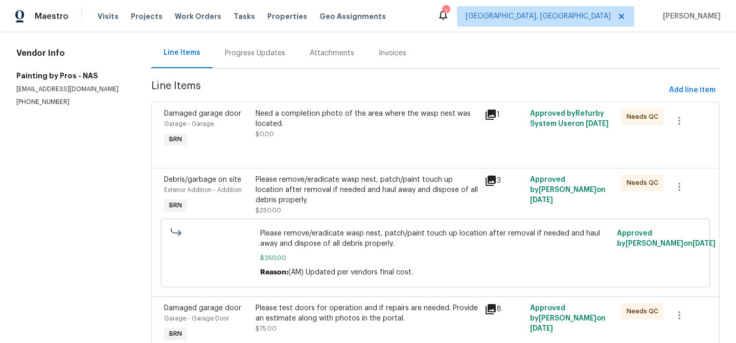
scroll to position [82, 0]
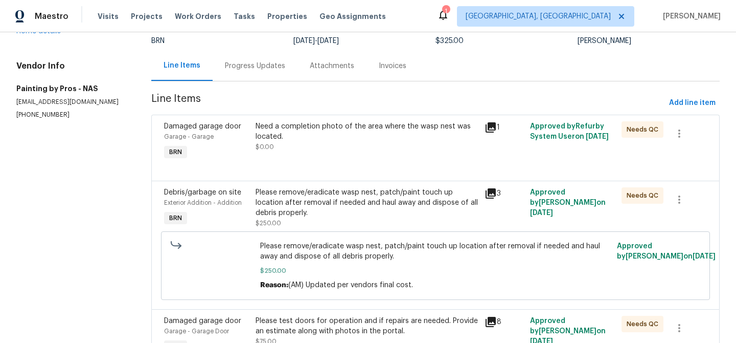
click at [398, 141] on div "Need a completion photo of the area where the wasp nest was located." at bounding box center [367, 131] width 222 height 20
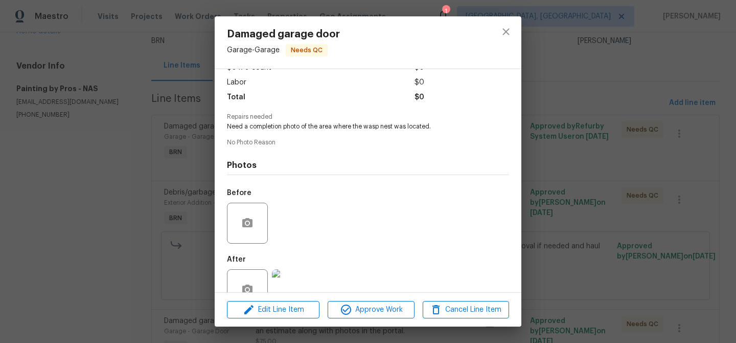
scroll to position [94, 0]
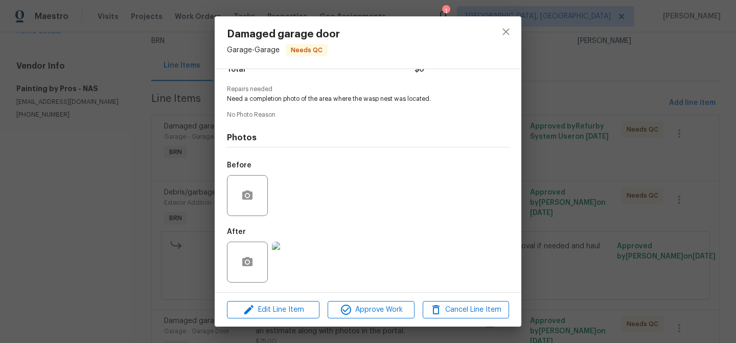
click at [290, 258] on img at bounding box center [292, 261] width 41 height 41
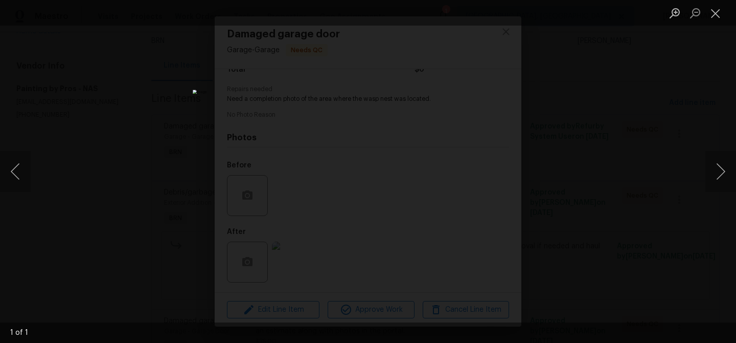
click at [129, 185] on div "Lightbox" at bounding box center [368, 171] width 736 height 343
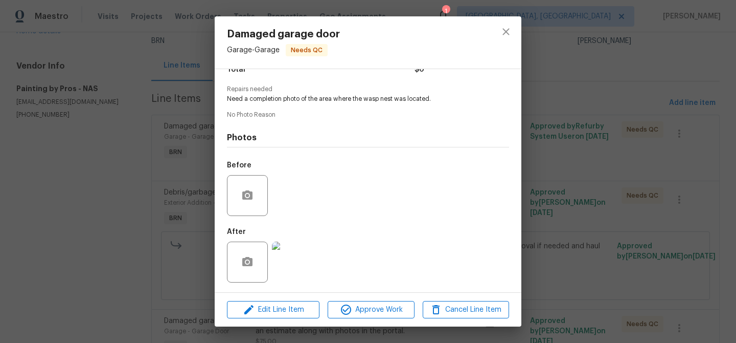
click at [198, 163] on div "Damaged garage door Garage - Garage Needs QC Vendor Painting by Pros Account Ca…" at bounding box center [368, 171] width 736 height 343
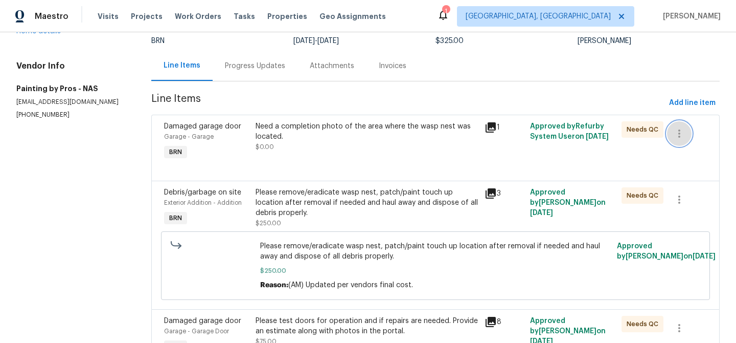
click at [690, 131] on button "button" at bounding box center [679, 133] width 25 height 25
click at [686, 138] on li "Cancel" at bounding box center [687, 133] width 39 height 17
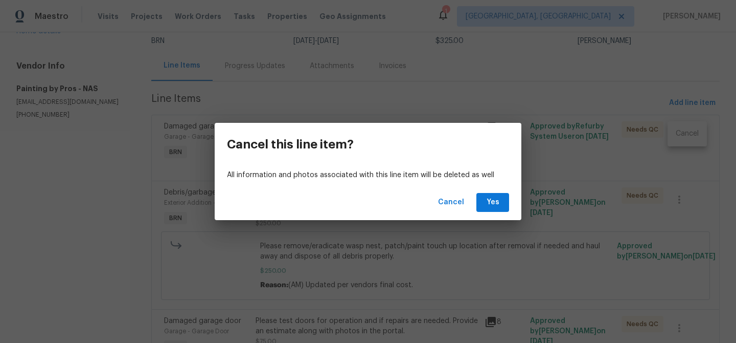
click at [474, 207] on div "Cancel Yes" at bounding box center [368, 202] width 307 height 35
click at [490, 206] on span "Yes" at bounding box center [493, 202] width 16 height 13
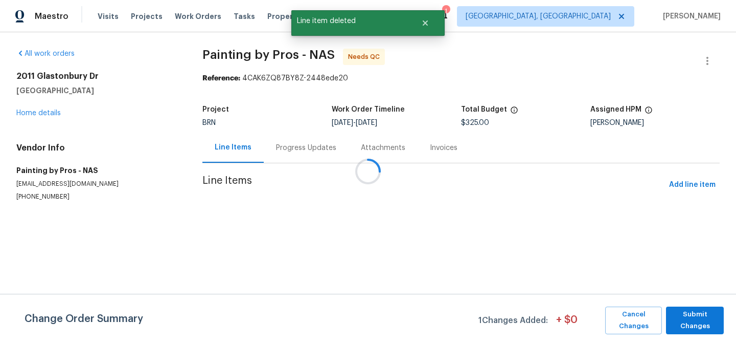
scroll to position [0, 0]
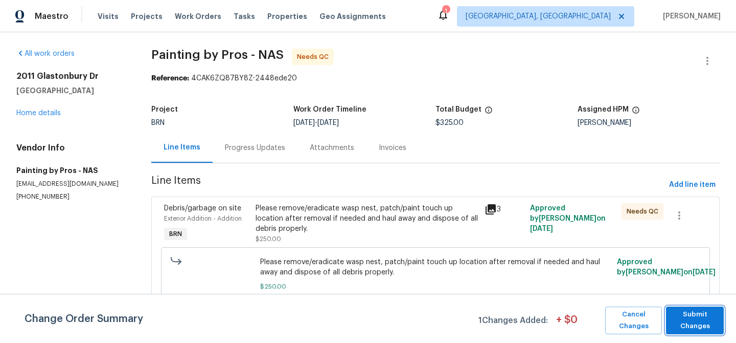
click at [690, 315] on span "Submit Changes" at bounding box center [695, 320] width 48 height 24
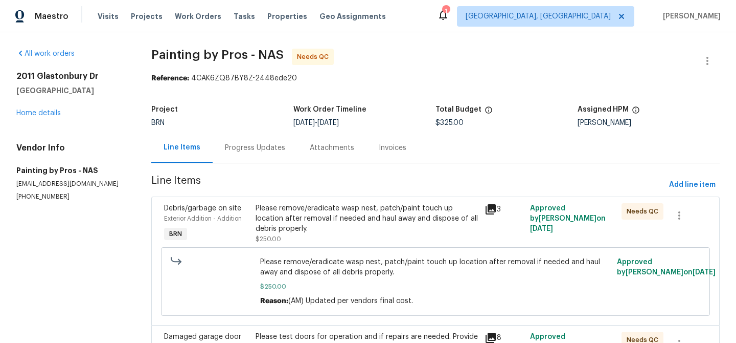
click at [311, 230] on div "Please remove/eradicate wasp nest, patch/paint touch up location after removal …" at bounding box center [367, 218] width 222 height 31
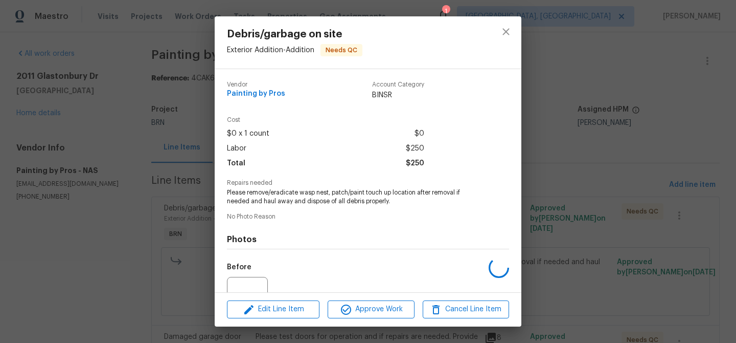
scroll to position [102, 0]
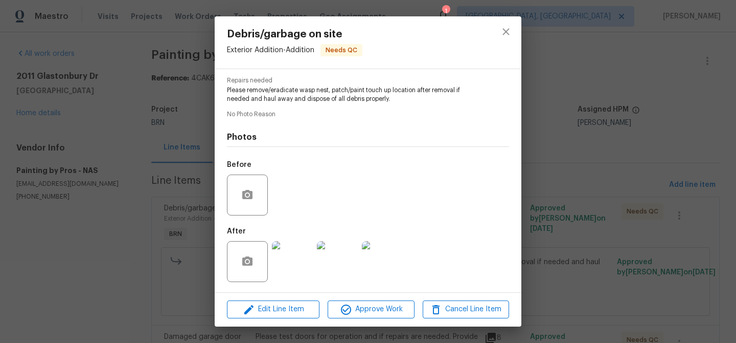
click at [291, 259] on img at bounding box center [292, 261] width 41 height 41
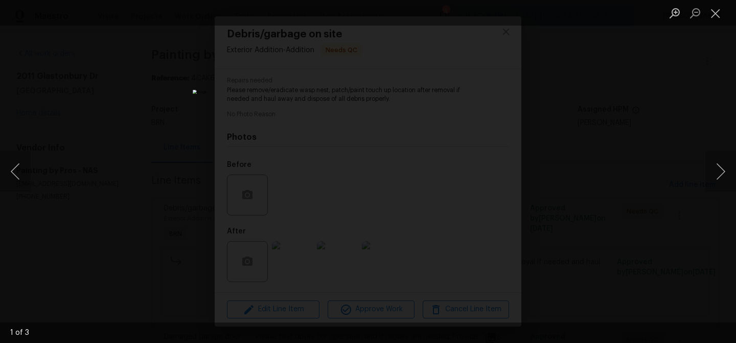
click at [113, 207] on div "Lightbox" at bounding box center [368, 171] width 736 height 343
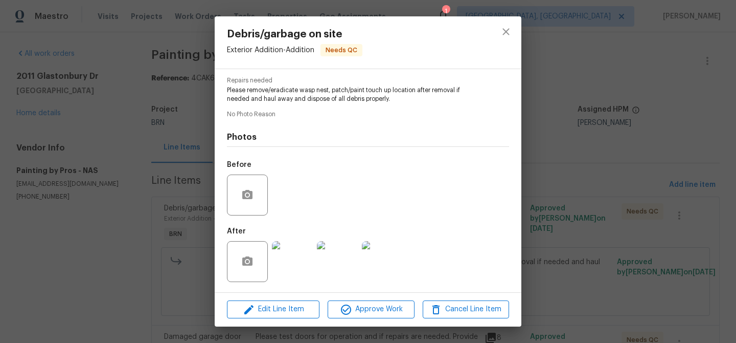
click at [76, 223] on div "Debris/garbage on site Exterior Addition - Addition Needs QC Vendor Painting by…" at bounding box center [368, 171] width 736 height 343
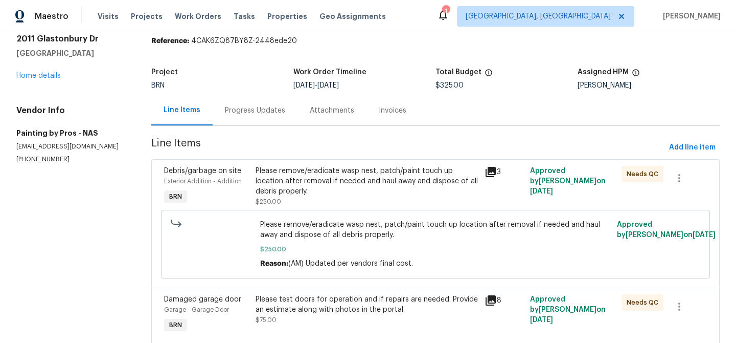
scroll to position [78, 0]
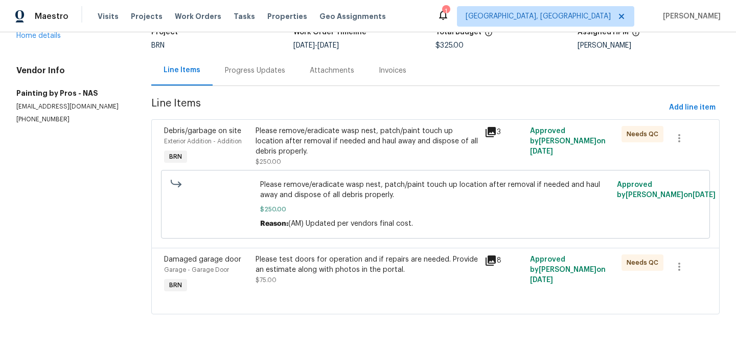
click at [302, 262] on div "Please test doors for operation and if repairs are needed. Provide an estimate …" at bounding box center [367, 264] width 222 height 20
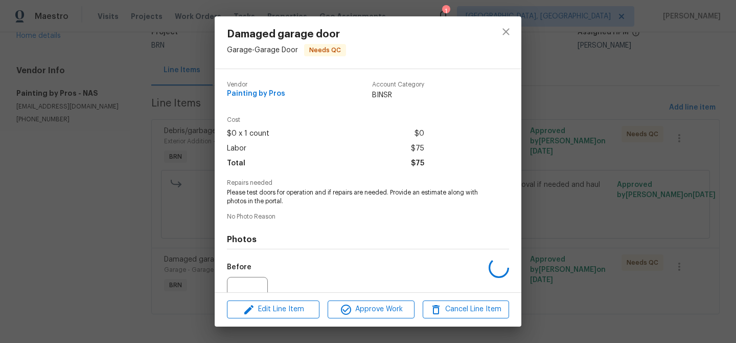
scroll to position [102, 0]
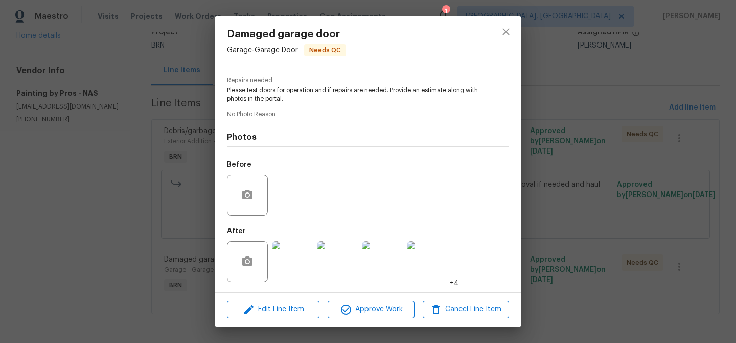
click at [284, 251] on img at bounding box center [292, 261] width 41 height 41
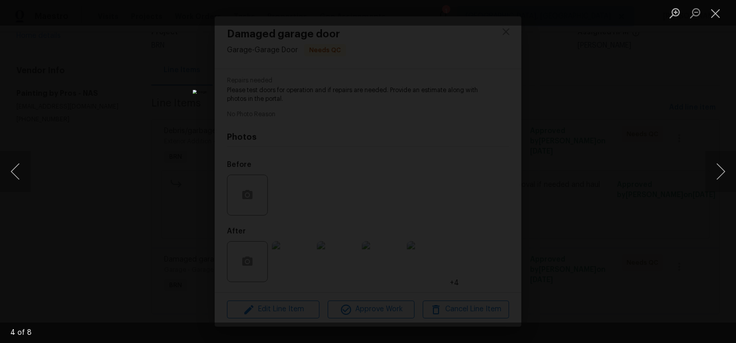
click at [56, 174] on div "Lightbox" at bounding box center [368, 171] width 736 height 343
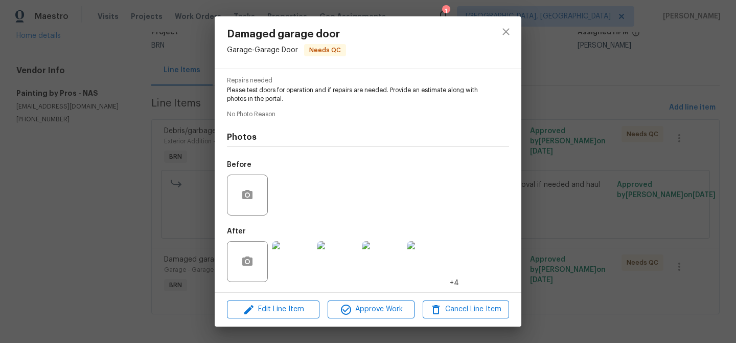
click at [424, 257] on img at bounding box center [427, 261] width 41 height 41
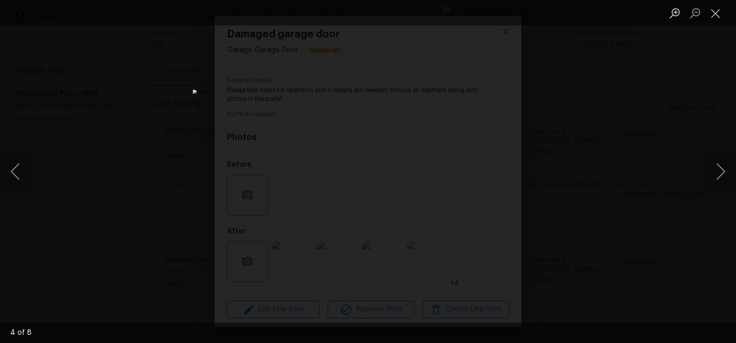
click at [143, 134] on div "Lightbox" at bounding box center [368, 171] width 736 height 343
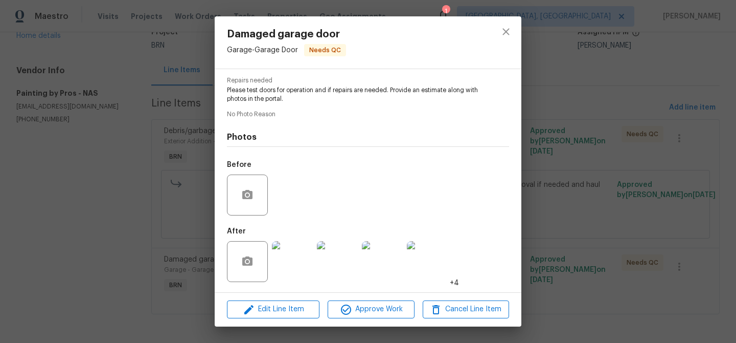
click at [112, 133] on div "Damaged garage door Garage - Garage Door Needs QC Vendor Painting by Pros Accou…" at bounding box center [368, 171] width 736 height 343
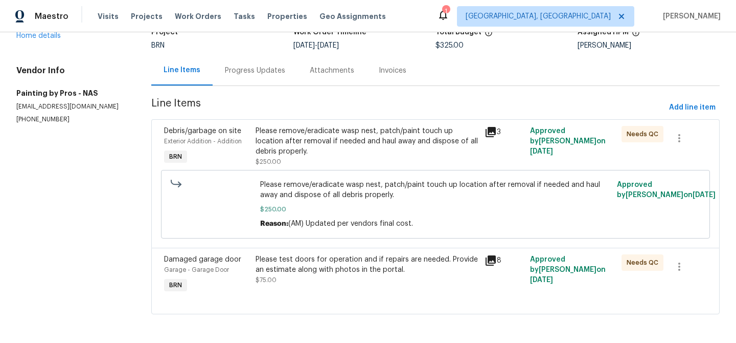
click at [254, 54] on section "Painting by Pros - NAS Needs QC Reference: 4CAK6ZQ87BY8Z-2448ede20 Project BRN …" at bounding box center [435, 148] width 569 height 355
click at [245, 74] on div "Progress Updates" at bounding box center [255, 70] width 60 height 10
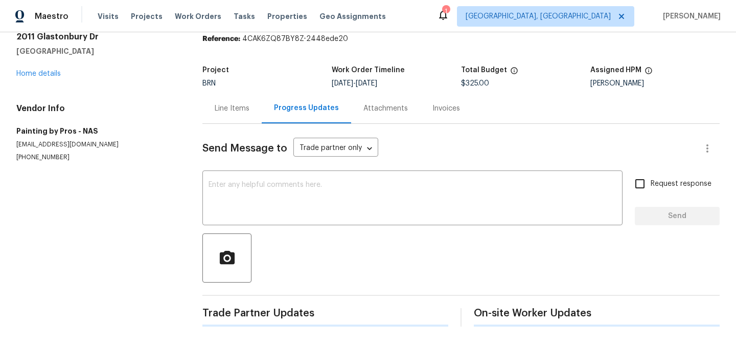
scroll to position [78, 0]
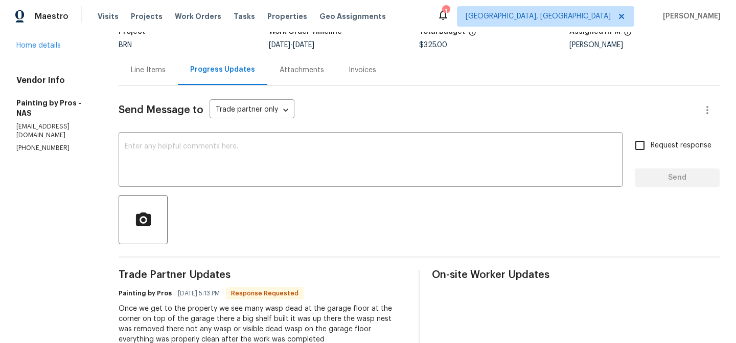
click at [159, 77] on div "Line Items" at bounding box center [148, 70] width 59 height 30
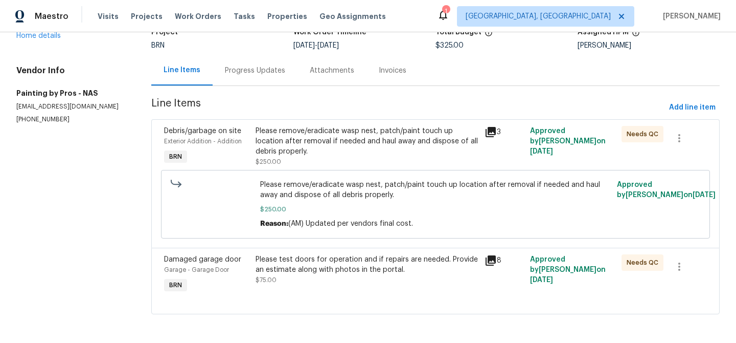
click at [352, 181] on span "Please remove/eradicate wasp nest, patch/paint touch up location after removal …" at bounding box center [435, 189] width 351 height 20
click at [320, 146] on div "Please remove/eradicate wasp nest, patch/paint touch up location after removal …" at bounding box center [367, 141] width 222 height 31
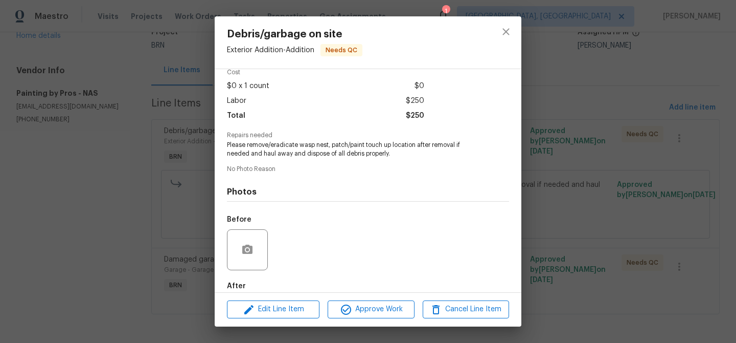
scroll to position [87, 0]
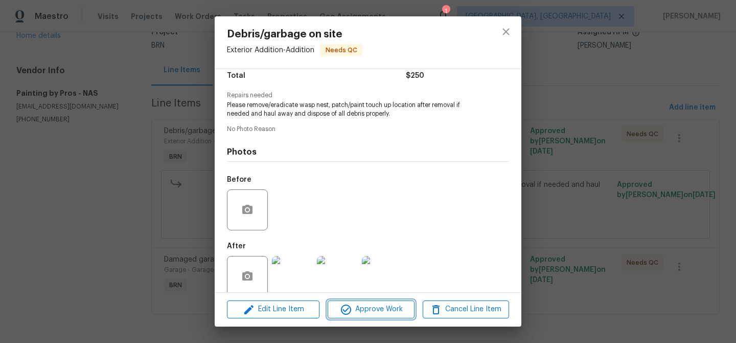
click at [363, 310] on span "Approve Work" at bounding box center [371, 309] width 80 height 13
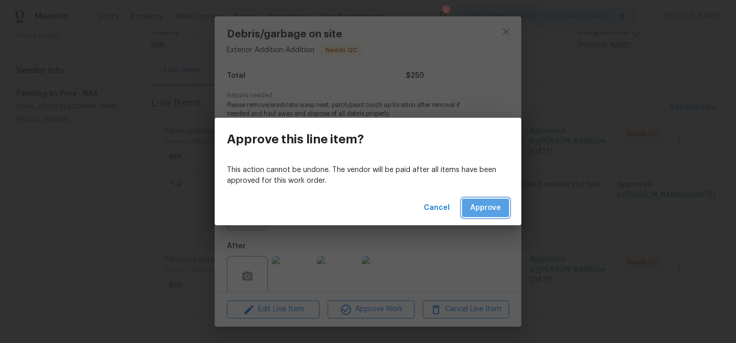
click at [487, 207] on span "Approve" at bounding box center [485, 207] width 31 height 13
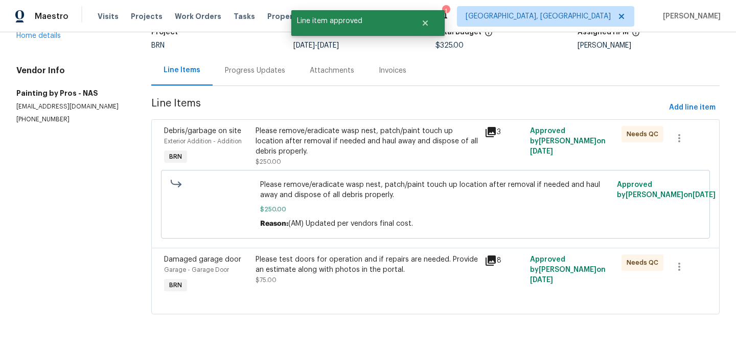
scroll to position [0, 0]
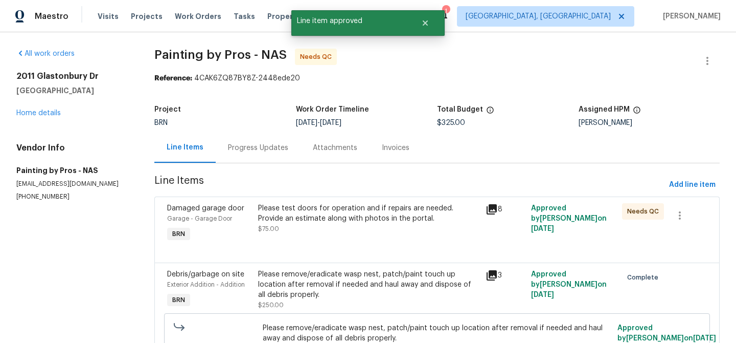
click at [306, 200] on div "Please test doors for operation and if repairs are needed. Provide an estimate …" at bounding box center [369, 223] width 228 height 47
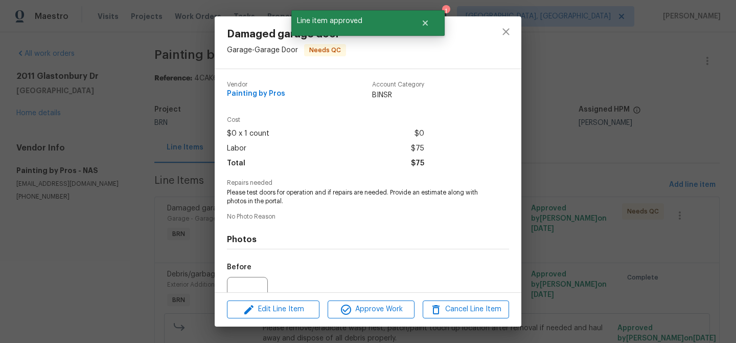
scroll to position [102, 0]
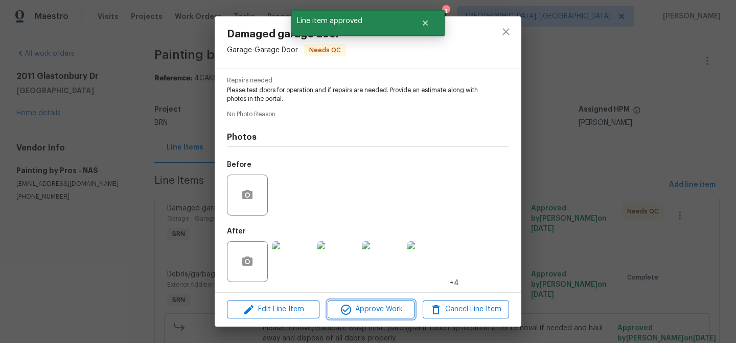
click at [350, 301] on button "Approve Work" at bounding box center [371, 309] width 86 height 18
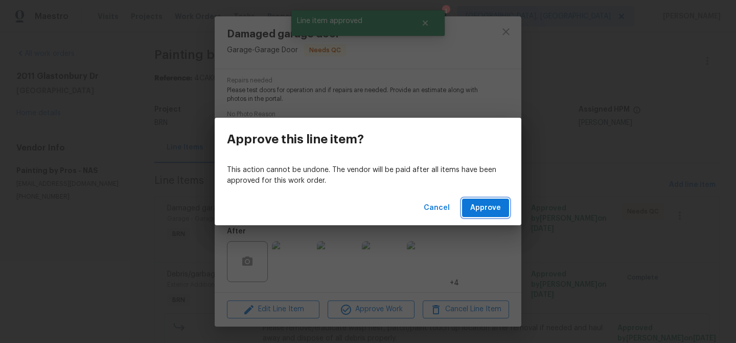
click at [476, 213] on span "Approve" at bounding box center [485, 207] width 31 height 13
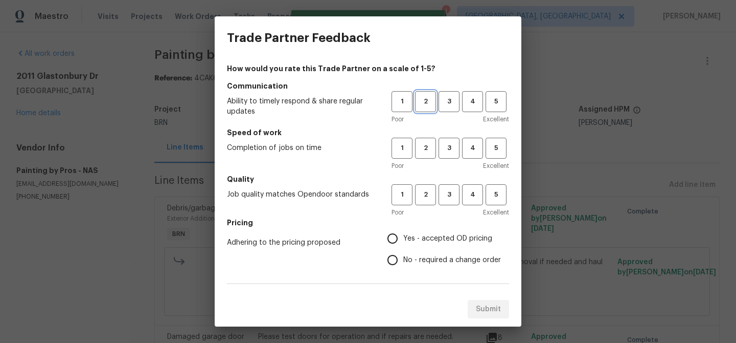
click at [422, 103] on span "2" at bounding box center [425, 102] width 19 height 12
click at [425, 147] on span "2" at bounding box center [425, 148] width 19 height 12
click at [425, 192] on span "2" at bounding box center [425, 195] width 19 height 12
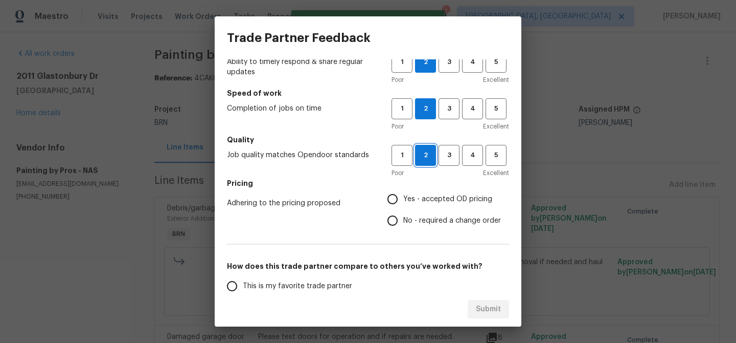
scroll to position [55, 0]
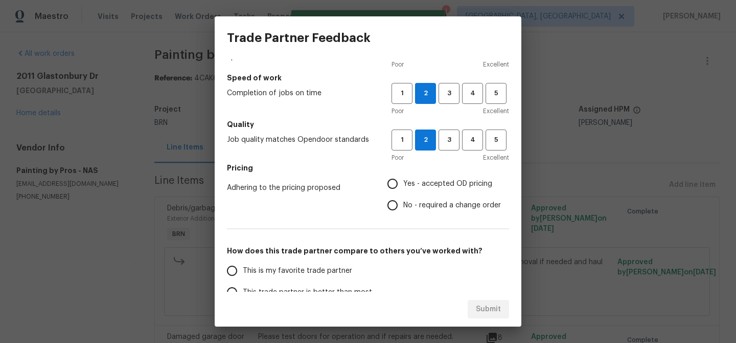
click at [387, 197] on input "No - required a change order" at bounding box center [392, 204] width 21 height 21
radio input "true"
click at [393, 185] on input "Yes - accepted OD pricing" at bounding box center [392, 183] width 21 height 21
radio input "true"
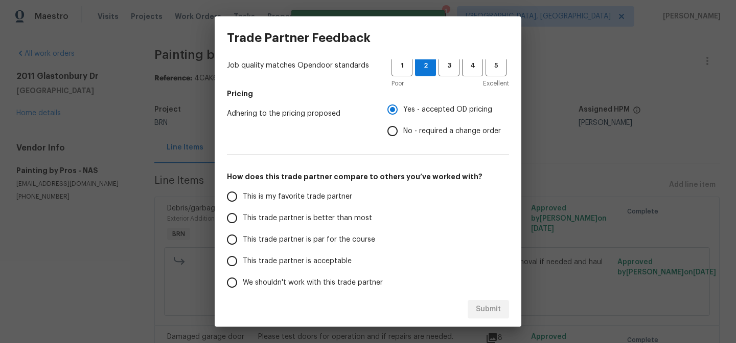
click at [239, 215] on input "This trade partner is better than most" at bounding box center [231, 217] width 21 height 21
click at [485, 308] on span "Submit" at bounding box center [488, 309] width 25 height 13
radio input "true"
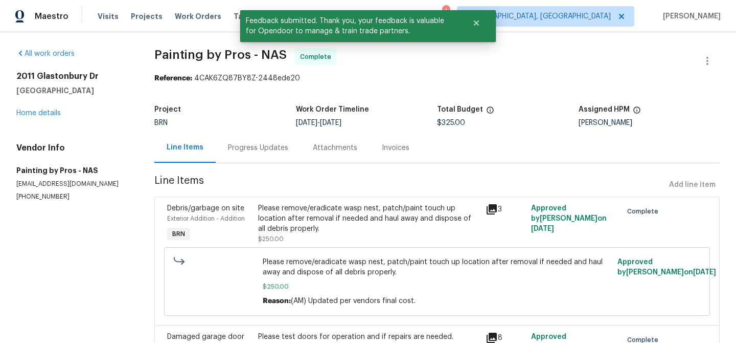
click at [258, 160] on div "Progress Updates" at bounding box center [258, 147] width 85 height 30
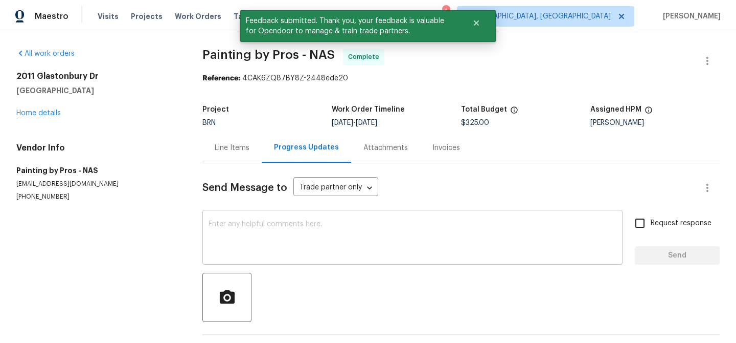
click at [279, 229] on textarea at bounding box center [413, 238] width 408 height 36
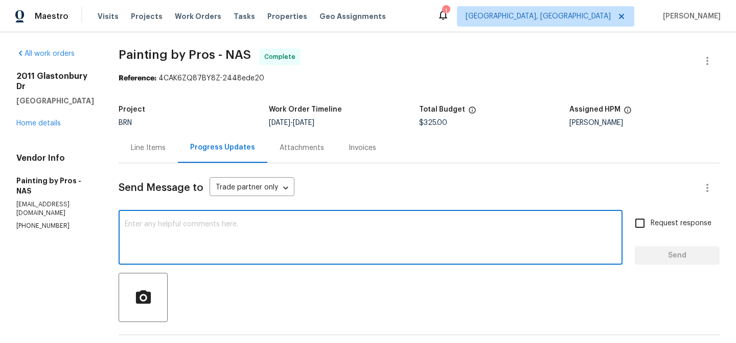
paste textarea "WO is approved, Please upload the invoice under the invoice section.Thanks"
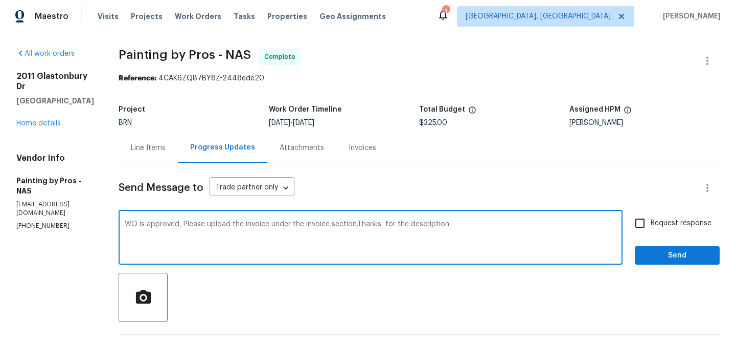
type textarea "WO is approved, Please upload the invoice under the invoice section.Thanks for …"
click at [664, 222] on span "Request response" at bounding box center [681, 223] width 61 height 11
click at [651, 222] on input "Request response" at bounding box center [639, 222] width 21 height 21
checkbox input "true"
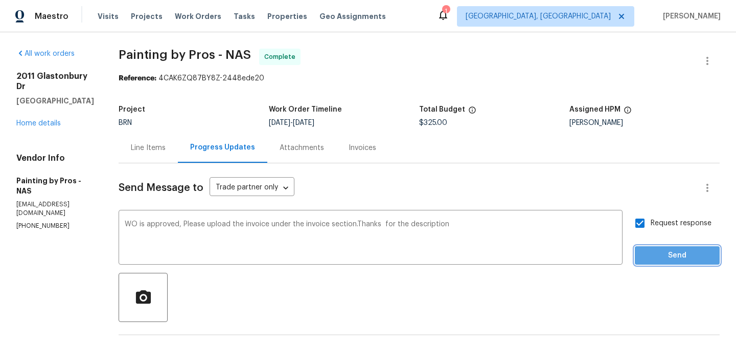
click at [657, 261] on span "Send" at bounding box center [677, 255] width 69 height 13
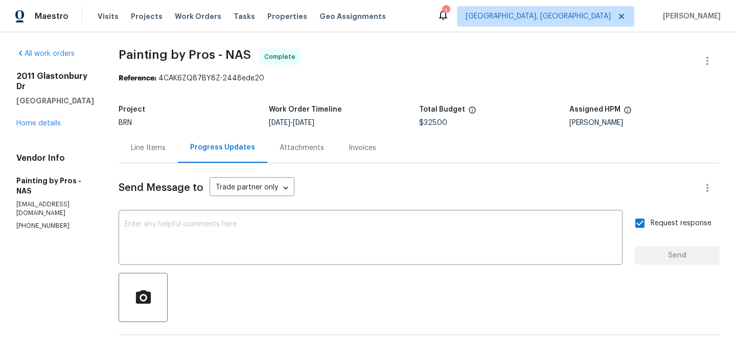
click at [156, 143] on div "Line Items" at bounding box center [148, 148] width 35 height 10
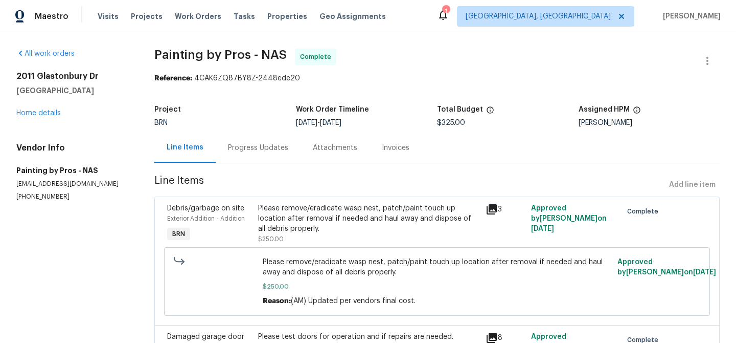
click at [313, 200] on div "Please remove/eradicate wasp nest, patch/paint touch up location after removal …" at bounding box center [369, 223] width 228 height 47
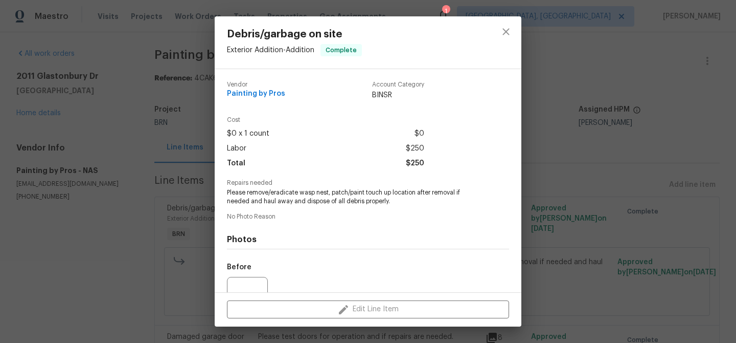
click at [274, 194] on span "Please remove/eradicate wasp nest, patch/paint touch up location after removal …" at bounding box center [354, 196] width 254 height 17
copy span "eradicate"
click at [252, 187] on div "Repairs needed Please remove/eradicate wasp nest, patch/paint touch up location…" at bounding box center [368, 192] width 282 height 26
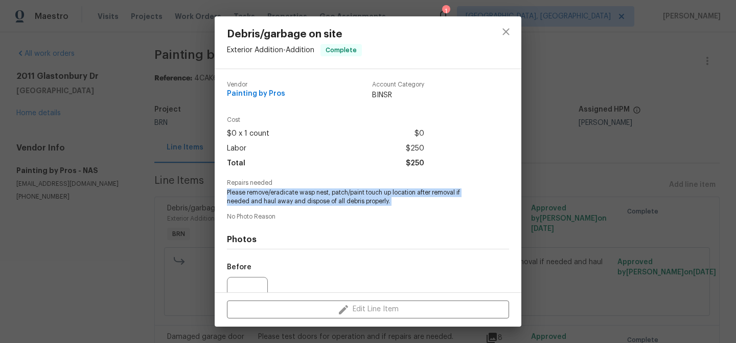
click at [252, 187] on div "Repairs needed Please remove/eradicate wasp nest, patch/paint touch up location…" at bounding box center [368, 192] width 282 height 26
copy span "Please remove/eradicate wasp nest, patch/paint touch up location after removal …"
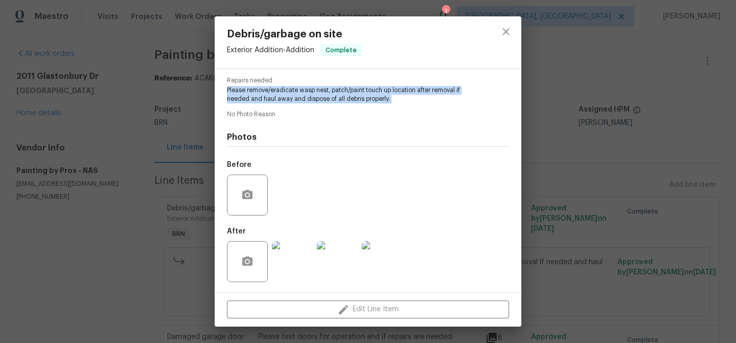
click at [286, 255] on img at bounding box center [292, 261] width 41 height 41
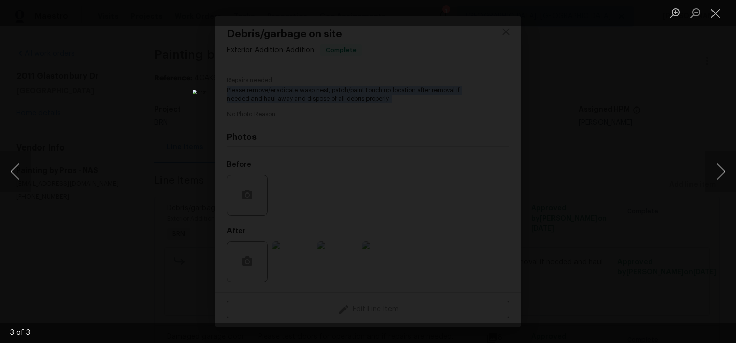
click at [127, 78] on div "Lightbox" at bounding box center [368, 171] width 736 height 343
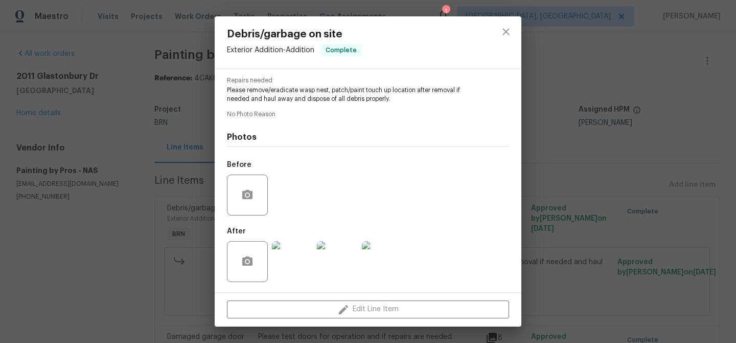
click at [135, 121] on div "Debris/garbage on site Exterior Addition - Addition Complete Vendor Painting by…" at bounding box center [368, 171] width 736 height 343
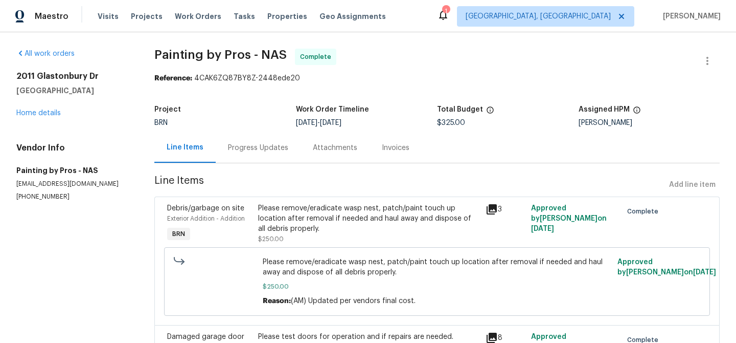
scroll to position [61, 0]
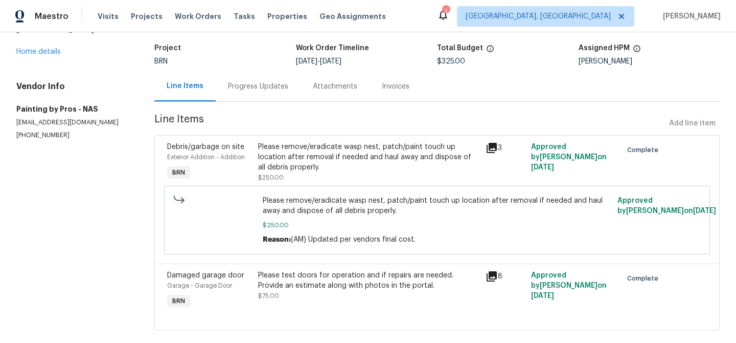
click at [305, 276] on div "Please test doors for operation and if repairs are needed. Provide an estimate …" at bounding box center [368, 280] width 221 height 20
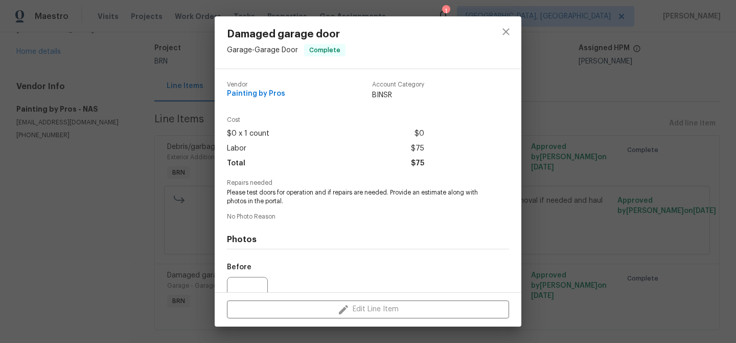
click at [274, 192] on span "Please test doors for operation and if repairs are needed. Provide an estimate …" at bounding box center [354, 196] width 254 height 17
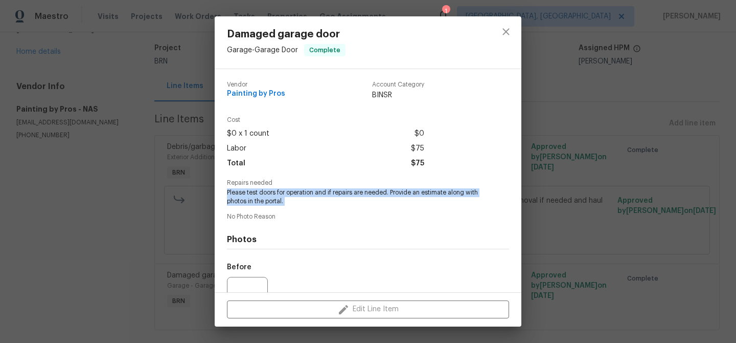
click at [274, 192] on span "Please test doors for operation and if repairs are needed. Provide an estimate …" at bounding box center [354, 196] width 254 height 17
copy span "Please test doors for operation and if repairs are needed. Provide an estimate …"
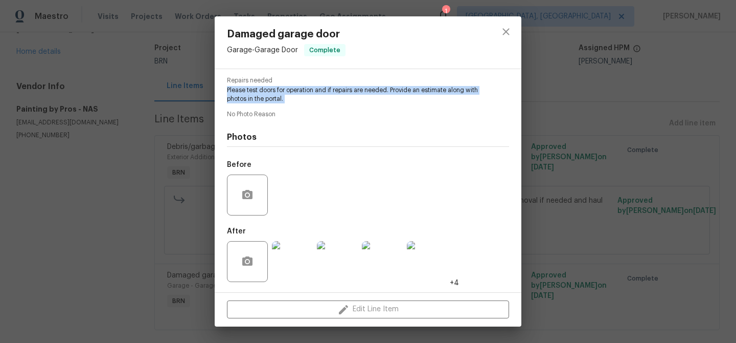
click at [288, 253] on img at bounding box center [292, 261] width 41 height 41
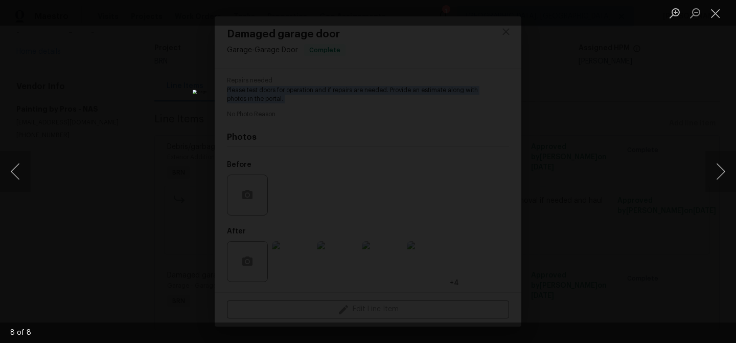
click at [149, 91] on div "Lightbox" at bounding box center [368, 171] width 736 height 343
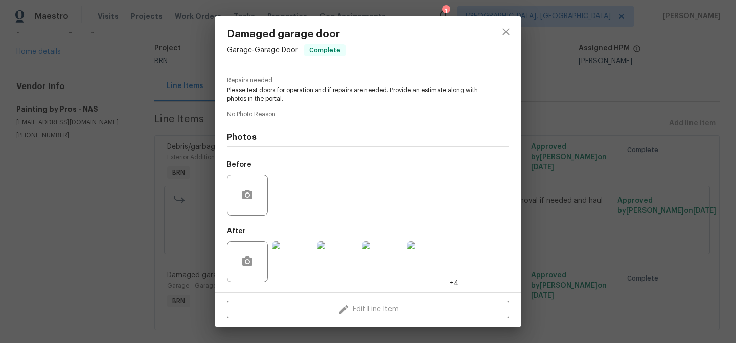
click at [119, 66] on div "Damaged garage door Garage - Garage Door Complete Vendor Painting by Pros Accou…" at bounding box center [368, 171] width 736 height 343
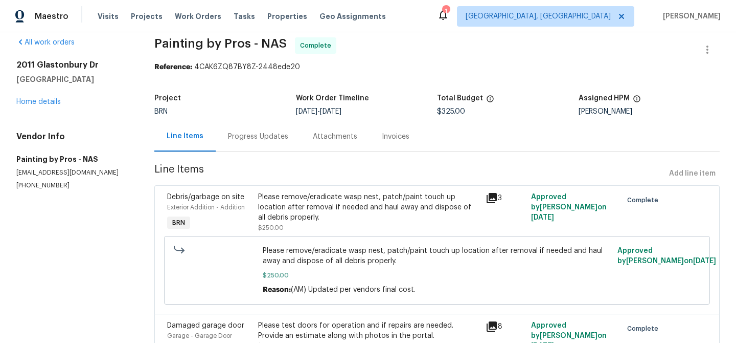
scroll to position [0, 0]
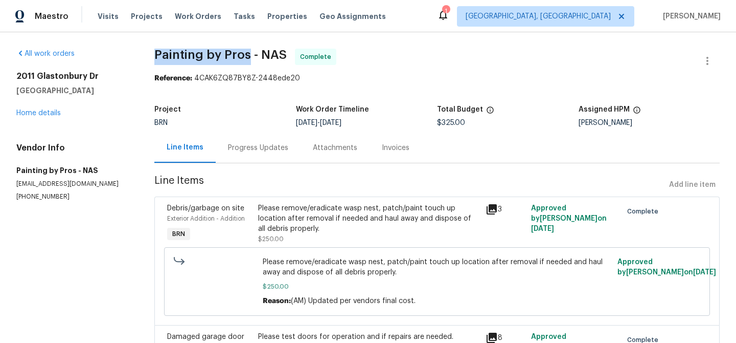
drag, startPoint x: 148, startPoint y: 52, endPoint x: 251, endPoint y: 52, distance: 102.8
click at [251, 52] on div "All work orders 2011 Glastonbury Dr Franklin, TN 37069 Home details Vendor Info…" at bounding box center [368, 226] width 736 height 388
copy span "Painting by Pros"
click at [398, 148] on div "Invoices" at bounding box center [396, 148] width 28 height 10
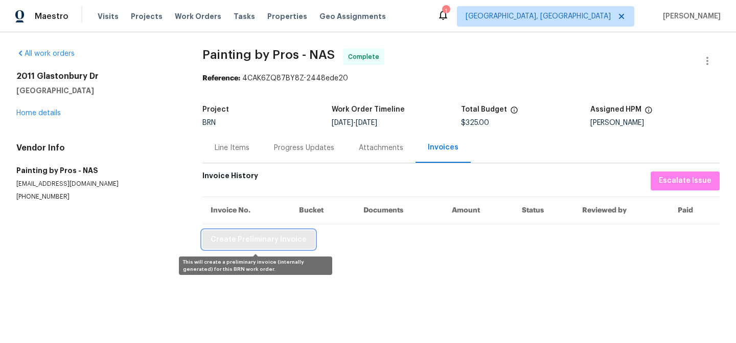
click at [259, 239] on span "Create Preliminary Invoice" at bounding box center [259, 239] width 96 height 13
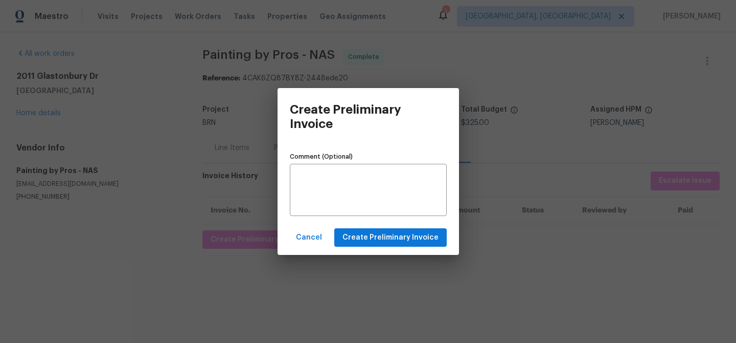
click at [363, 246] on div "Cancel Create Preliminary Invoice" at bounding box center [369, 237] width 182 height 35
click at [356, 238] on span "Create Preliminary Invoice" at bounding box center [391, 237] width 96 height 13
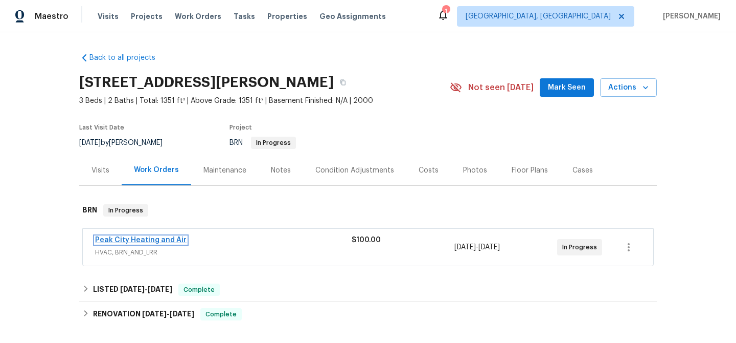
click at [130, 241] on link "Peak City Heating and Air" at bounding box center [141, 239] width 92 height 7
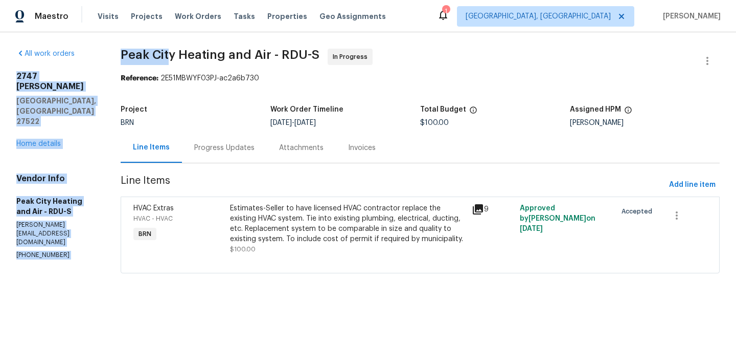
drag, startPoint x: 107, startPoint y: 66, endPoint x: 169, endPoint y: 58, distance: 62.4
click at [169, 58] on div "All work orders [STREET_ADDRESS][PERSON_NAME] Home details Vendor Info Peak Cit…" at bounding box center [368, 166] width 736 height 269
click at [169, 58] on span "Peak City Heating and Air - RDU-S" at bounding box center [220, 55] width 199 height 12
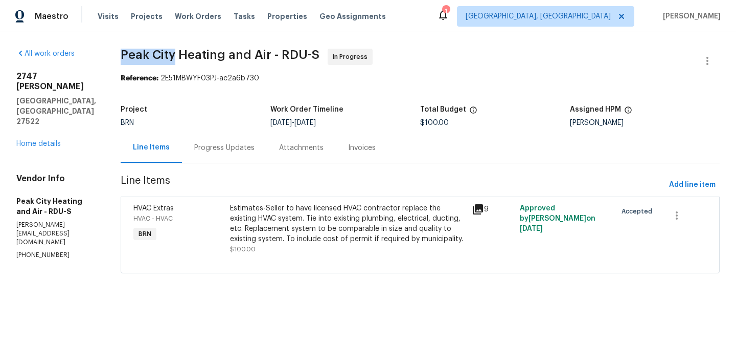
drag, startPoint x: 112, startPoint y: 56, endPoint x: 174, endPoint y: 55, distance: 61.4
click at [174, 55] on div "All work orders [STREET_ADDRESS][PERSON_NAME] Home details Vendor Info Peak Cit…" at bounding box center [368, 166] width 736 height 269
copy span "Peak City"
click at [132, 73] on span "Peak City Heating and Air - RDU-S In Progress" at bounding box center [408, 61] width 575 height 25
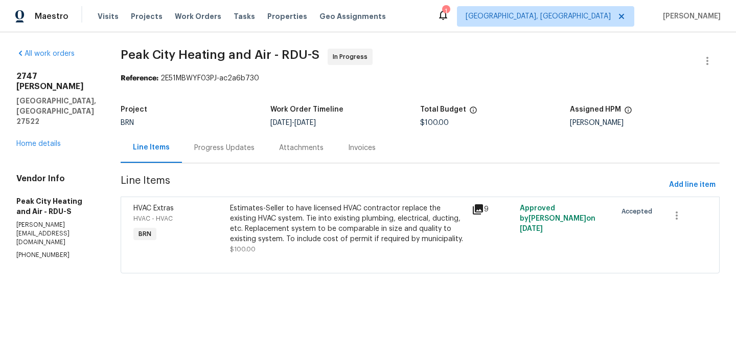
click at [274, 215] on div "Estimates-Seller to have licensed HVAC contractor replace the existing HVAC sys…" at bounding box center [348, 223] width 236 height 41
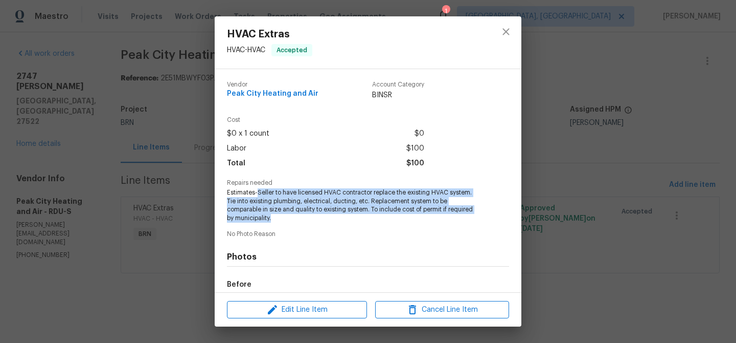
drag, startPoint x: 257, startPoint y: 193, endPoint x: 284, endPoint y: 213, distance: 34.0
click at [284, 214] on span "Estimates-Seller to have licensed HVAC contractor replace the existing HVAC sys…" at bounding box center [354, 205] width 254 height 34
copy span "Seller to have licensed HVAC contractor replace the existing HVAC system. Tie i…"
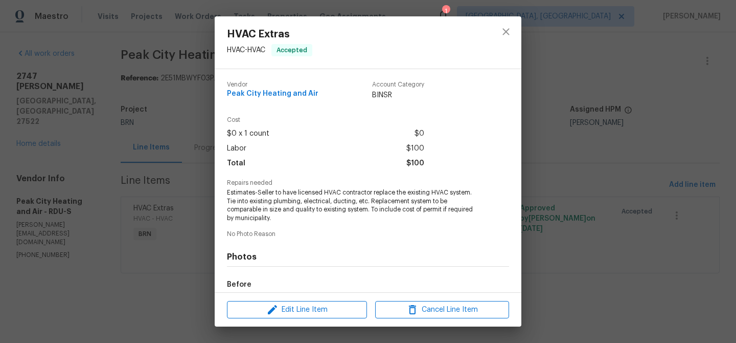
click at [164, 116] on div "HVAC Extras HVAC - HVAC Accepted Vendor Peak City Heating and Air Account Categ…" at bounding box center [368, 171] width 736 height 343
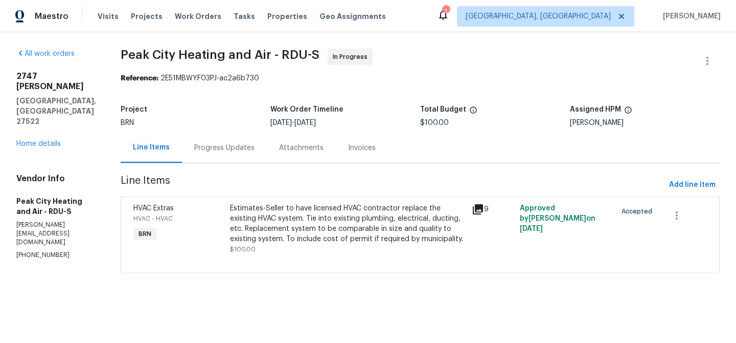
click at [230, 141] on div "Progress Updates" at bounding box center [224, 147] width 85 height 30
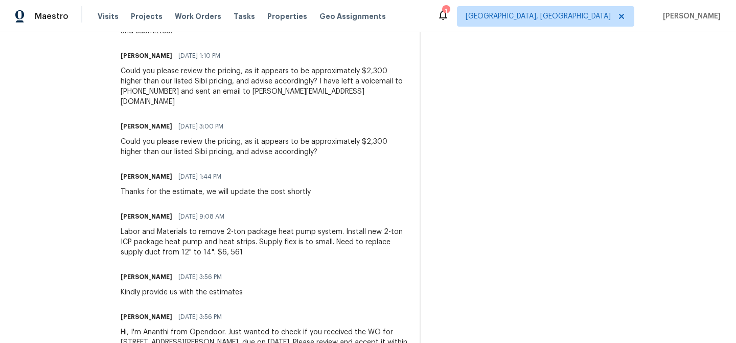
scroll to position [459, 0]
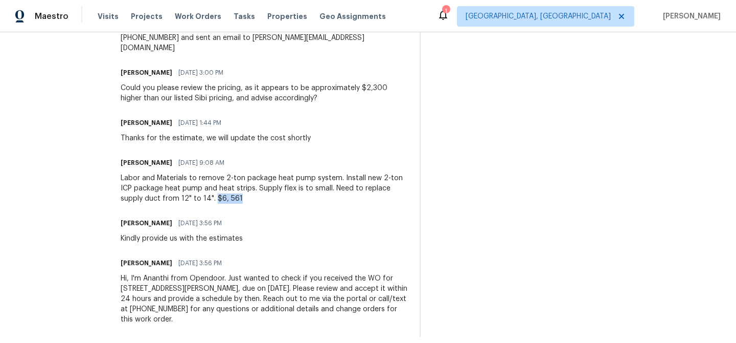
drag, startPoint x: 214, startPoint y: 190, endPoint x: 268, endPoint y: 190, distance: 53.7
click at [268, 190] on div "Labor and Materials to remove 2-ton package heat pump system. Install new 2-ton…" at bounding box center [264, 188] width 287 height 31
copy div "$6, 561"
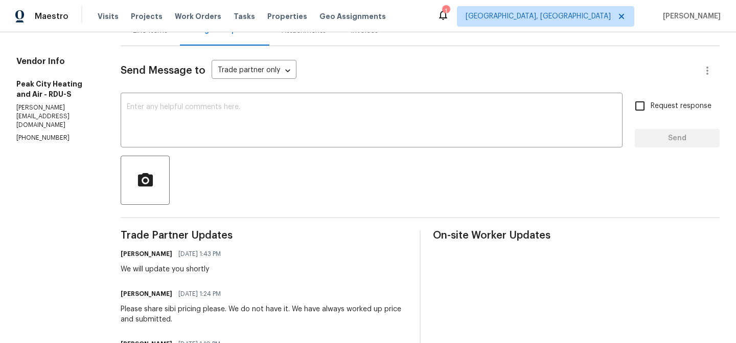
scroll to position [118, 0]
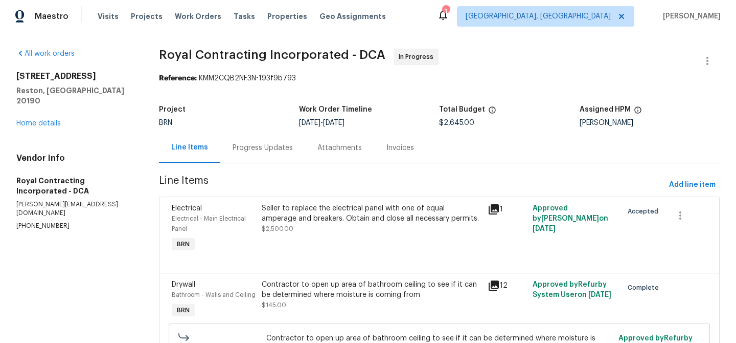
click at [249, 145] on div "Progress Updates" at bounding box center [263, 148] width 60 height 10
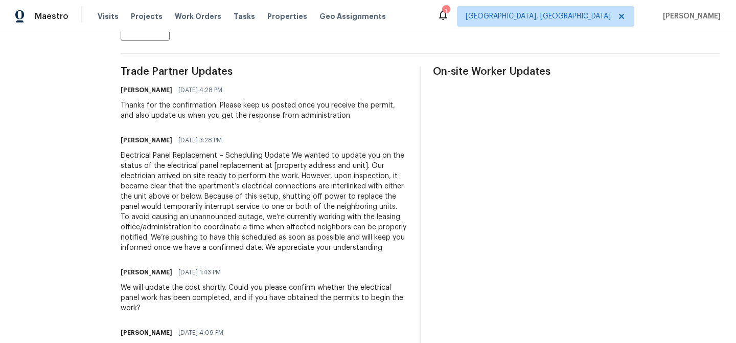
scroll to position [283, 0]
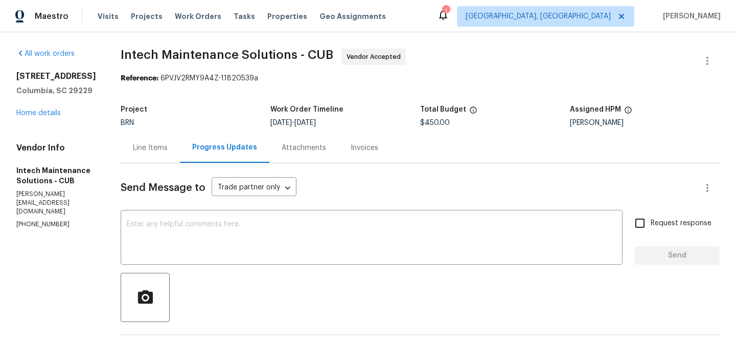
click at [41, 120] on div "All work orders [STREET_ADDRESS] Home details Vendor Info Intech Maintenance So…" at bounding box center [56, 139] width 80 height 181
click at [39, 118] on div "[STREET_ADDRESS] Home details" at bounding box center [56, 94] width 80 height 47
click at [39, 115] on link "Home details" at bounding box center [38, 112] width 44 height 7
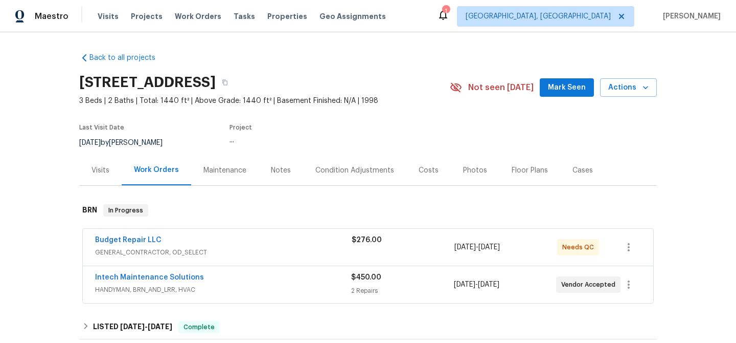
scroll to position [54, 0]
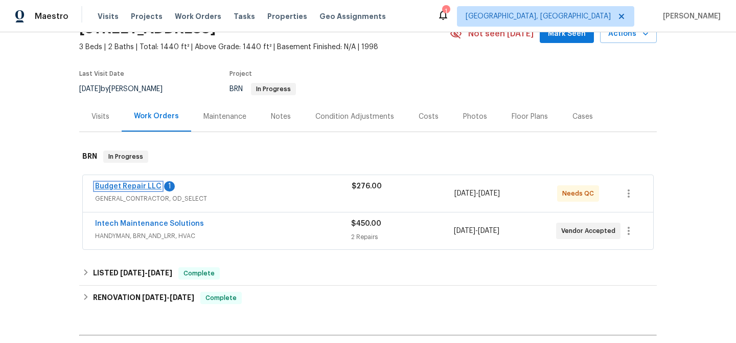
click at [125, 185] on link "Budget Repair LLC" at bounding box center [128, 186] width 66 height 7
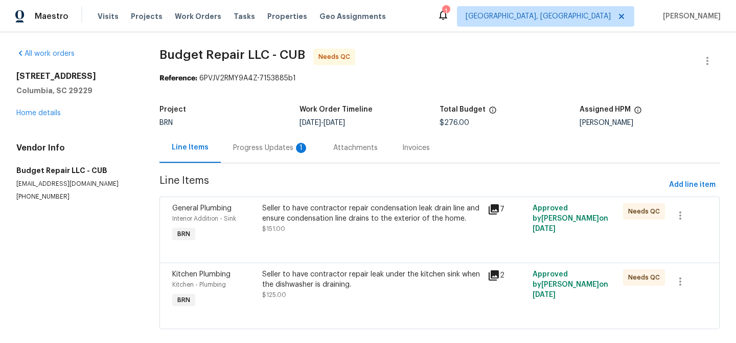
click at [324, 213] on div "Seller to have contractor repair condensation leak drain line and ensure conden…" at bounding box center [371, 213] width 219 height 20
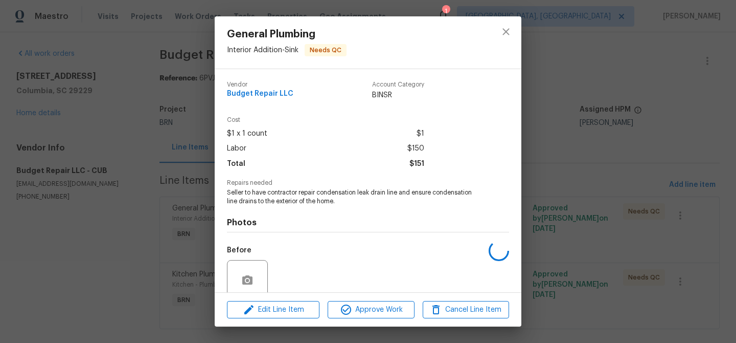
scroll to position [85, 0]
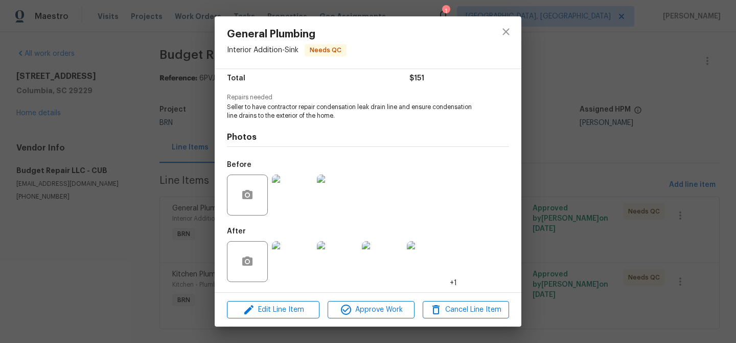
click at [285, 195] on img at bounding box center [292, 194] width 41 height 41
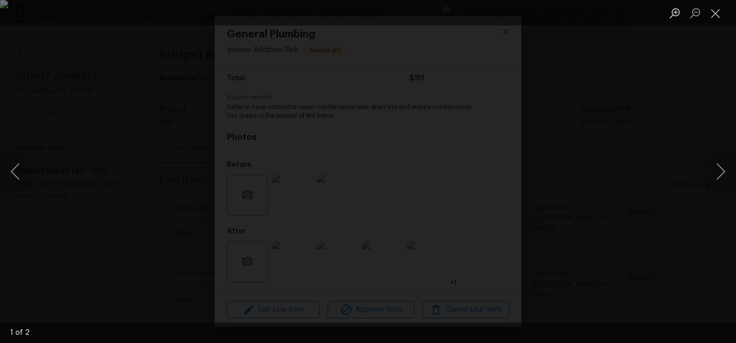
click at [104, 82] on div "Lightbox" at bounding box center [368, 171] width 736 height 343
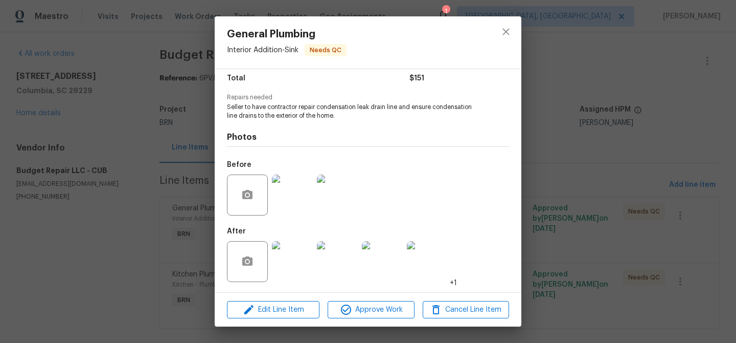
click at [93, 146] on div "General Plumbing Interior Addition - Sink Needs QC Vendor Budget Repair LLC Acc…" at bounding box center [368, 171] width 736 height 343
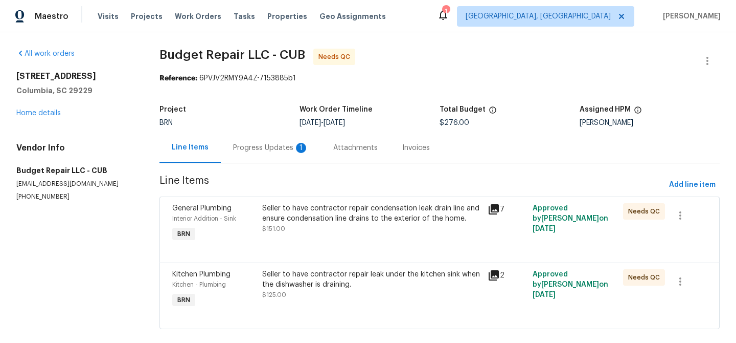
scroll to position [15, 0]
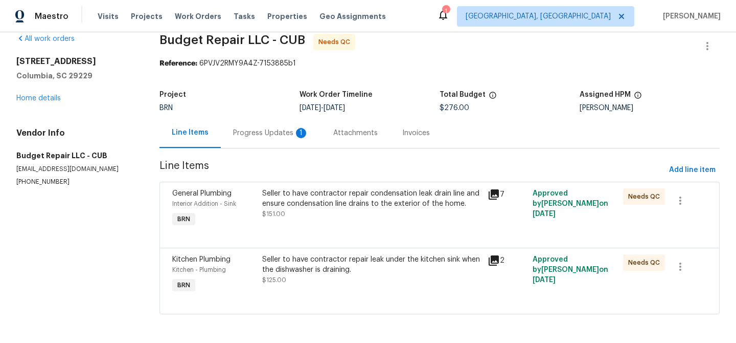
click at [298, 247] on div "Kitchen Plumbing Kitchen - Plumbing BRN Seller to have contractor repair leak u…" at bounding box center [440, 280] width 560 height 66
click at [294, 257] on div "Seller to have contractor repair leak under the kitchen sink when the dishwashe…" at bounding box center [371, 264] width 219 height 20
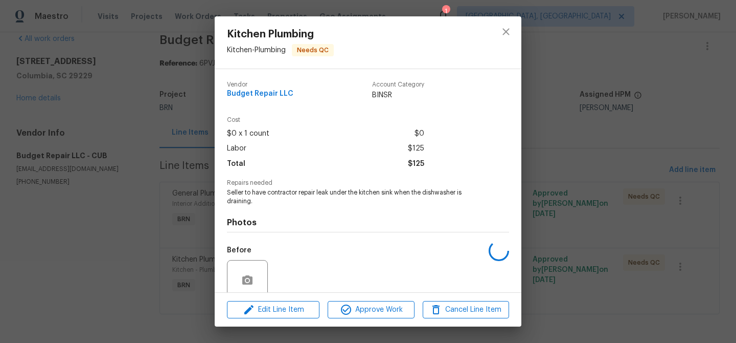
scroll to position [85, 0]
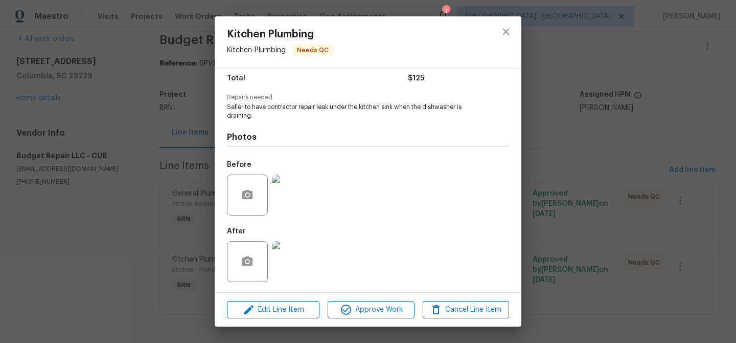
click at [290, 204] on img at bounding box center [292, 194] width 41 height 41
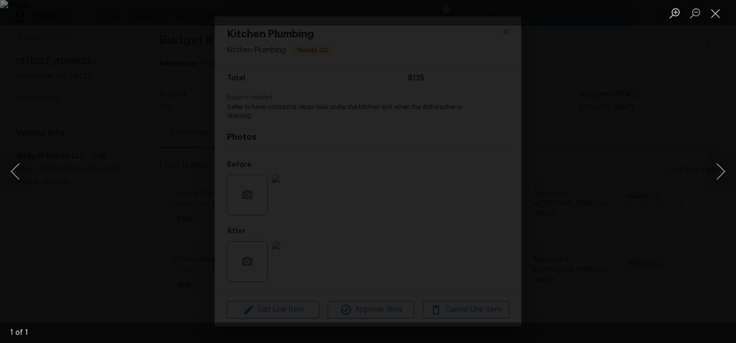
click at [146, 86] on div "Lightbox" at bounding box center [368, 171] width 736 height 343
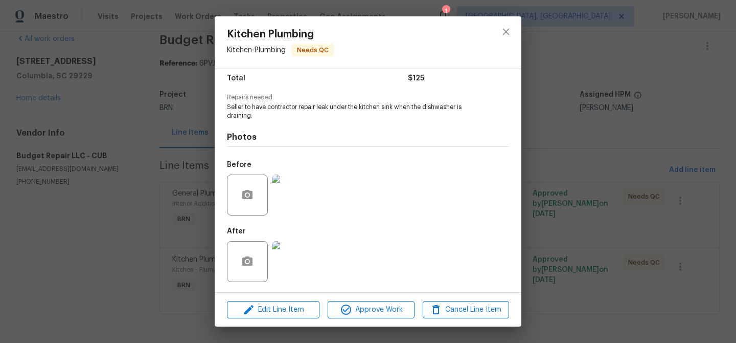
click at [205, 97] on div "Kitchen Plumbing Kitchen - Plumbing Needs QC Vendor Budget Repair LLC Account C…" at bounding box center [368, 171] width 736 height 343
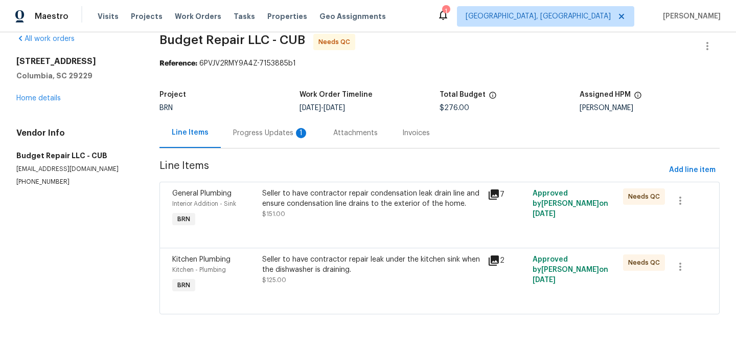
click at [164, 115] on div "Project BRN Work Order Timeline 8/8/2025 - 8/12/2025 Total Budget $276.00 Assig…" at bounding box center [440, 101] width 560 height 33
click at [345, 211] on div "Seller to have contractor repair condensation leak drain line and ensure conden…" at bounding box center [371, 203] width 219 height 31
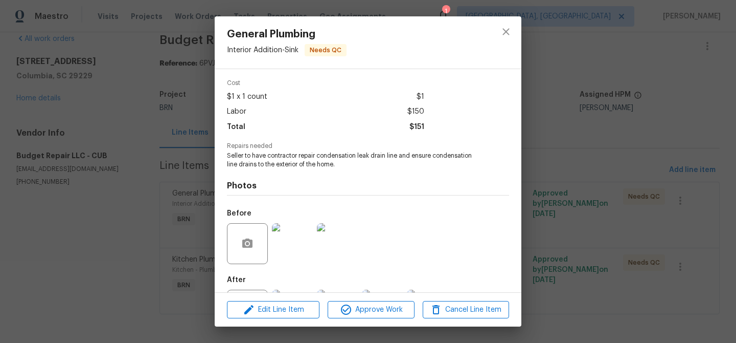
scroll to position [76, 0]
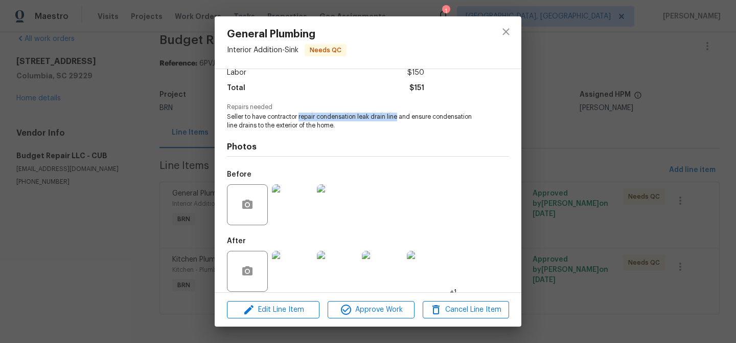
drag, startPoint x: 300, startPoint y: 116, endPoint x: 397, endPoint y: 120, distance: 97.8
click at [397, 120] on span "Seller to have contractor repair condensation leak drain line and ensure conden…" at bounding box center [354, 120] width 254 height 17
copy span "repair condensation leak drain line"
click at [134, 79] on div "General Plumbing Interior Addition - Sink Needs QC Vendor Budget Repair LLC Acc…" at bounding box center [368, 171] width 736 height 343
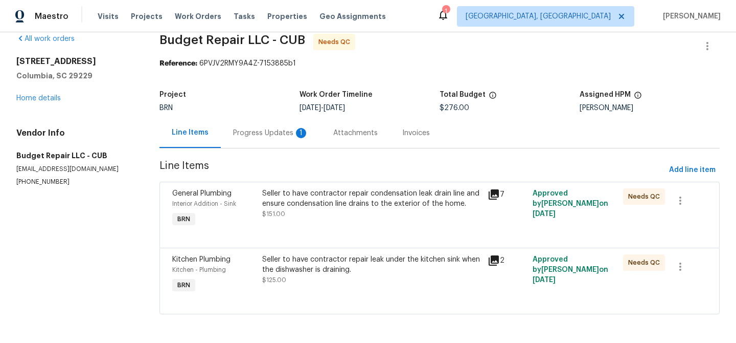
click at [364, 259] on div "Seller to have contractor repair leak under the kitchen sink when the dishwashe…" at bounding box center [371, 264] width 219 height 20
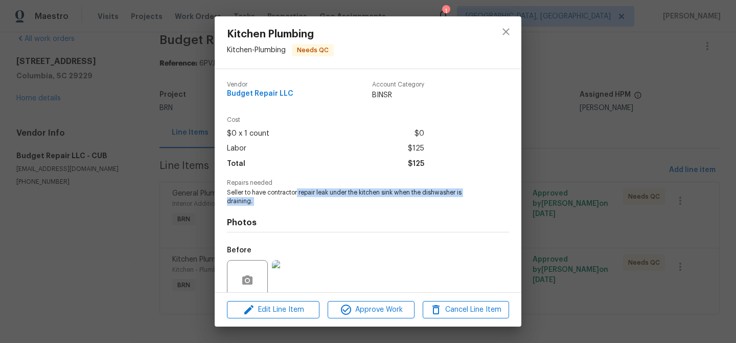
drag, startPoint x: 299, startPoint y: 192, endPoint x: 389, endPoint y: 207, distance: 91.2
click at [389, 207] on div "Vendor Budget Repair LLC Account Category BINSR Cost $0 x 1 count $0 Labor $125…" at bounding box center [368, 223] width 282 height 301
copy span "repair leak under the kitchen sink when the dishwasher is draining."
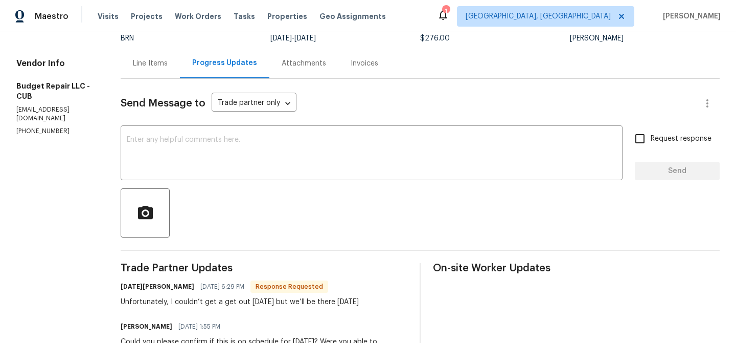
scroll to position [86, 0]
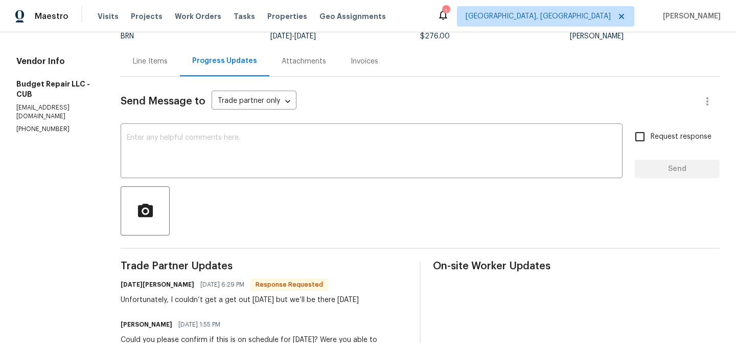
click at [151, 76] on section "Budget Repair LLC - CUB Needs QC Reference: 6PVJV2RMY9A4Z-7153885b1 Project BRN…" at bounding box center [420, 264] width 599 height 605
click at [167, 58] on div "Line Items" at bounding box center [150, 61] width 59 height 30
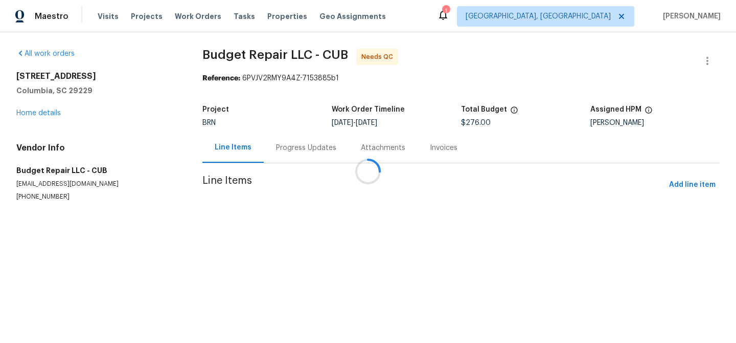
click at [311, 163] on div at bounding box center [368, 171] width 736 height 343
click at [306, 208] on div at bounding box center [368, 171] width 736 height 343
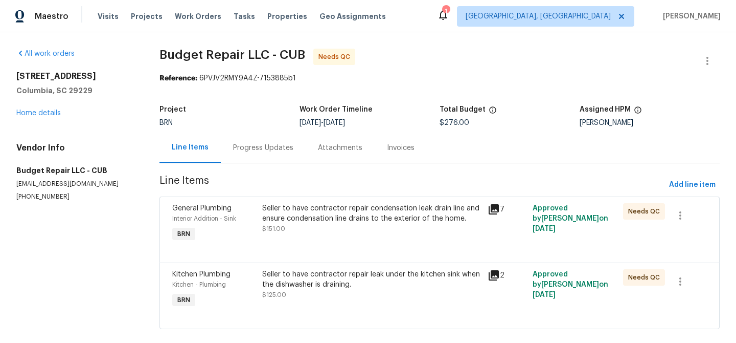
click at [307, 223] on div "Seller to have contractor repair condensation leak drain line and ensure conden…" at bounding box center [371, 218] width 219 height 31
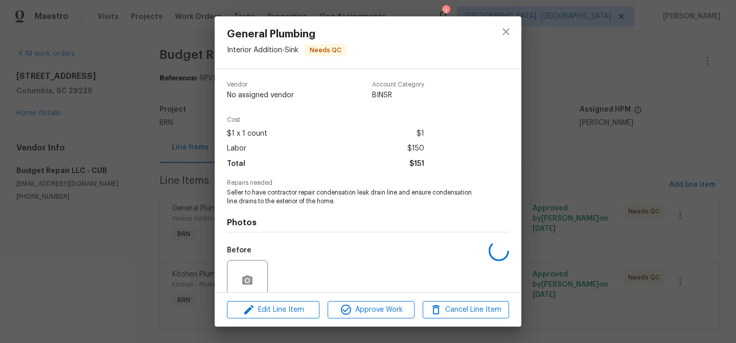
scroll to position [85, 0]
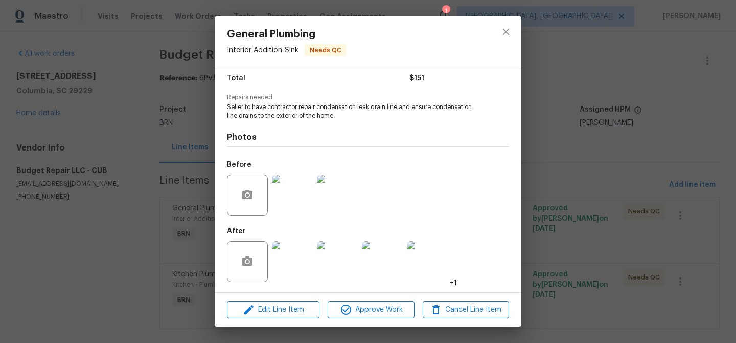
click at [292, 265] on img at bounding box center [292, 261] width 41 height 41
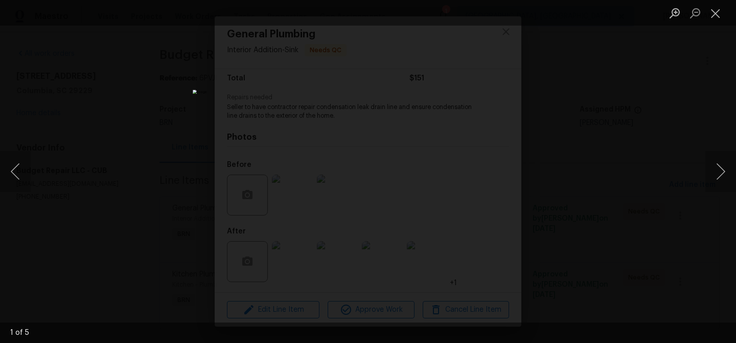
click at [99, 139] on div "Lightbox" at bounding box center [368, 171] width 736 height 343
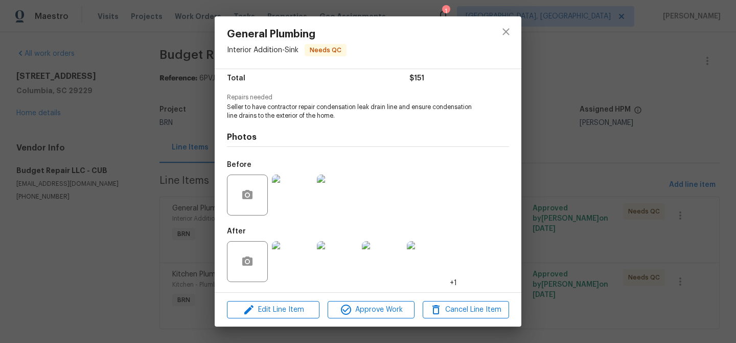
click at [286, 253] on img at bounding box center [292, 261] width 41 height 41
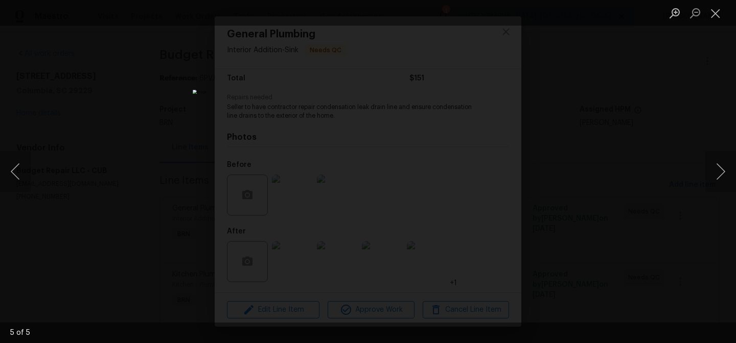
click at [134, 74] on div "Lightbox" at bounding box center [368, 171] width 736 height 343
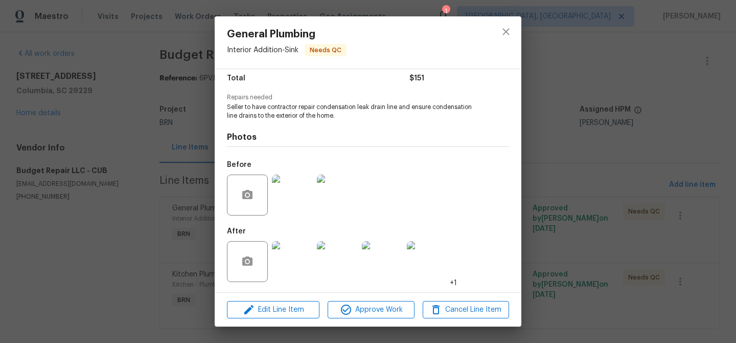
click at [139, 175] on div "General Plumbing Interior Addition - Sink Needs QC Vendor Budget Repair LLC Acc…" at bounding box center [368, 171] width 736 height 343
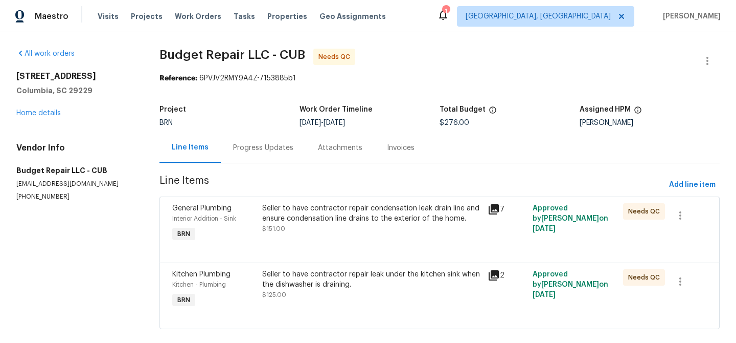
scroll to position [15, 0]
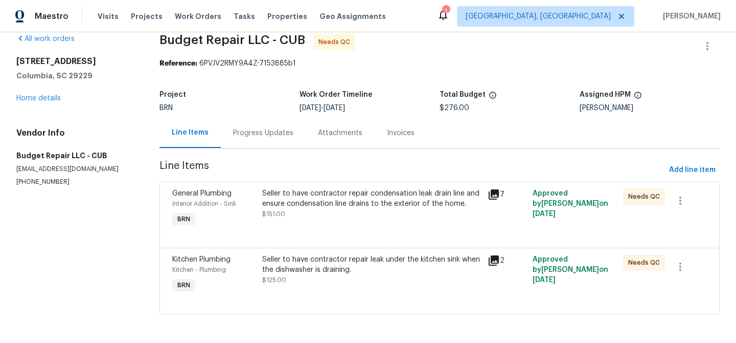
click at [322, 275] on div "Seller to have contractor repair leak under the kitchen sink when the dishwashe…" at bounding box center [371, 269] width 219 height 31
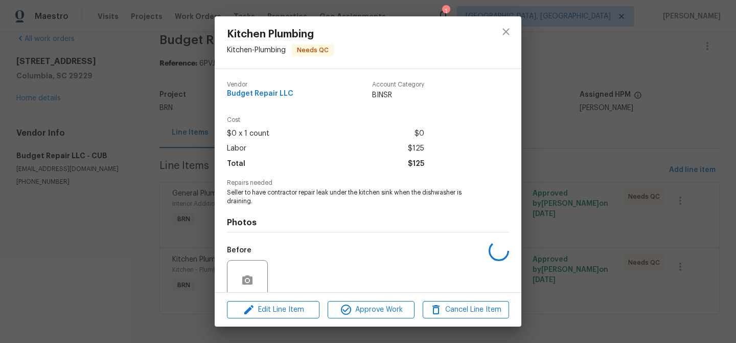
scroll to position [85, 0]
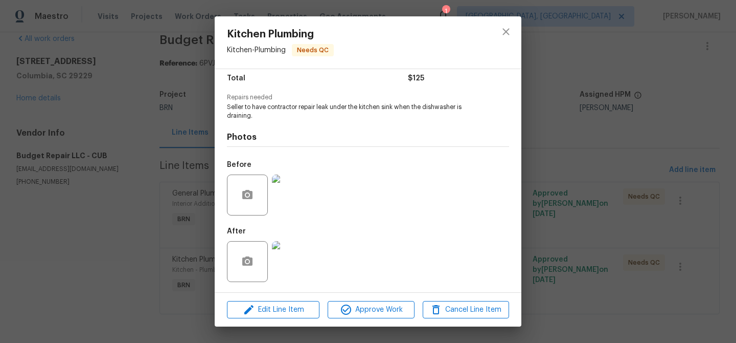
click at [291, 267] on img at bounding box center [292, 261] width 41 height 41
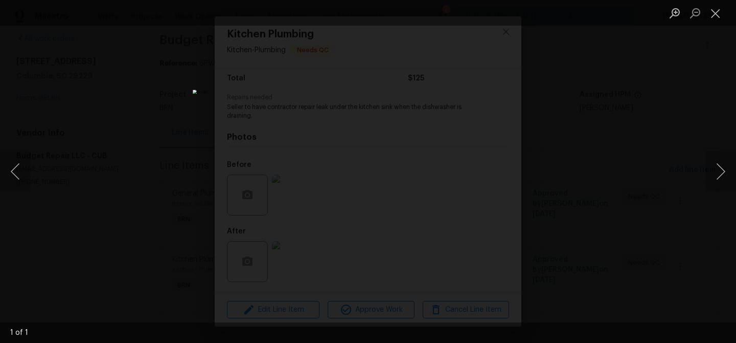
click at [153, 67] on div "Lightbox" at bounding box center [368, 171] width 736 height 343
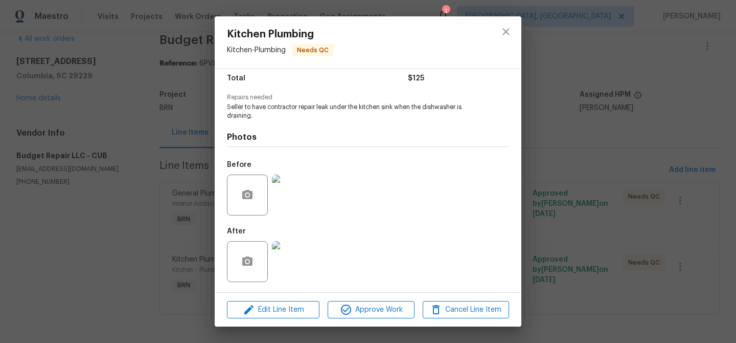
click at [142, 72] on div "Kitchen Plumbing Kitchen - Plumbing Needs QC Vendor Budget Repair LLC Account C…" at bounding box center [368, 171] width 736 height 343
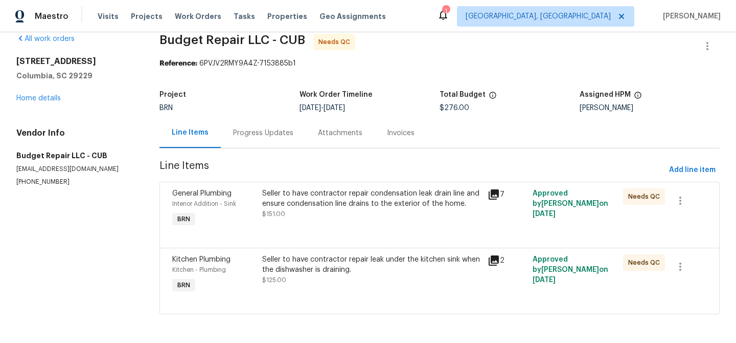
click at [287, 97] on div "Project" at bounding box center [230, 97] width 140 height 13
click at [260, 128] on div "Progress Updates" at bounding box center [263, 133] width 60 height 10
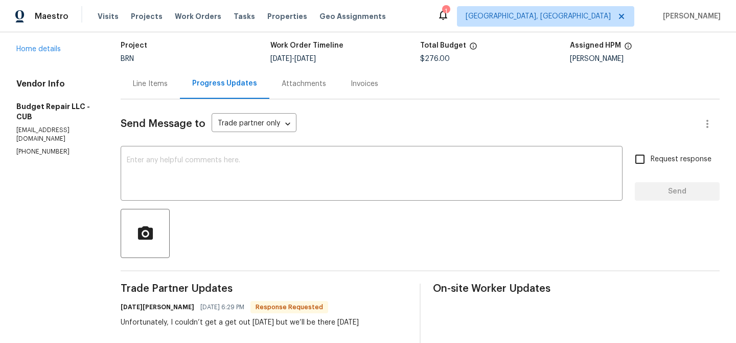
scroll to position [69, 0]
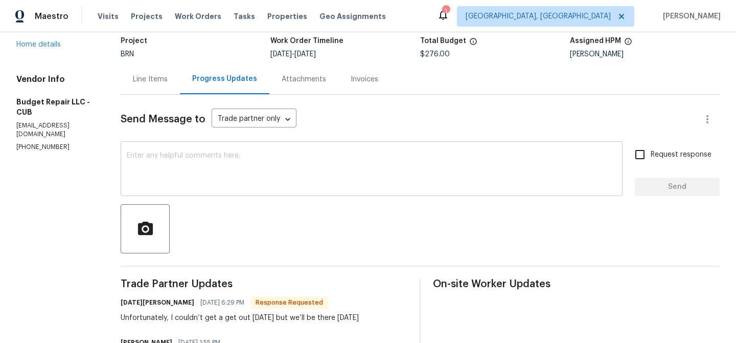
click at [205, 155] on textarea at bounding box center [372, 170] width 490 height 36
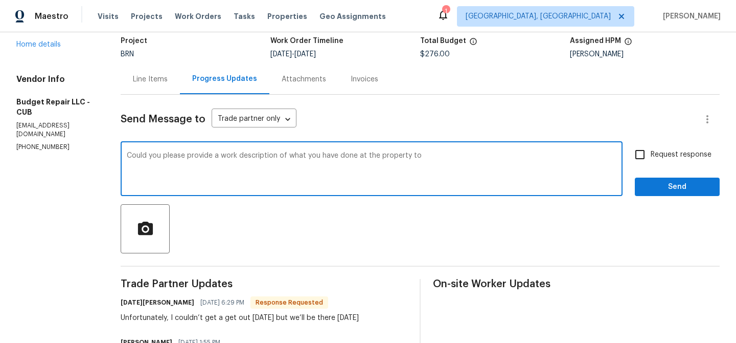
paste textarea "repair condensation leak drain line"
paste textarea "repair leak under the kitchen sink when the dishwasher is draining."
type textarea "Could you please provide a work description of what you have done at the proper…"
click at [641, 151] on input "Request response" at bounding box center [639, 154] width 21 height 21
checkbox input "true"
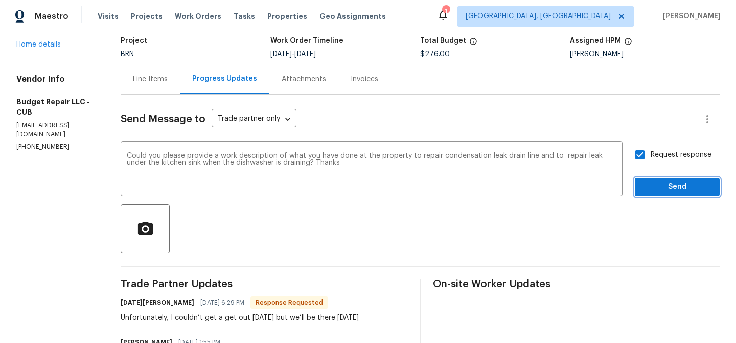
click at [647, 192] on span "Send" at bounding box center [677, 187] width 69 height 13
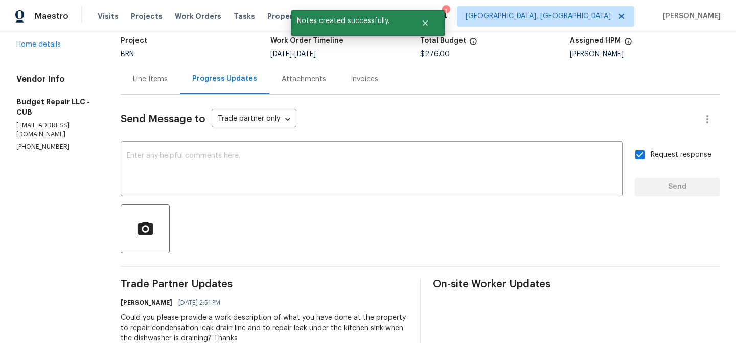
click at [34, 143] on p "(803) 261-6378" at bounding box center [56, 147] width 80 height 9
copy p "(803) 261-6378"
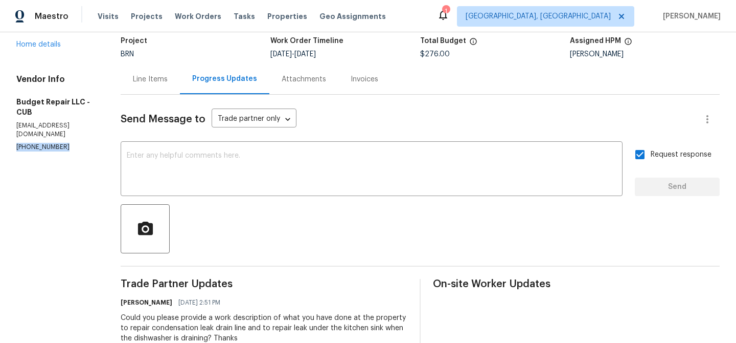
scroll to position [115, 0]
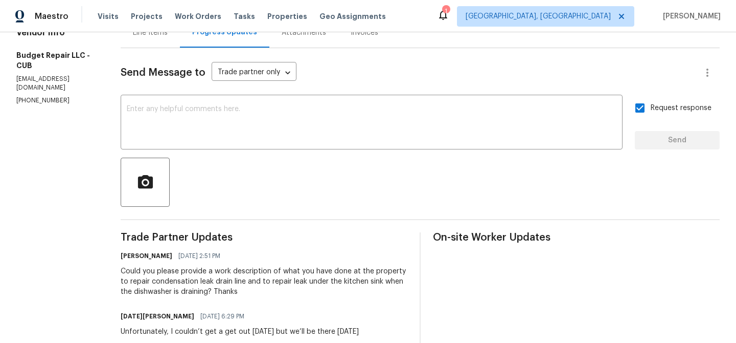
click at [176, 278] on div "Could you please provide a work description of what you have done at the proper…" at bounding box center [264, 281] width 287 height 31
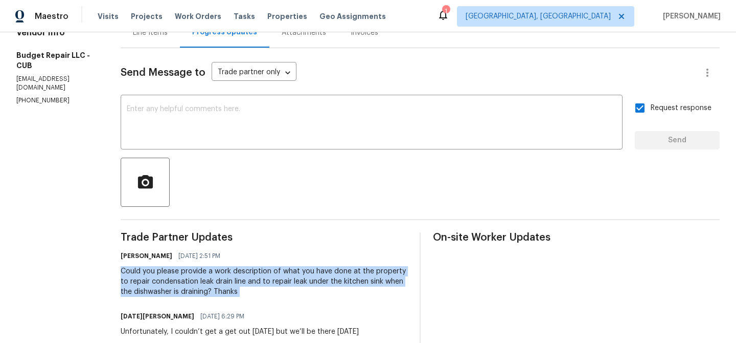
click at [176, 278] on div "Could you please provide a work description of what you have done at the proper…" at bounding box center [264, 281] width 287 height 31
copy div "Could you please provide a work description of what you have done at the proper…"
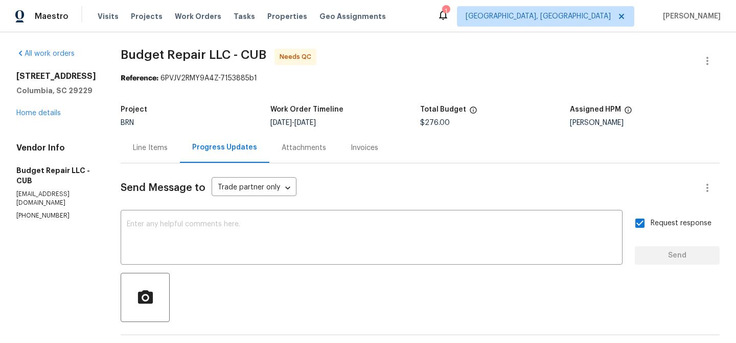
click at [123, 60] on span "Budget Repair LLC - CUB" at bounding box center [194, 55] width 146 height 12
drag, startPoint x: 114, startPoint y: 56, endPoint x: 204, endPoint y: 57, distance: 90.0
copy span "Budget Repair"
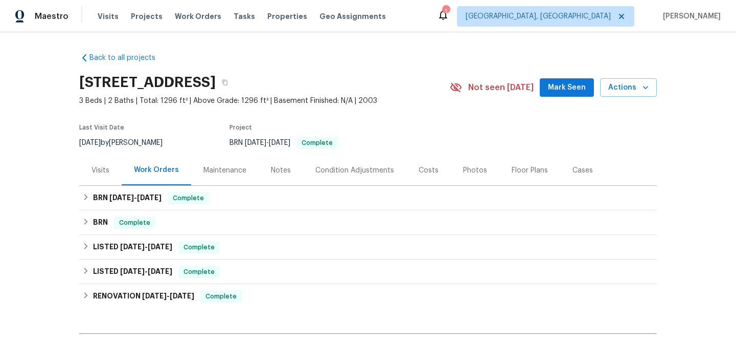
scroll to position [57, 0]
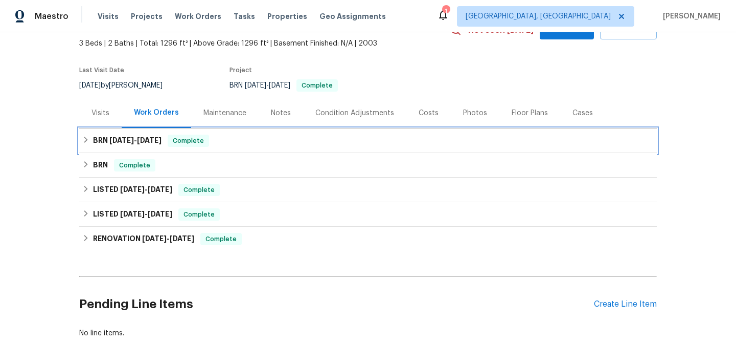
click at [125, 145] on h6 "BRN [DATE] - [DATE]" at bounding box center [127, 140] width 69 height 12
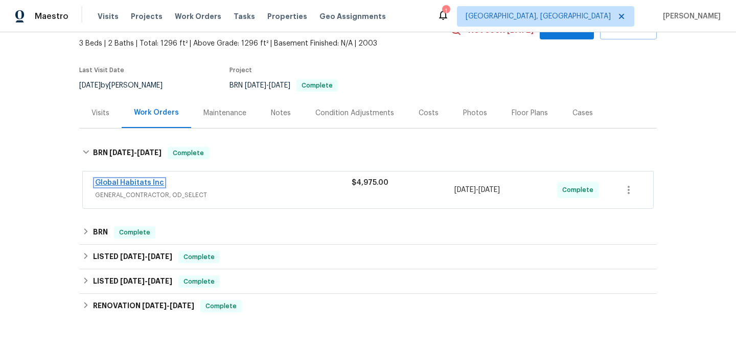
click at [123, 179] on link "Global Habitats Inc" at bounding box center [129, 182] width 69 height 7
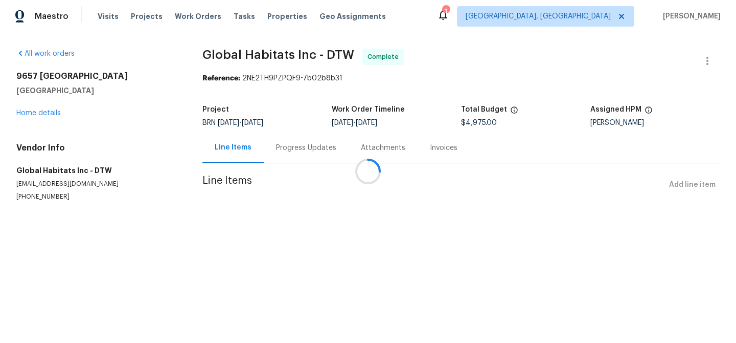
click at [378, 147] on div at bounding box center [368, 171] width 736 height 343
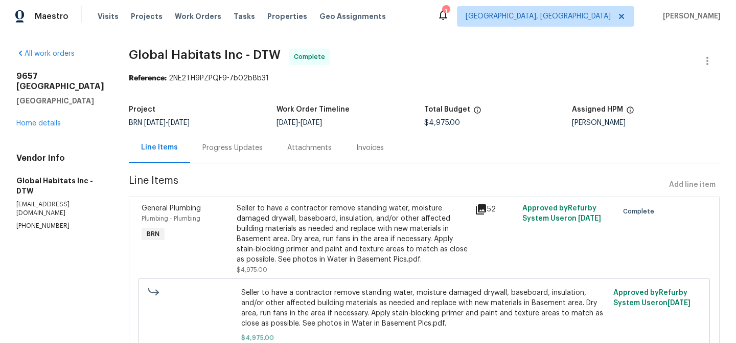
click at [364, 152] on div "Invoices" at bounding box center [370, 147] width 52 height 30
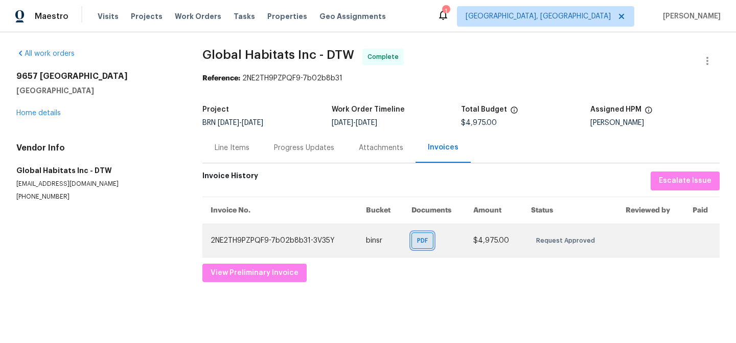
click at [421, 242] on span "PDF" at bounding box center [424, 240] width 15 height 10
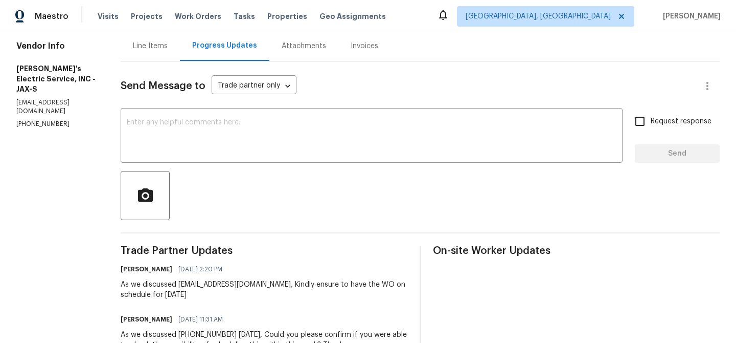
scroll to position [108, 0]
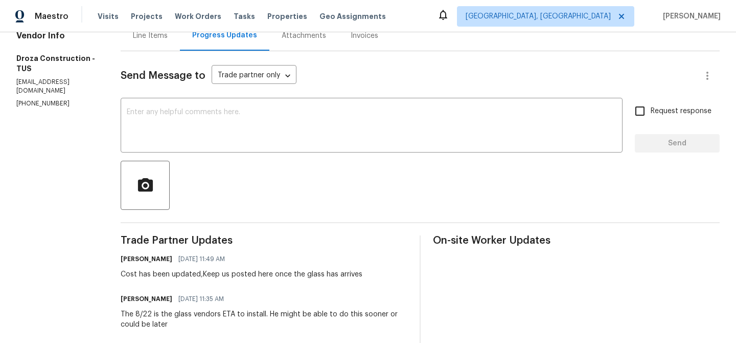
scroll to position [116, 0]
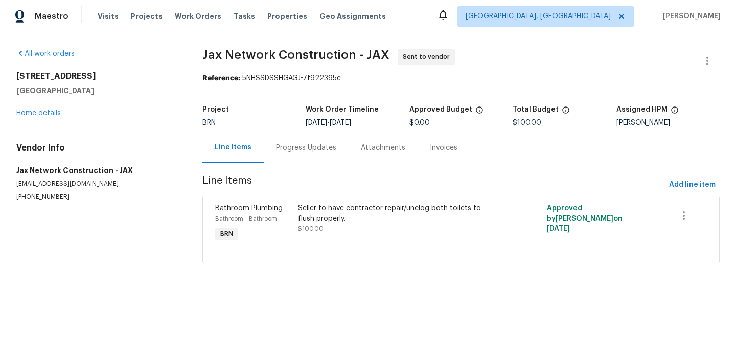
click at [298, 154] on div "Progress Updates" at bounding box center [306, 147] width 85 height 30
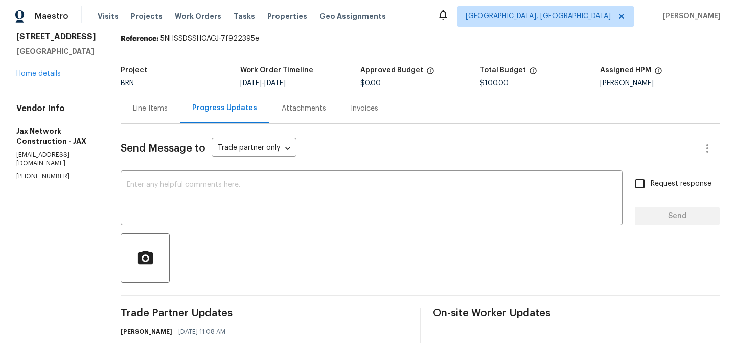
scroll to position [69, 0]
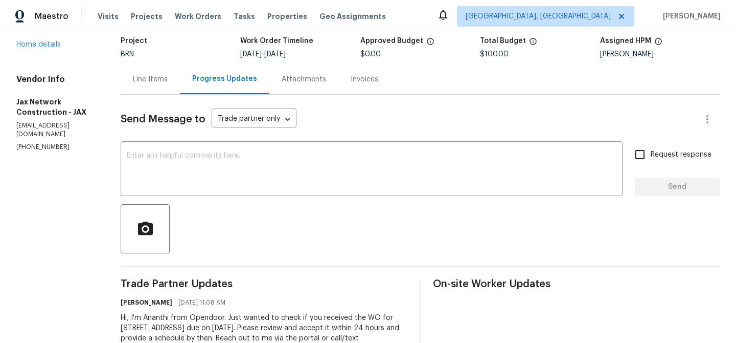
click at [32, 151] on p "(423) 557-9995" at bounding box center [56, 147] width 80 height 9
copy p "(423) 557-9995"
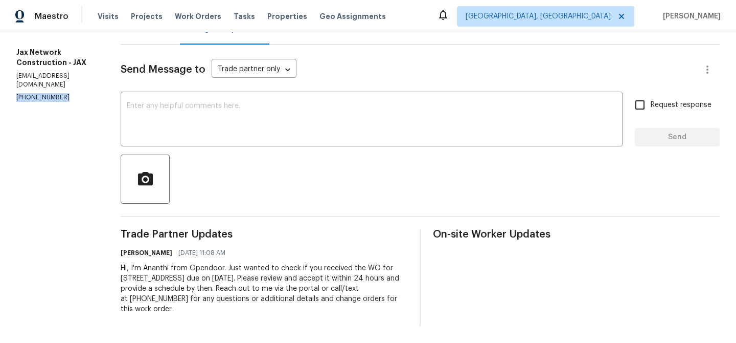
scroll to position [0, 0]
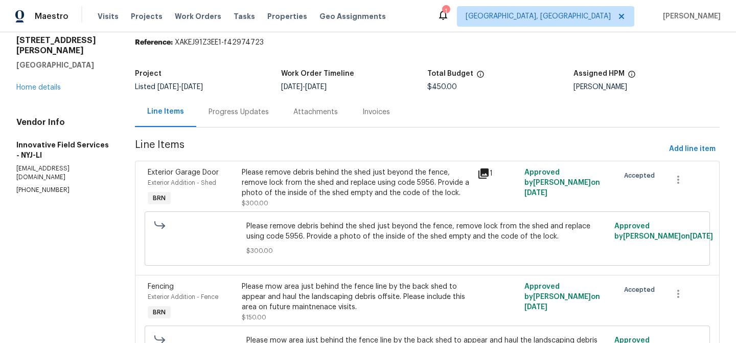
click at [232, 122] on div "Progress Updates" at bounding box center [238, 112] width 85 height 30
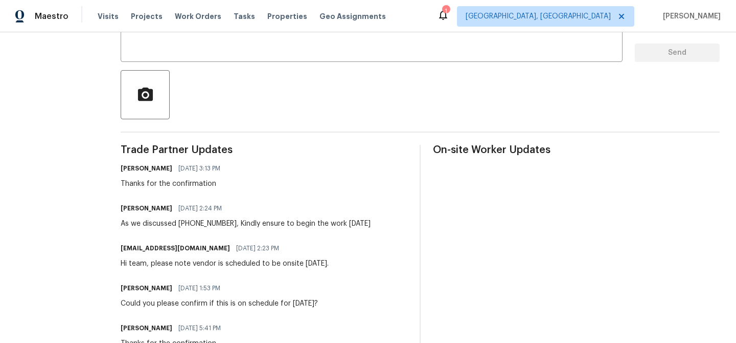
scroll to position [162, 0]
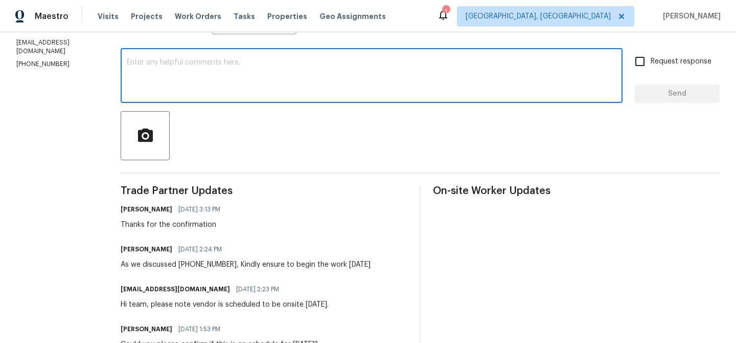
click at [159, 77] on textarea at bounding box center [372, 77] width 490 height 36
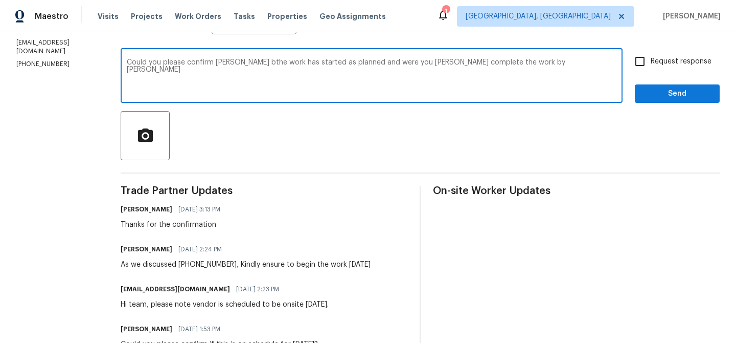
type textarea "Could you please confirm [PERSON_NAME] bthe work has started as planned and wer…"
click at [240, 66] on textarea "Could you please confirm [PERSON_NAME] bthe work has started as planned and wer…" at bounding box center [372, 77] width 490 height 36
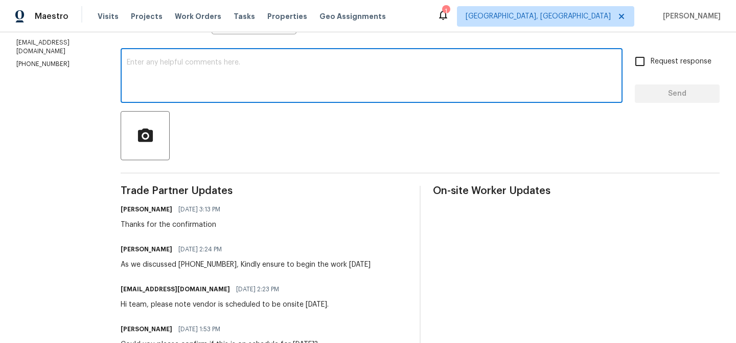
paste textarea "Could you please confirm whether the work started as planned and if it has been…"
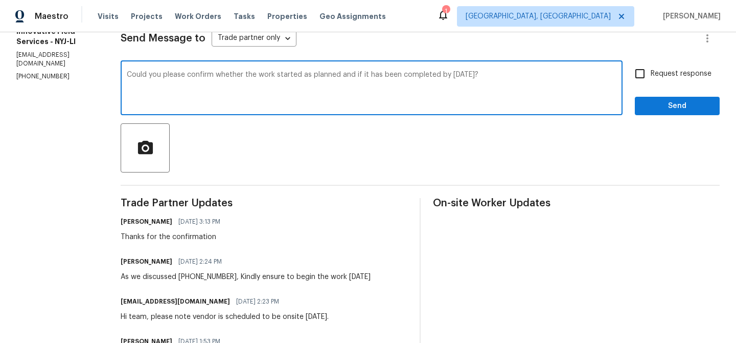
scroll to position [147, 0]
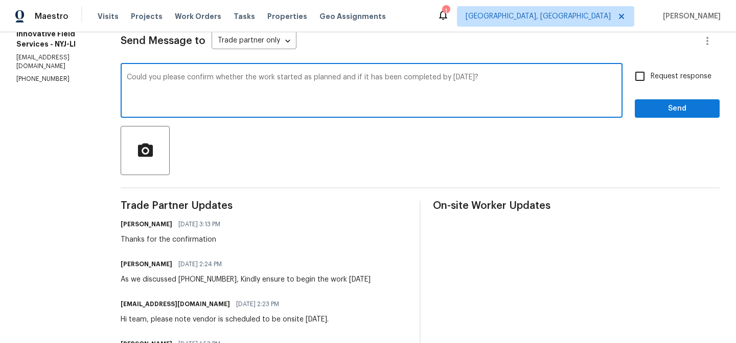
type textarea "Could you please confirm whether the work started as planned and if it has been…"
click at [637, 76] on input "Request response" at bounding box center [639, 75] width 21 height 21
checkbox input "true"
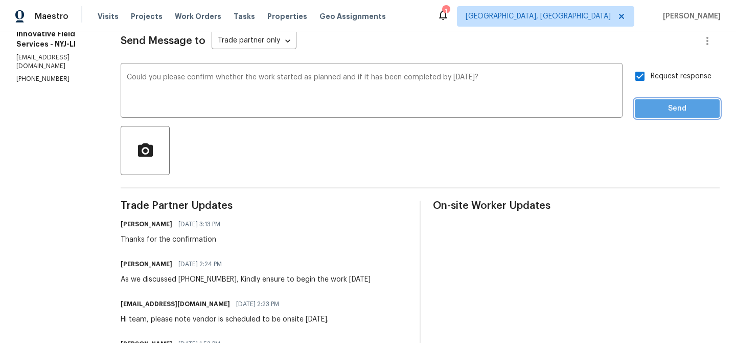
click at [646, 106] on span "Send" at bounding box center [677, 108] width 69 height 13
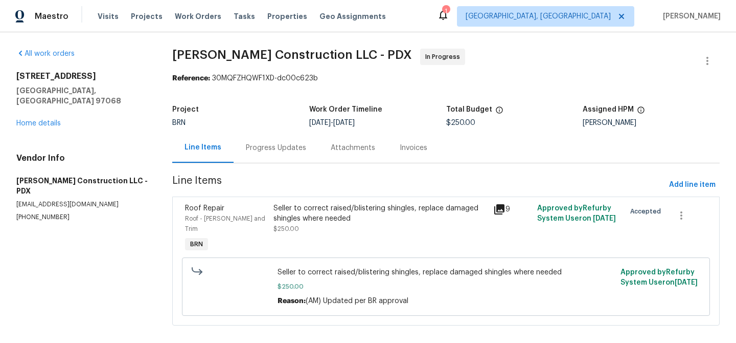
scroll to position [2, 0]
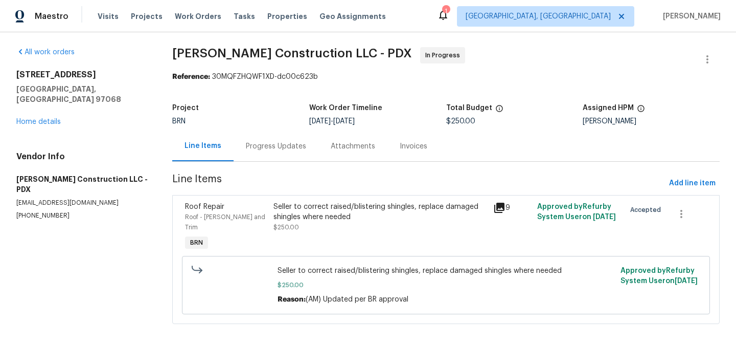
click at [264, 130] on div "Project BRN Work Order Timeline 8/11/2025 - 8/13/2025 Total Budget $250.00 Assi…" at bounding box center [446, 114] width 548 height 33
click at [273, 147] on div "Progress Updates" at bounding box center [276, 146] width 60 height 10
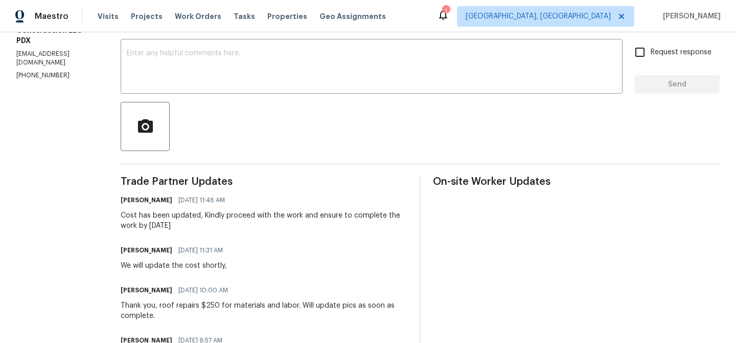
scroll to position [182, 0]
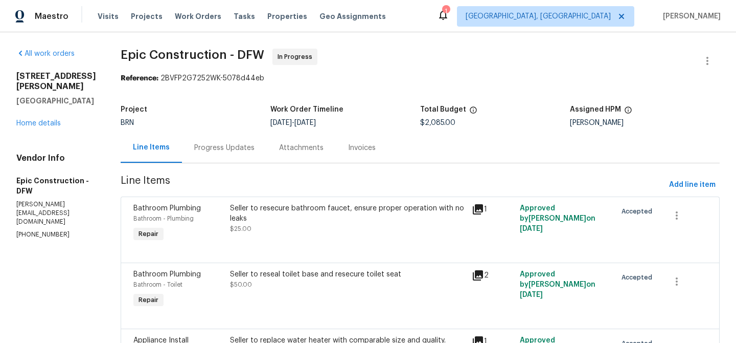
click at [223, 137] on div "Progress Updates" at bounding box center [224, 147] width 85 height 30
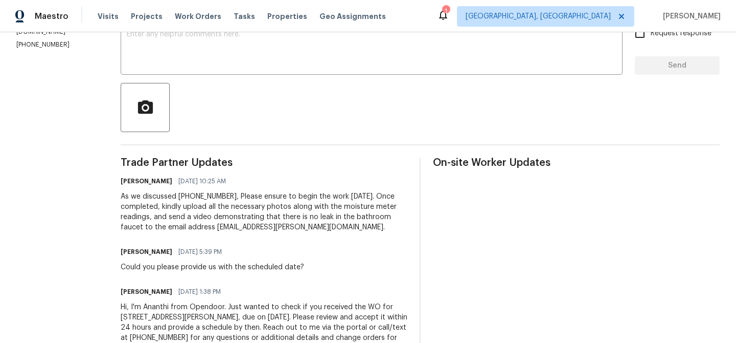
scroll to position [229, 0]
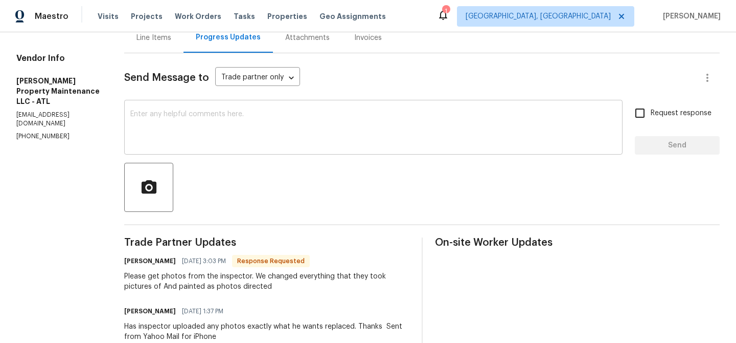
click at [209, 135] on textarea at bounding box center [373, 128] width 486 height 36
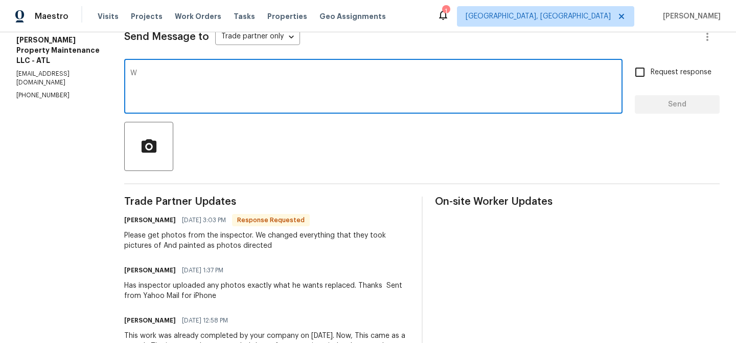
scroll to position [149, 0]
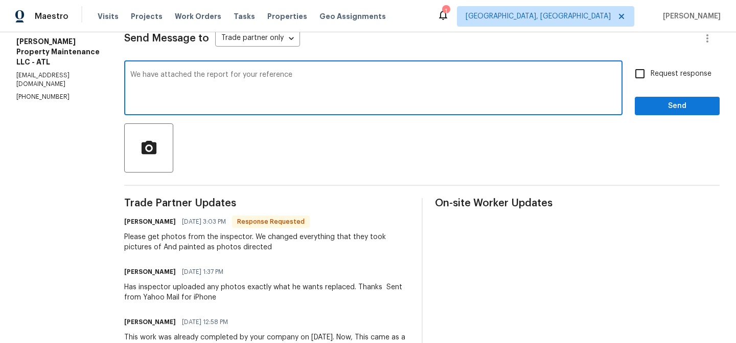
type textarea "We have attached the report for your reference"
click at [648, 76] on input "Request response" at bounding box center [639, 73] width 21 height 21
checkbox input "true"
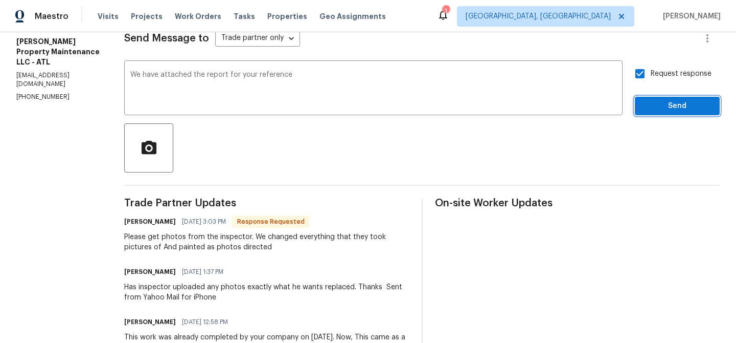
click at [654, 112] on span "Send" at bounding box center [677, 106] width 69 height 13
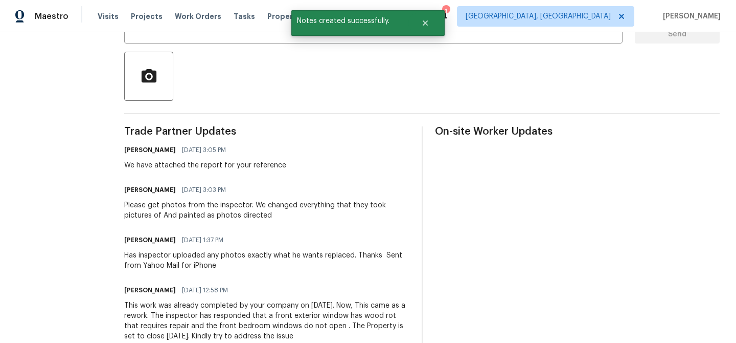
scroll to position [222, 0]
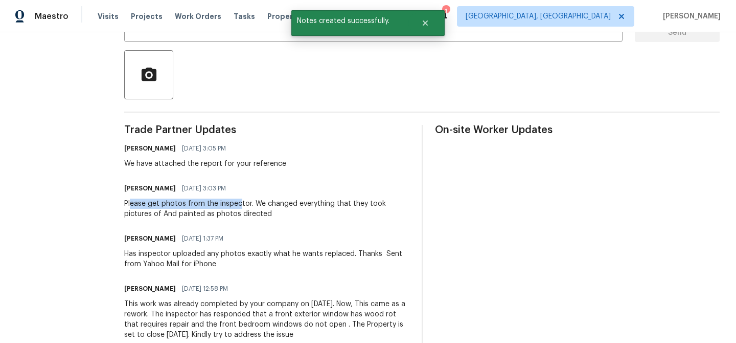
drag, startPoint x: 130, startPoint y: 208, endPoint x: 238, endPoint y: 207, distance: 107.9
click at [238, 208] on div "Please get photos from the inspector. We changed everything that they took pict…" at bounding box center [266, 208] width 285 height 20
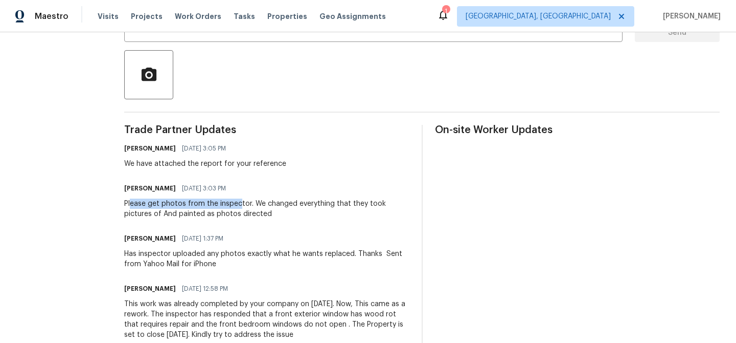
scroll to position [0, 0]
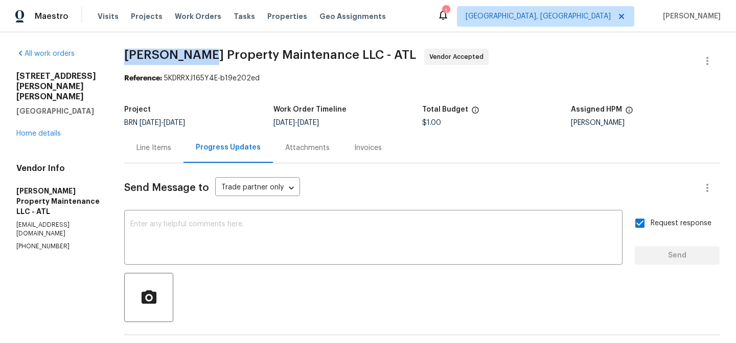
drag, startPoint x: 118, startPoint y: 56, endPoint x: 199, endPoint y: 54, distance: 81.3
click at [199, 54] on div "All work orders [STREET_ADDRESS][PERSON_NAME][PERSON_NAME] Home details Vendor …" at bounding box center [368, 311] width 736 height 558
copy span "[PERSON_NAME]"
drag, startPoint x: 206, startPoint y: 54, endPoint x: 125, endPoint y: 54, distance: 81.3
click at [125, 54] on span "[PERSON_NAME] Property Maintenance LLC - ATL" at bounding box center [270, 55] width 292 height 12
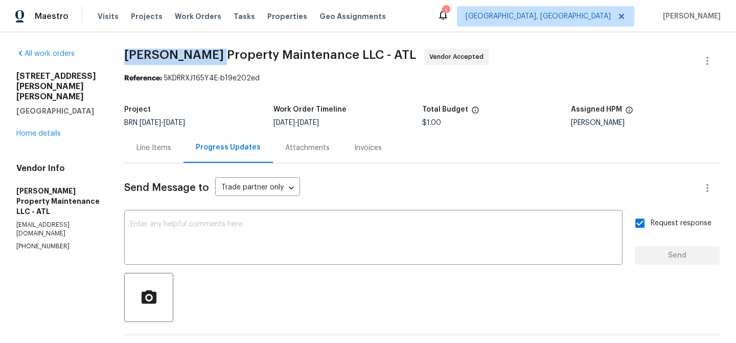
copy span "[PERSON_NAME] Property"
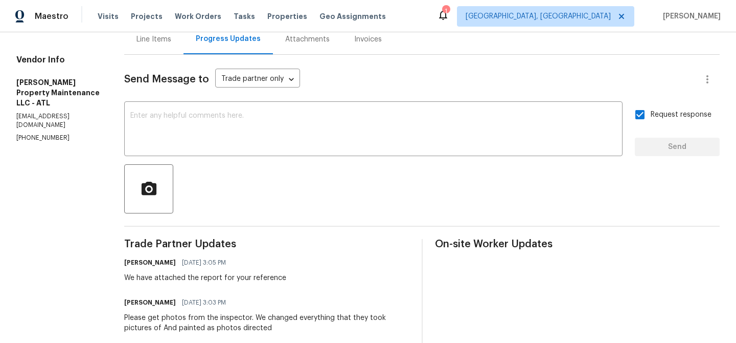
scroll to position [248, 0]
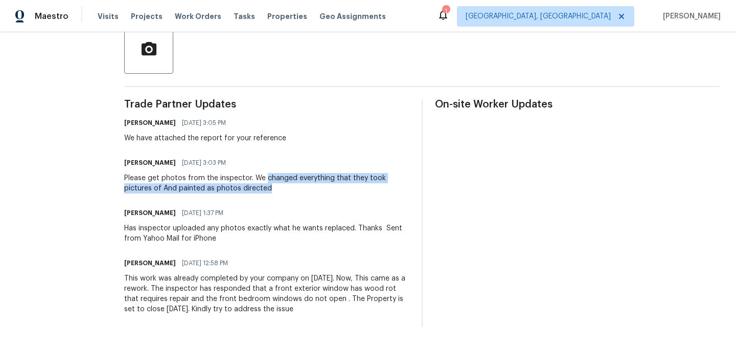
drag, startPoint x: 263, startPoint y: 178, endPoint x: 242, endPoint y: 188, distance: 23.1
click at [241, 188] on div "Please get photos from the inspector. We changed everything that they took pict…" at bounding box center [266, 183] width 285 height 20
copy div "changed everything that they took pictures of And painted as photos directed"
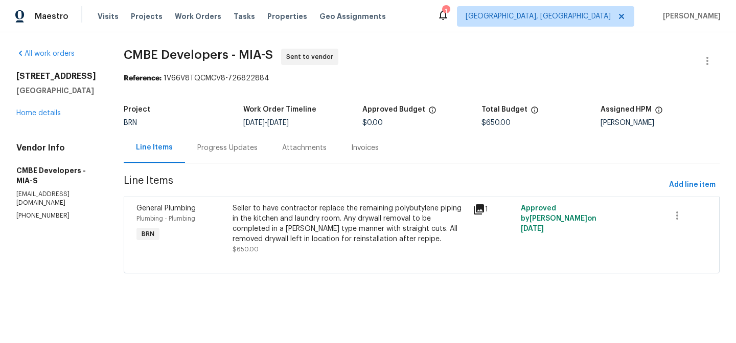
click at [222, 152] on div "Progress Updates" at bounding box center [227, 148] width 60 height 10
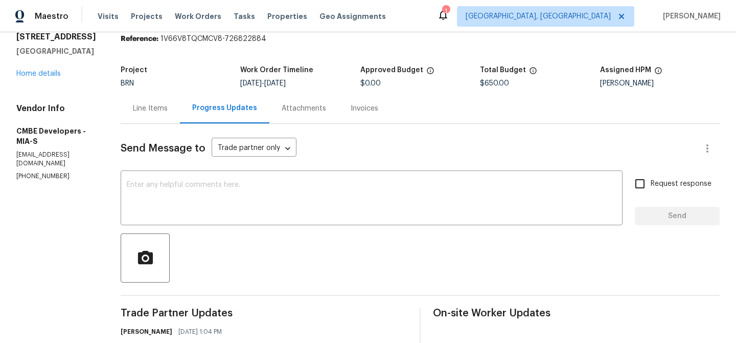
scroll to position [85, 0]
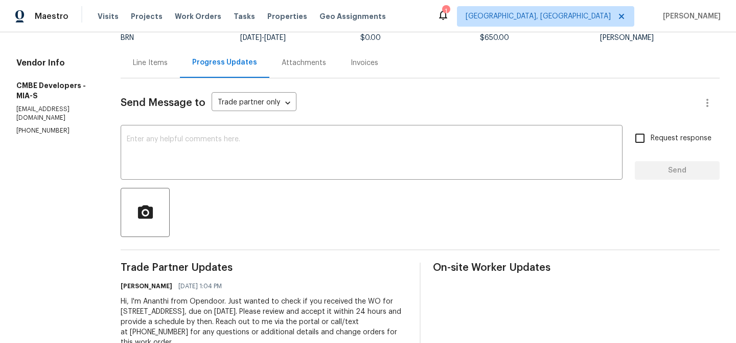
click at [52, 132] on p "[PHONE_NUMBER]" at bounding box center [56, 130] width 80 height 9
copy p "[PHONE_NUMBER]"
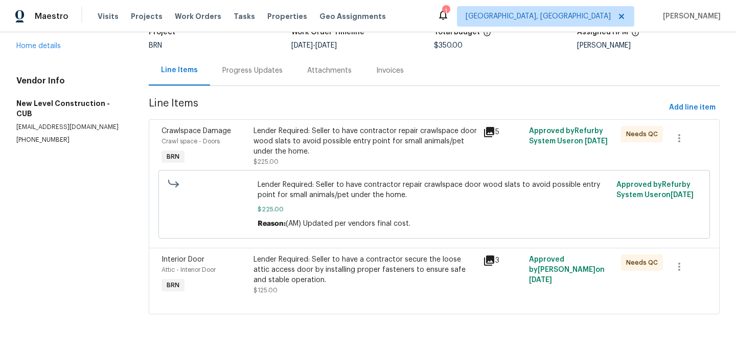
click at [255, 52] on div "Project BRN Work Order Timeline [DATE] - [DATE] Total Budget $350.00 Assigned H…" at bounding box center [434, 38] width 571 height 33
click at [252, 74] on div "Progress Updates" at bounding box center [252, 70] width 60 height 10
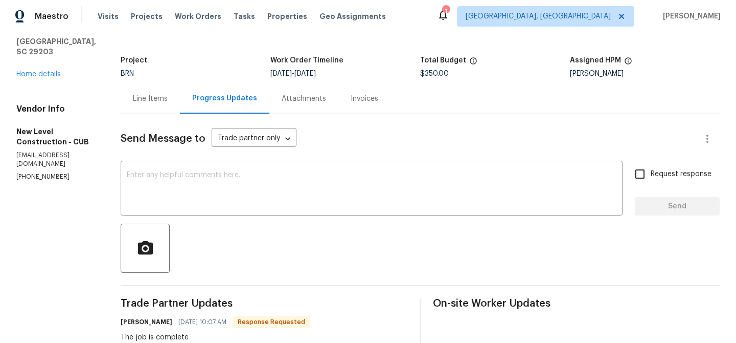
scroll to position [14, 0]
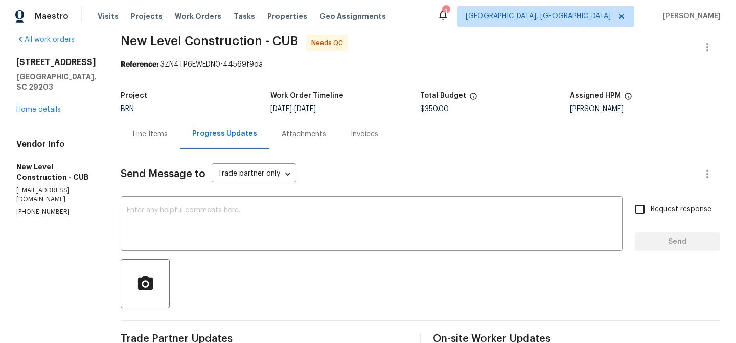
click at [180, 143] on div "Line Items" at bounding box center [150, 134] width 59 height 30
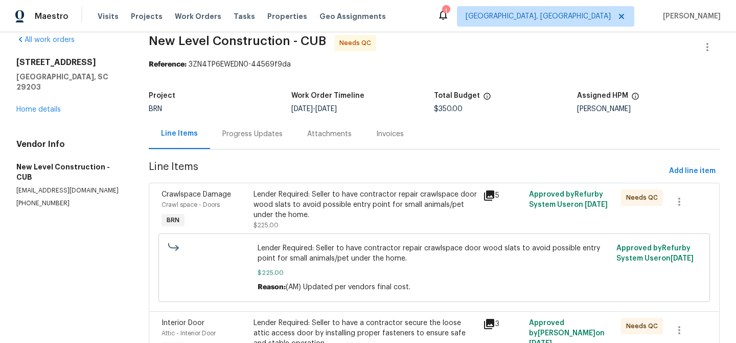
click at [294, 196] on div "Lender Required: Seller to have contractor repair crawlspace door wood slats to…" at bounding box center [366, 204] width 224 height 31
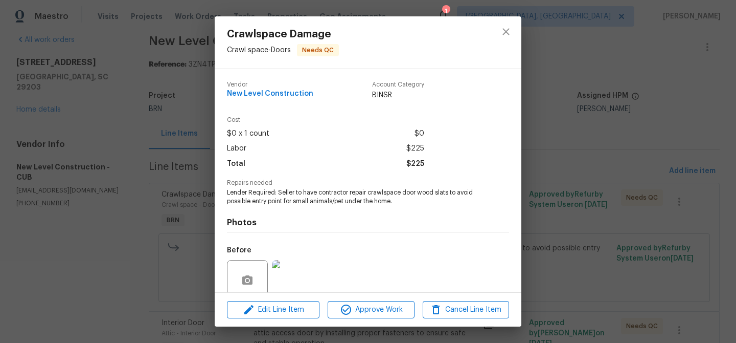
scroll to position [85, 0]
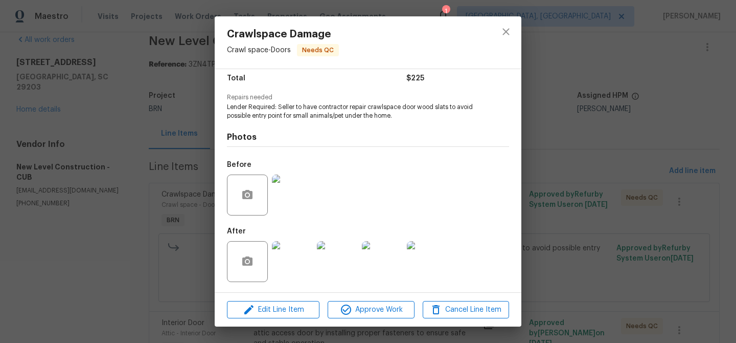
click at [288, 190] on img at bounding box center [292, 194] width 41 height 41
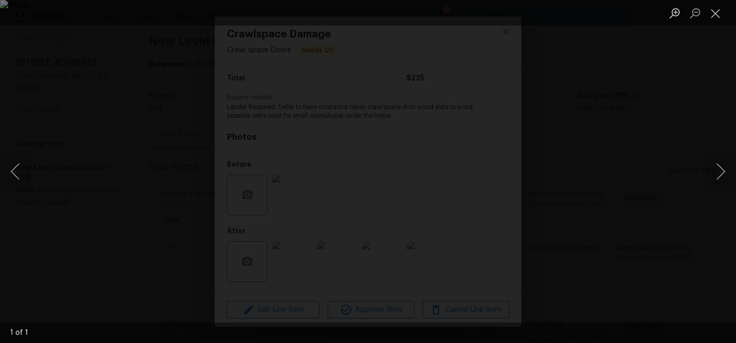
click at [82, 74] on div "Lightbox" at bounding box center [368, 171] width 736 height 343
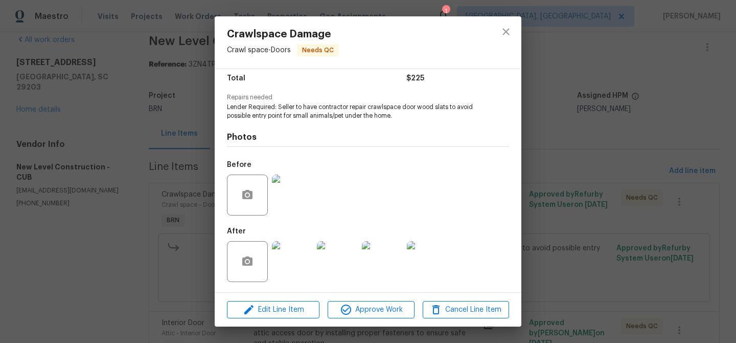
click at [291, 189] on img at bounding box center [292, 194] width 41 height 41
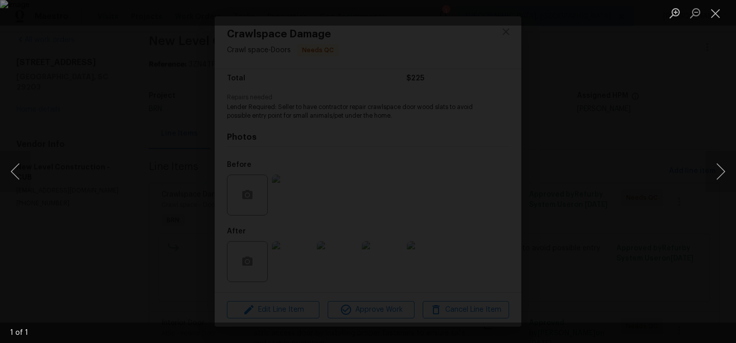
click at [89, 173] on div "Lightbox" at bounding box center [368, 171] width 736 height 343
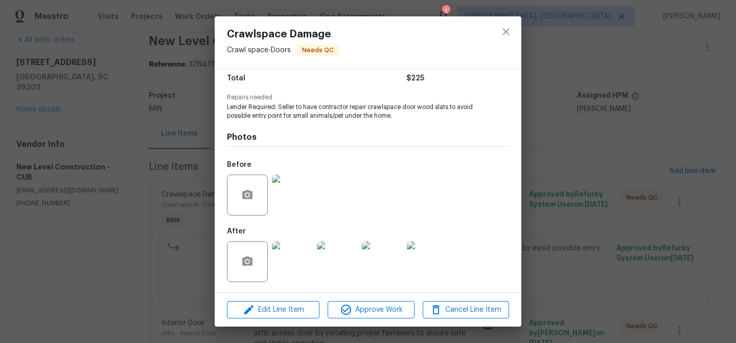
click at [194, 178] on div "Crawlspace Damage Crawl space - Doors Needs QC Vendor New Level Construction Ac…" at bounding box center [368, 171] width 736 height 343
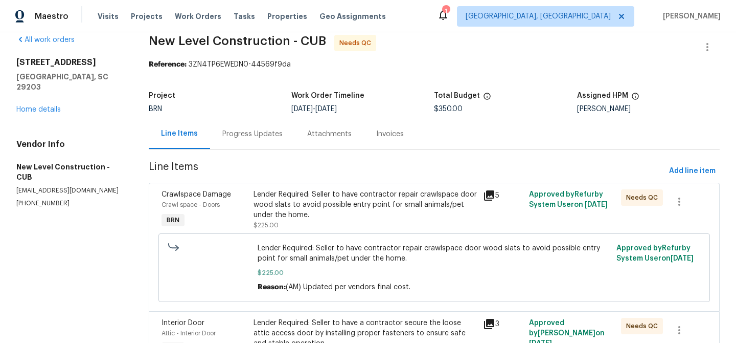
scroll to position [78, 0]
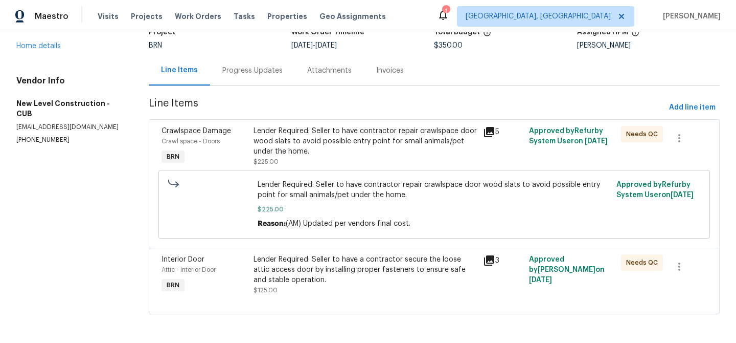
click at [297, 253] on div "Lender Required: Seller to have a contractor secure the loose attic access door…" at bounding box center [366, 274] width 230 height 47
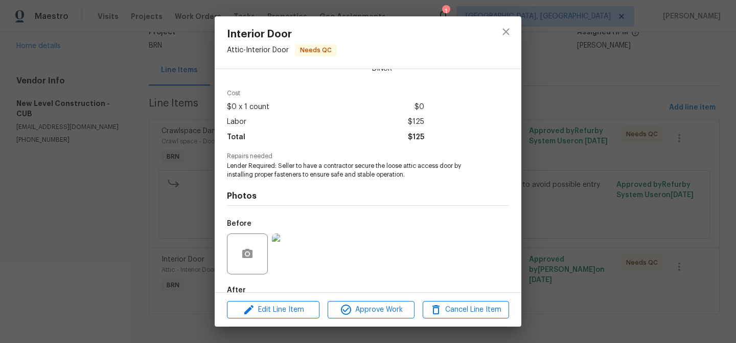
scroll to position [39, 0]
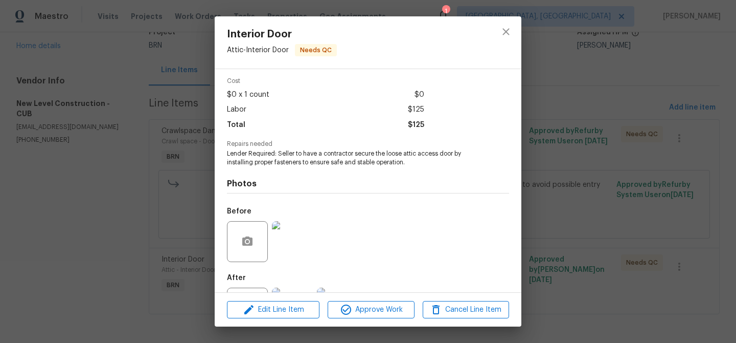
click at [290, 229] on img at bounding box center [292, 241] width 41 height 41
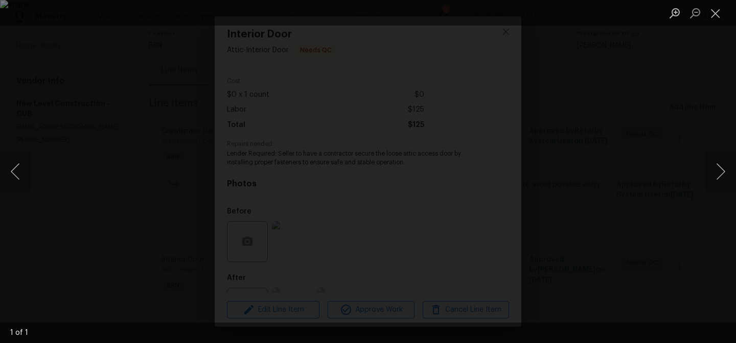
click at [267, 132] on img "Lightbox" at bounding box center [368, 171] width 736 height 343
click at [267, 132] on img "Lightbox" at bounding box center [469, 211] width 1479 height 688
click at [101, 136] on div "Lightbox" at bounding box center [368, 171] width 736 height 343
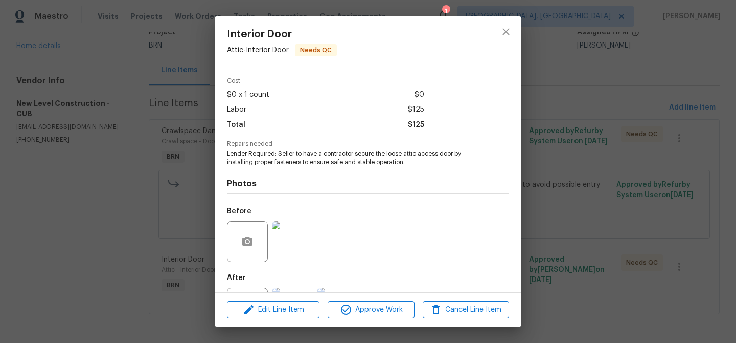
click at [70, 142] on div "Interior Door Attic - Interior Door Needs QC Vendor New Level Construction Acco…" at bounding box center [368, 171] width 736 height 343
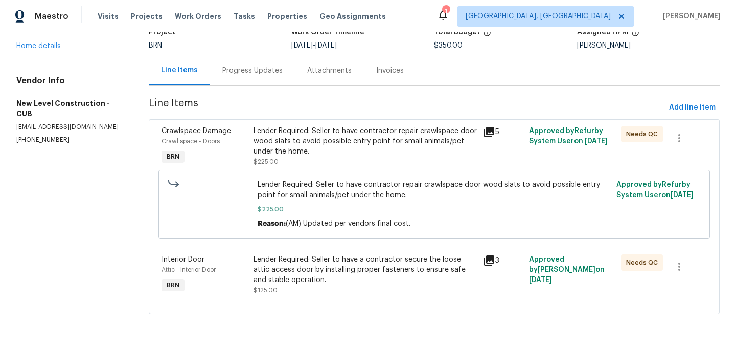
click at [300, 138] on div "Lender Required: Seller to have contractor repair crawlspace door wood slats to…" at bounding box center [366, 141] width 224 height 31
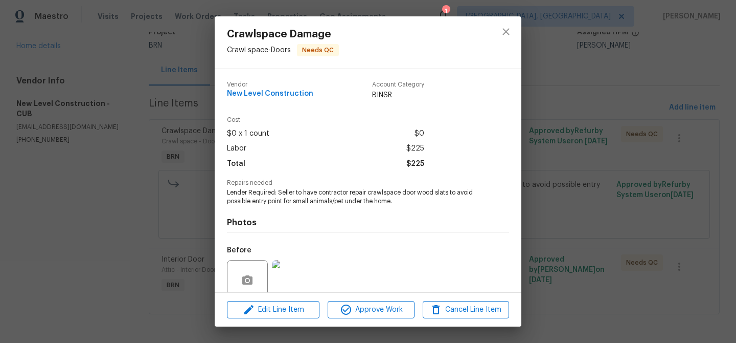
scroll to position [55, 0]
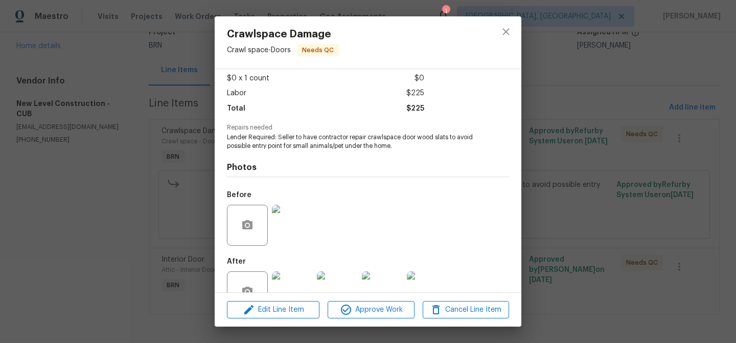
click at [290, 225] on img at bounding box center [292, 225] width 41 height 41
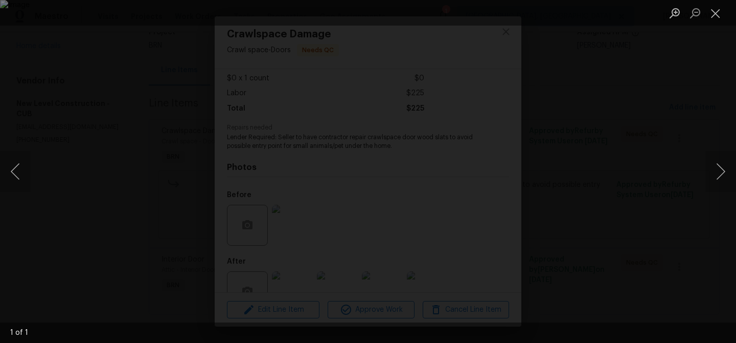
click at [76, 198] on div "Lightbox" at bounding box center [368, 171] width 736 height 343
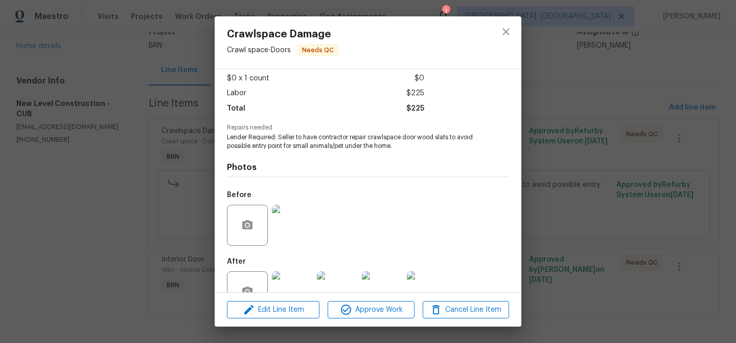
scroll to position [85, 0]
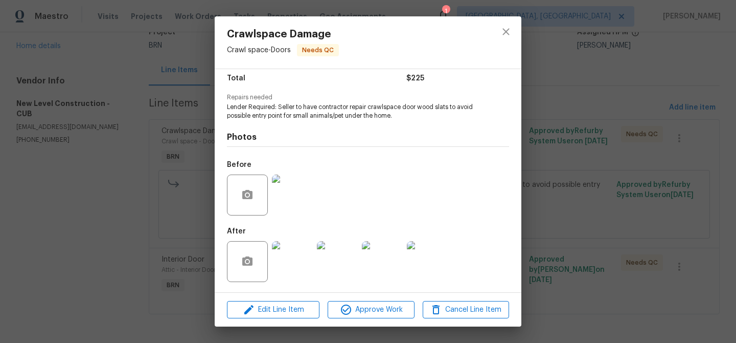
click at [292, 272] on img at bounding box center [292, 261] width 41 height 41
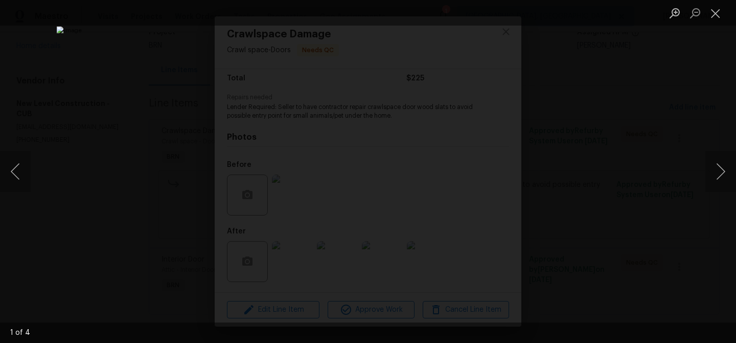
click at [299, 176] on img "Lightbox" at bounding box center [368, 171] width 623 height 290
click at [299, 176] on img "Lightbox" at bounding box center [438, 166] width 1252 height 582
click at [90, 224] on div "Lightbox" at bounding box center [368, 171] width 736 height 343
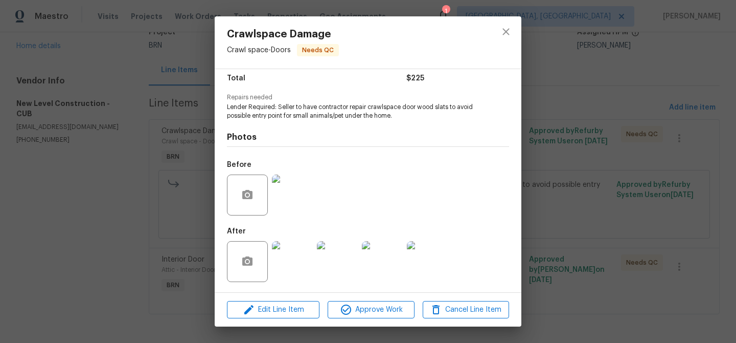
click at [292, 201] on img at bounding box center [292, 194] width 41 height 41
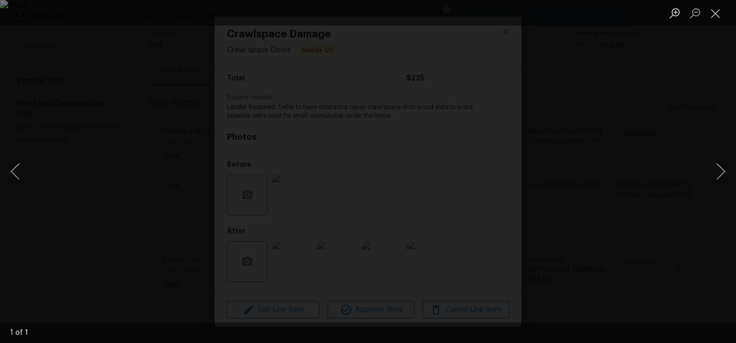
click at [72, 222] on div "Lightbox" at bounding box center [368, 171] width 736 height 343
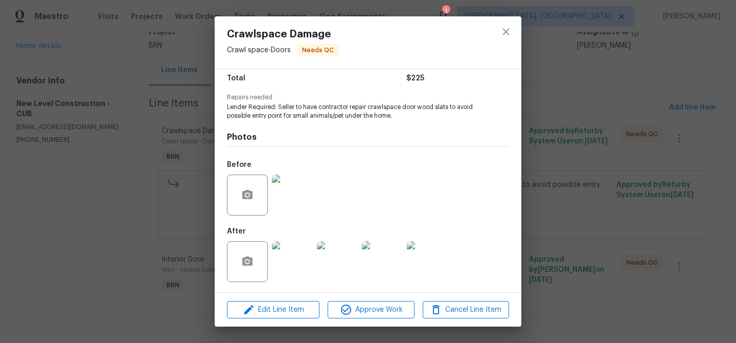
click at [300, 253] on img at bounding box center [292, 261] width 41 height 41
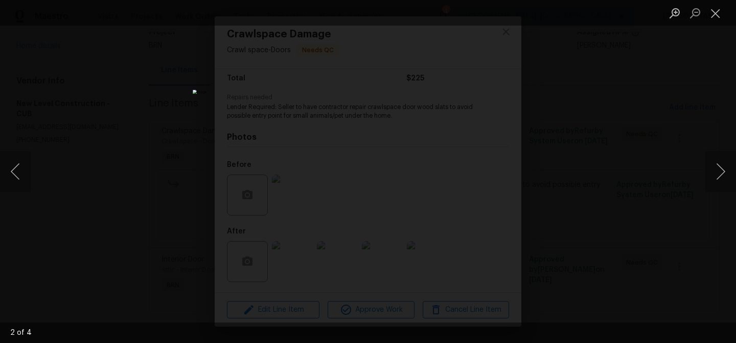
click at [118, 180] on div "Lightbox" at bounding box center [368, 171] width 736 height 343
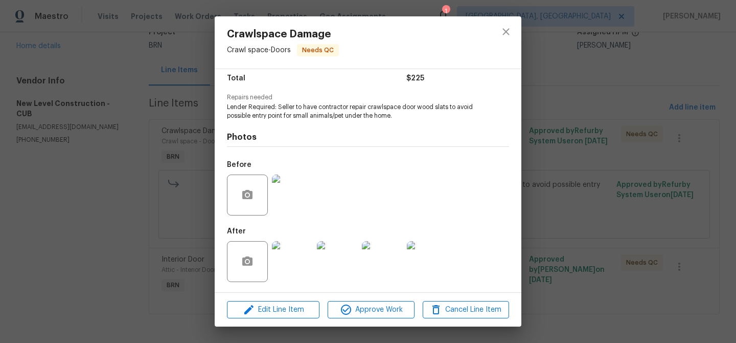
click at [283, 190] on img at bounding box center [292, 194] width 41 height 41
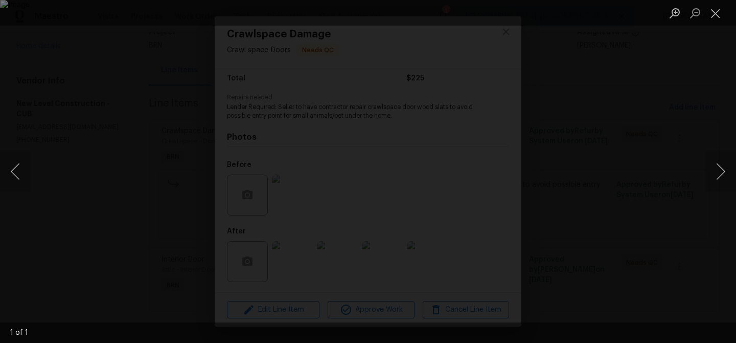
click at [67, 204] on div "Lightbox" at bounding box center [368, 171] width 736 height 343
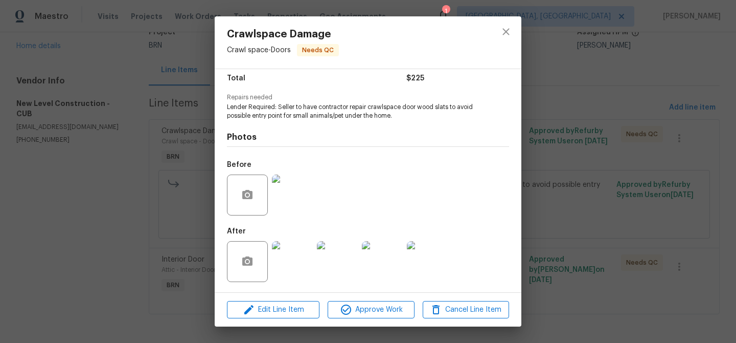
click at [286, 252] on img at bounding box center [292, 261] width 41 height 41
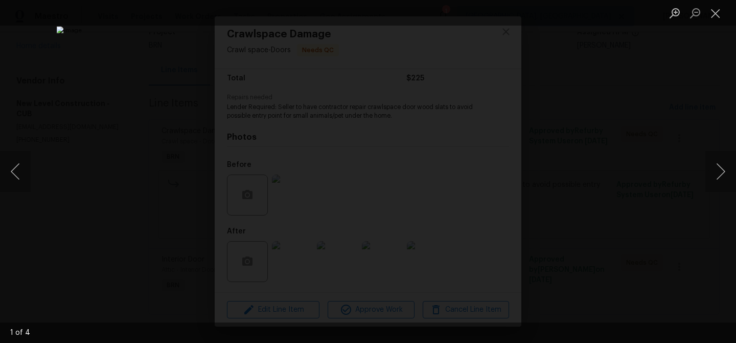
click at [276, 161] on img "Lightbox" at bounding box center [368, 171] width 623 height 290
click at [159, 174] on img "Lightbox" at bounding box center [461, 182] width 1252 height 582
click at [53, 194] on div "Lightbox" at bounding box center [368, 171] width 736 height 343
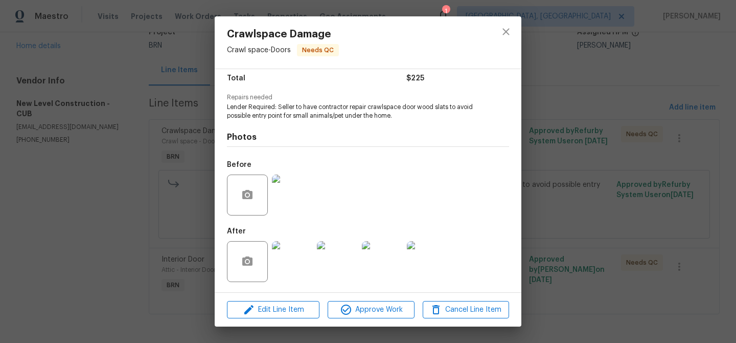
click at [279, 188] on img at bounding box center [292, 194] width 41 height 41
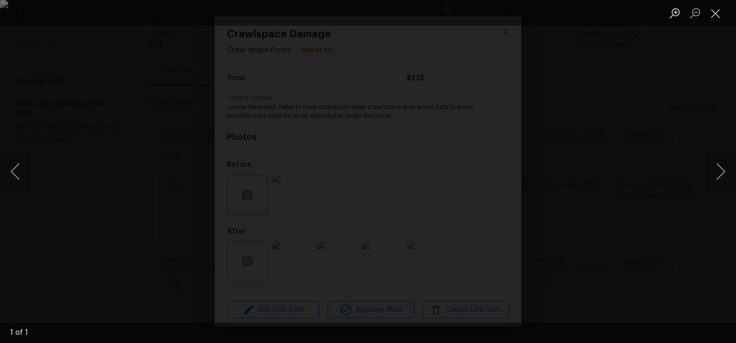
click at [113, 216] on img "Lightbox" at bounding box center [368, 171] width 736 height 343
click at [116, 112] on img "Lightbox" at bounding box center [368, 171] width 736 height 343
click at [87, 108] on div "Lightbox" at bounding box center [368, 171] width 736 height 343
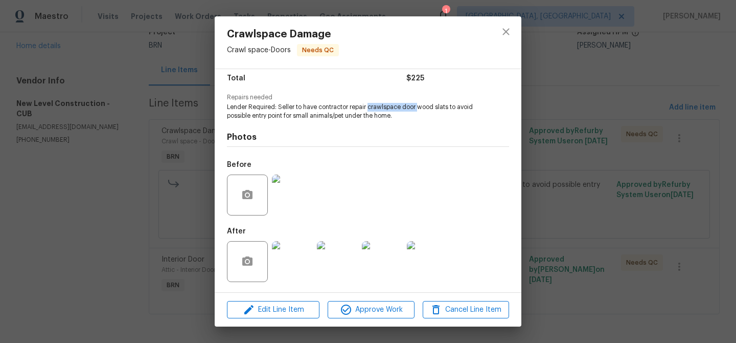
drag, startPoint x: 369, startPoint y: 107, endPoint x: 417, endPoint y: 108, distance: 48.6
click at [417, 108] on span "Lender Required: Seller to have contractor repair crawlspace door wood slats to…" at bounding box center [354, 111] width 254 height 17
copy span "crawlspace door"
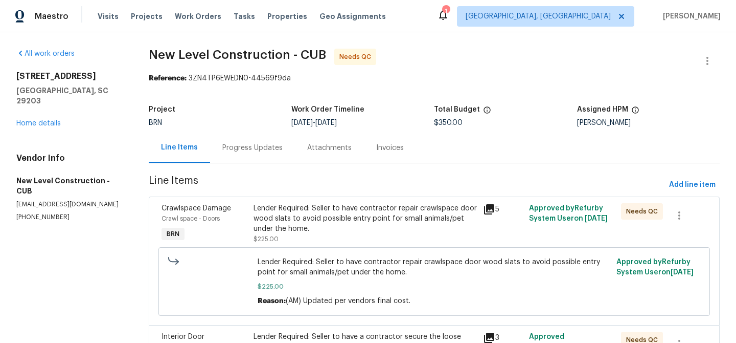
click at [289, 209] on div "Lender Required: Seller to have contractor repair crawlspace door wood slats to…" at bounding box center [366, 218] width 224 height 31
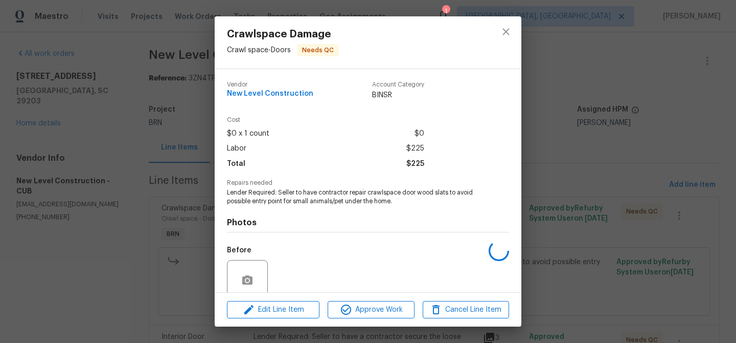
scroll to position [85, 0]
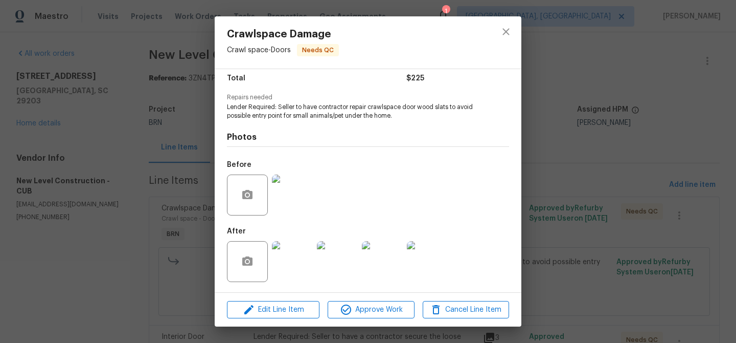
click at [284, 260] on img at bounding box center [292, 261] width 41 height 41
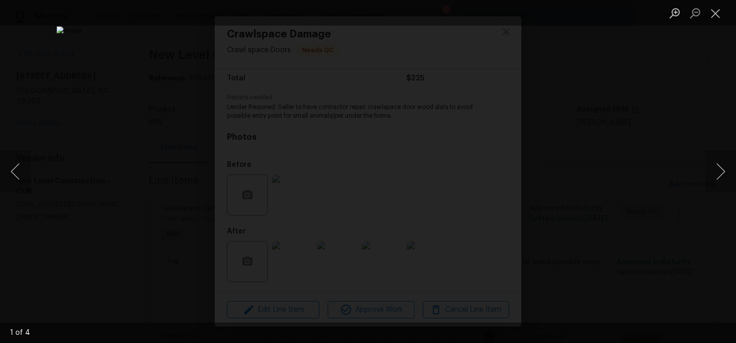
click at [301, 172] on img "Lightbox" at bounding box center [368, 171] width 623 height 290
click at [301, 172] on img "Lightbox" at bounding box center [436, 170] width 1252 height 582
click at [80, 180] on div "Lightbox" at bounding box center [368, 171] width 736 height 343
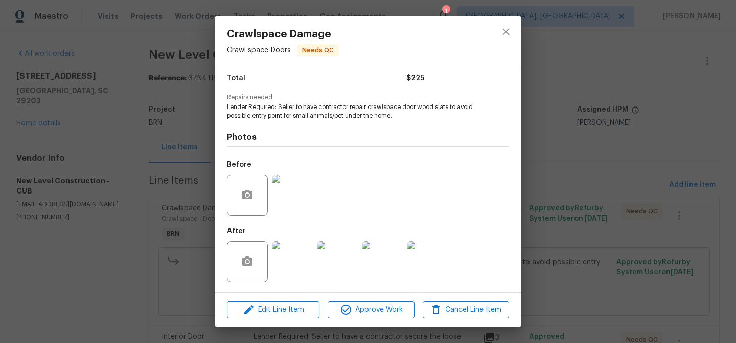
click at [122, 175] on div "Crawlspace Damage Crawl space - Doors Needs QC Vendor New Level Construction Ac…" at bounding box center [368, 171] width 736 height 343
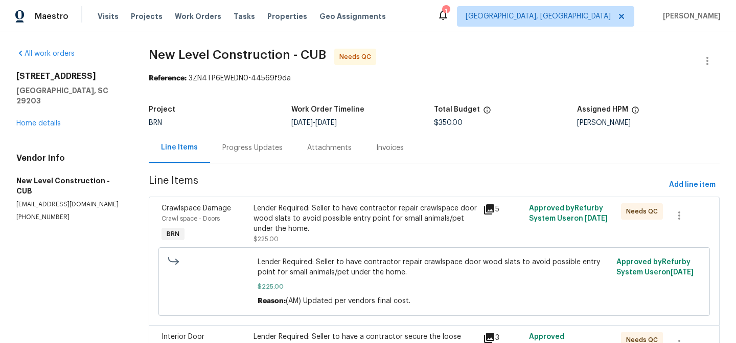
scroll to position [78, 0]
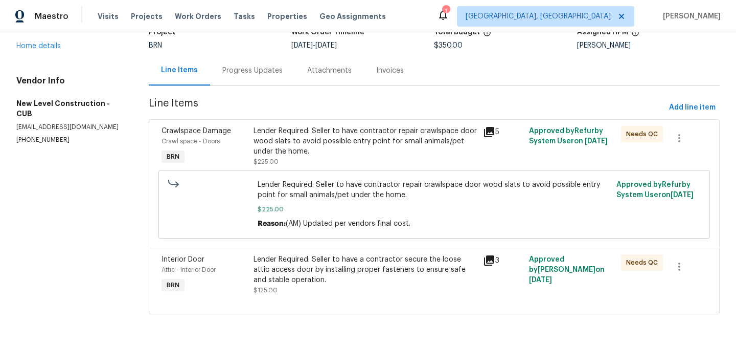
click at [299, 261] on div "Lender Required: Seller to have a contractor secure the loose attic access door…" at bounding box center [366, 269] width 224 height 31
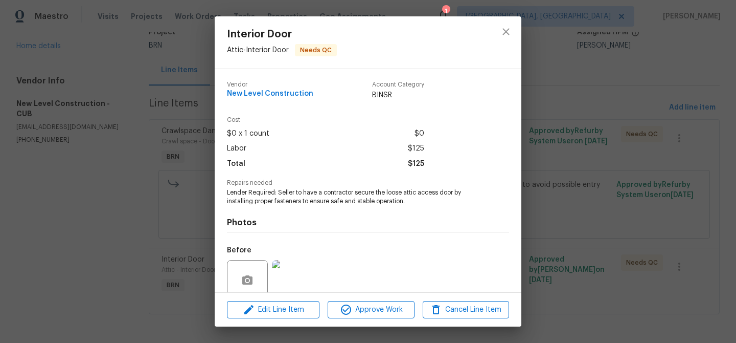
scroll to position [85, 0]
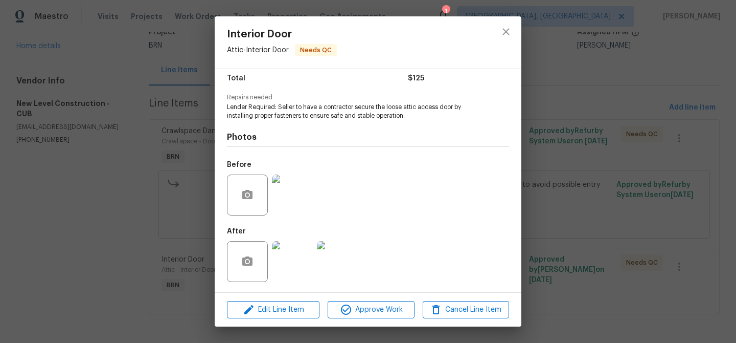
click at [290, 269] on img at bounding box center [292, 261] width 41 height 41
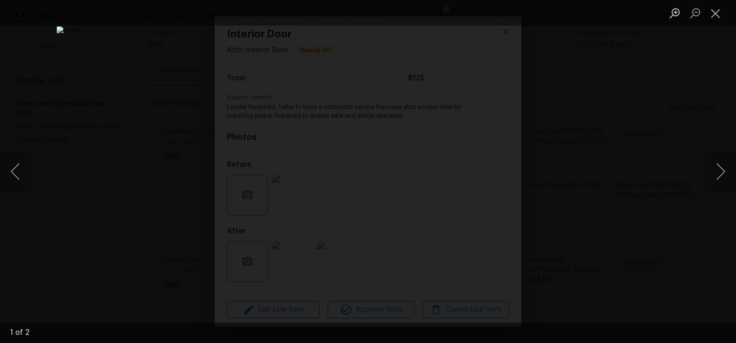
click at [131, 76] on div "Lightbox" at bounding box center [368, 171] width 736 height 343
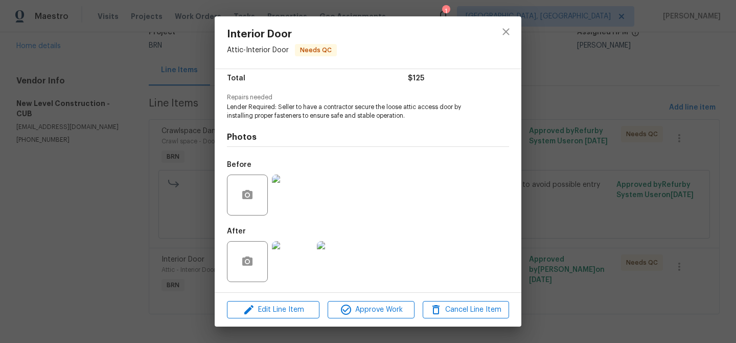
click at [143, 86] on div "Interior Door Attic - Interior Door Needs QC Vendor New Level Construction Acco…" at bounding box center [368, 171] width 736 height 343
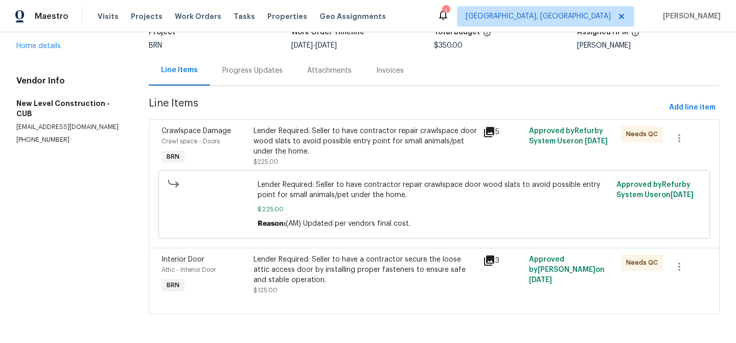
click at [247, 67] on div "Progress Updates" at bounding box center [252, 70] width 60 height 10
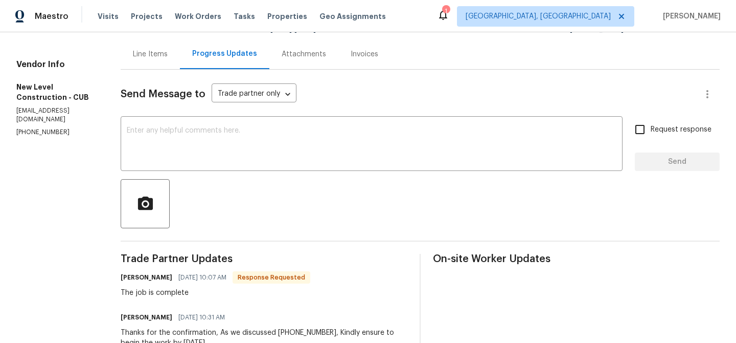
scroll to position [104, 0]
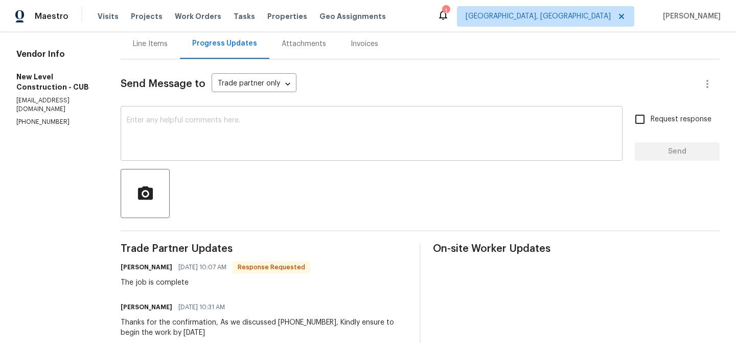
click at [205, 131] on textarea at bounding box center [372, 135] width 490 height 36
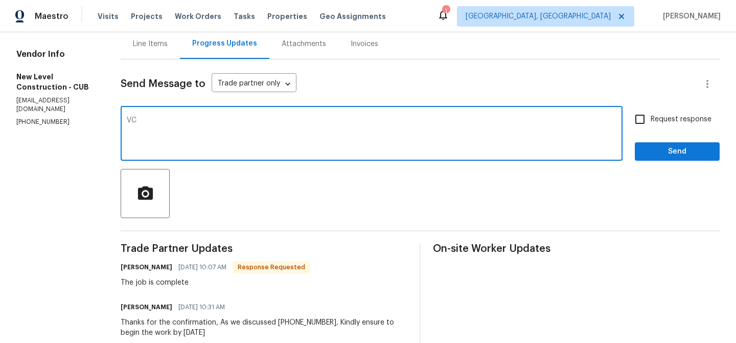
type textarea "V"
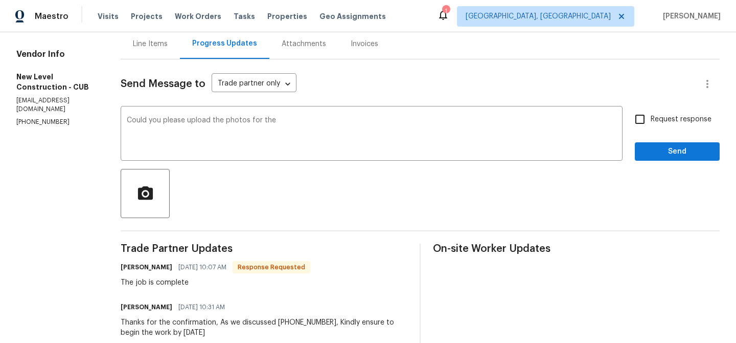
click at [47, 99] on section "All work orders 4417 Hawthorne Ave Columbia, SC 29203 Home details Vendor Info …" at bounding box center [56, 258] width 80 height 626
copy p "[PHONE_NUMBER]"
drag, startPoint x: 157, startPoint y: 119, endPoint x: 367, endPoint y: 115, distance: 209.7
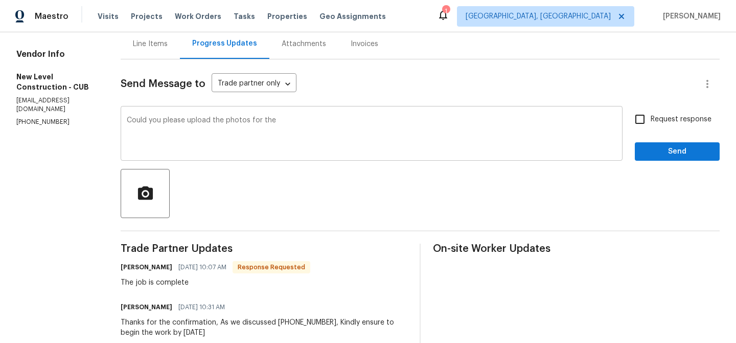
click at [367, 115] on div "Could you please upload the photos for the x ​" at bounding box center [372, 134] width 502 height 52
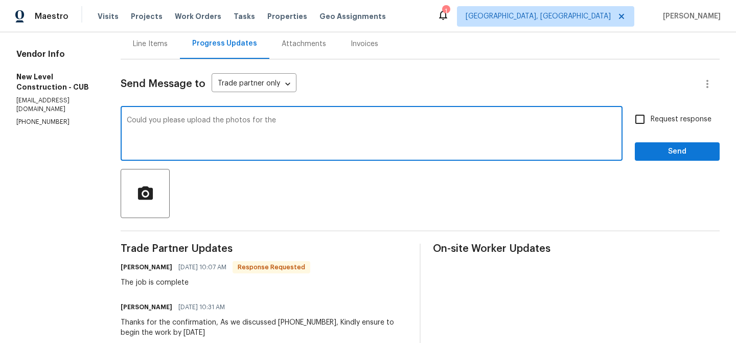
click at [224, 127] on textarea "Could you please upload the photos for the" at bounding box center [372, 135] width 490 height 36
click at [324, 126] on textarea "Could you please upload the photos for the" at bounding box center [372, 135] width 490 height 36
paste textarea "crawlspace door"
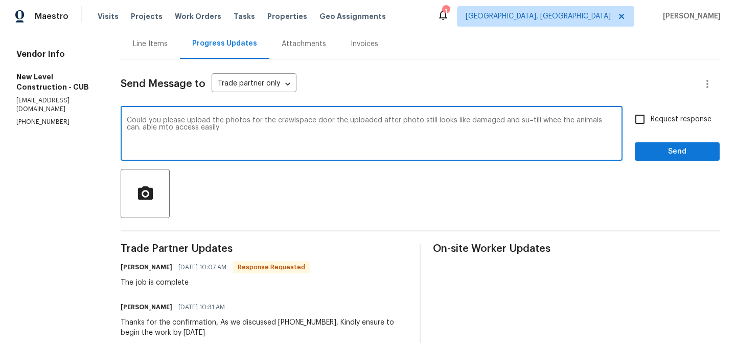
type textarea "Could you please upload the photos for the crawlspace door the uploaded after p…"
click at [181, 131] on textarea "Could you please upload the photos for the crawlspace door the uploaded after p…" at bounding box center [372, 135] width 490 height 36
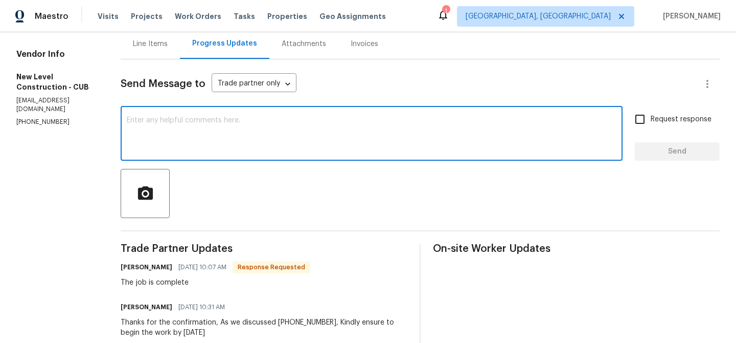
paste textarea "Could you please upload the photos of the crawlspace door? The “after” photo th…"
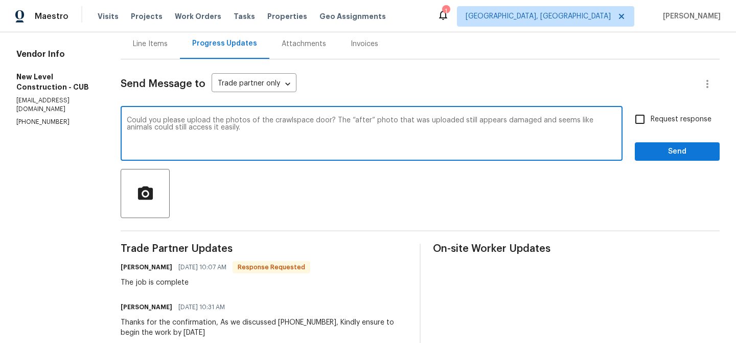
scroll to position [93, 0]
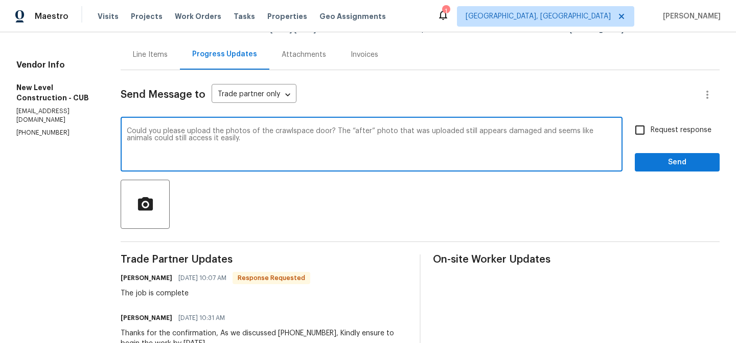
type textarea "Could you please upload the photos of the crawlspace door? The “after” photo th…"
click at [631, 141] on div "Could you please upload the photos of the crawlspace door? The “after” photo th…" at bounding box center [420, 145] width 599 height 52
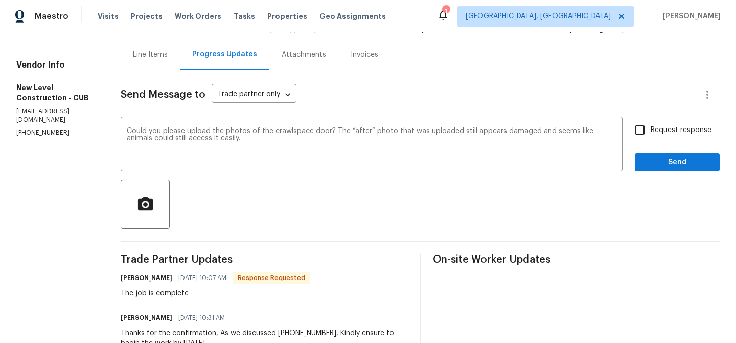
click at [642, 130] on input "Request response" at bounding box center [639, 129] width 21 height 21
checkbox input "true"
click at [647, 162] on span "Send" at bounding box center [677, 162] width 69 height 13
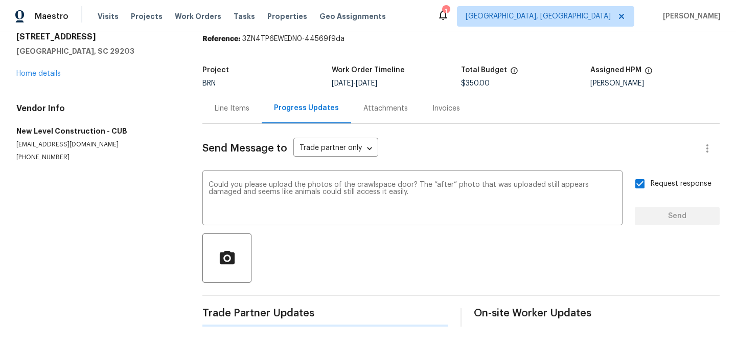
scroll to position [0, 0]
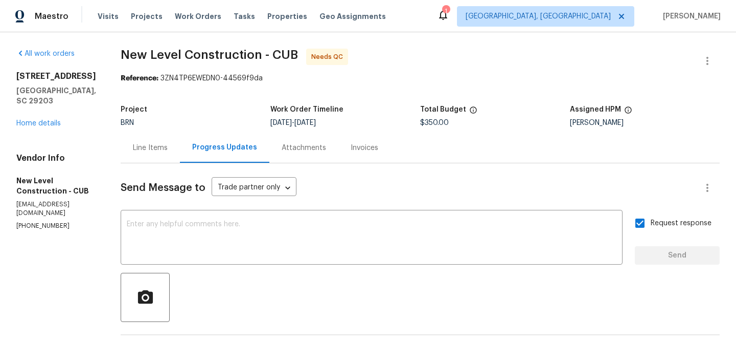
drag, startPoint x: 151, startPoint y: 51, endPoint x: 289, endPoint y: 51, distance: 137.6
copy span "New Level Construction"
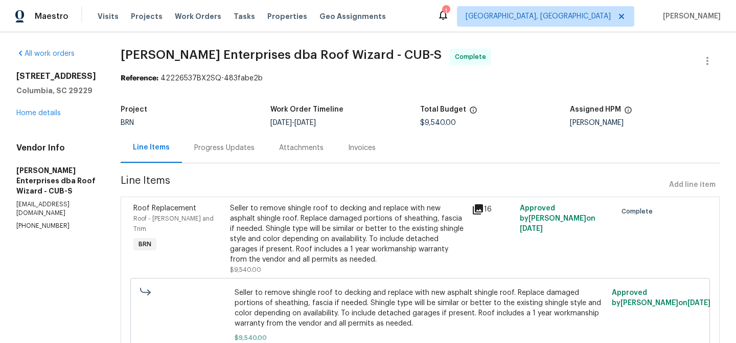
click at [348, 149] on div "Invoices" at bounding box center [362, 148] width 28 height 10
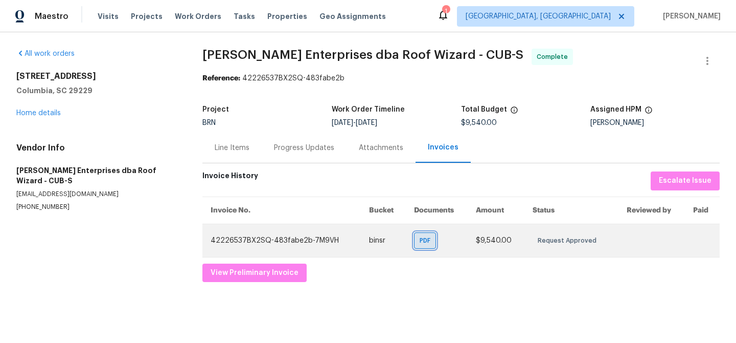
click at [422, 239] on span "PDF" at bounding box center [427, 240] width 15 height 10
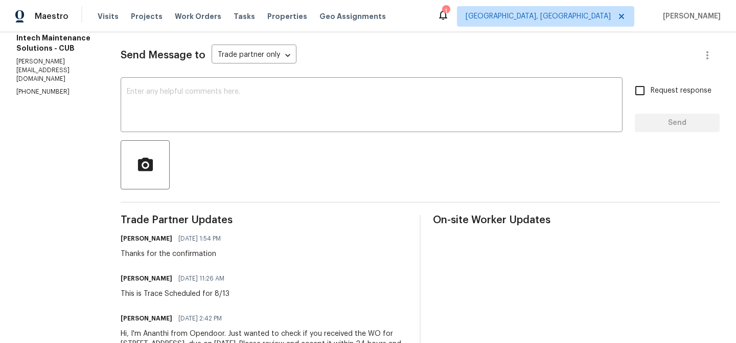
scroll to position [140, 0]
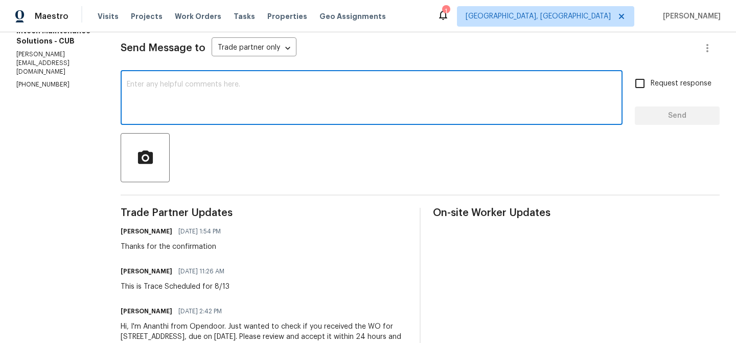
click at [164, 102] on textarea at bounding box center [372, 99] width 490 height 36
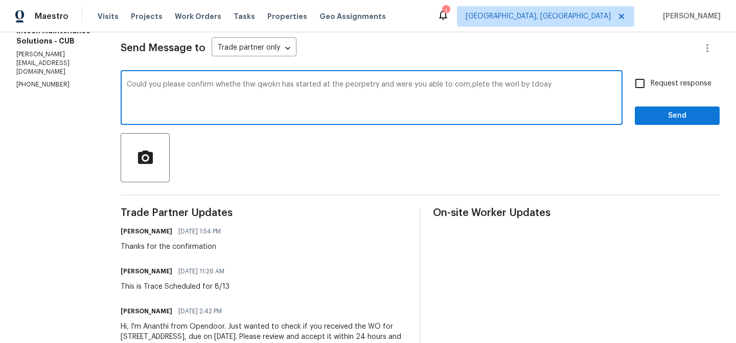
type textarea "Could you please confirm whethe thw qwokn has started at the peorpetry and were…"
click at [138, 89] on textarea "Could you please confirm whethe thw qwokn has started at the peorpetry and were…" at bounding box center [372, 99] width 490 height 36
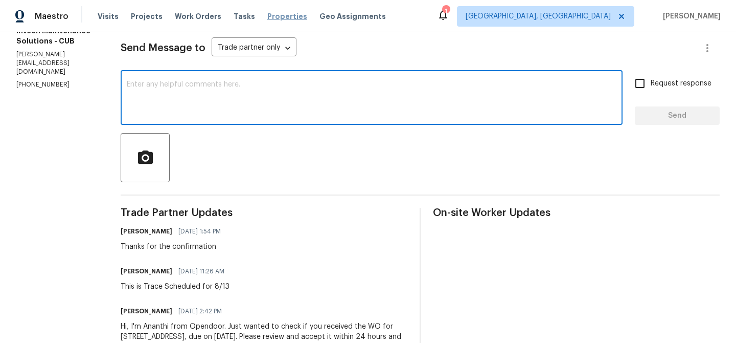
paste textarea "Could you please confirm whether the work has started at the property, and if y…"
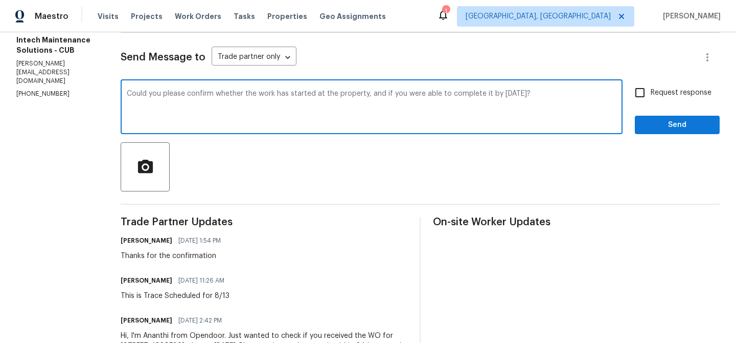
scroll to position [130, 0]
type textarea "Could you please confirm whether the work has started at the property, and if y…"
click at [649, 87] on input "Request response" at bounding box center [639, 92] width 21 height 21
checkbox input "true"
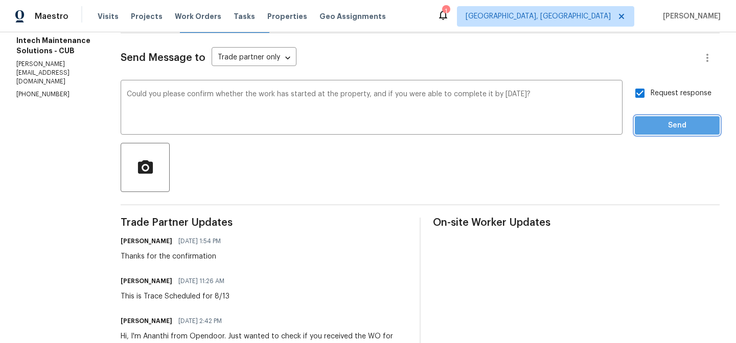
click at [649, 119] on span "Send" at bounding box center [677, 125] width 69 height 13
